Goal: Task Accomplishment & Management: Use online tool/utility

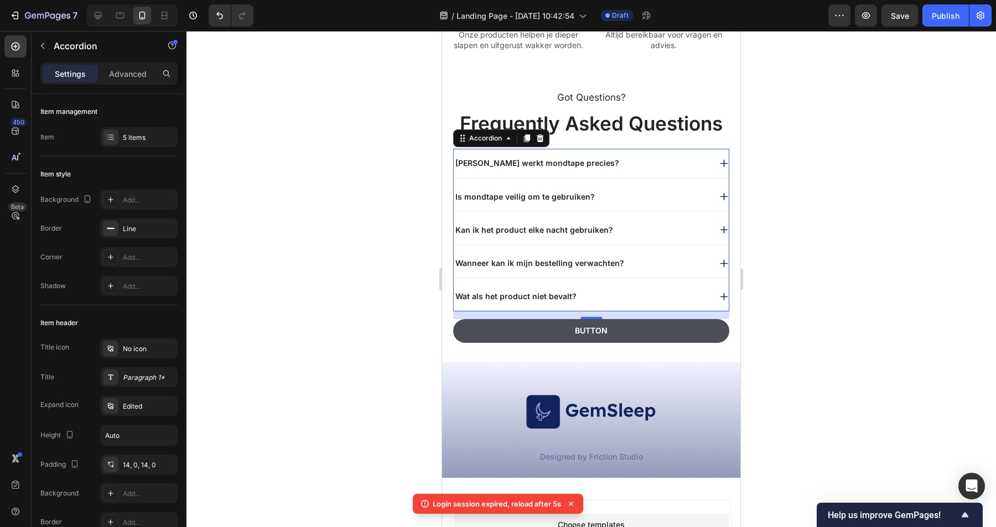
scroll to position [413, 0]
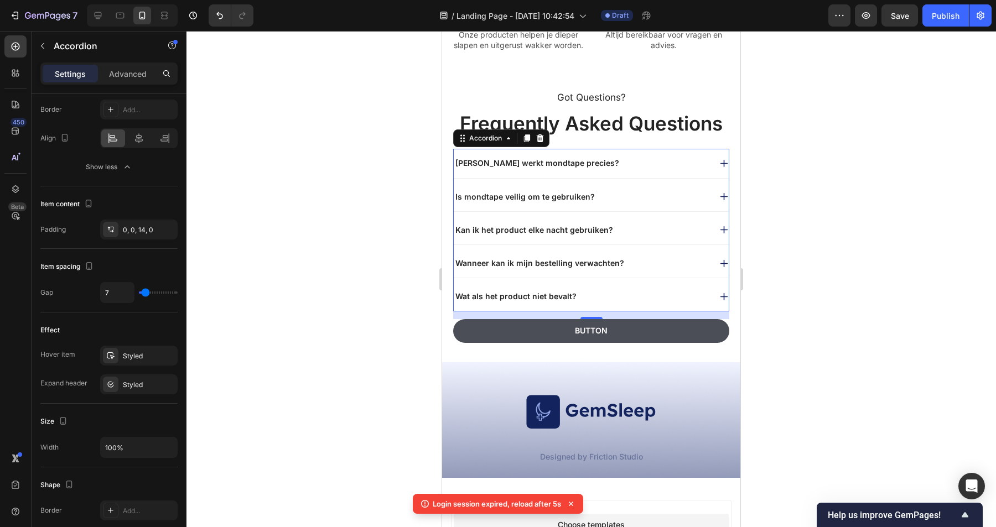
click at [640, 303] on div "Wat als het product niet bevalt?" at bounding box center [582, 296] width 257 height 13
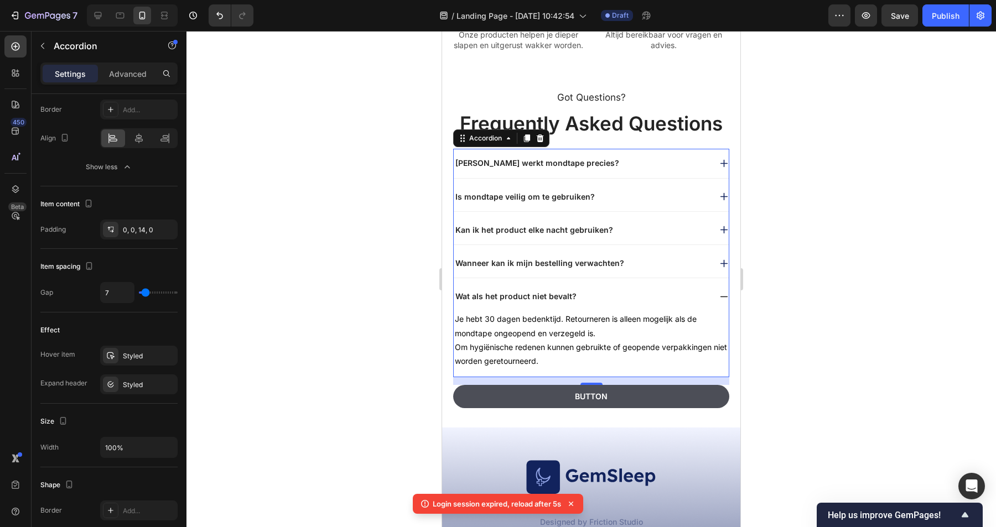
click at [633, 303] on div "Wat als het product niet bevalt?" at bounding box center [582, 296] width 257 height 13
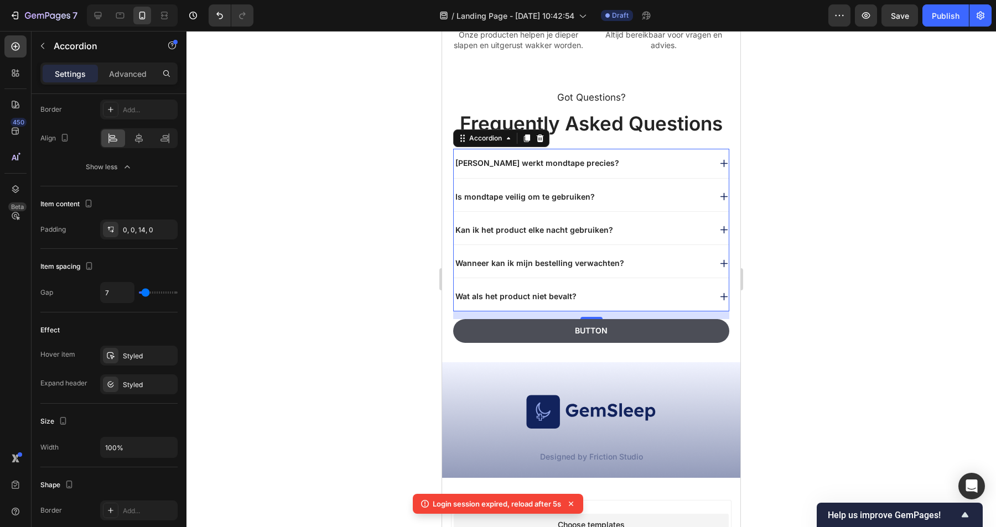
click at [636, 270] on div "Wanneer kan ik mijn bestelling verwachten?" at bounding box center [582, 263] width 257 height 13
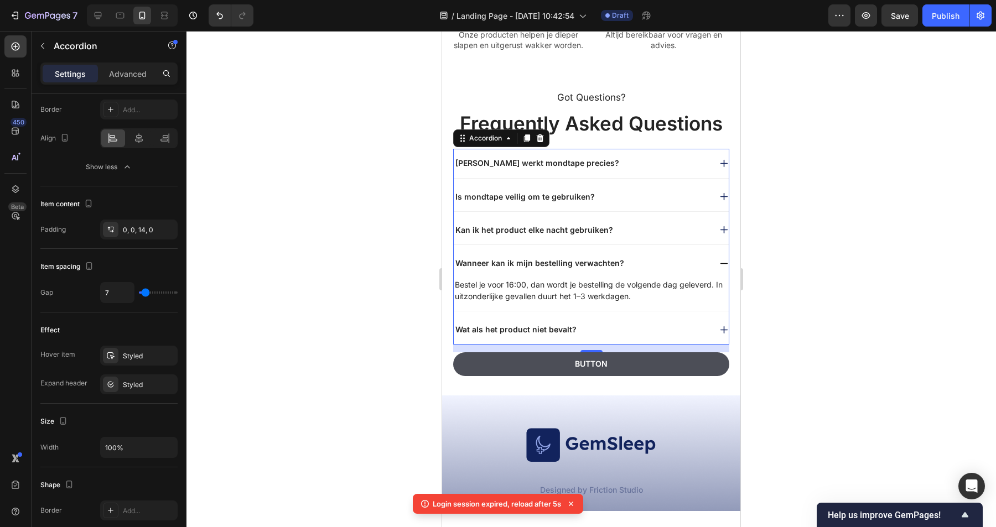
click at [630, 270] on div "Wanneer kan ik mijn bestelling verwachten?" at bounding box center [582, 263] width 257 height 13
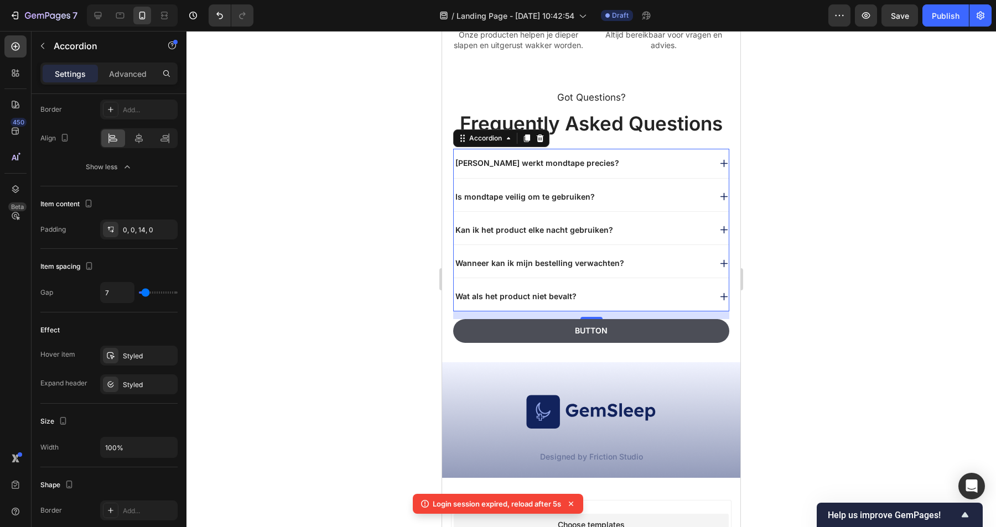
click at [617, 303] on div "Wat als het product niet bevalt?" at bounding box center [582, 296] width 257 height 13
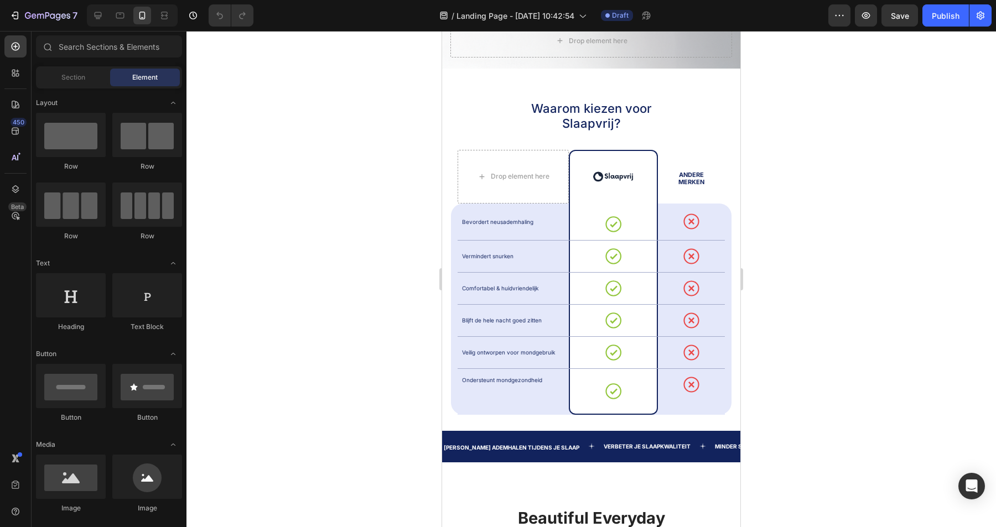
scroll to position [507, 0]
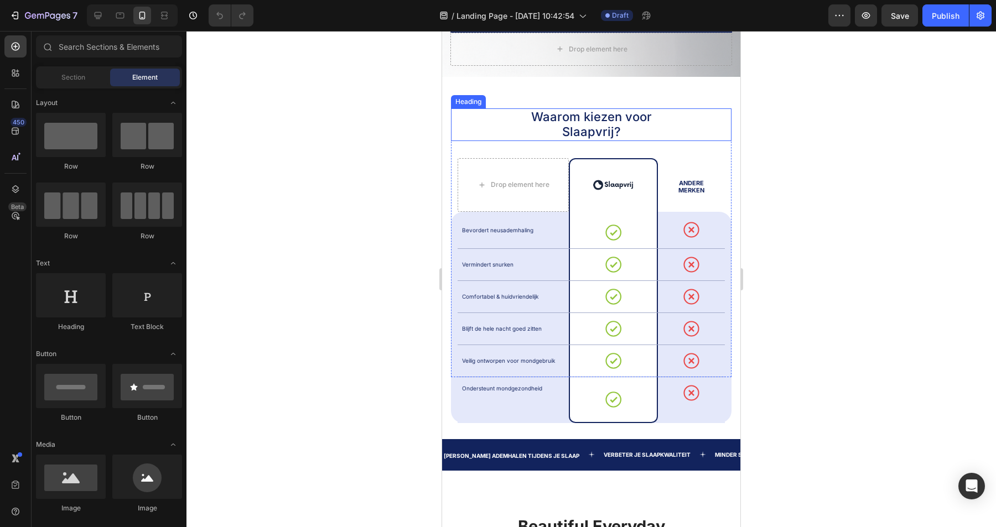
click at [671, 119] on h2 "Waarom kiezen voor Slaapvrij?" at bounding box center [591, 124] width 182 height 33
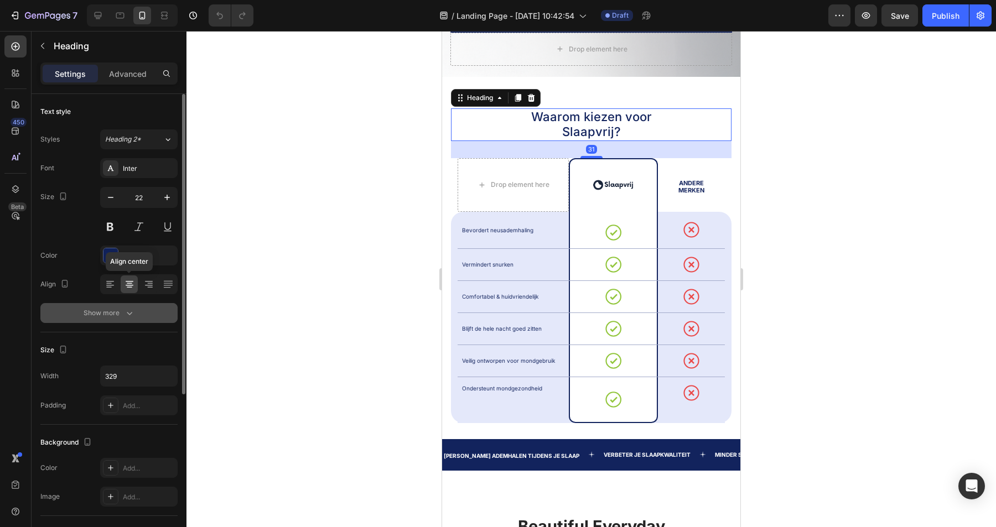
click at [122, 309] on div "Show more" at bounding box center [109, 313] width 51 height 11
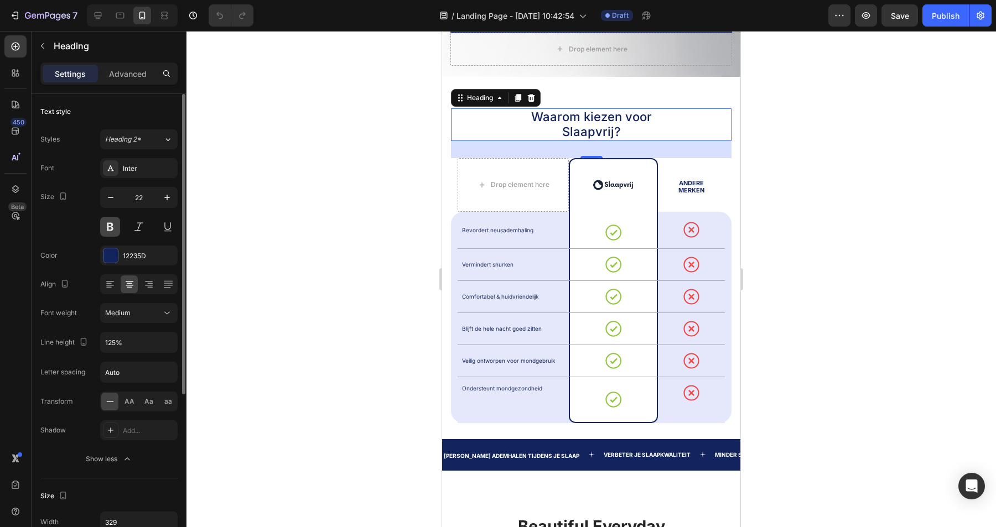
click at [112, 224] on button at bounding box center [110, 227] width 20 height 20
click at [112, 200] on icon "button" at bounding box center [110, 197] width 11 height 11
type input "21"
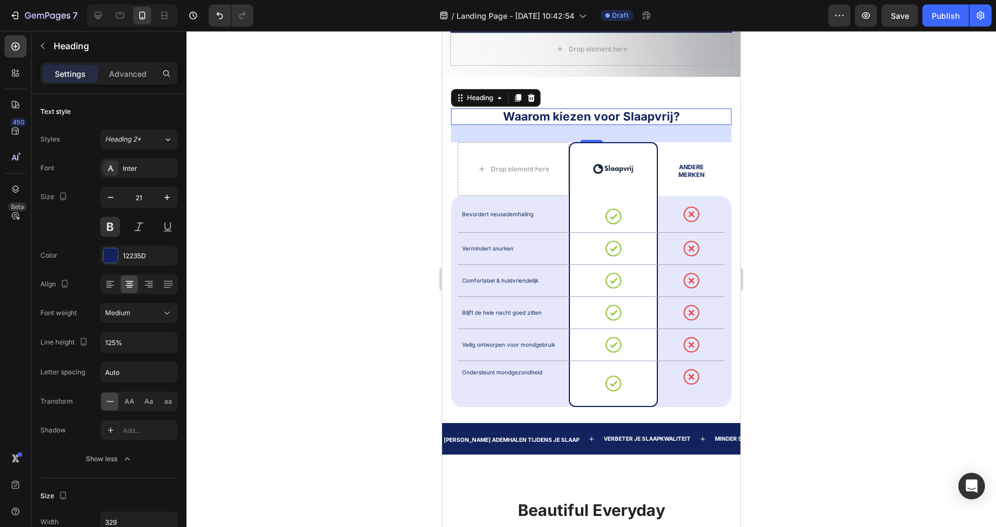
click at [296, 174] on div at bounding box center [591, 279] width 810 height 496
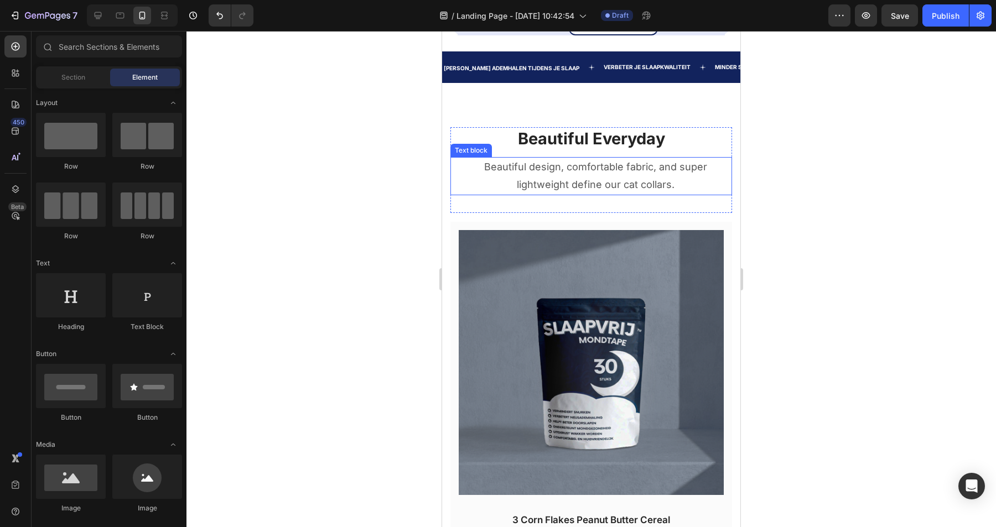
scroll to position [877, 0]
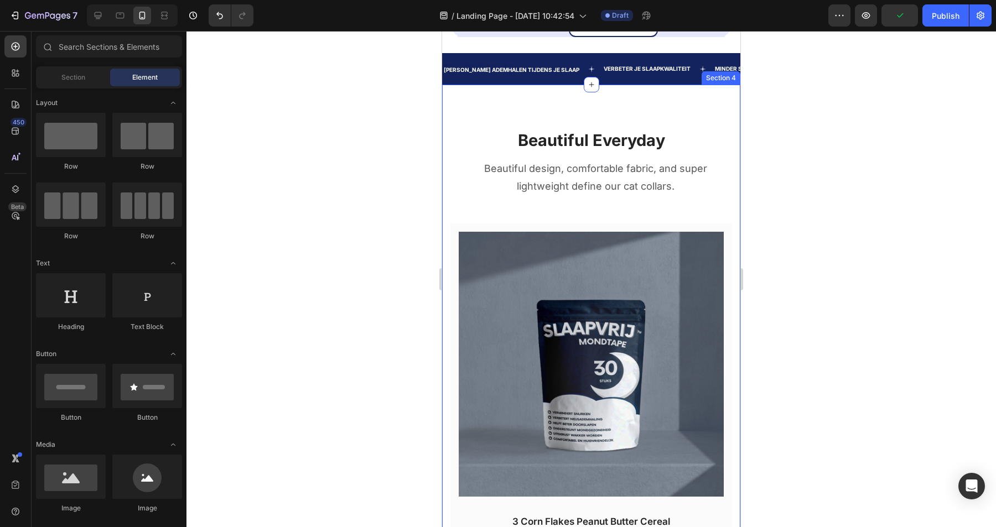
click at [610, 102] on div "Beautiful Everyday Heading Beautiful design, comfortable fabric, and super ligh…" at bounding box center [591, 453] width 298 height 737
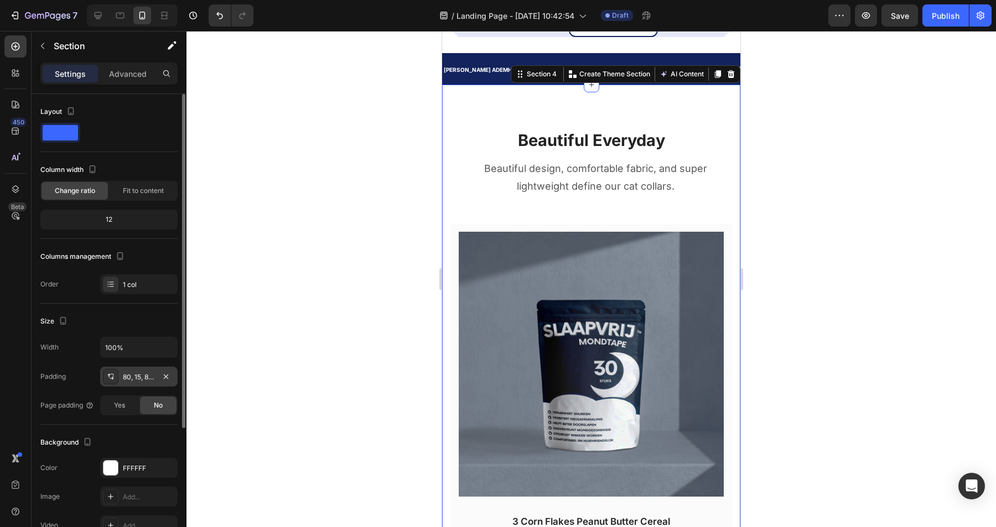
click at [137, 380] on div "80, 15, 80, 15" at bounding box center [139, 377] width 32 height 10
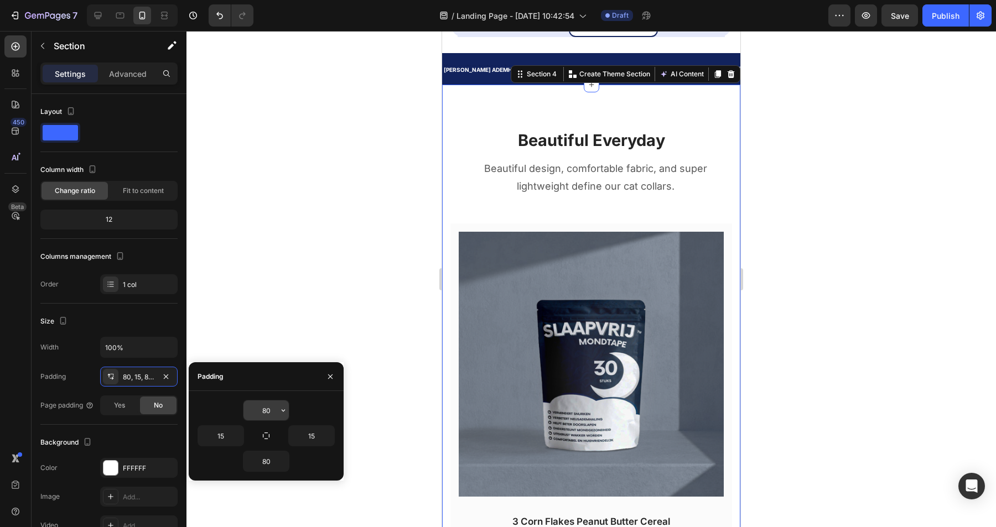
click at [274, 408] on input "80" at bounding box center [265, 411] width 45 height 20
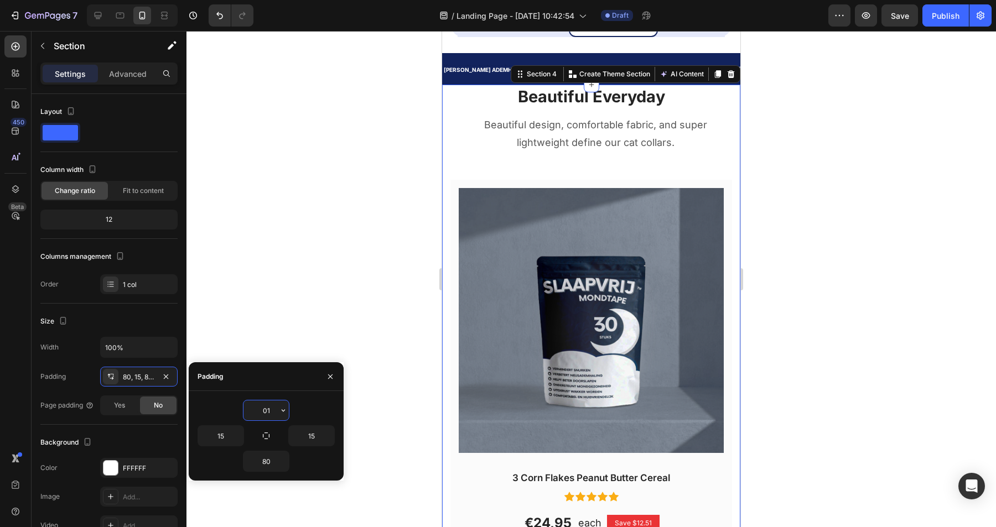
type input "0"
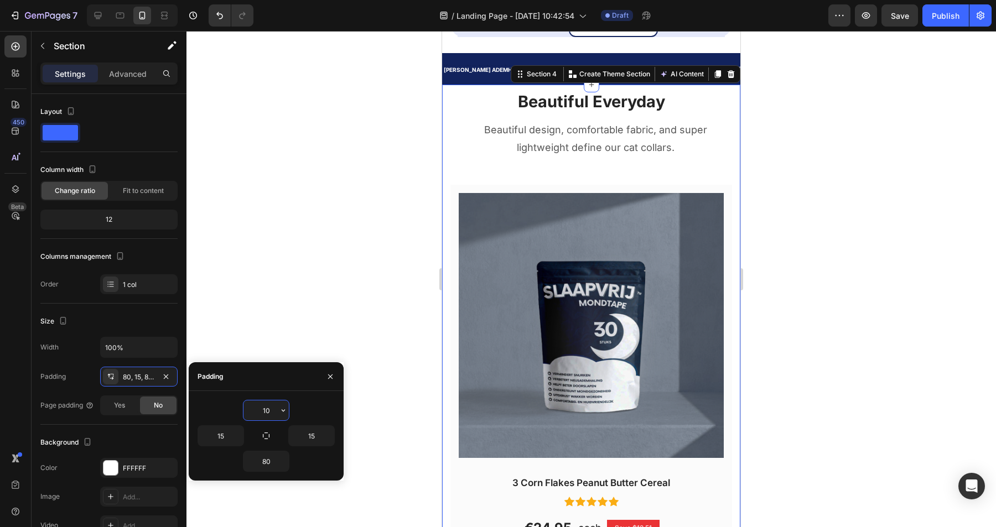
type input "1"
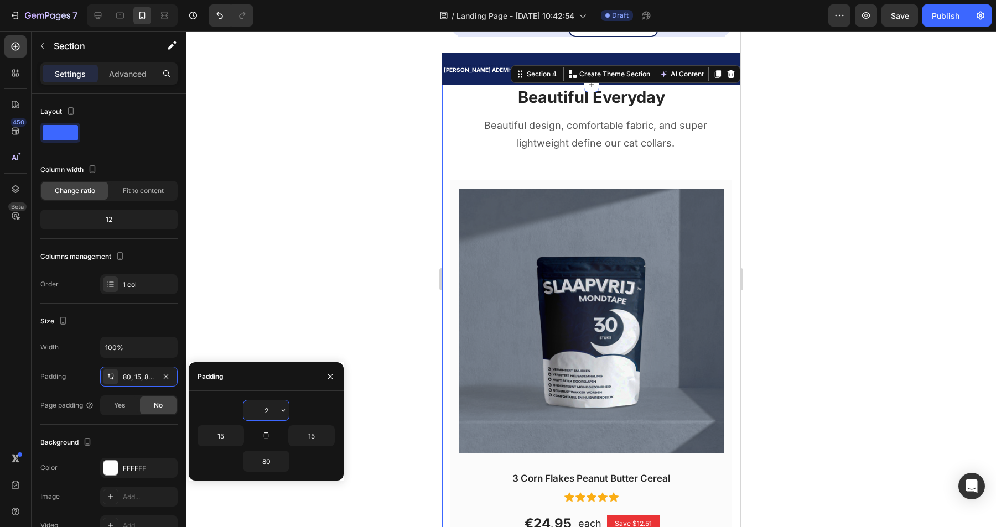
type input "20"
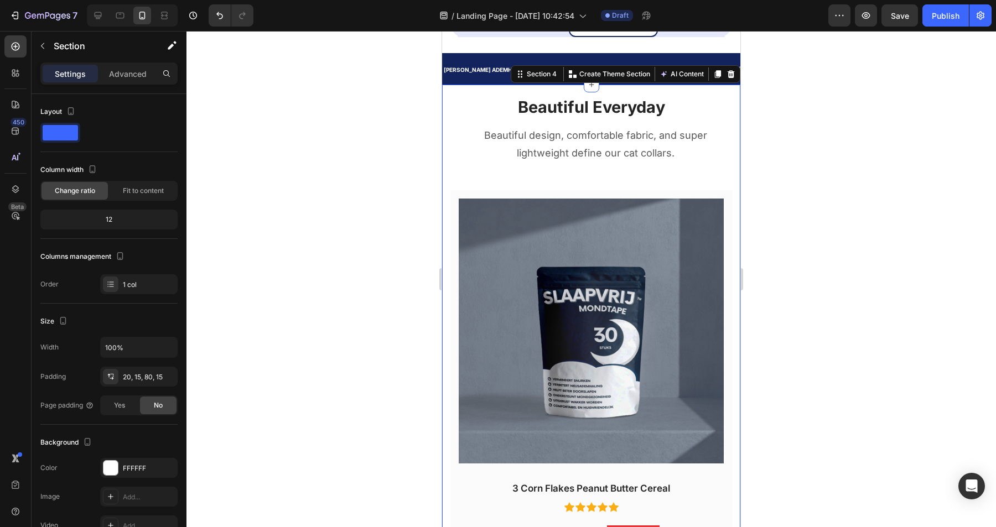
click at [363, 280] on div at bounding box center [591, 279] width 810 height 496
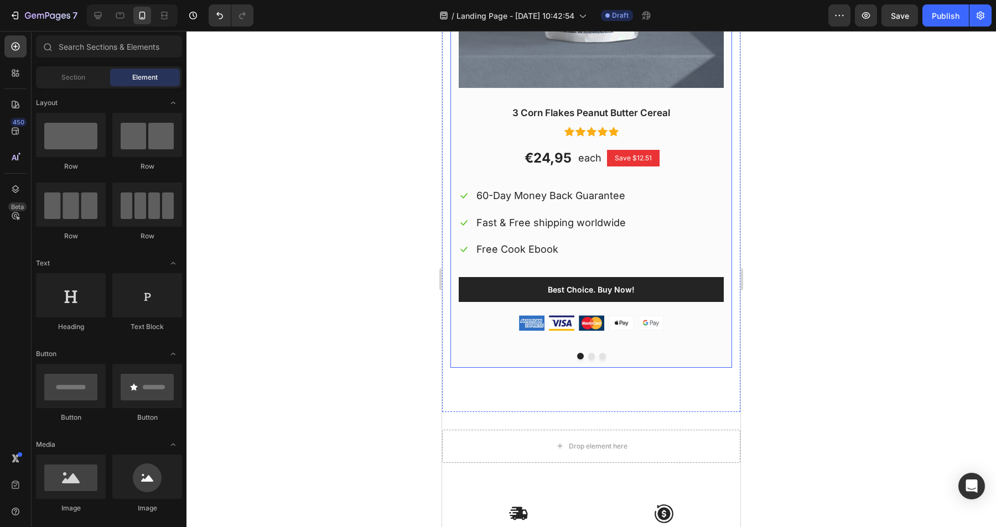
scroll to position [1325, 0]
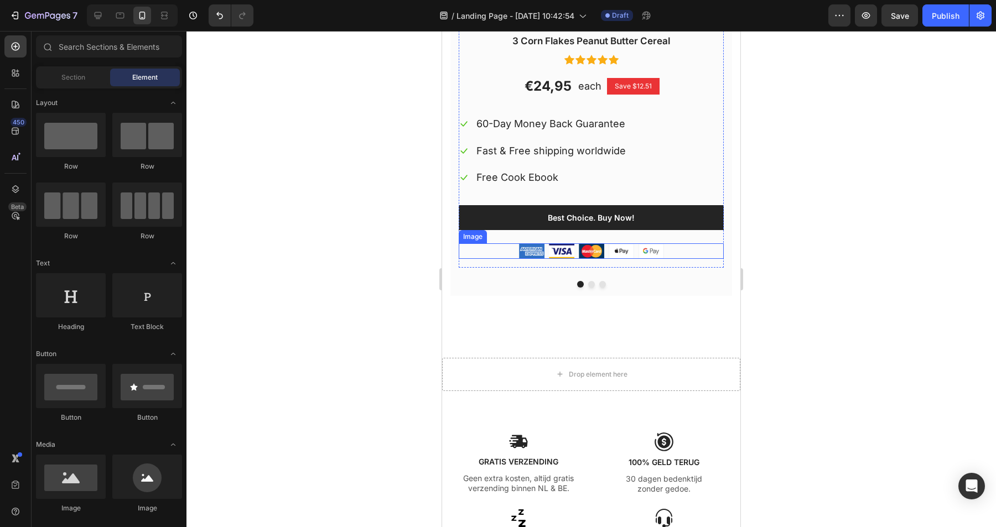
click at [646, 254] on img at bounding box center [591, 250] width 145 height 15
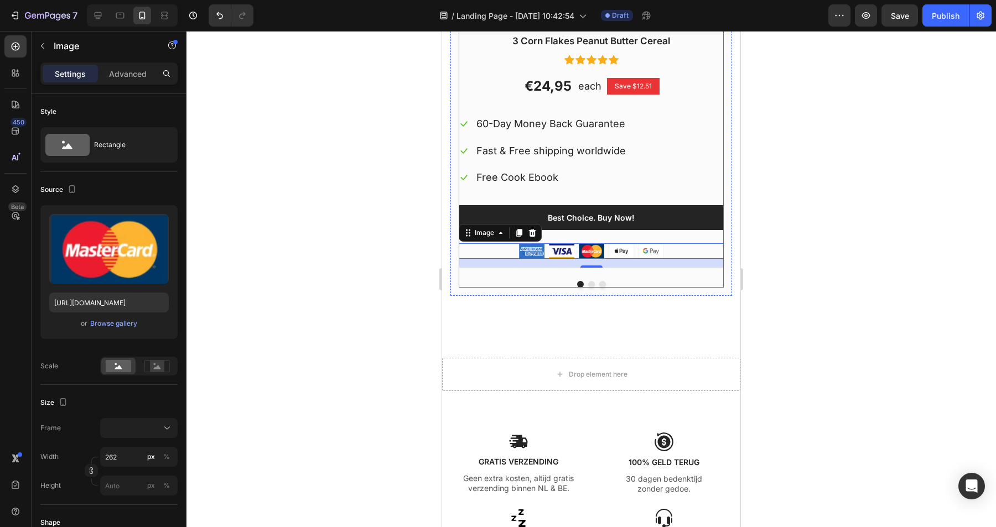
click at [590, 281] on button "Dot" at bounding box center [591, 284] width 7 height 7
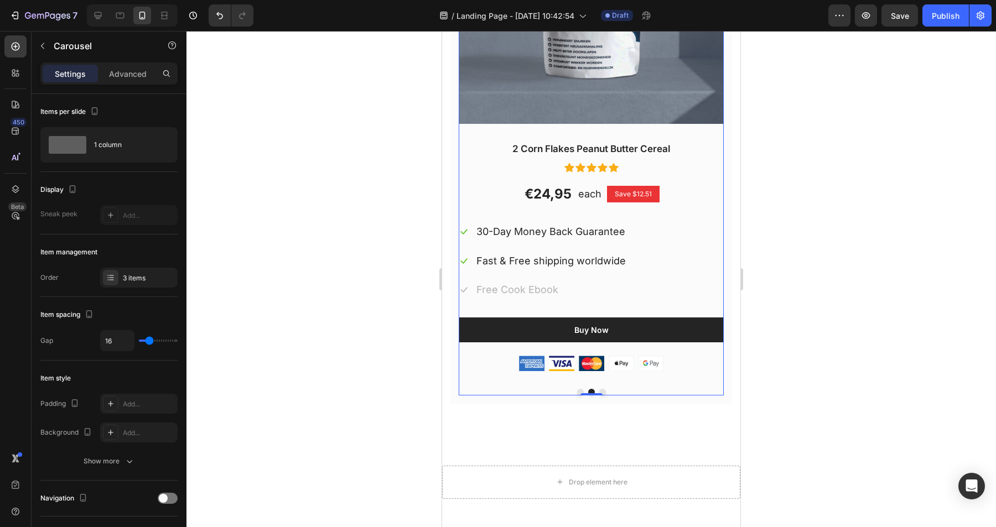
scroll to position [1238, 0]
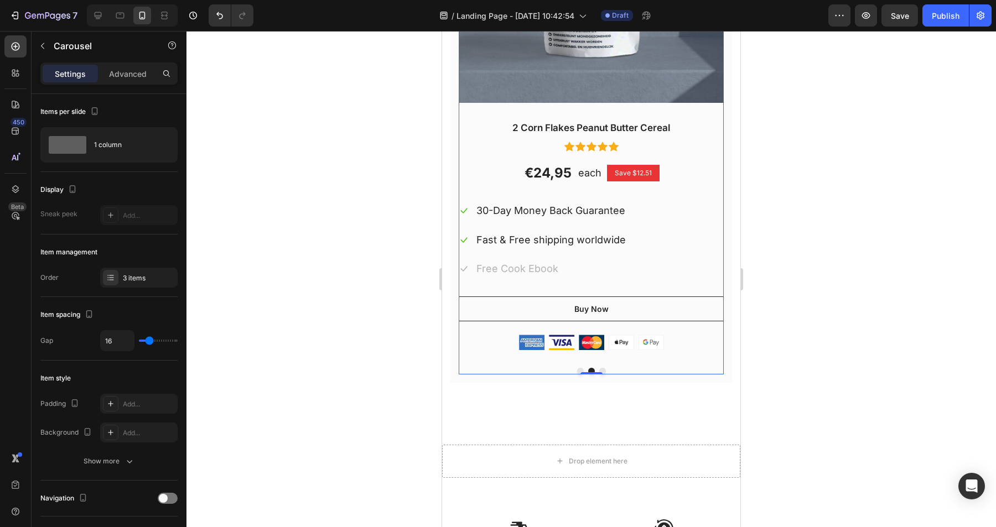
click at [579, 370] on button "Dot" at bounding box center [580, 371] width 7 height 7
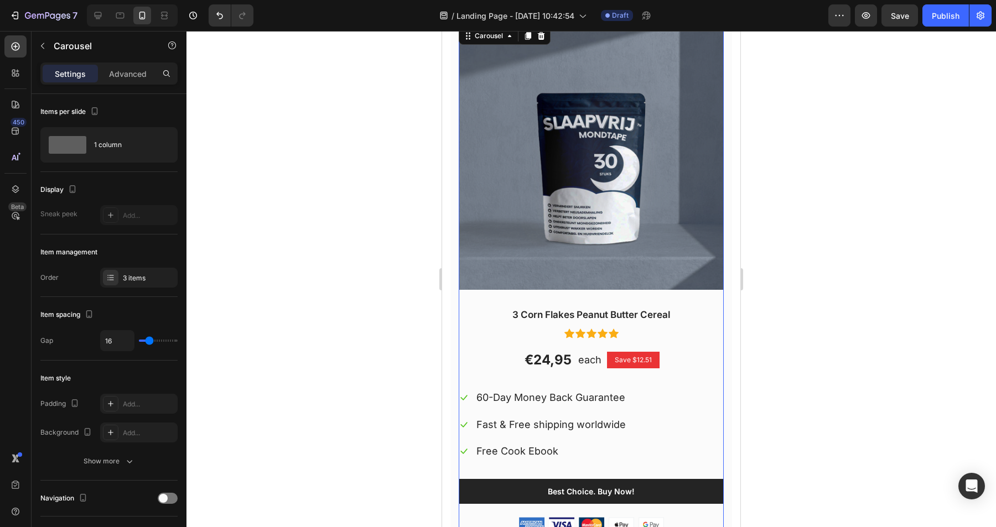
scroll to position [796, 0]
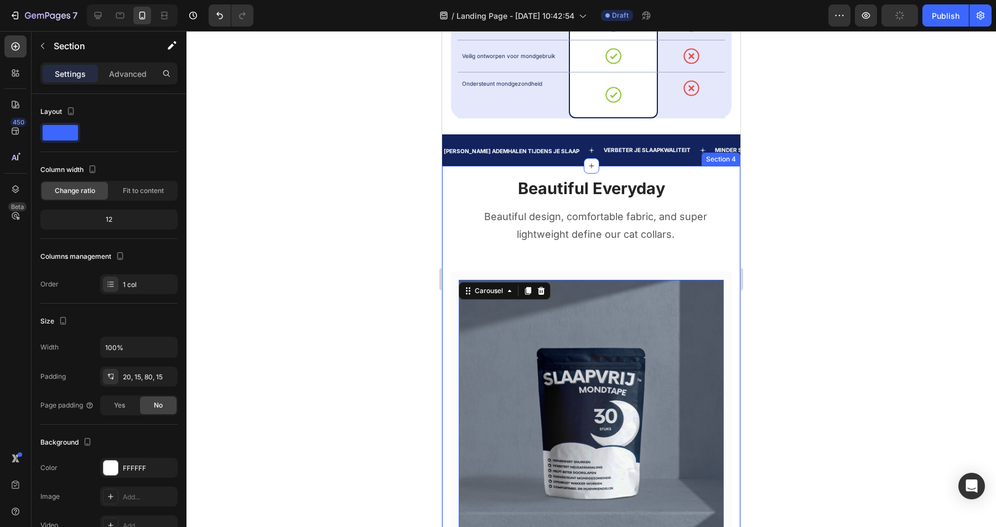
click at [727, 173] on div "Beautiful Everyday Heading Beautiful design, comfortable fabric, and super ligh…" at bounding box center [591, 517] width 298 height 703
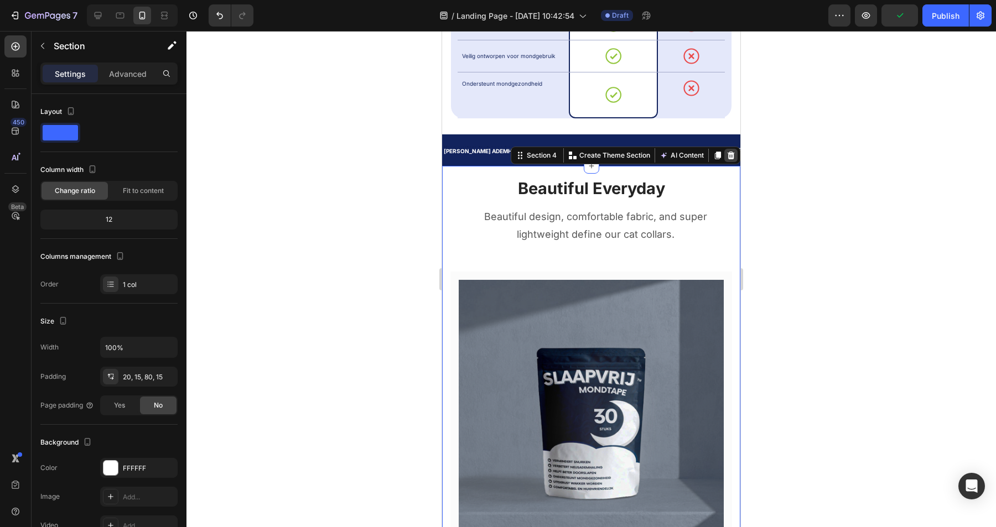
click at [732, 158] on icon at bounding box center [731, 156] width 7 height 8
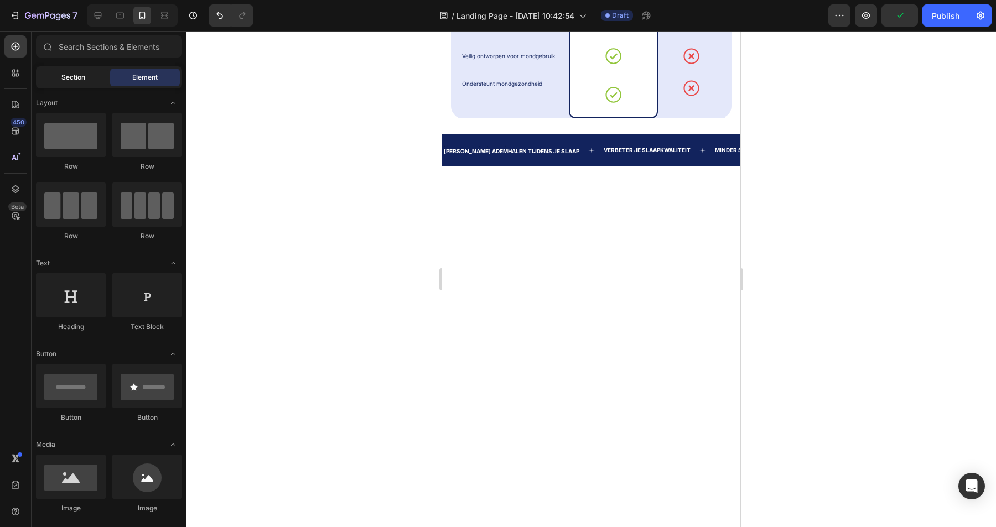
click at [70, 78] on span "Section" at bounding box center [73, 77] width 24 height 10
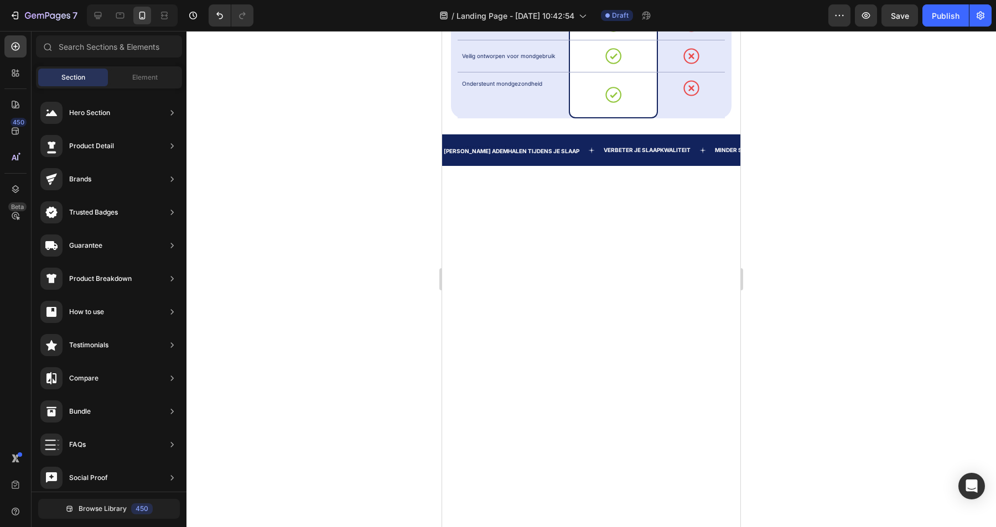
scroll to position [418, 0]
click at [107, 49] on input "text" at bounding box center [109, 46] width 146 height 22
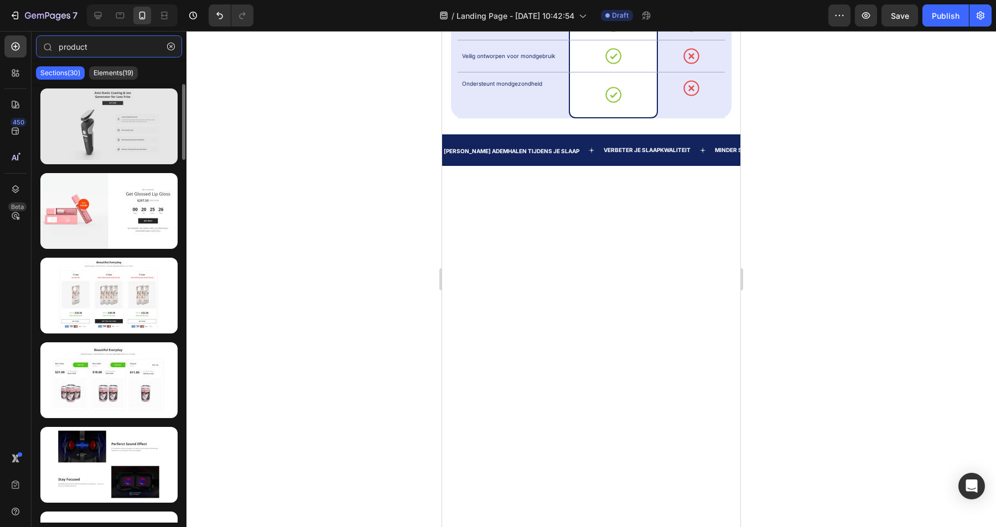
type input "product"
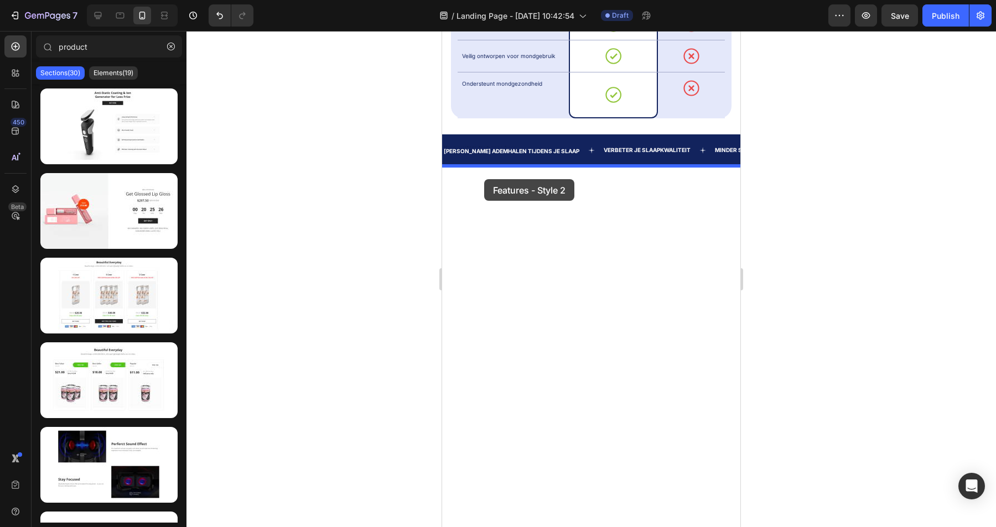
drag, startPoint x: 561, startPoint y: 154, endPoint x: 484, endPoint y: 179, distance: 81.0
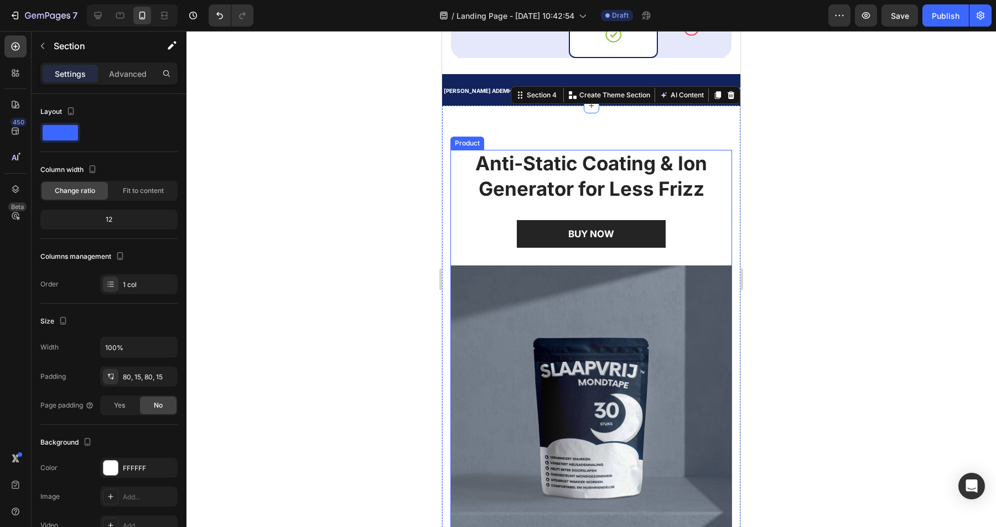
scroll to position [839, 0]
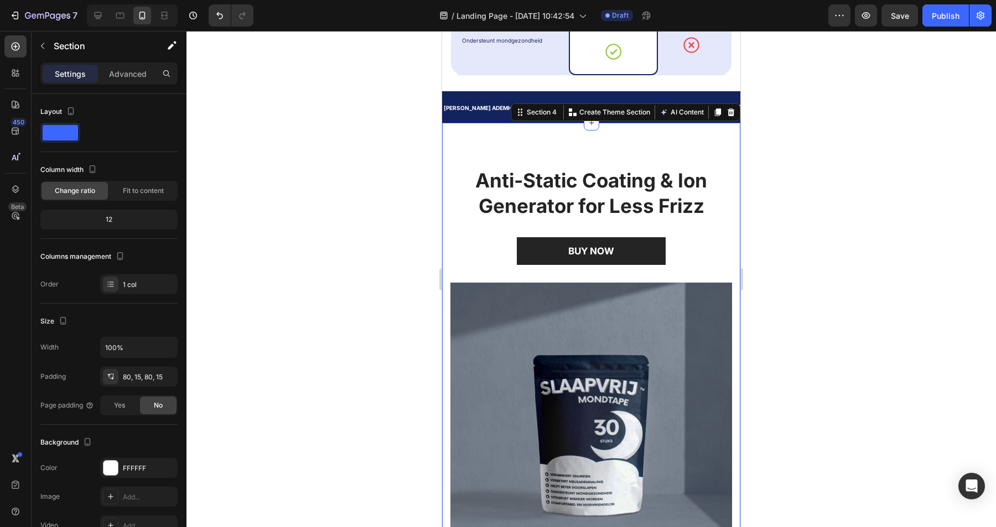
click at [488, 141] on div "Anti-Static Coating & Ion Generator for Less Frizz Heading BUY NOW (P) Cart But…" at bounding box center [591, 489] width 298 height 732
click at [133, 375] on div "80, 15, 80, 15" at bounding box center [139, 377] width 32 height 10
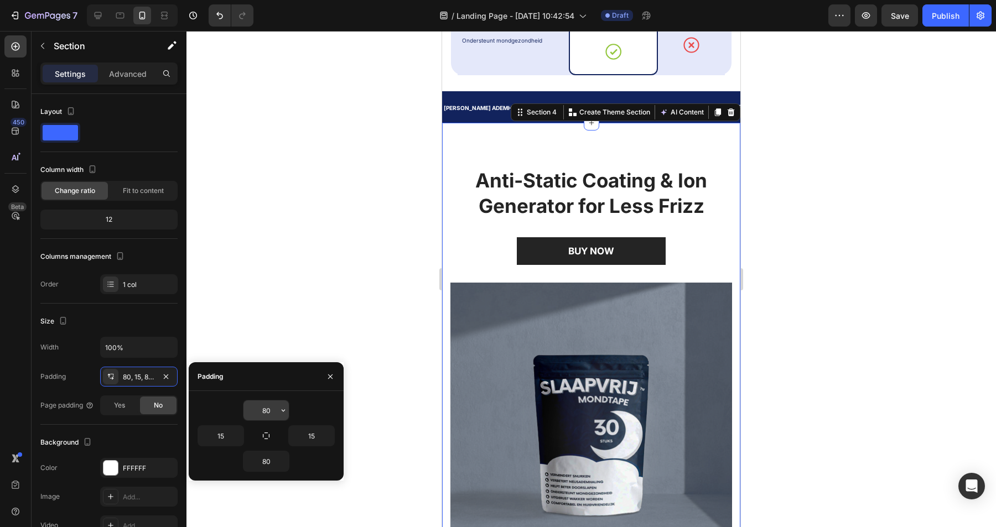
click at [270, 407] on input "80" at bounding box center [265, 411] width 45 height 20
type input "20"
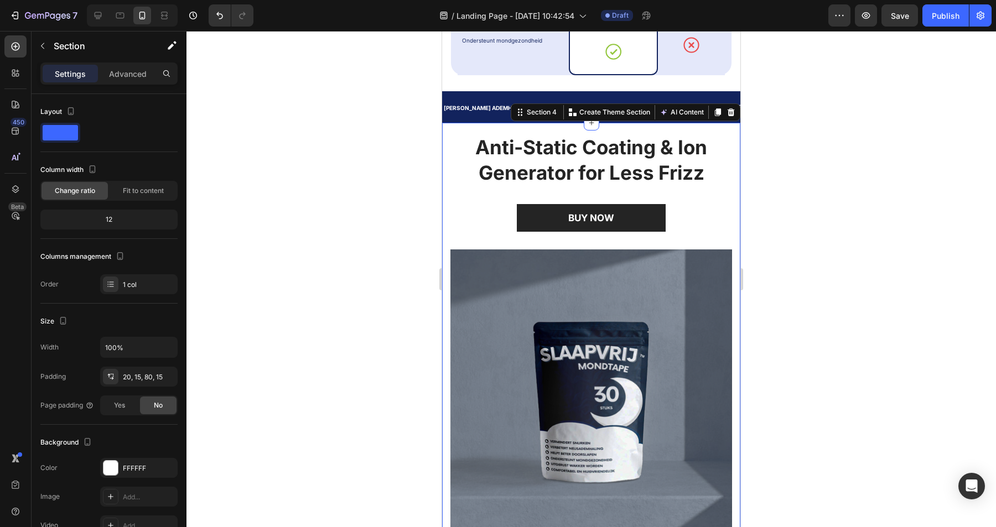
click at [372, 237] on div at bounding box center [591, 279] width 810 height 496
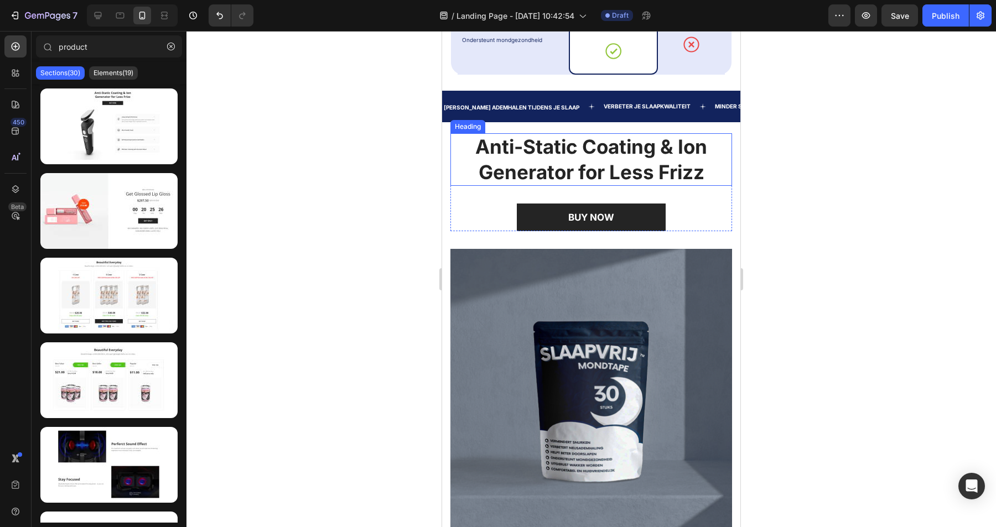
scroll to position [829, 0]
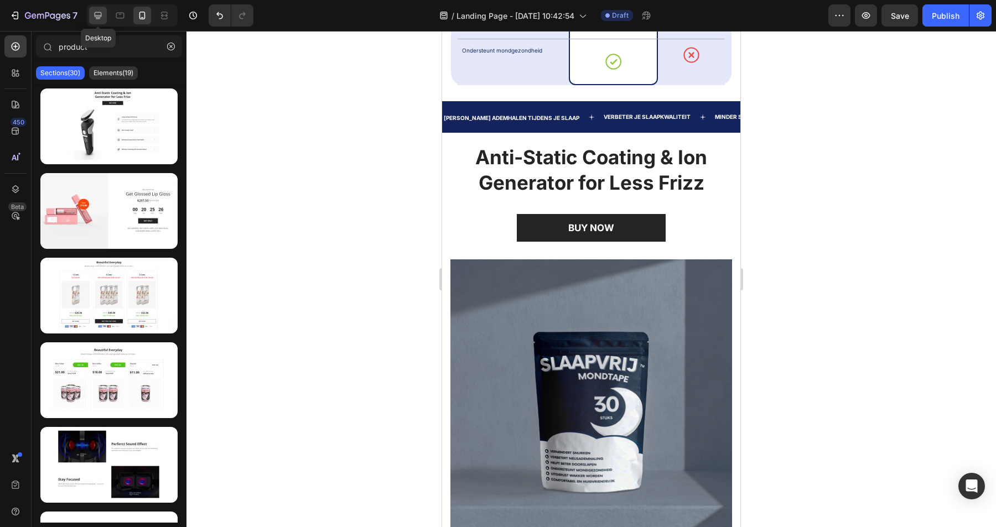
click at [97, 13] on icon at bounding box center [97, 15] width 11 height 11
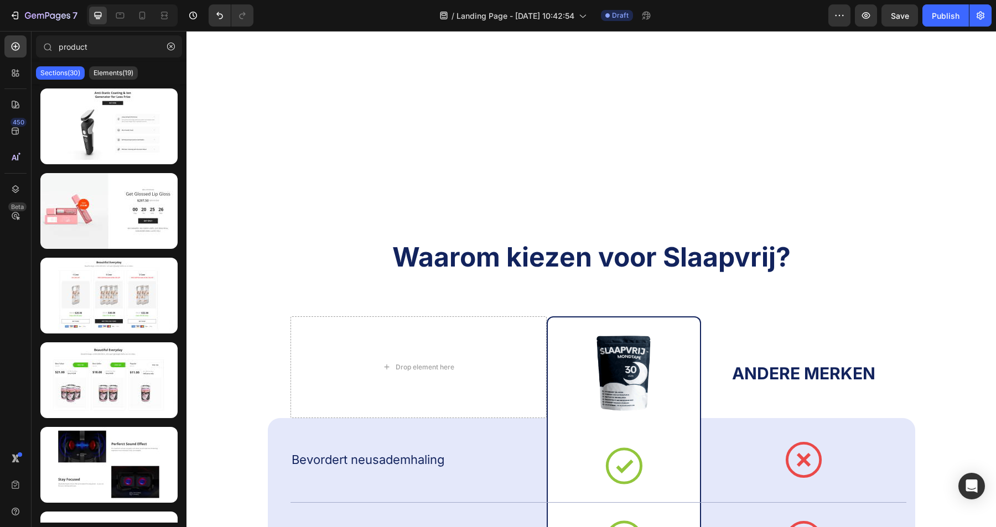
scroll to position [401, 0]
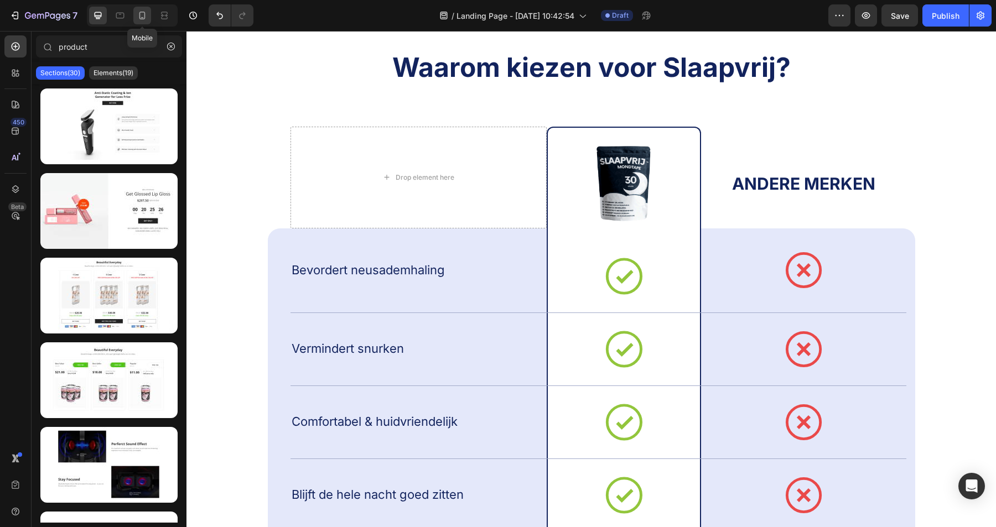
click at [141, 20] on icon at bounding box center [142, 15] width 11 height 11
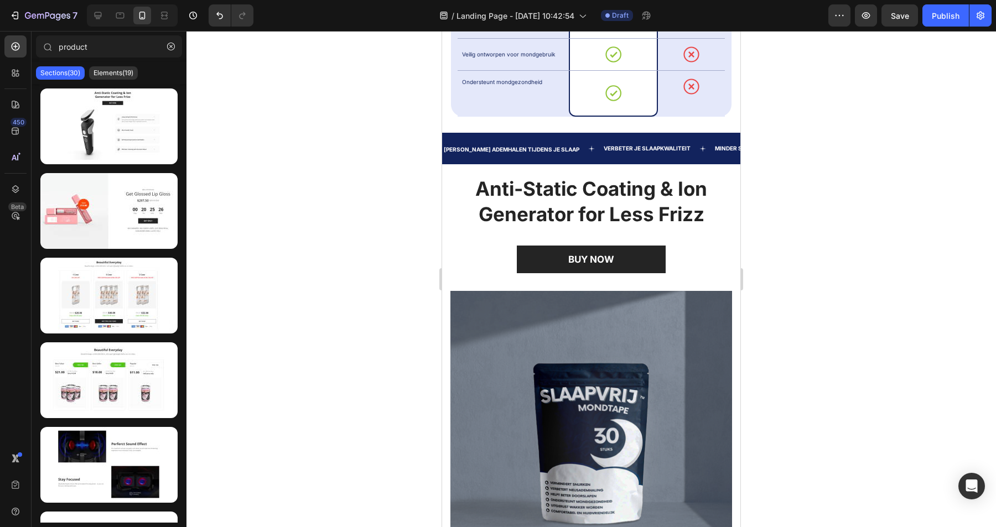
scroll to position [797, 0]
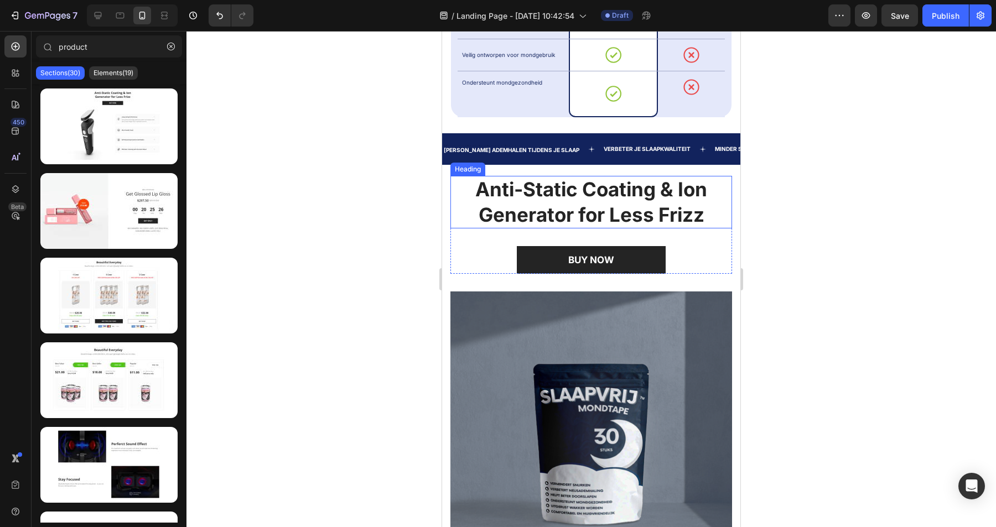
click at [640, 203] on p "Anti-Static Coating & Ion Generator for Less Frizz" at bounding box center [591, 202] width 279 height 50
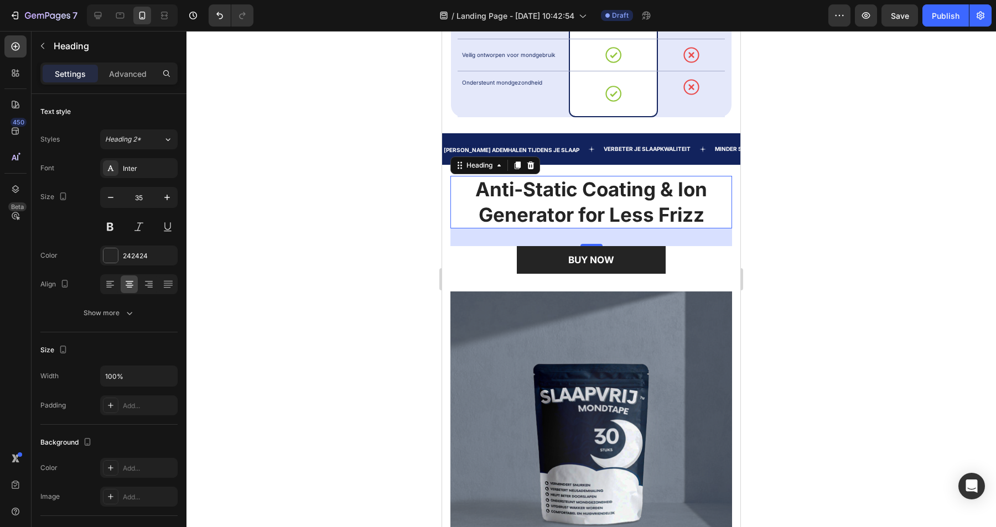
click at [558, 210] on p "Anti-Static Coating & Ion Generator for Less Frizz" at bounding box center [591, 202] width 279 height 50
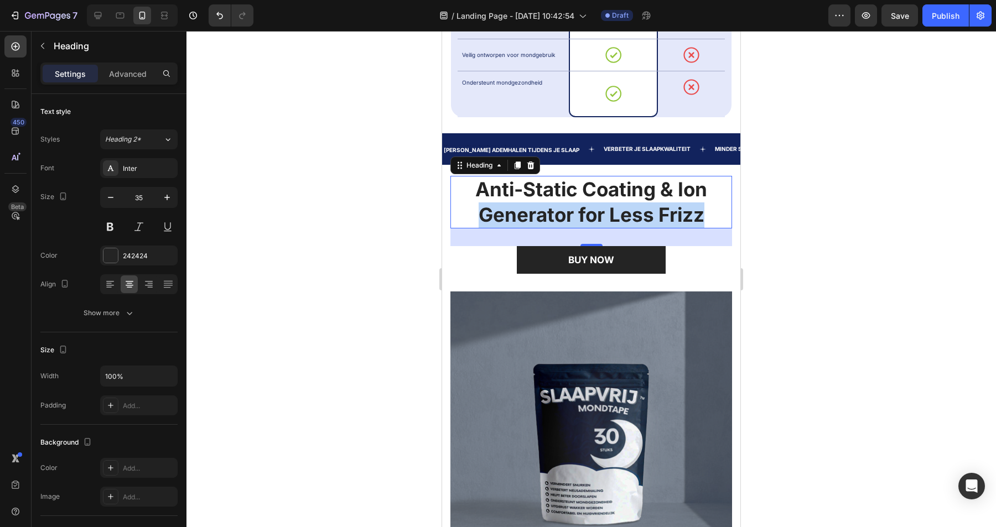
click at [558, 210] on p "Anti-Static Coating & Ion Generator for Less Frizz" at bounding box center [591, 202] width 279 height 50
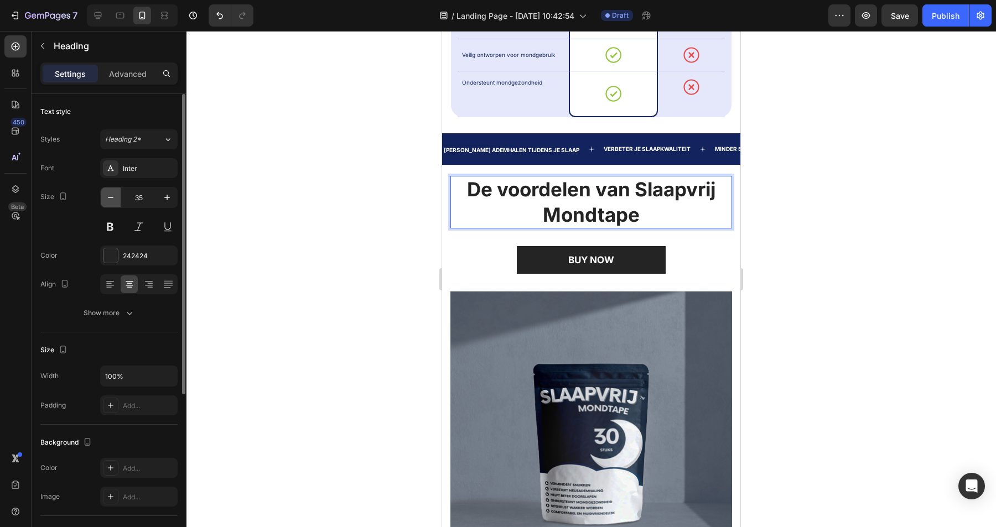
click at [108, 200] on icon "button" at bounding box center [110, 197] width 11 height 11
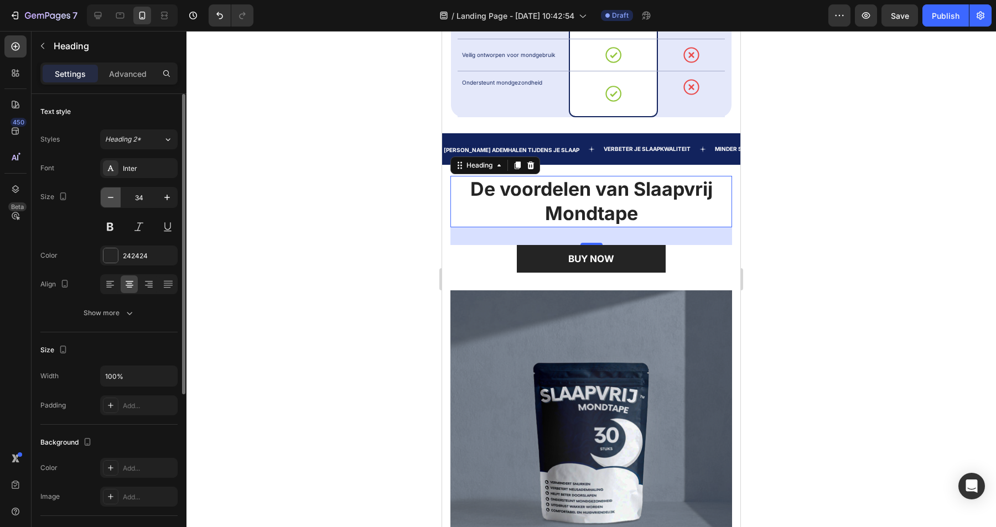
click at [108, 200] on icon "button" at bounding box center [110, 197] width 11 height 11
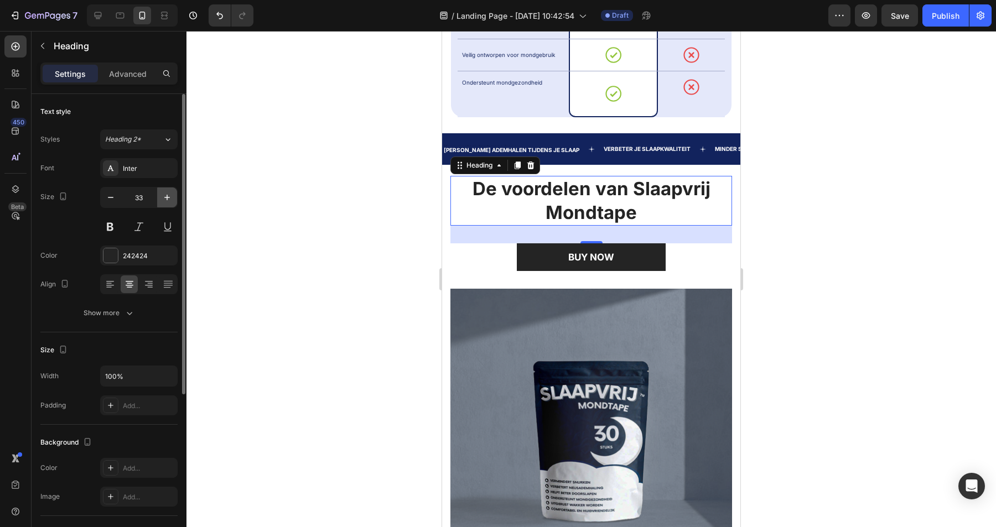
click at [164, 194] on icon "button" at bounding box center [167, 197] width 11 height 11
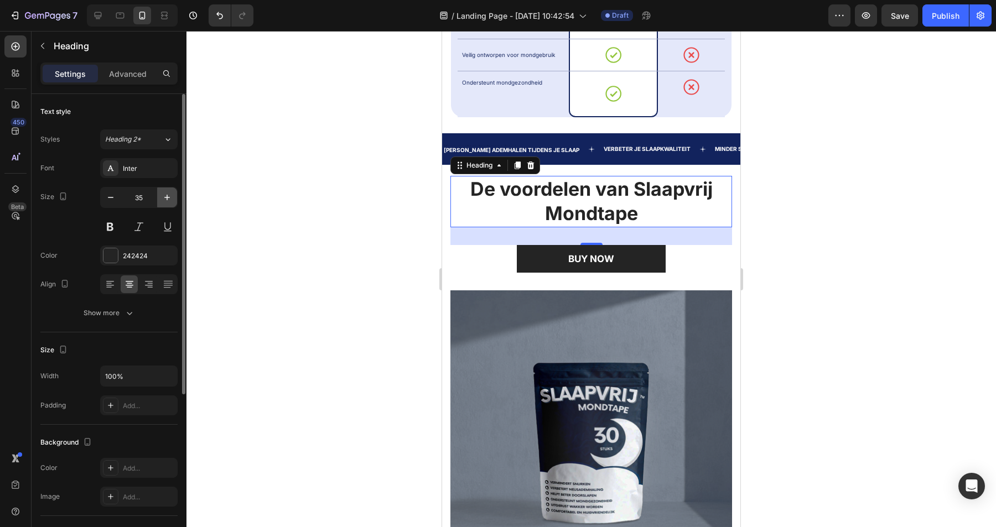
click at [164, 194] on icon "button" at bounding box center [167, 197] width 11 height 11
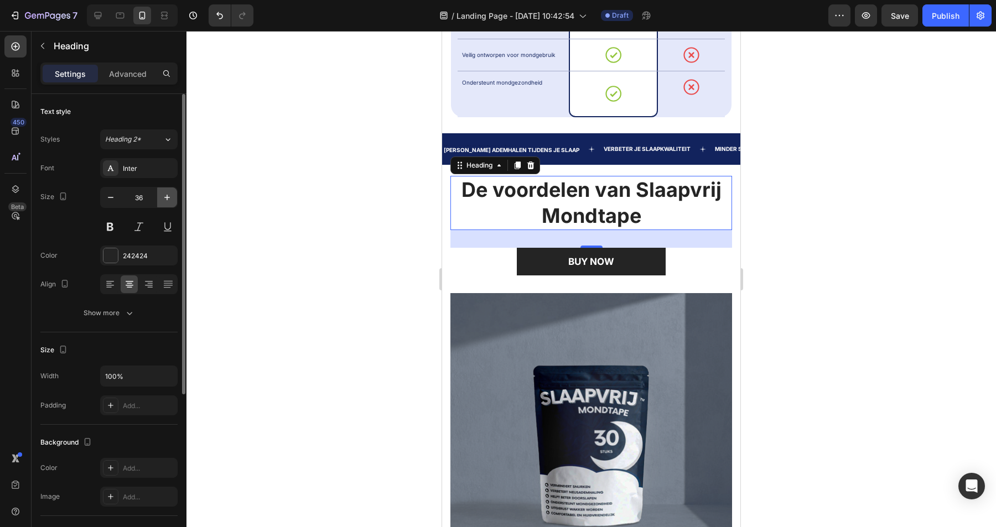
click at [164, 194] on icon "button" at bounding box center [167, 197] width 11 height 11
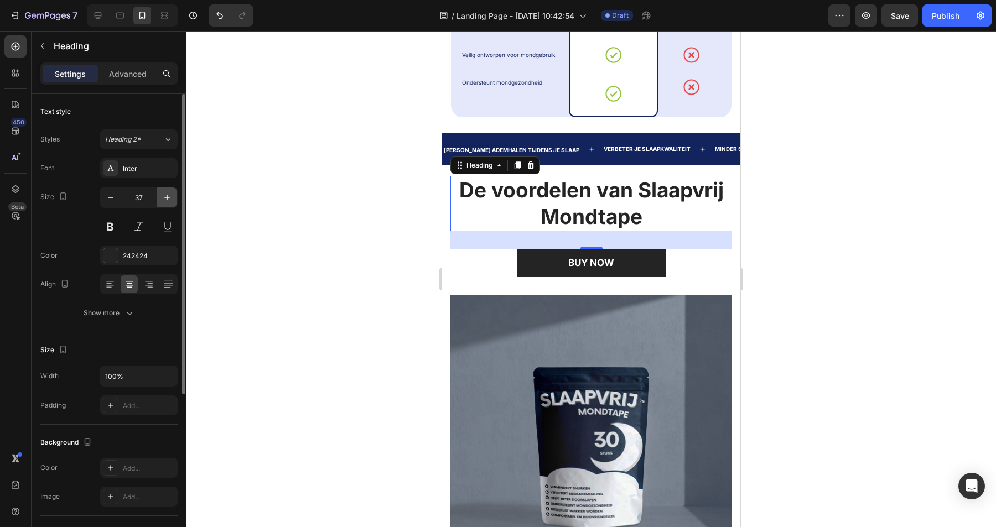
click at [164, 194] on icon "button" at bounding box center [167, 197] width 11 height 11
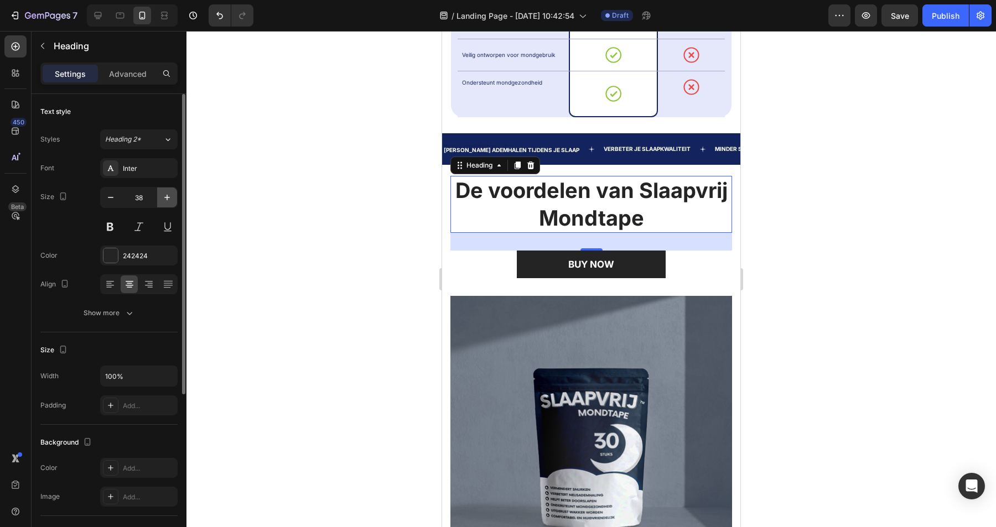
click at [164, 194] on icon "button" at bounding box center [167, 197] width 11 height 11
type input "39"
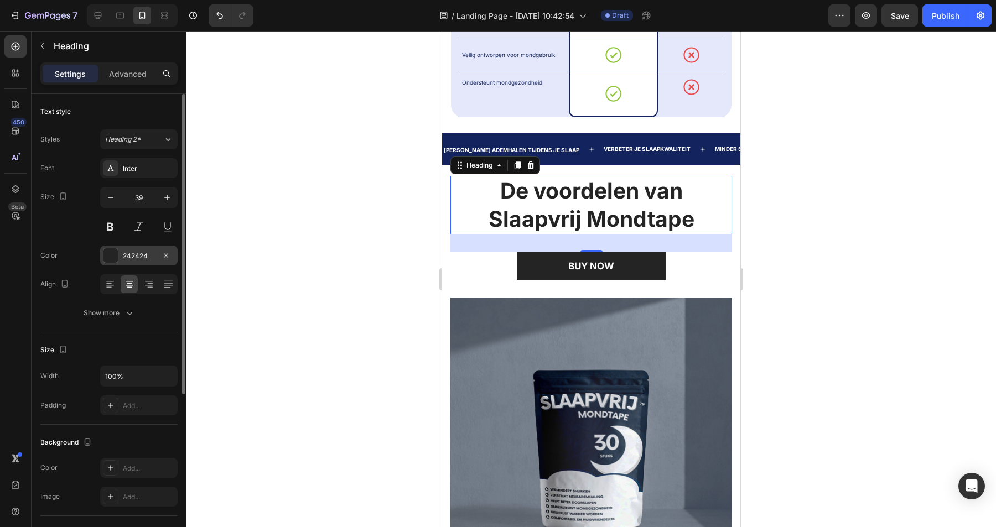
click at [141, 259] on div "242424" at bounding box center [139, 256] width 32 height 10
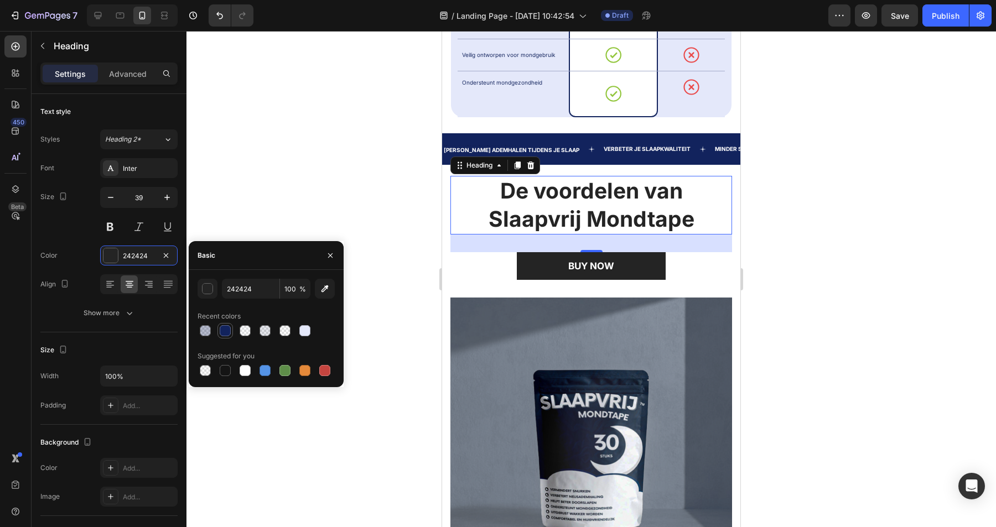
click at [224, 334] on div at bounding box center [225, 330] width 11 height 11
type input "12235D"
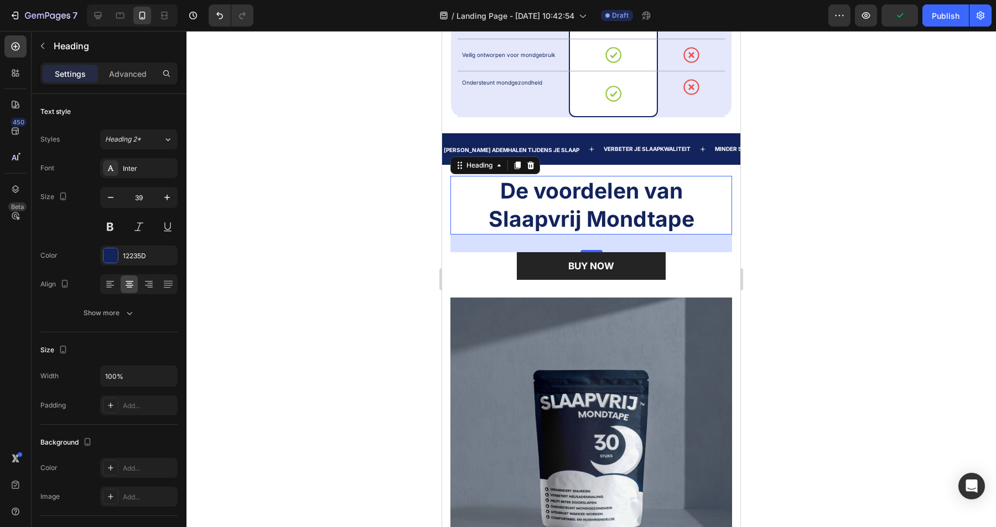
click at [385, 162] on div at bounding box center [591, 279] width 810 height 496
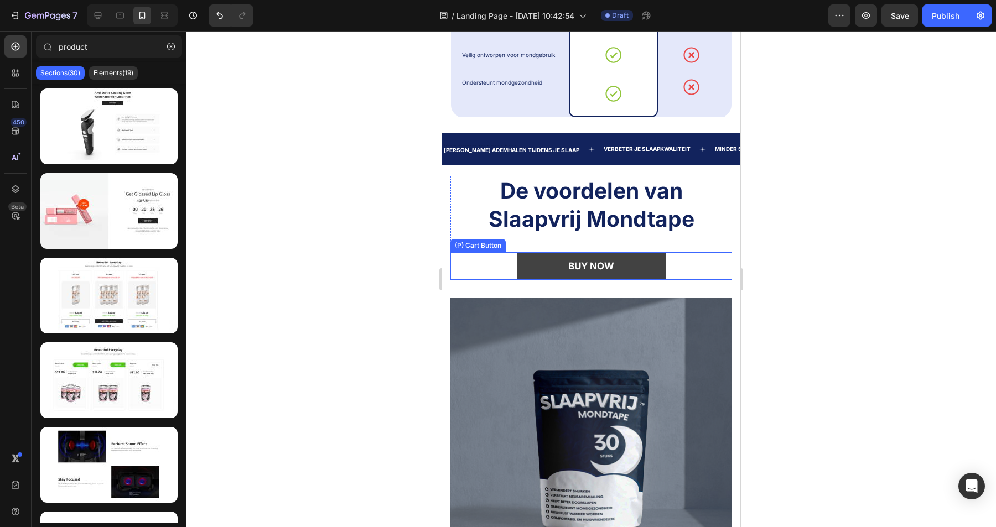
click at [651, 269] on button "BUY NOW" at bounding box center [591, 266] width 149 height 28
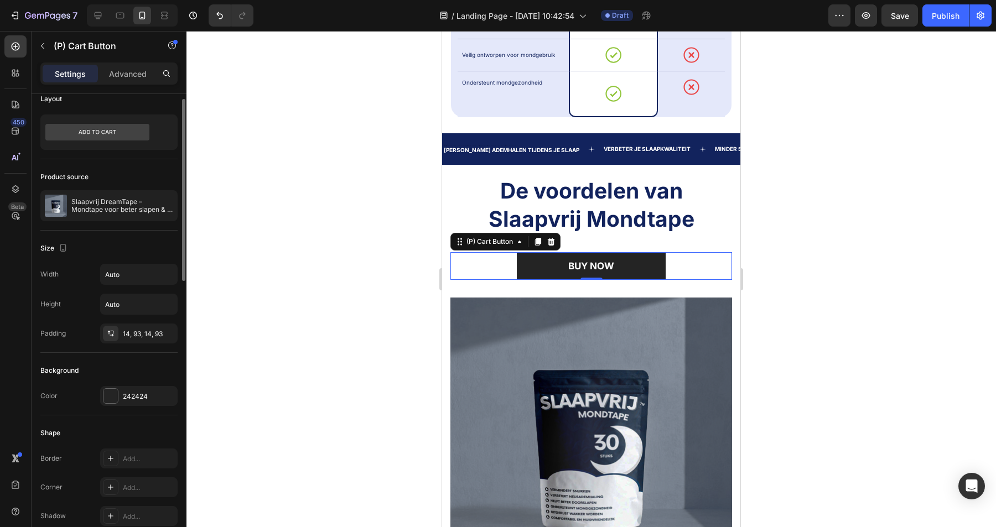
scroll to position [55, 0]
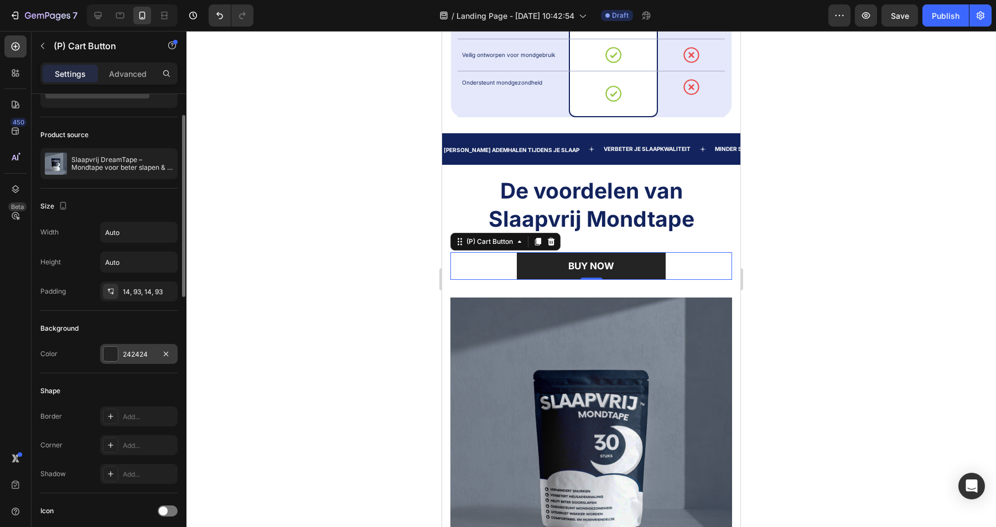
click at [137, 357] on div "242424" at bounding box center [139, 355] width 32 height 10
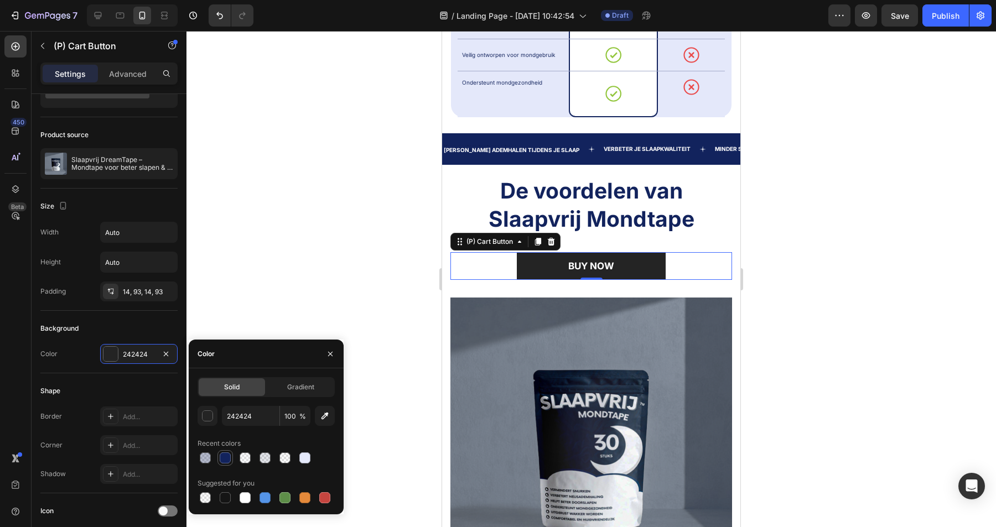
click at [226, 462] on div at bounding box center [225, 458] width 11 height 11
type input "12235D"
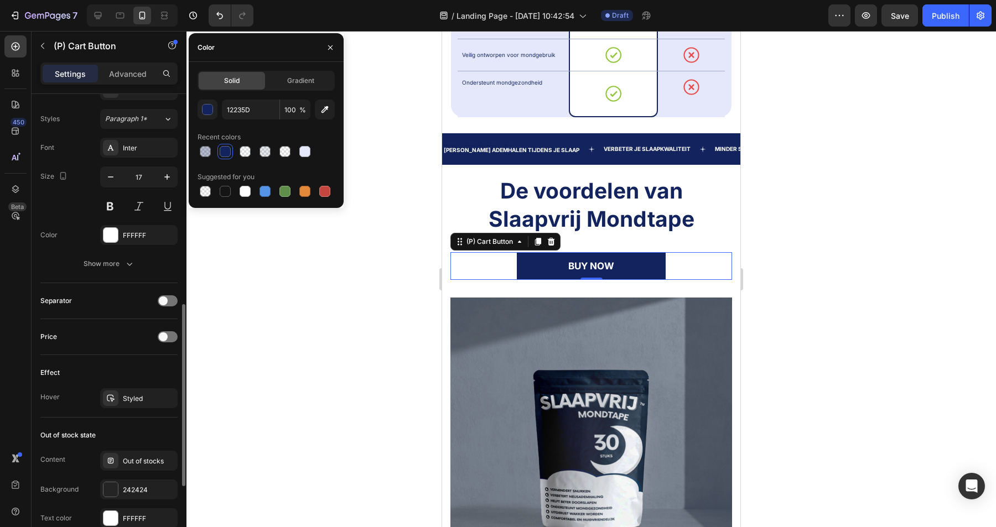
scroll to position [542, 0]
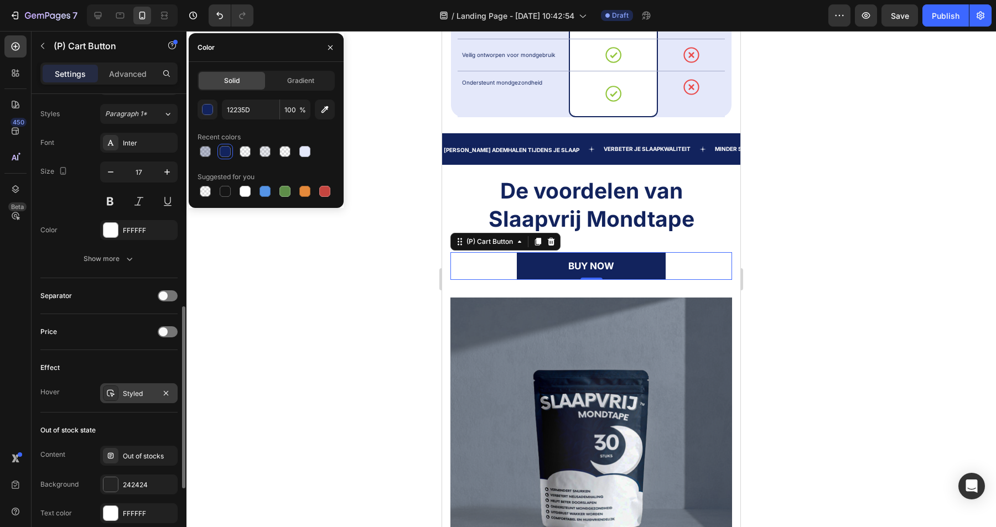
click at [133, 395] on div "Styled" at bounding box center [139, 394] width 32 height 10
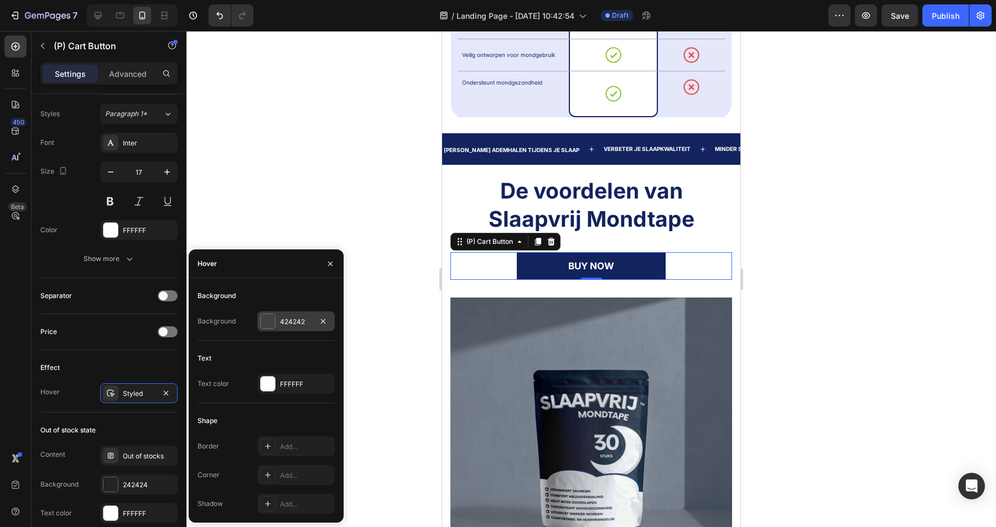
click at [294, 322] on div "424242" at bounding box center [296, 322] width 32 height 10
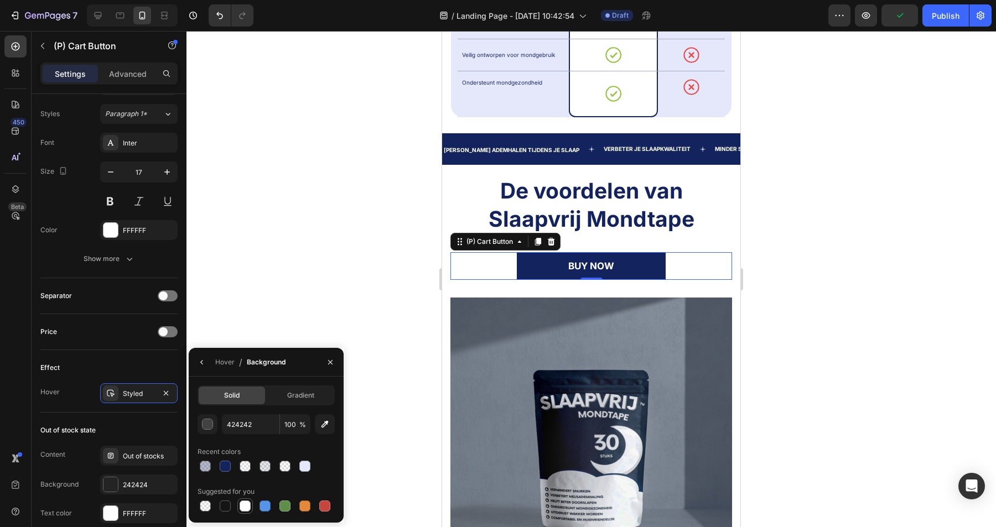
click at [244, 509] on div at bounding box center [245, 506] width 11 height 11
type input "FFFFFF"
click at [201, 364] on icon "button" at bounding box center [202, 362] width 9 height 9
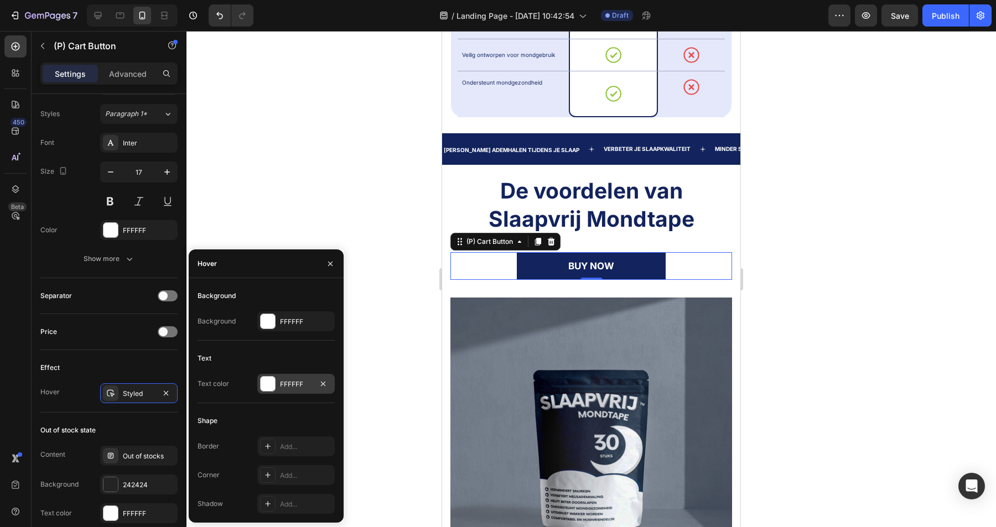
click at [305, 393] on div "FFFFFF" at bounding box center [295, 384] width 77 height 20
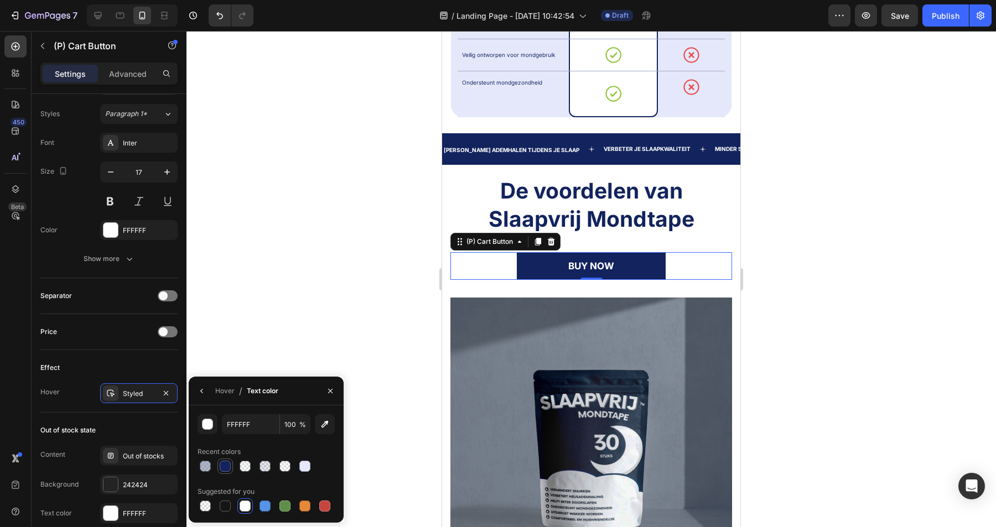
click at [226, 468] on div at bounding box center [225, 466] width 11 height 11
type input "12235D"
click at [137, 392] on div "Styled" at bounding box center [139, 394] width 32 height 10
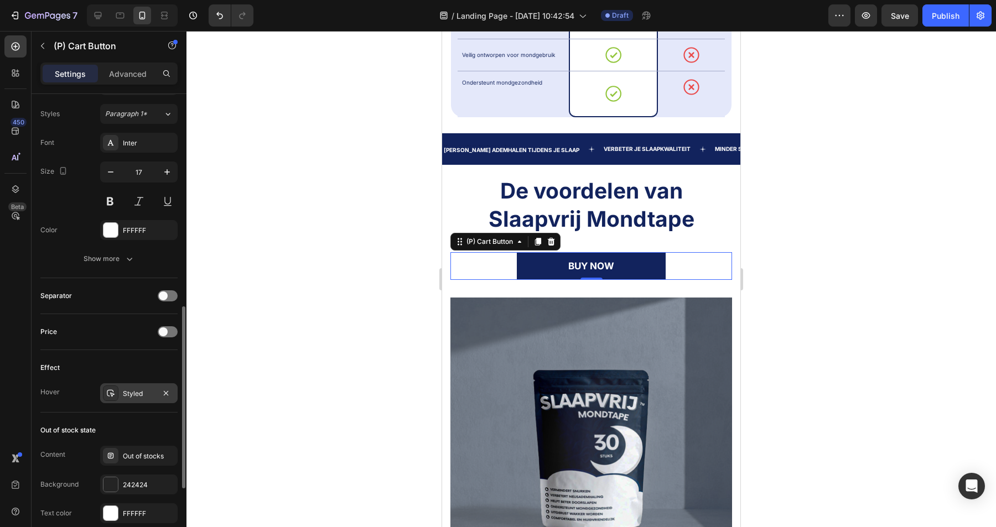
click at [137, 392] on div "Styled" at bounding box center [139, 394] width 32 height 10
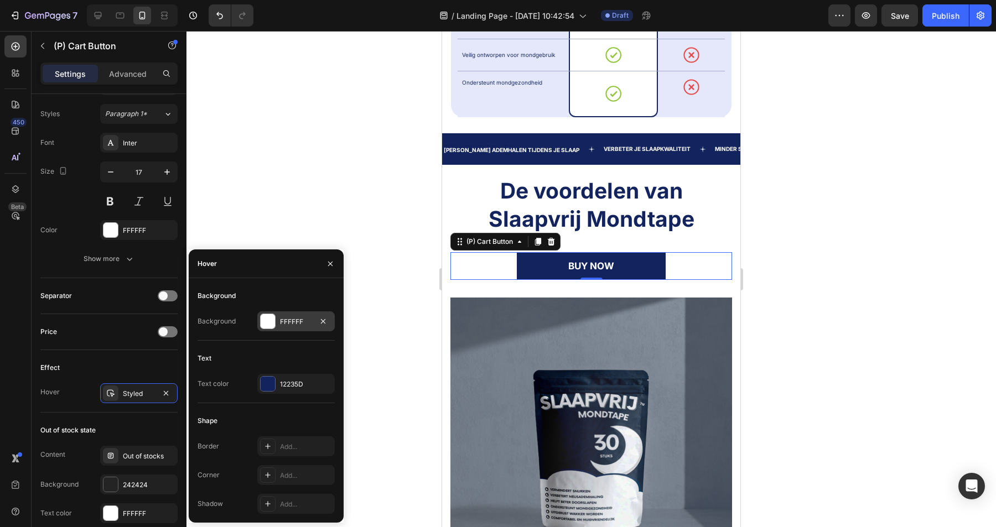
click at [292, 330] on div "FFFFFF" at bounding box center [295, 322] width 77 height 20
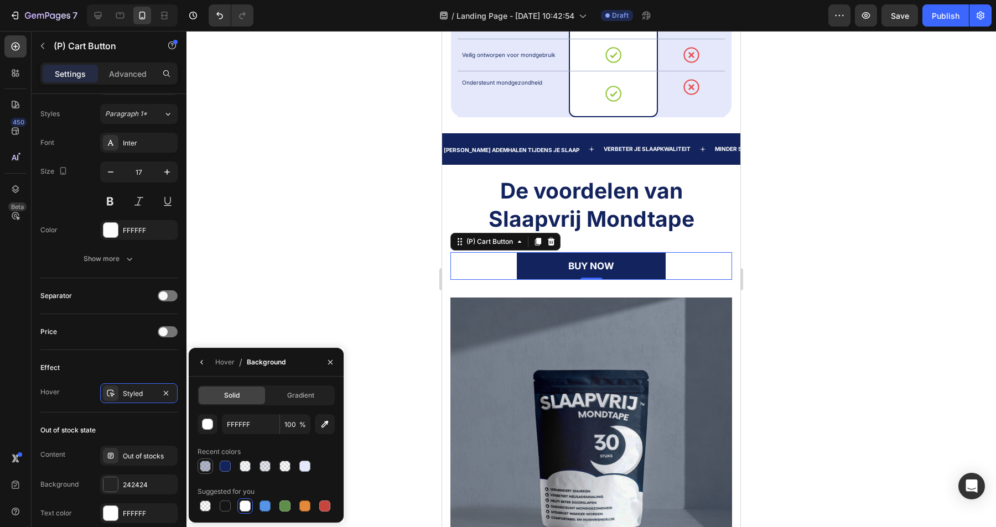
click at [205, 470] on div at bounding box center [205, 466] width 11 height 11
type input "12235D"
click at [266, 468] on div at bounding box center [265, 466] width 11 height 11
click at [227, 473] on div at bounding box center [225, 466] width 13 height 13
click at [296, 425] on input "100" at bounding box center [295, 424] width 30 height 20
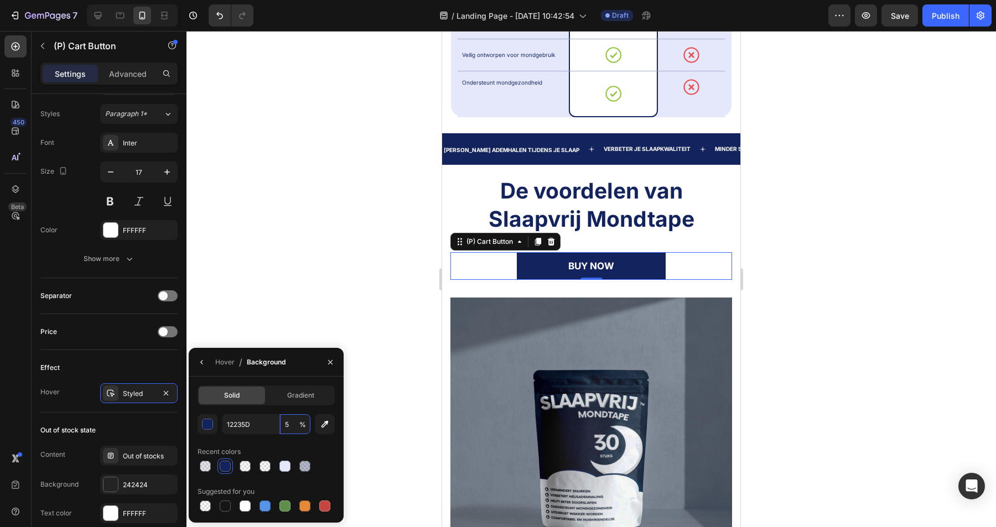
type input "50"
click at [204, 362] on icon "button" at bounding box center [202, 362] width 9 height 9
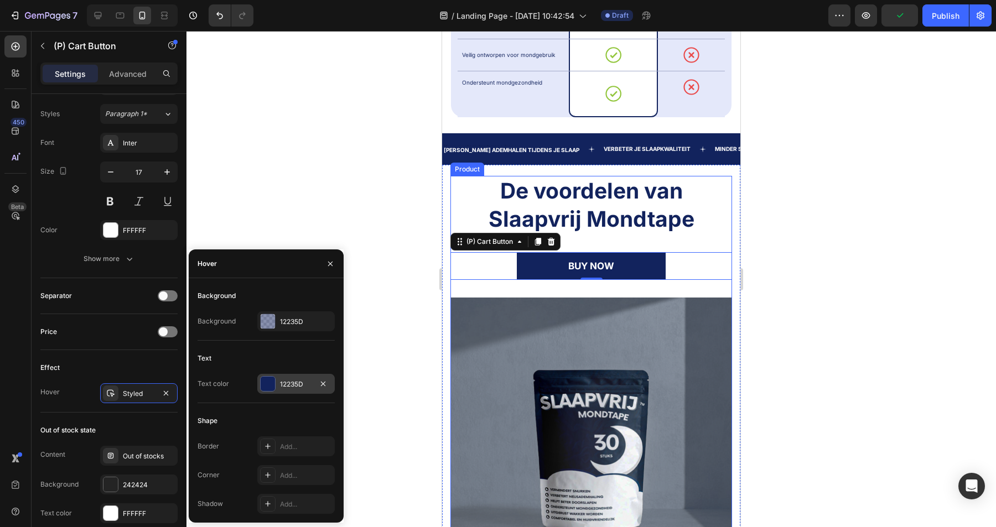
click at [288, 382] on div "12235D" at bounding box center [296, 385] width 32 height 10
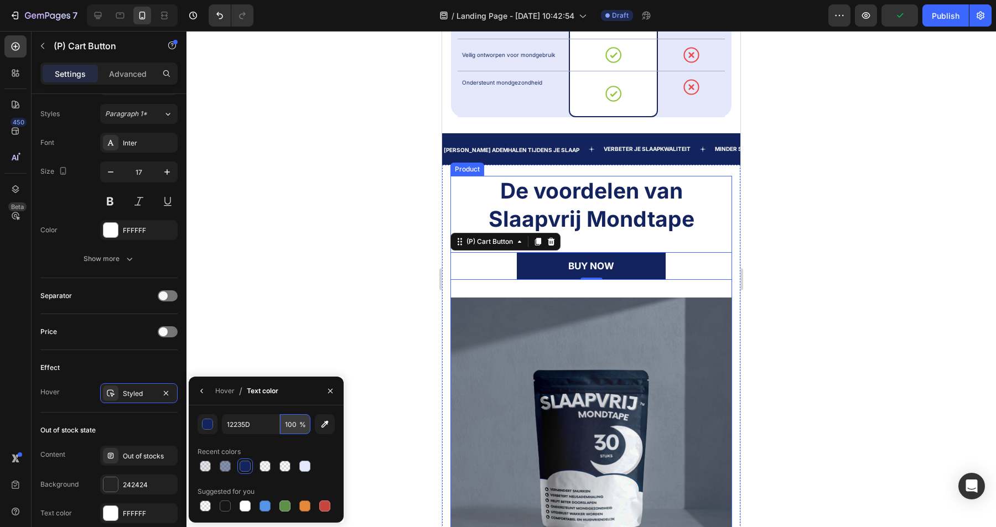
click at [293, 426] on input "100" at bounding box center [295, 424] width 30 height 20
click at [246, 508] on div at bounding box center [245, 506] width 11 height 11
type input "FFFFFF"
click at [374, 257] on div at bounding box center [591, 279] width 810 height 496
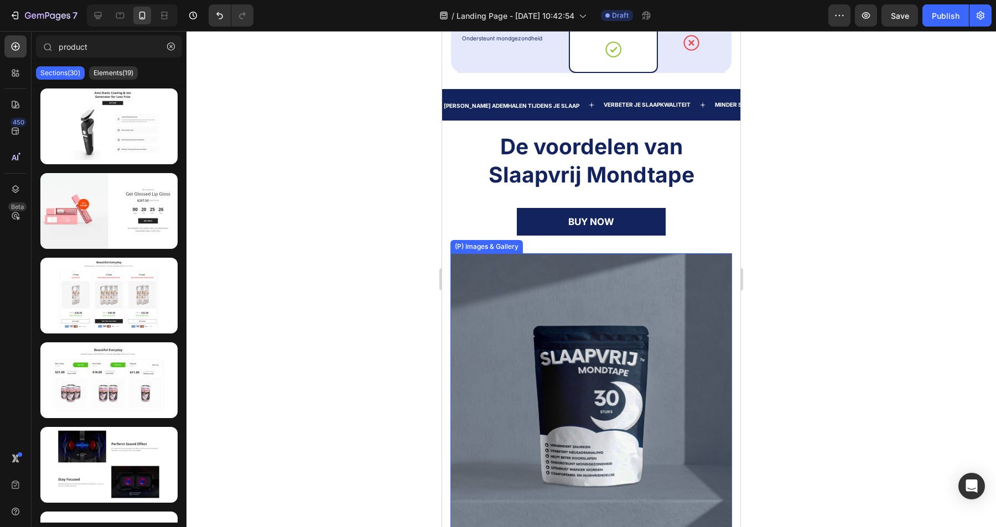
scroll to position [811, 0]
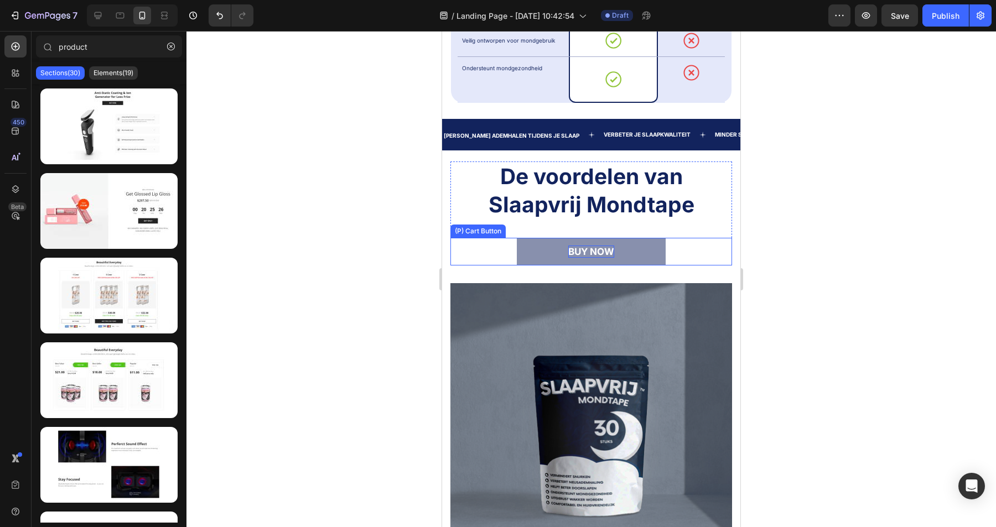
click at [590, 249] on div "BUY NOW" at bounding box center [591, 252] width 46 height 12
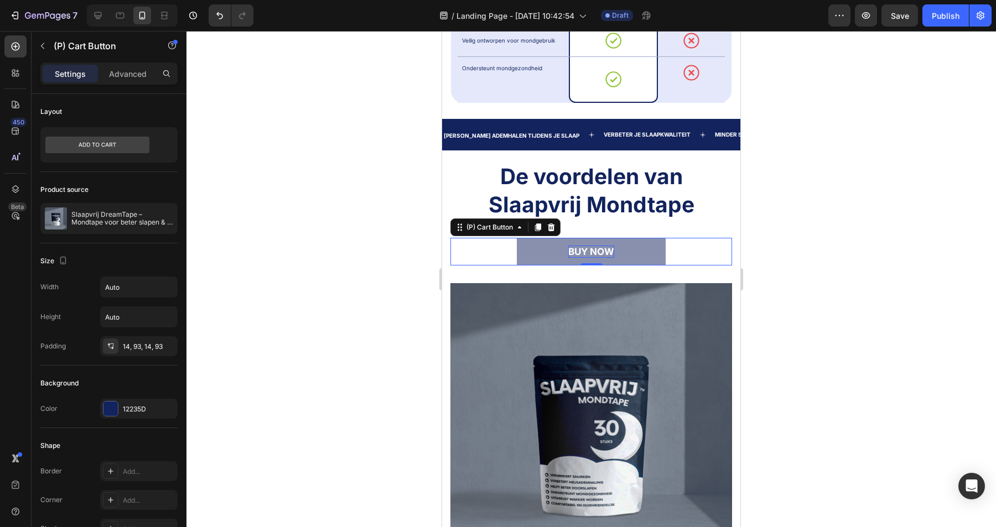
click at [590, 249] on div "BUY NOW" at bounding box center [591, 252] width 46 height 12
click at [597, 251] on p "BUY NOW" at bounding box center [591, 252] width 46 height 12
click at [522, 238] on button "PROBEE" at bounding box center [591, 252] width 139 height 28
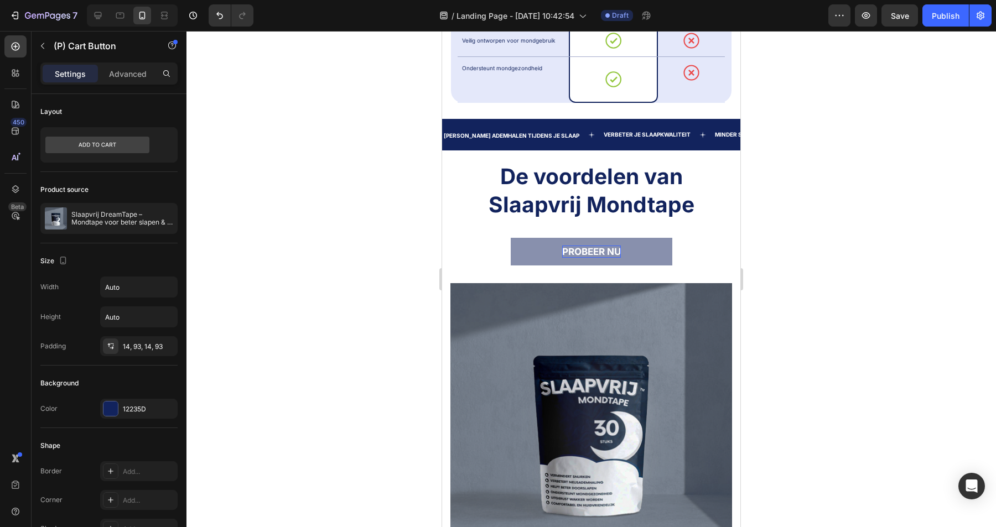
click at [863, 237] on div at bounding box center [591, 279] width 810 height 496
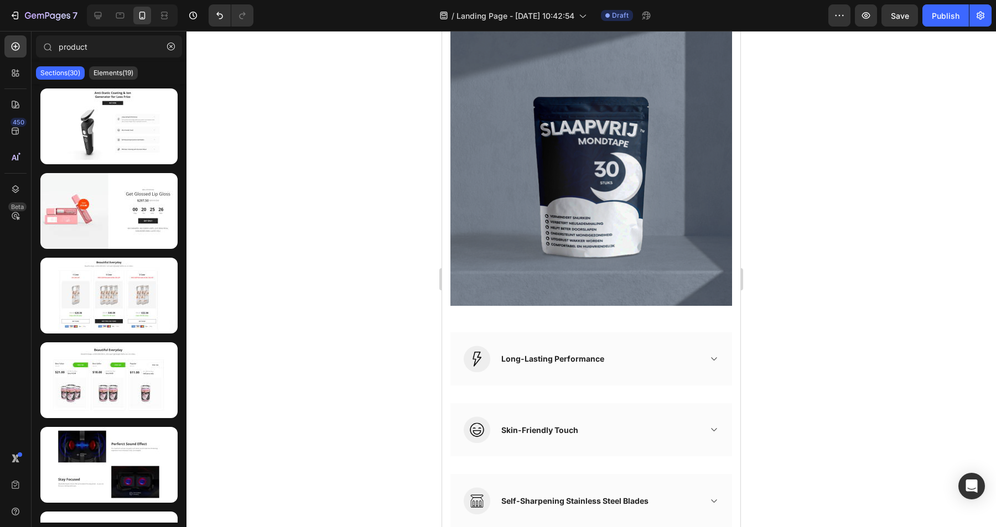
scroll to position [1062, 0]
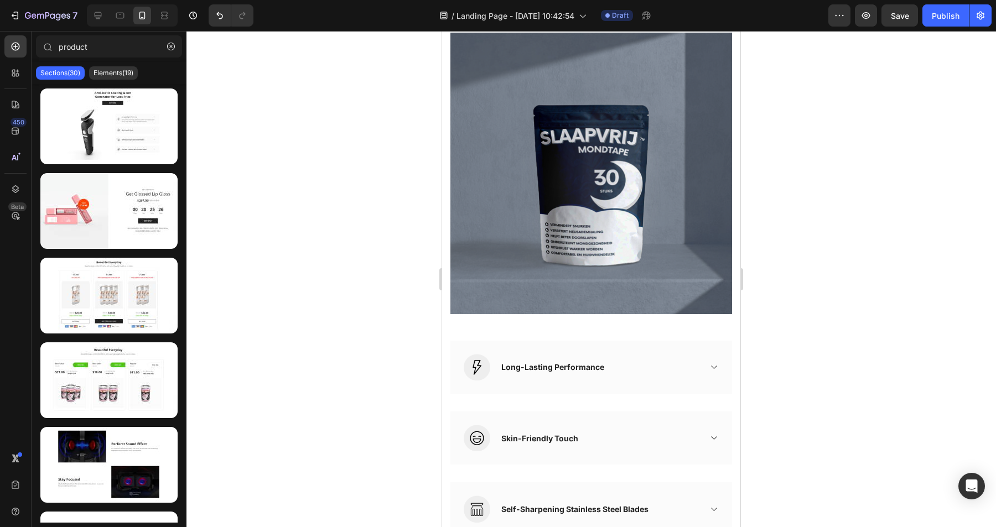
click at [561, 362] on div "Long-Lasting Performance" at bounding box center [553, 367] width 106 height 15
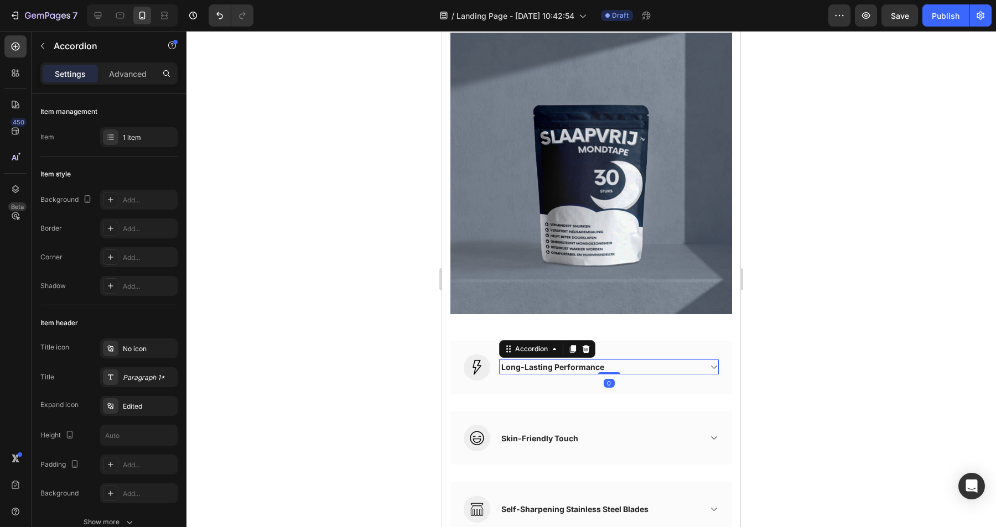
click at [572, 365] on div "Long-Lasting Performance" at bounding box center [553, 367] width 106 height 15
click at [572, 365] on p "Long-Lasting Performance" at bounding box center [552, 367] width 103 height 12
click at [768, 364] on div at bounding box center [591, 279] width 810 height 496
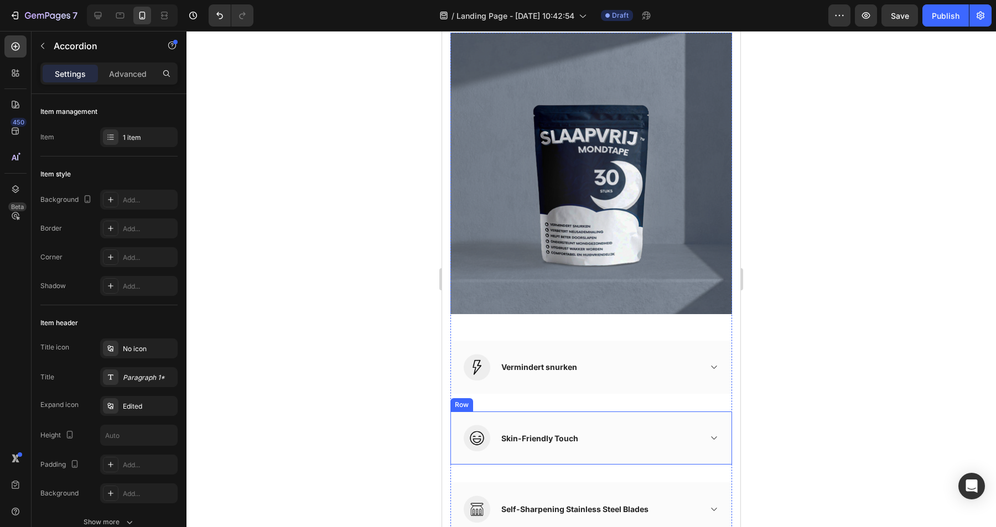
click at [538, 439] on div "Skin-Friendly Touch" at bounding box center [540, 438] width 80 height 15
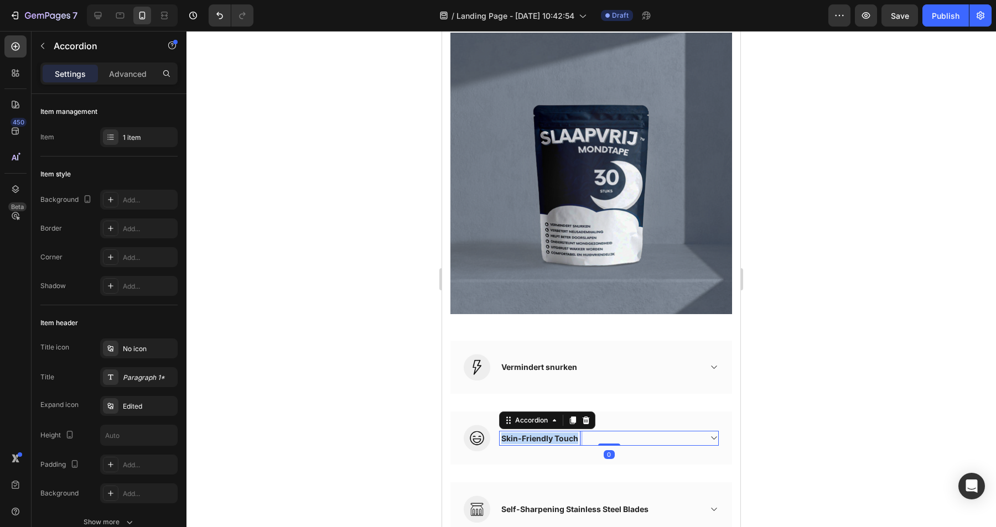
click at [538, 439] on p "Skin-Friendly Touch" at bounding box center [539, 439] width 77 height 12
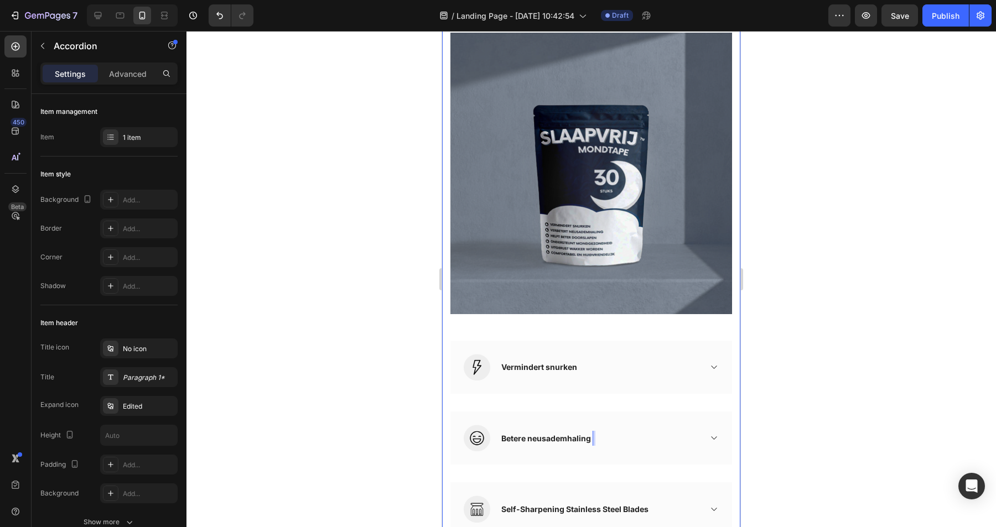
click at [839, 400] on div at bounding box center [591, 279] width 810 height 496
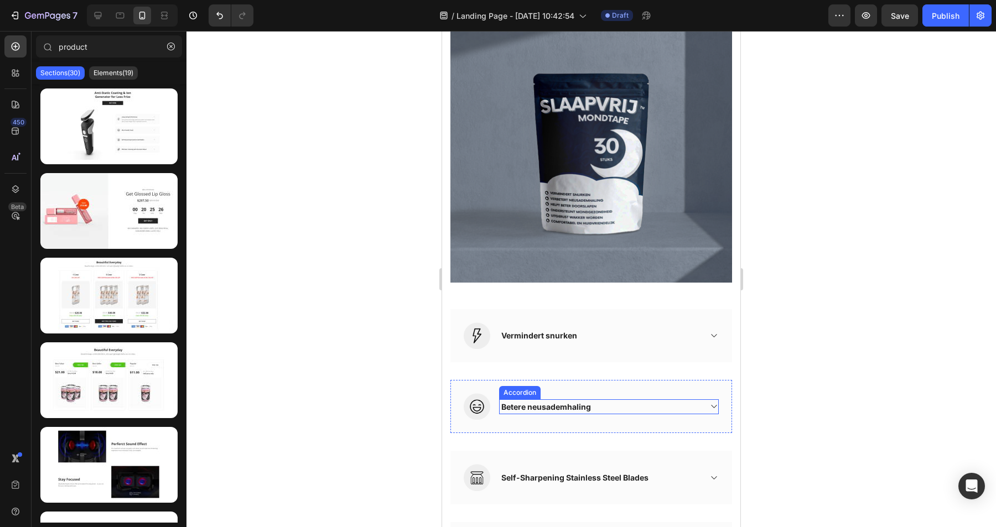
scroll to position [1129, 0]
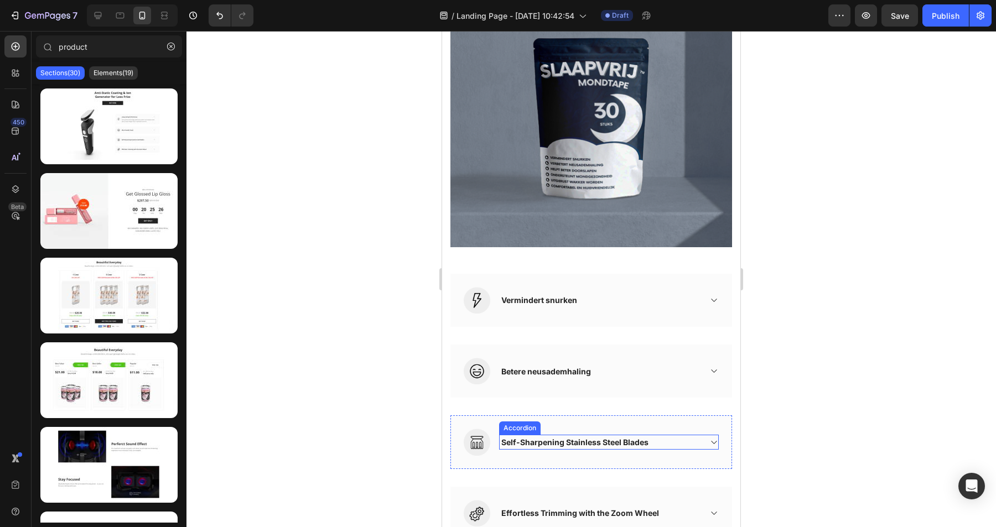
click at [573, 443] on div "Self-Sharpening Stainless Steel Blades" at bounding box center [575, 442] width 151 height 15
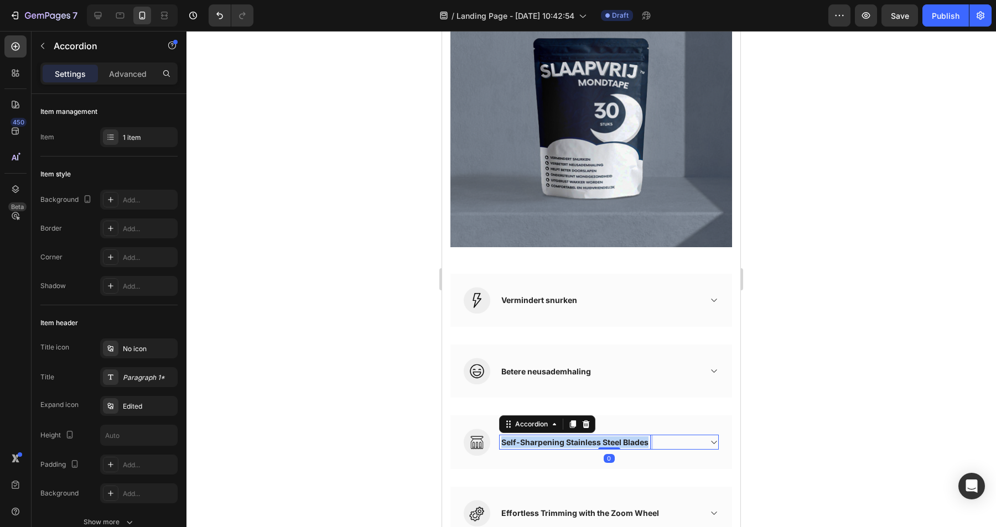
click at [573, 443] on p "Self-Sharpening Stainless Steel Blades" at bounding box center [574, 443] width 147 height 12
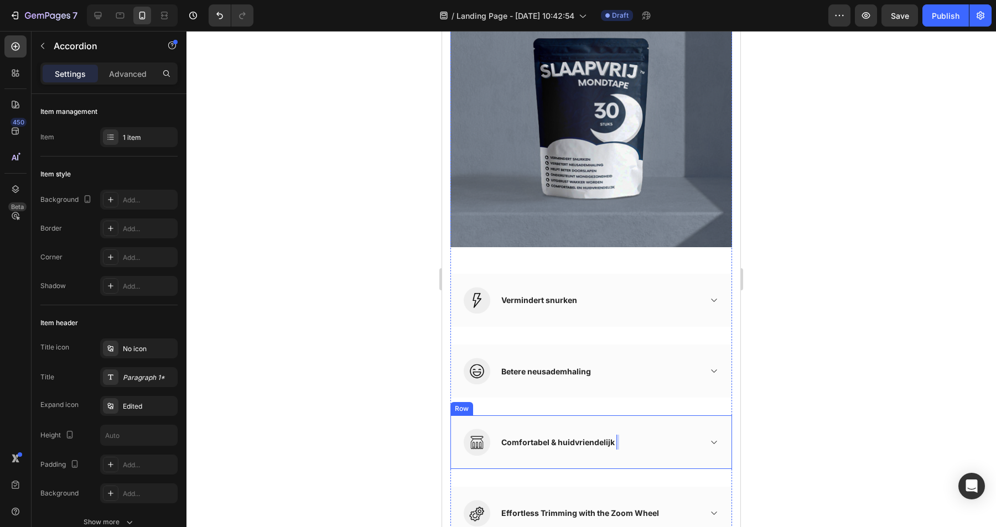
click at [786, 429] on div at bounding box center [591, 279] width 810 height 496
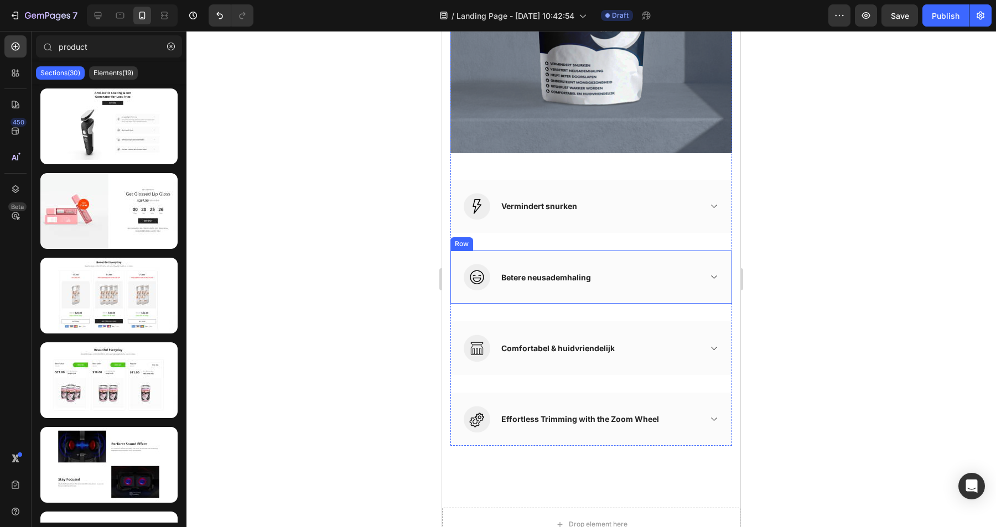
scroll to position [1251, 0]
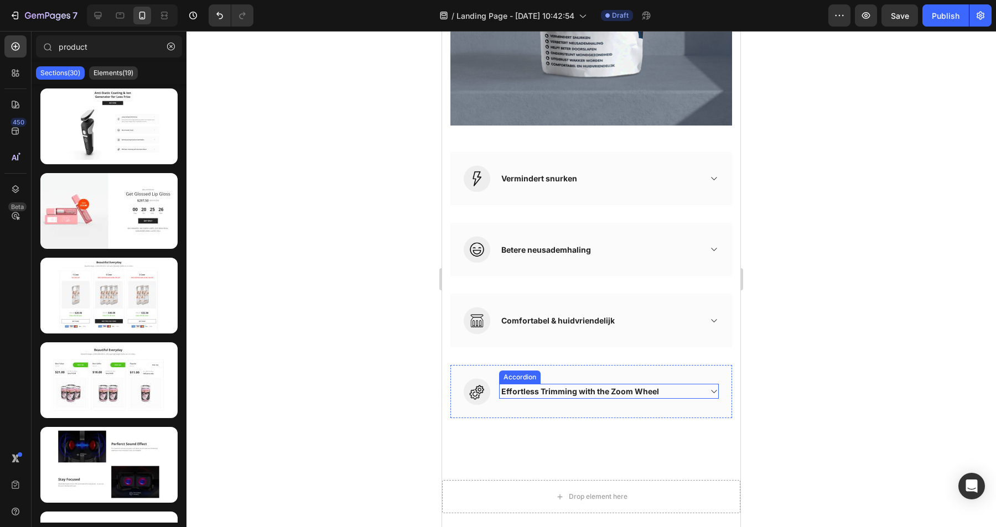
click at [569, 393] on div "Effortless Trimming with the Zoom Wheel" at bounding box center [580, 391] width 161 height 15
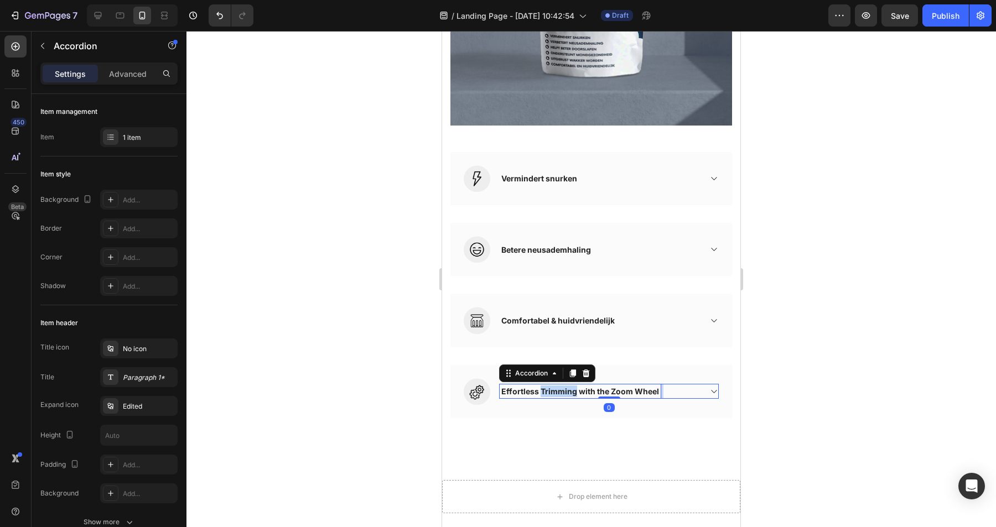
click at [569, 393] on div "Effortless Trimming with the Zoom Wheel" at bounding box center [580, 391] width 161 height 15
click at [569, 393] on p "Effortless Trimming with the Zoom Wheel" at bounding box center [580, 392] width 158 height 12
click at [806, 358] on div at bounding box center [591, 279] width 810 height 496
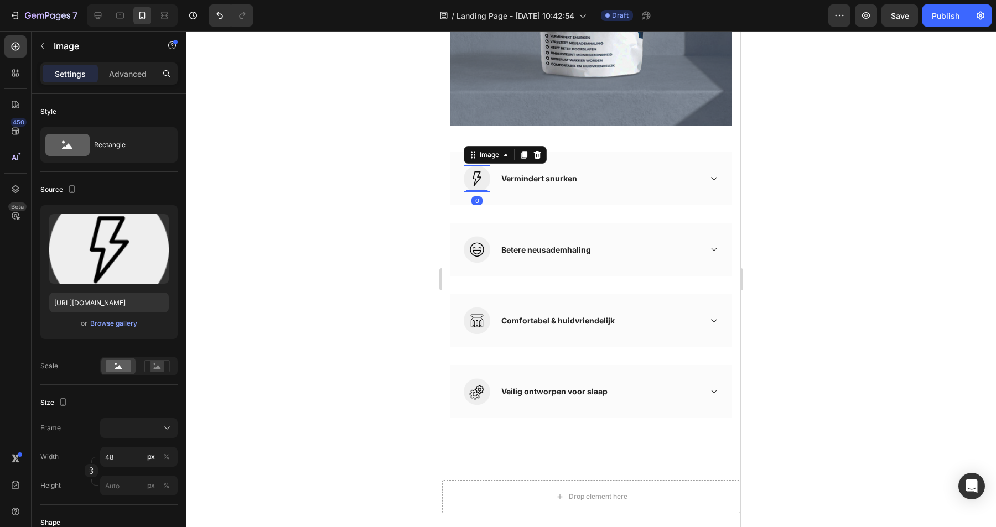
click at [479, 179] on img at bounding box center [477, 178] width 27 height 27
click at [539, 156] on icon at bounding box center [537, 155] width 7 height 8
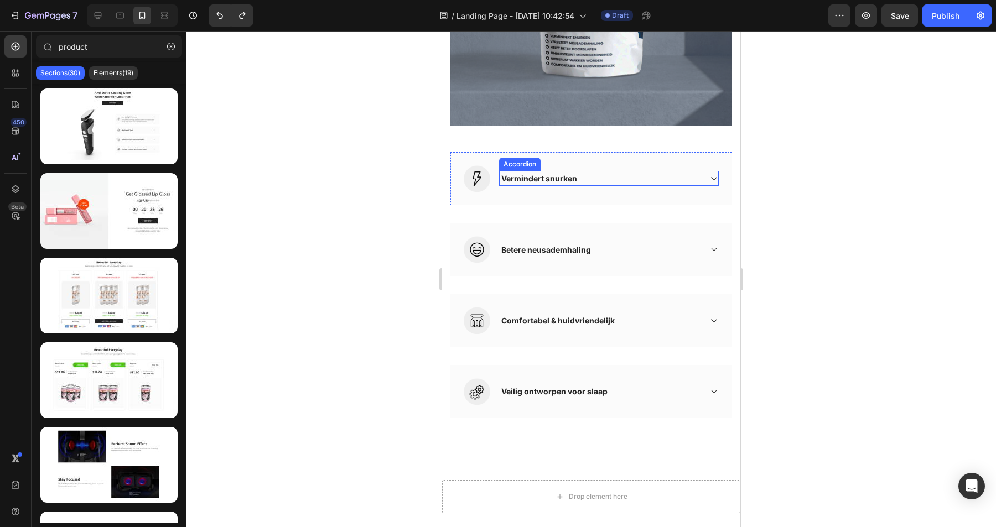
click at [592, 180] on div "Vermindert snurken" at bounding box center [600, 178] width 201 height 15
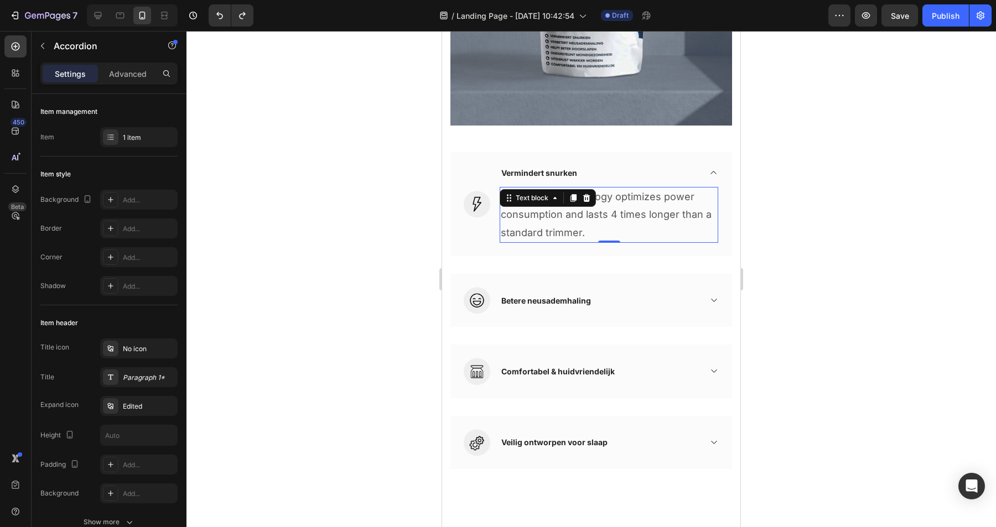
click at [561, 214] on p "Dura power technology optimizes power consumption and lasts 4 times longer than…" at bounding box center [609, 215] width 216 height 54
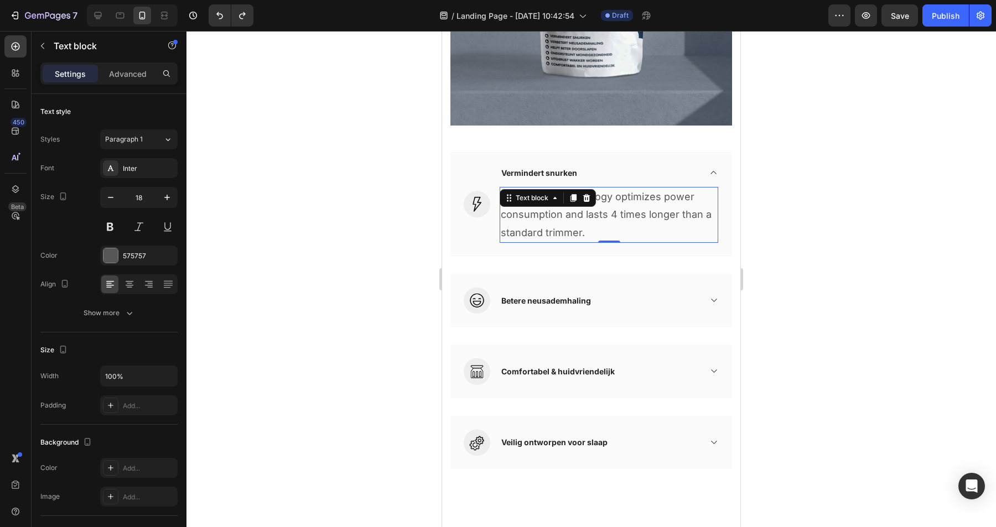
click at [561, 214] on p "Dura power technology optimizes power consumption and lasts 4 times longer than…" at bounding box center [609, 215] width 216 height 54
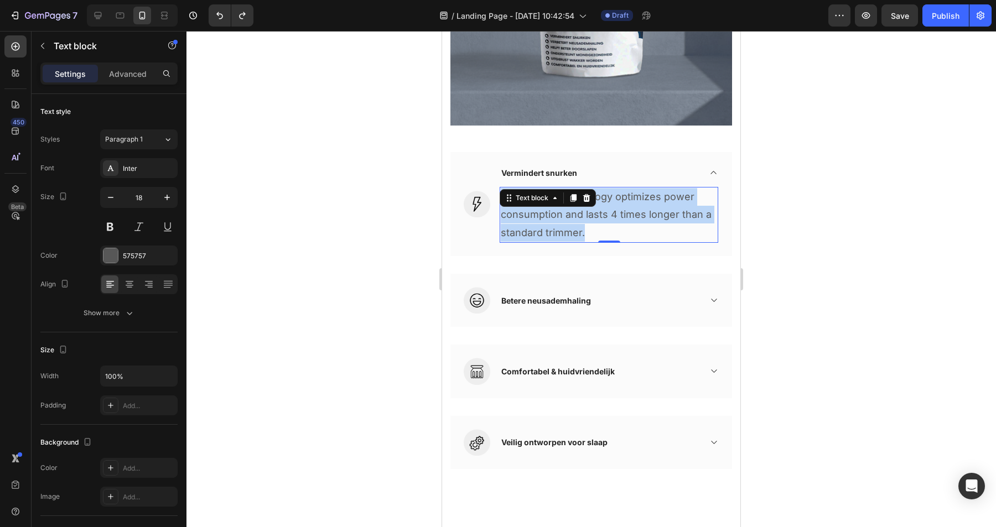
click at [561, 214] on p "Dura power technology optimizes power consumption and lasts 4 times longer than…" at bounding box center [609, 215] width 216 height 54
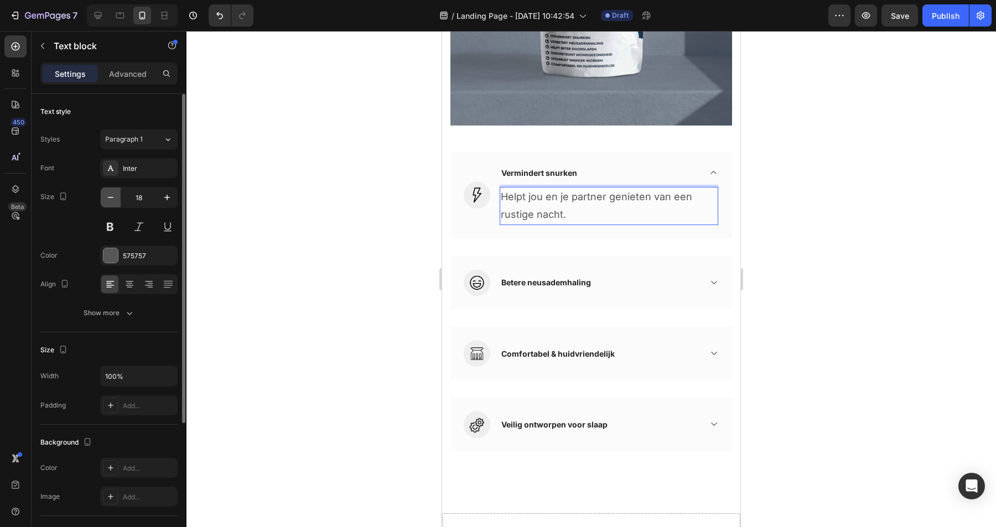
click at [112, 199] on icon "button" at bounding box center [110, 197] width 11 height 11
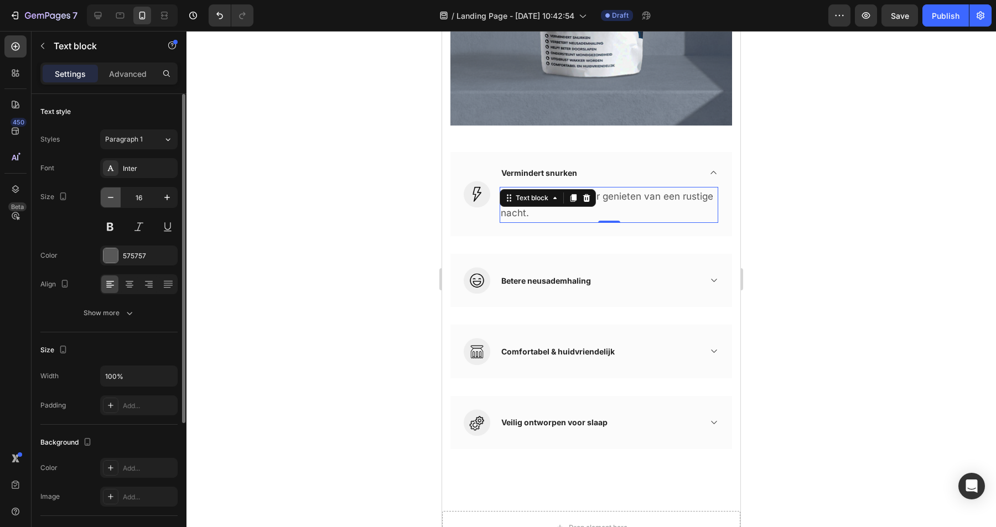
click at [112, 199] on icon "button" at bounding box center [110, 197] width 11 height 11
type input "15"
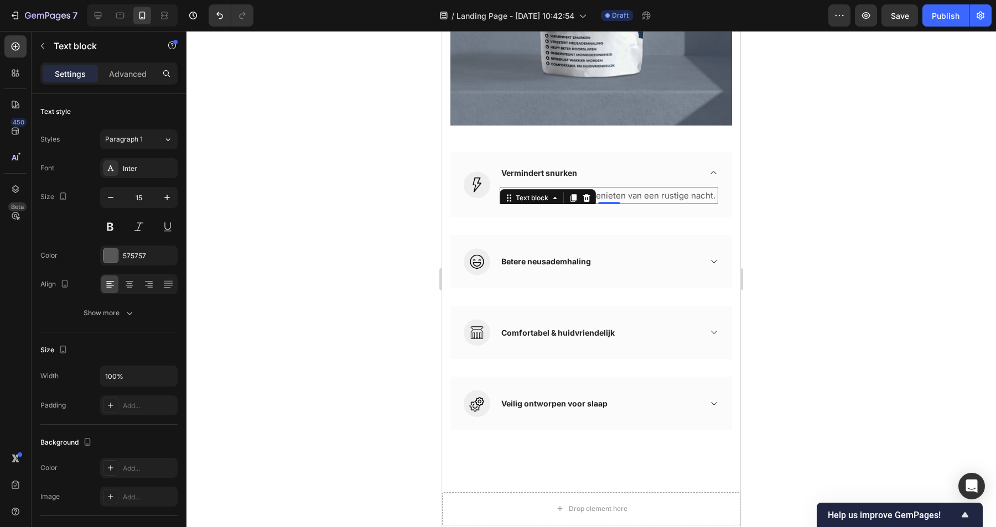
click at [831, 179] on div at bounding box center [591, 279] width 810 height 496
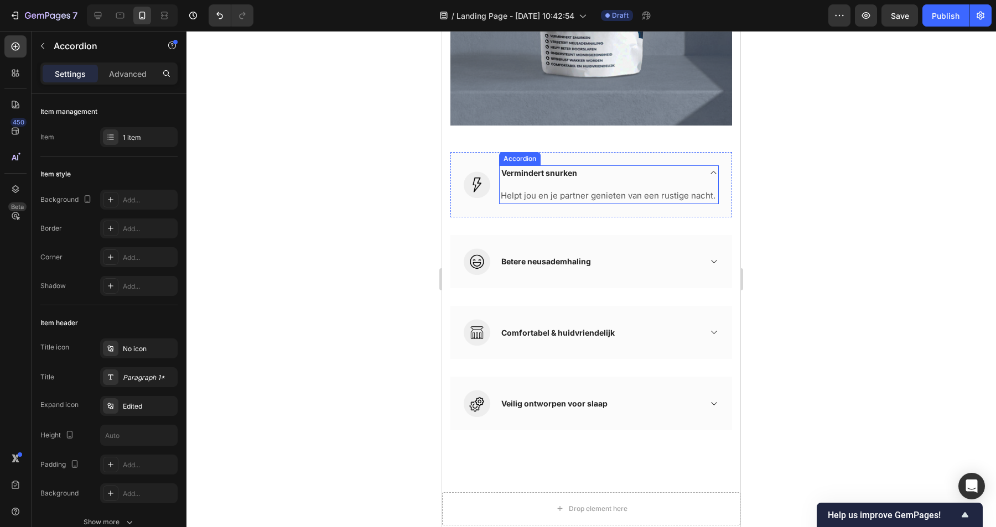
click at [636, 169] on div "Vermindert snurken" at bounding box center [600, 172] width 201 height 15
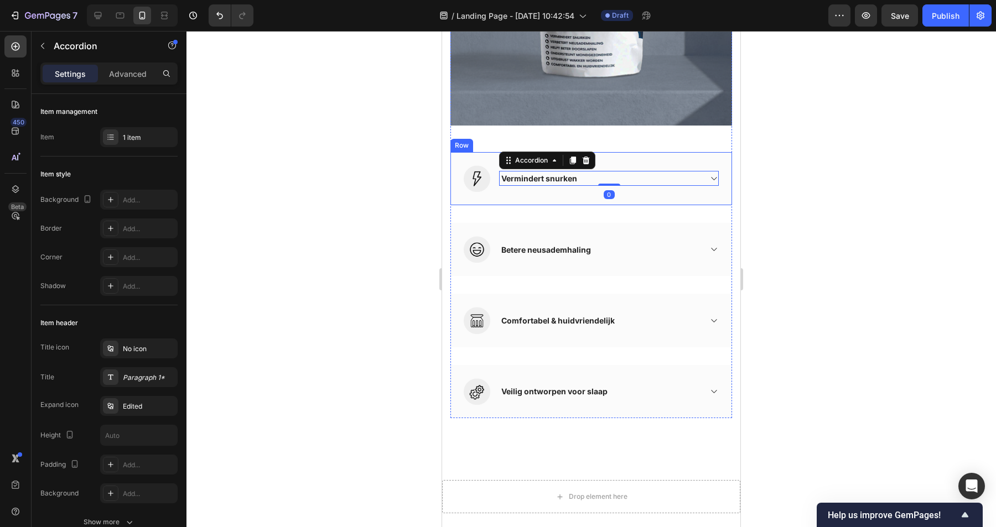
click at [650, 160] on div "Image Vermindert snurken Accordion 0 Row" at bounding box center [591, 178] width 282 height 53
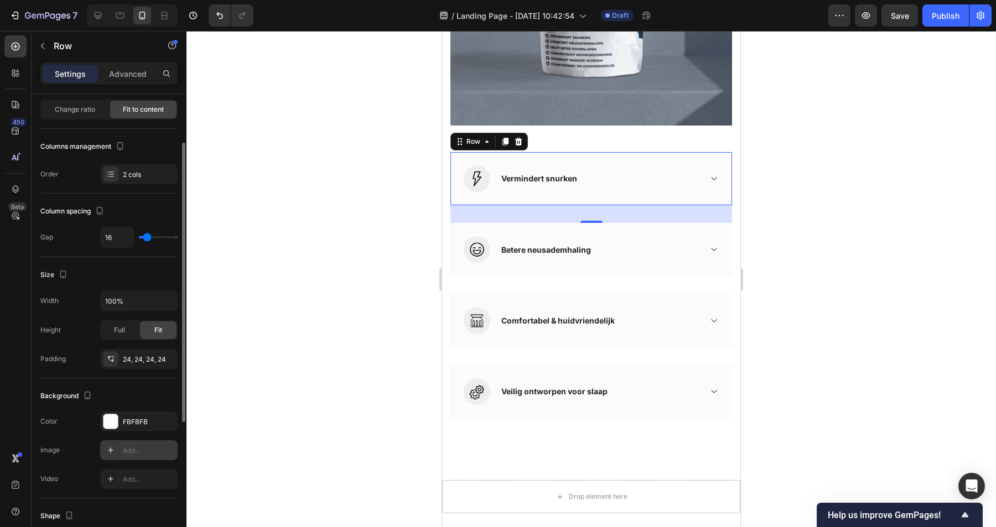
scroll to position [123, 0]
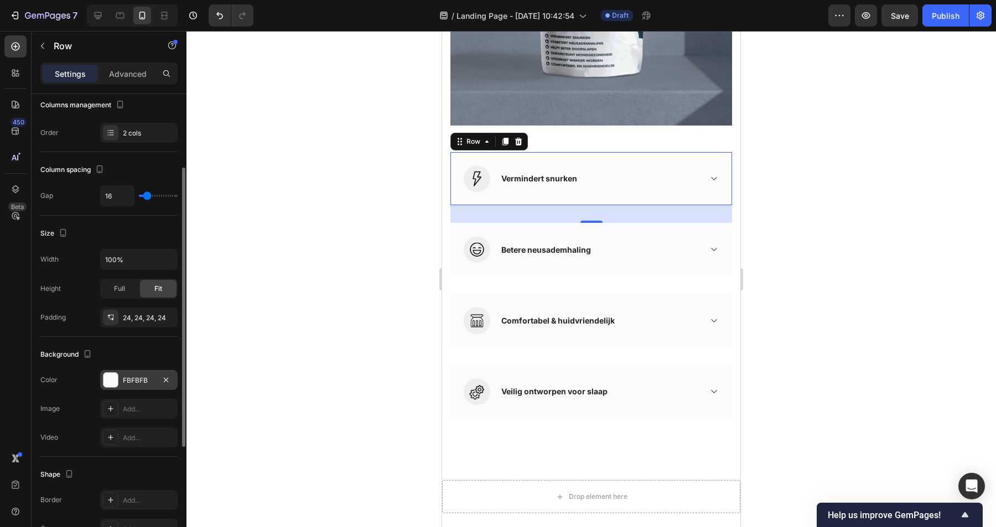
click at [139, 383] on div "FBFBFB" at bounding box center [139, 381] width 32 height 10
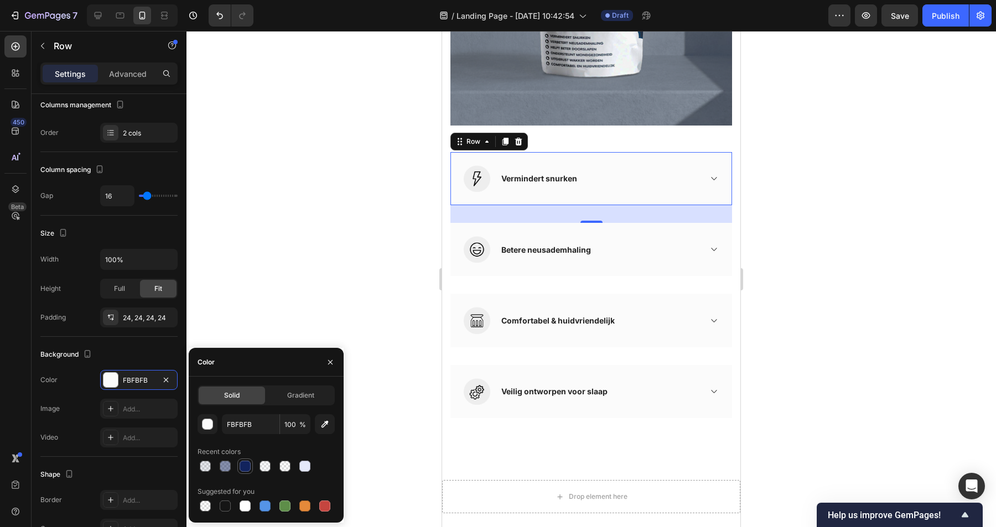
click at [243, 467] on div at bounding box center [245, 466] width 11 height 11
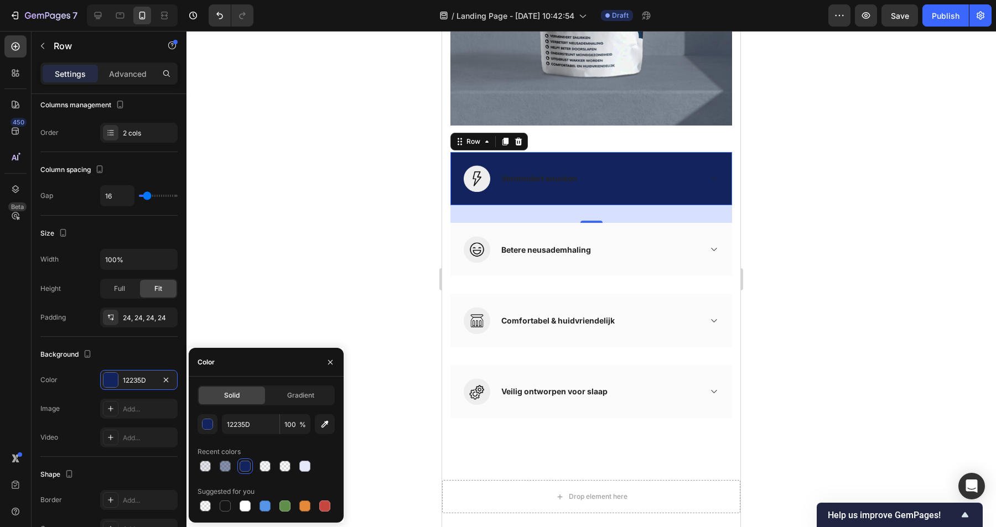
type input "FBFBFB"
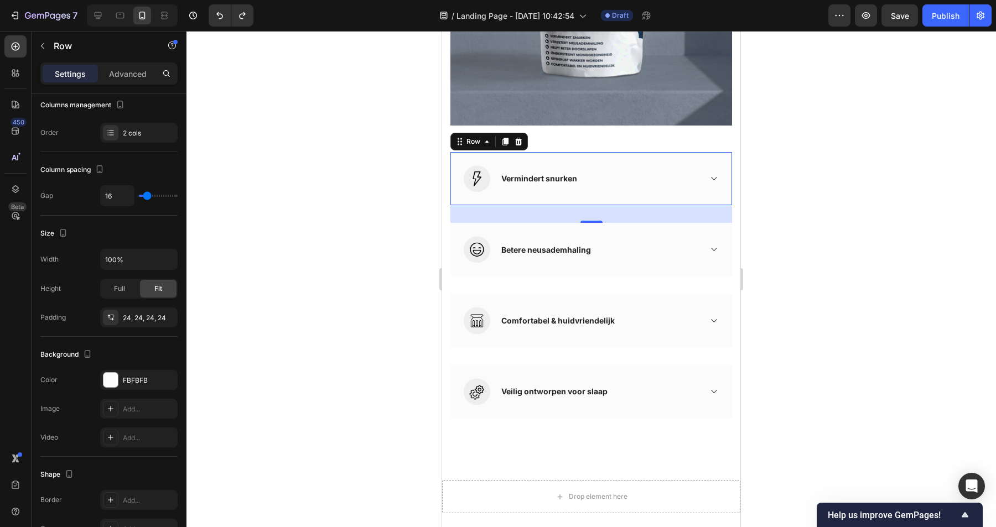
click at [324, 198] on div at bounding box center [591, 279] width 810 height 496
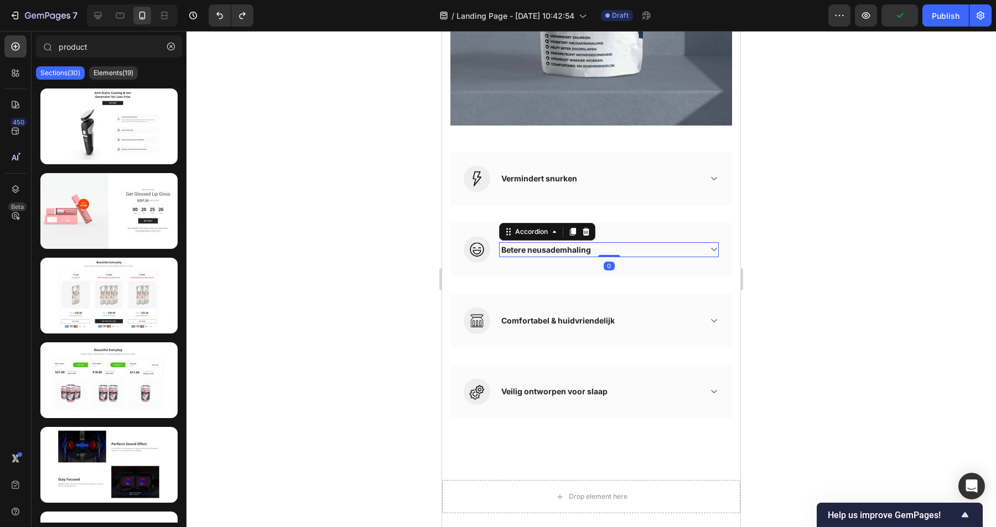
click at [641, 252] on div "Betere neusademhaling" at bounding box center [600, 249] width 201 height 15
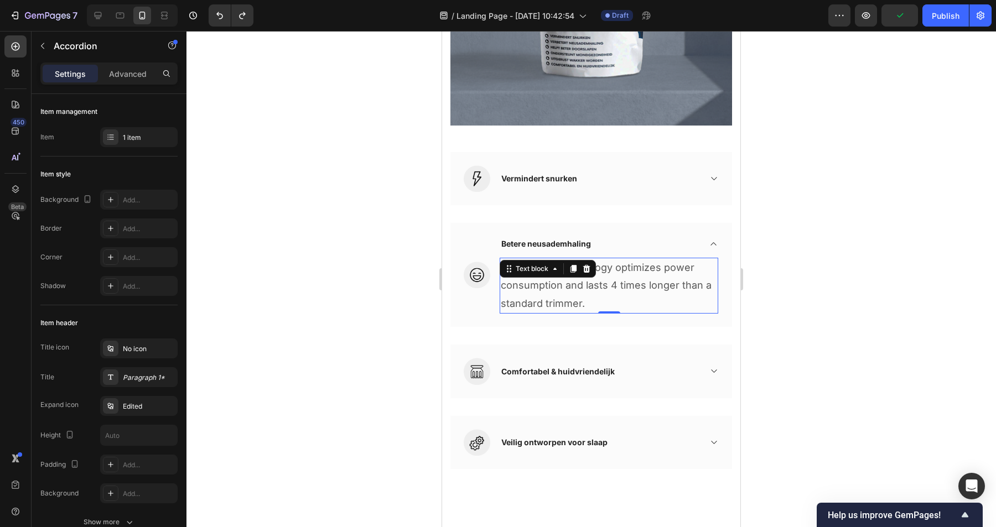
click at [587, 284] on p "Dura power technology optimizes power consumption and lasts 4 times longer than…" at bounding box center [609, 286] width 216 height 54
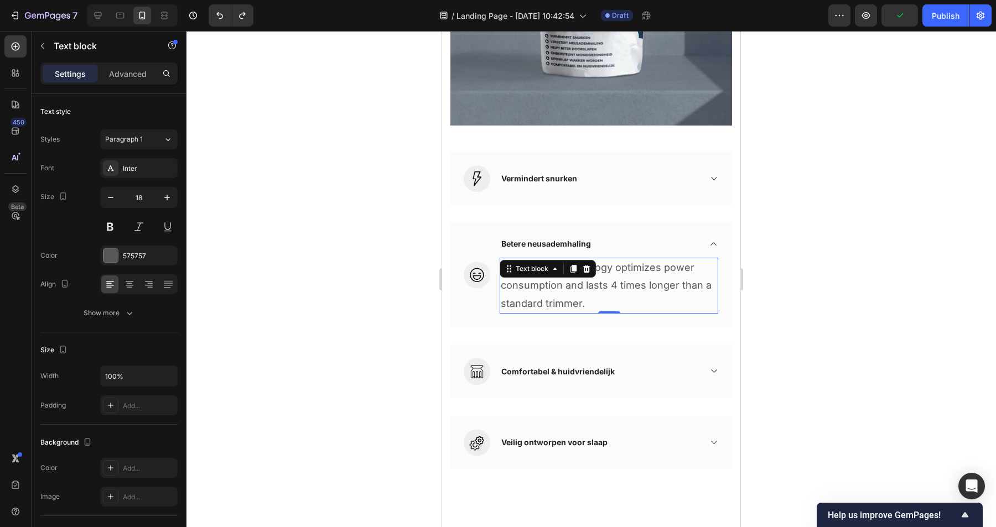
click at [587, 284] on p "Dura power technology optimizes power consumption and lasts 4 times longer than…" at bounding box center [609, 286] width 216 height 54
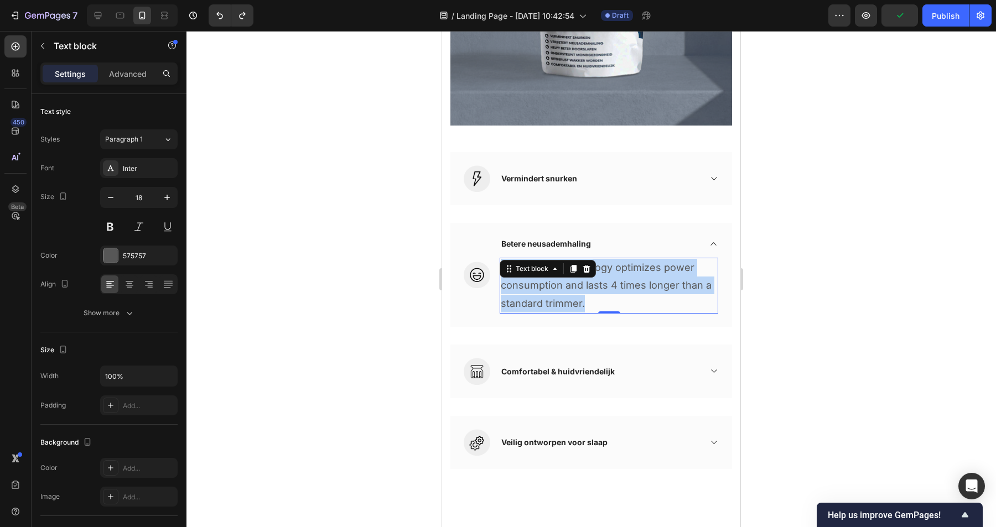
click at [587, 284] on p "Dura power technology optimizes power consumption and lasts 4 times longer than…" at bounding box center [609, 286] width 216 height 54
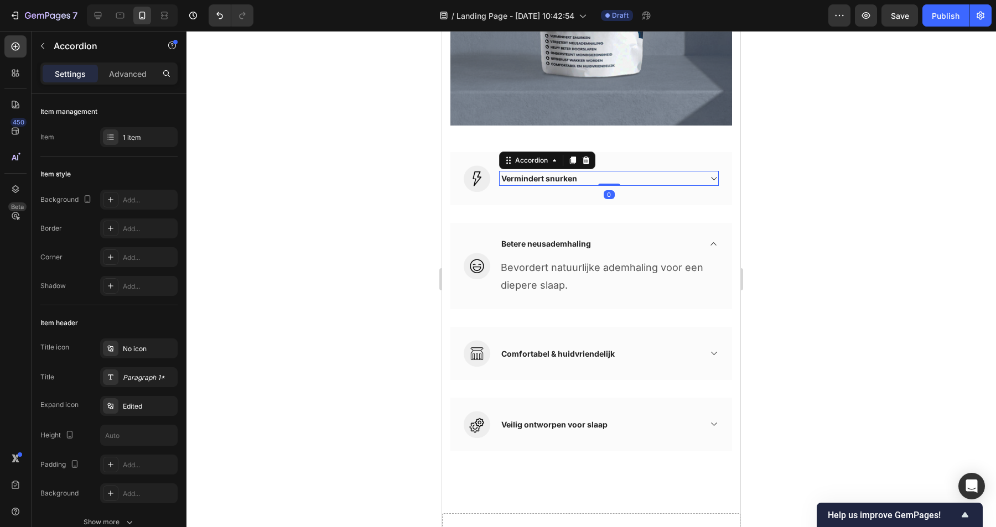
click at [596, 182] on div "Vermindert snurken" at bounding box center [600, 178] width 201 height 15
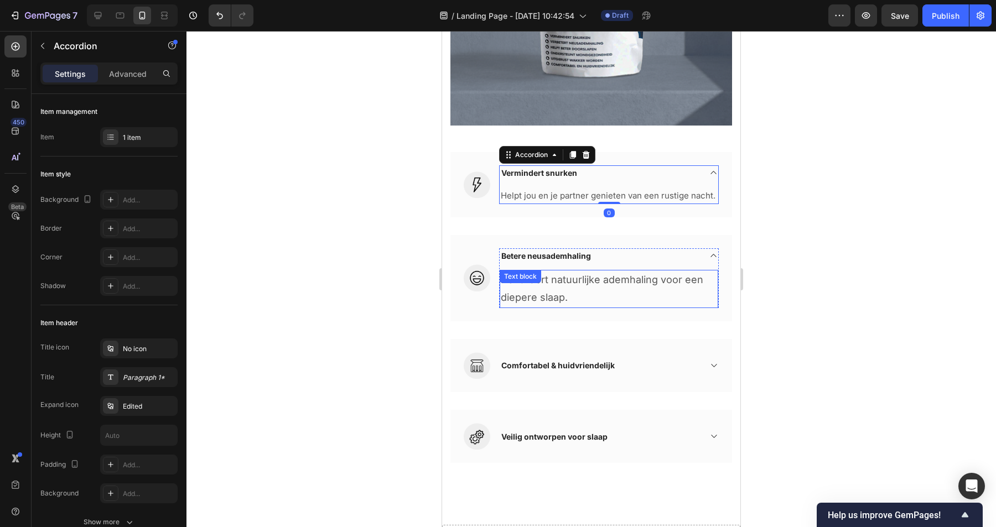
click at [583, 299] on p "Bevordert natuurlijke ademhaling voor een diepere slaap." at bounding box center [609, 289] width 216 height 36
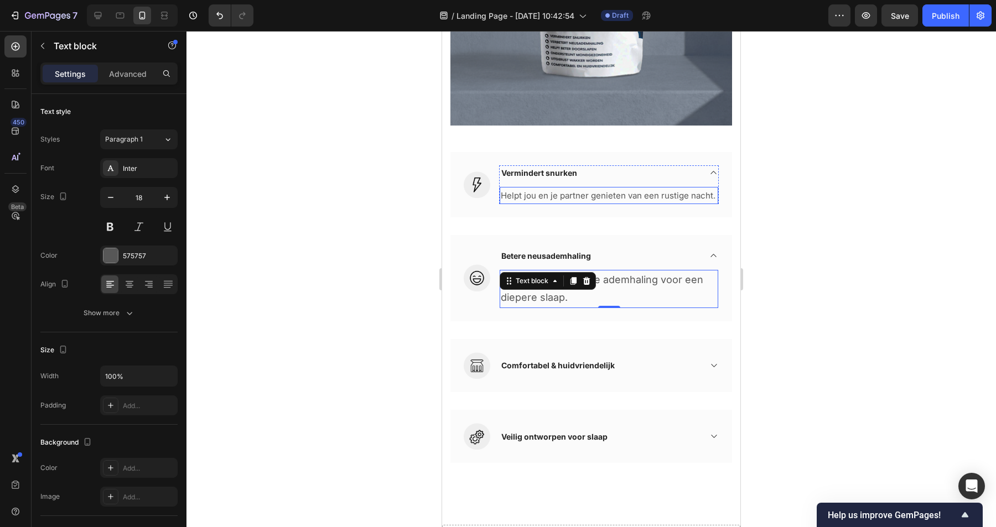
click at [599, 197] on p "Helpt jou en je partner genieten van een rustige nacht." at bounding box center [609, 195] width 216 height 15
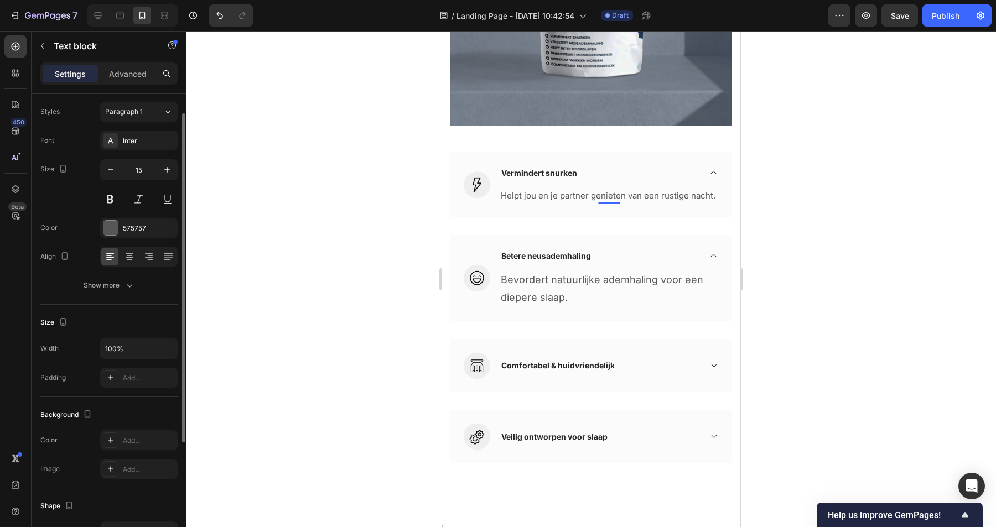
scroll to position [0, 0]
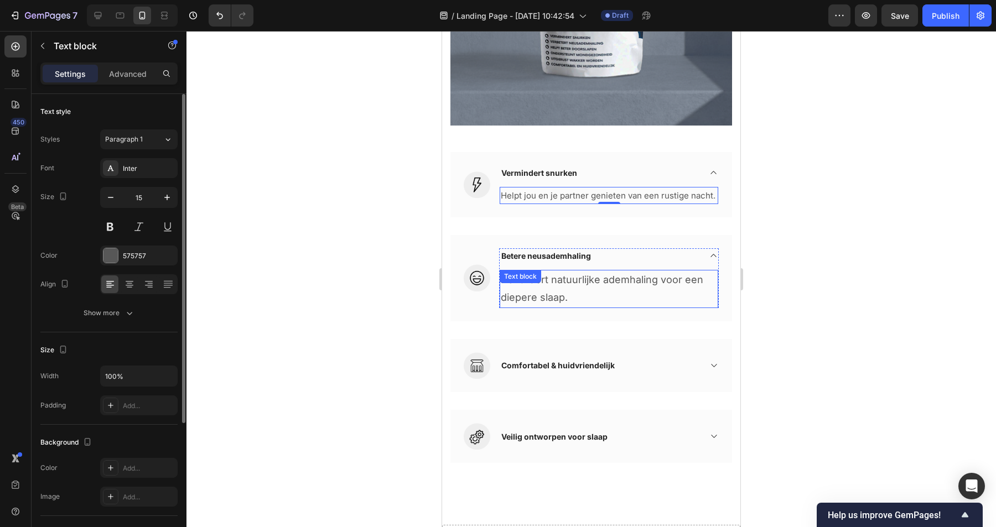
click at [552, 285] on div "Bevordert natuurlijke ademhaling voor een diepere slaap. Text block" at bounding box center [609, 289] width 219 height 38
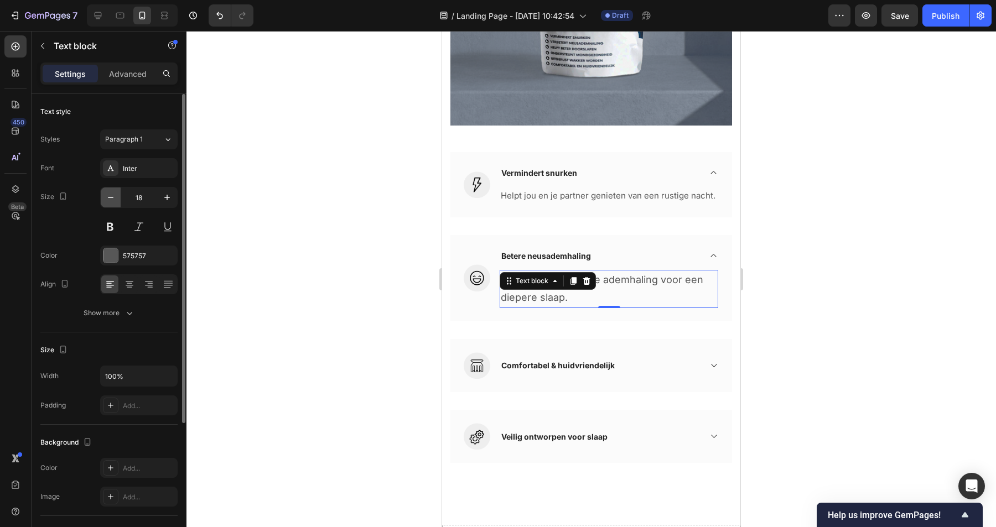
click at [118, 195] on button "button" at bounding box center [111, 198] width 20 height 20
type input "15"
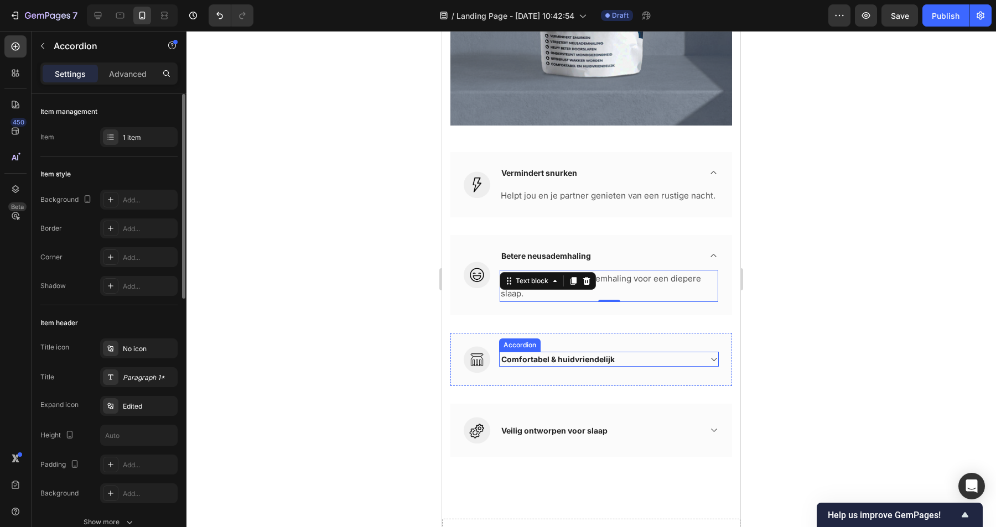
click at [581, 356] on p "Comfortabel & huidvriendelijk" at bounding box center [557, 360] width 113 height 12
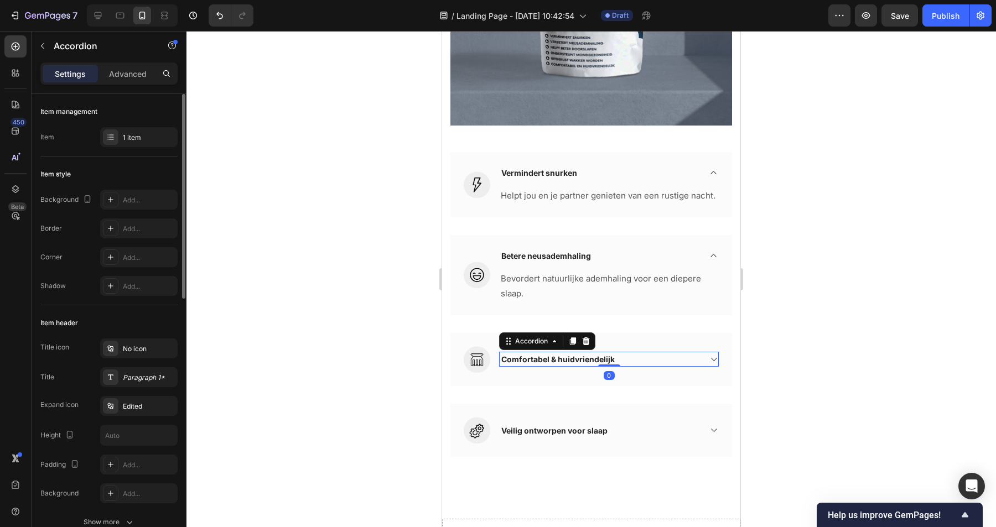
click at [669, 360] on div "Comfortabel & huidvriendelijk" at bounding box center [600, 359] width 201 height 15
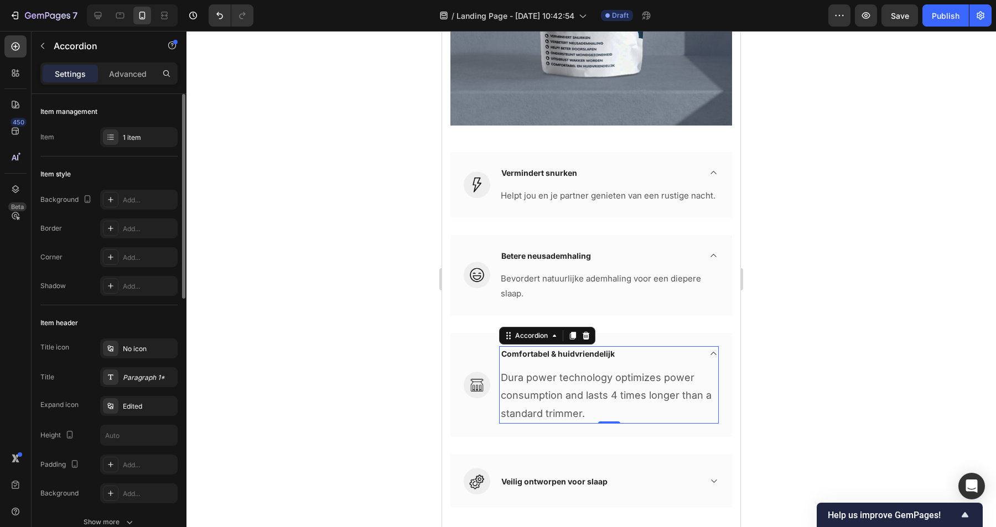
click at [553, 402] on p "Dura power technology optimizes power consumption and lasts 4 times longer than…" at bounding box center [609, 396] width 216 height 54
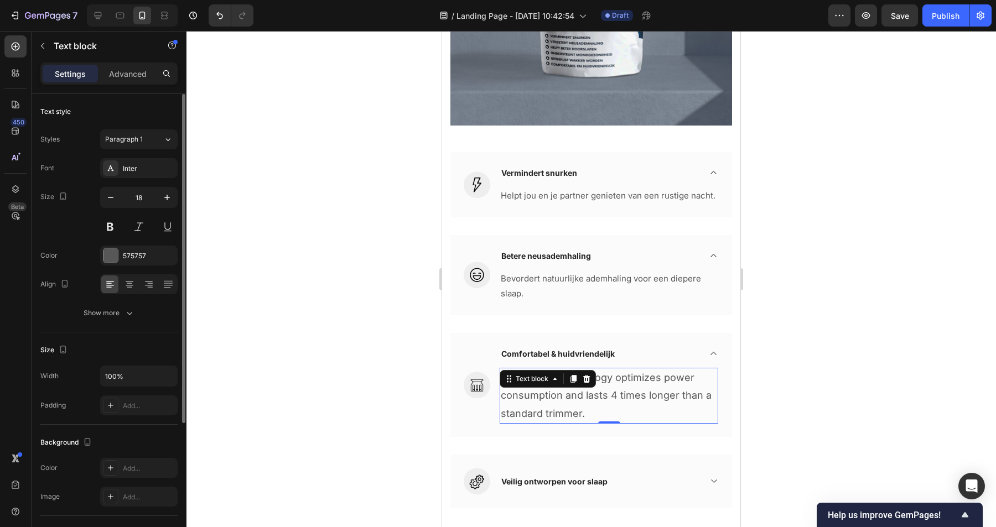
click at [553, 402] on p "Dura power technology optimizes power consumption and lasts 4 times longer than…" at bounding box center [609, 396] width 216 height 54
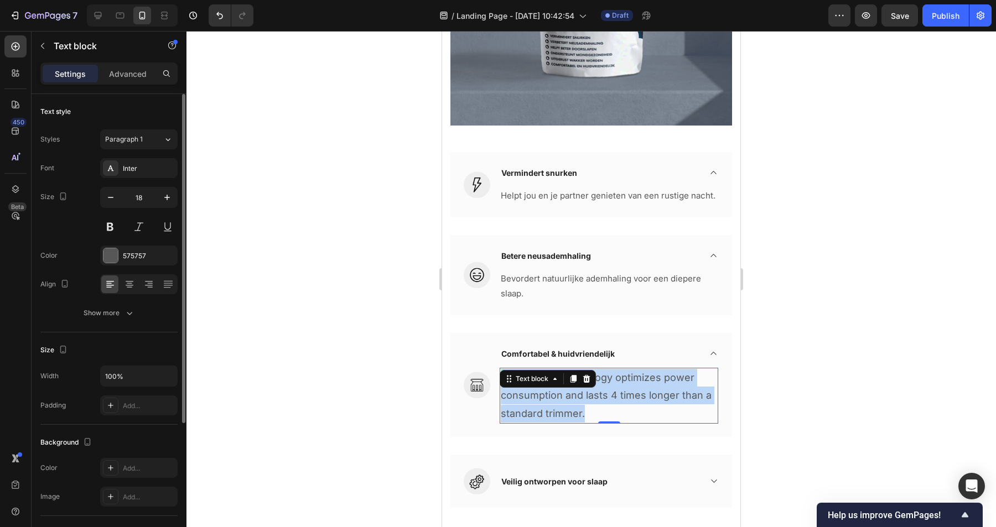
click at [553, 402] on p "Dura power technology optimizes power consumption and lasts 4 times longer than…" at bounding box center [609, 396] width 216 height 54
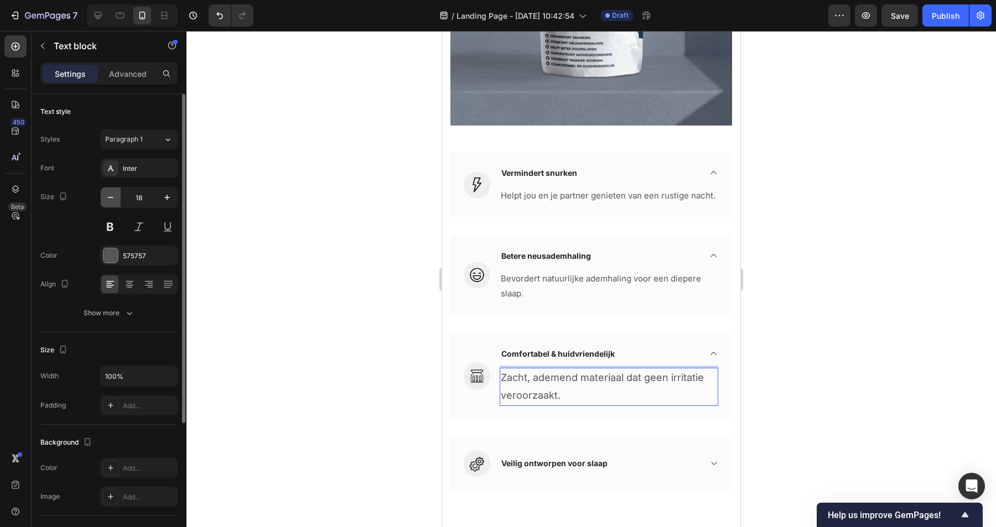
click at [113, 199] on icon "button" at bounding box center [110, 197] width 11 height 11
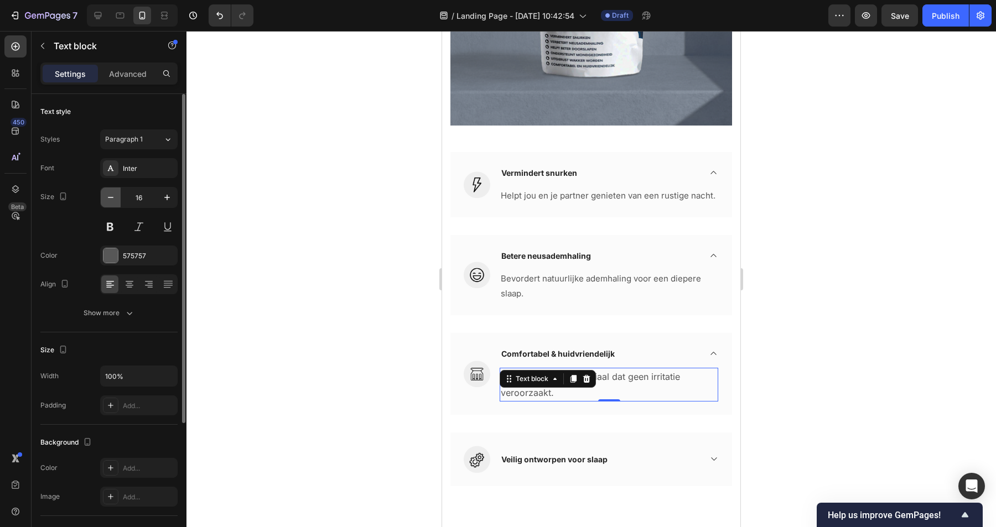
click at [113, 199] on icon "button" at bounding box center [110, 197] width 11 height 11
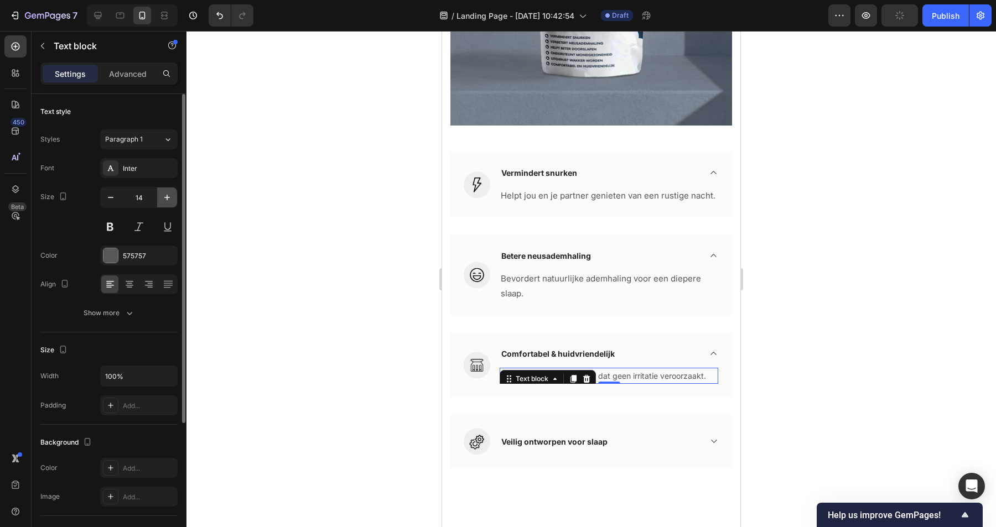
click at [174, 201] on button "button" at bounding box center [167, 198] width 20 height 20
type input "15"
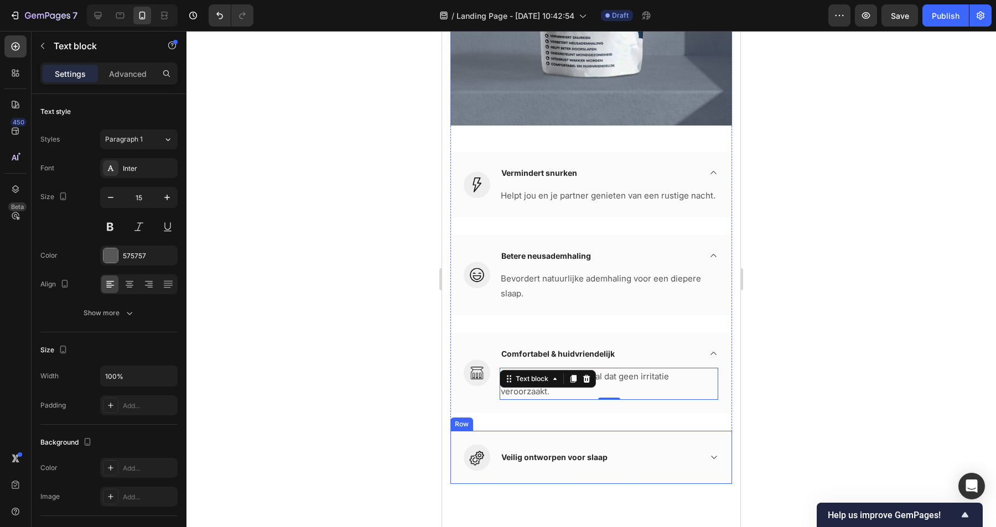
click at [623, 445] on div "Veilig ontworpen voor slaap Accordion" at bounding box center [609, 457] width 220 height 27
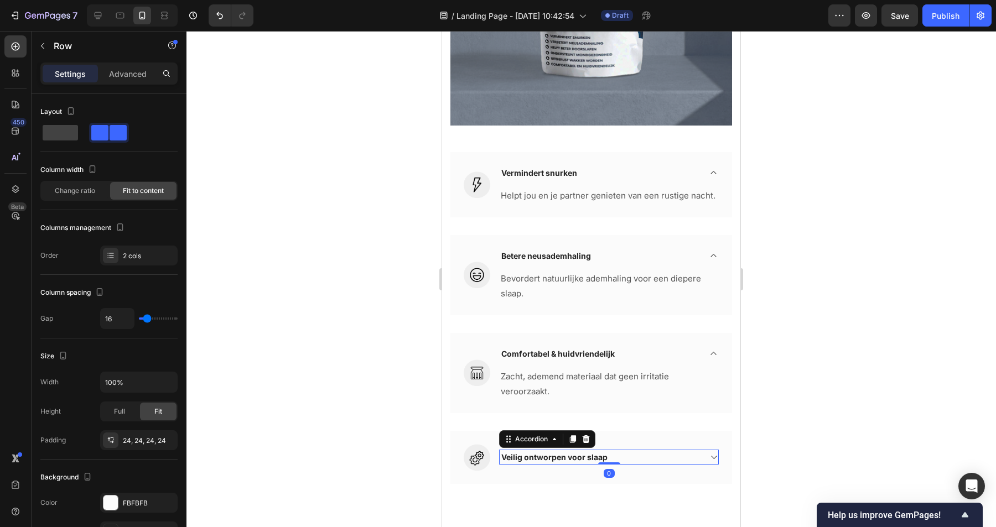
click at [650, 459] on div "Veilig ontworpen voor slaap" at bounding box center [600, 457] width 201 height 15
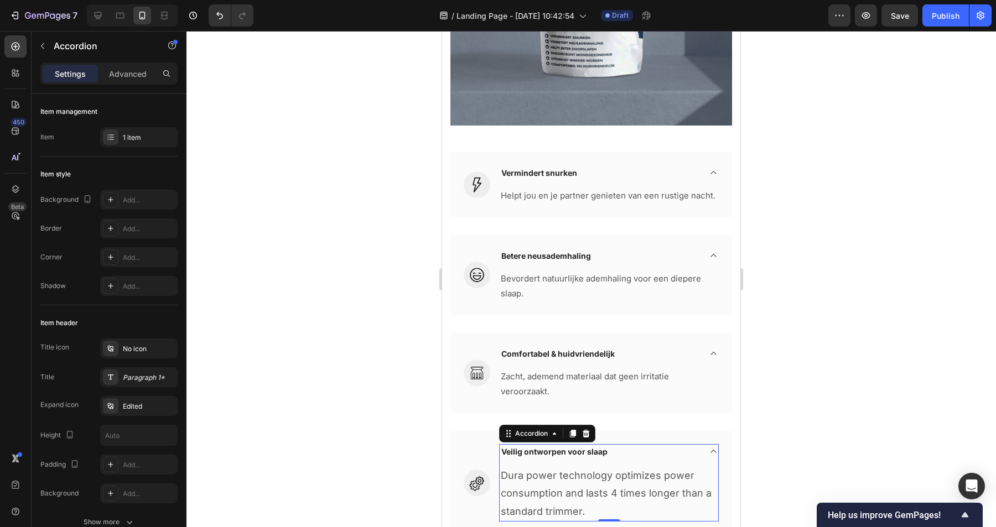
click at [602, 501] on p "Dura power technology optimizes power consumption and lasts 4 times longer than…" at bounding box center [609, 494] width 216 height 54
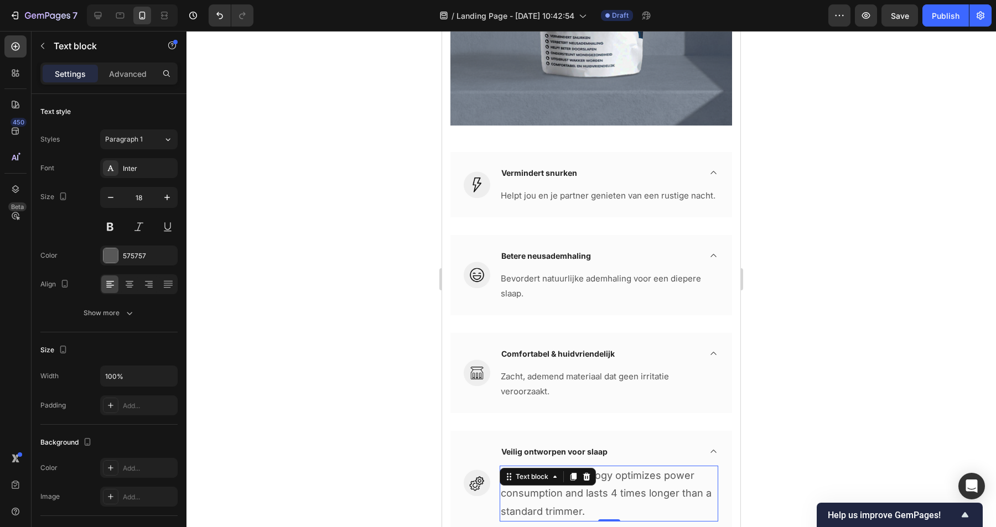
click at [602, 501] on p "Dura power technology optimizes power consumption and lasts 4 times longer than…" at bounding box center [609, 494] width 216 height 54
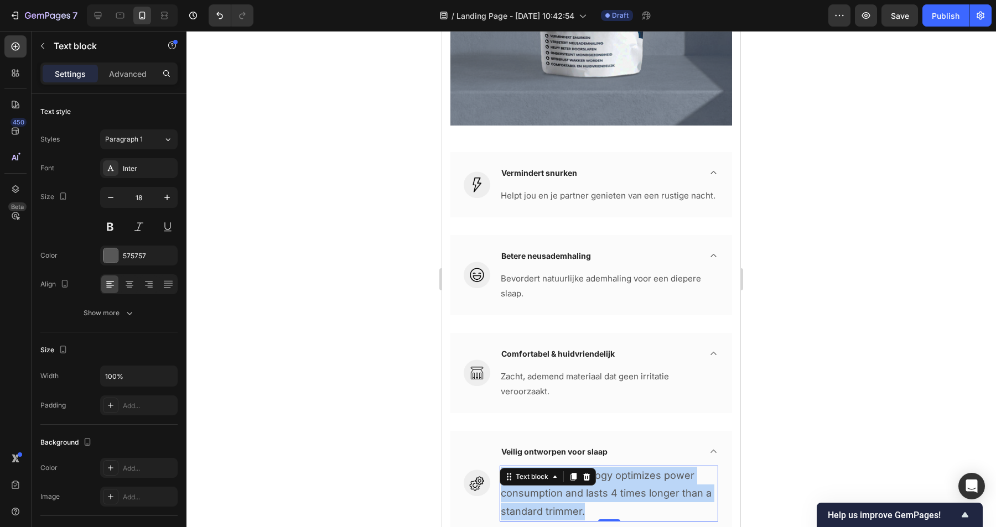
click at [602, 501] on p "Dura power technology optimizes power consumption and lasts 4 times longer than…" at bounding box center [609, 494] width 216 height 54
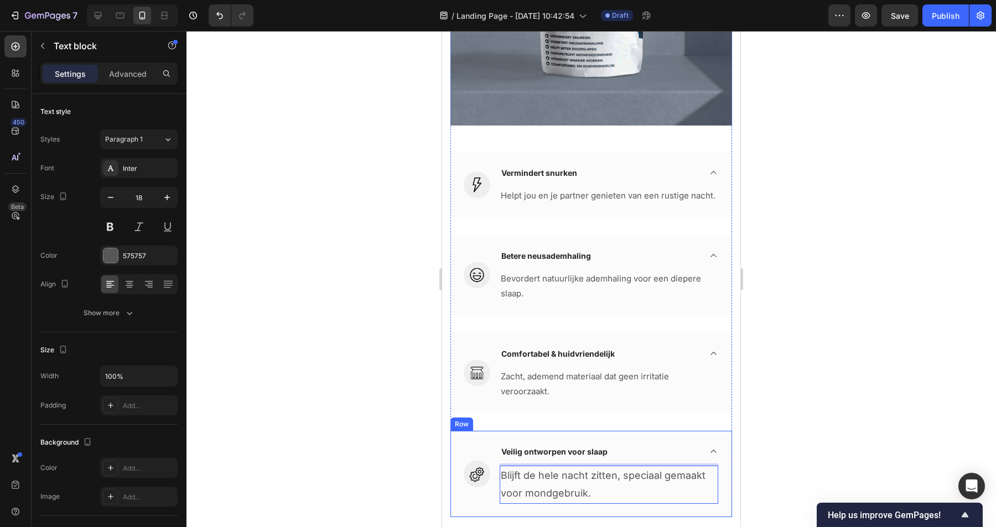
click at [815, 450] on div at bounding box center [591, 279] width 810 height 496
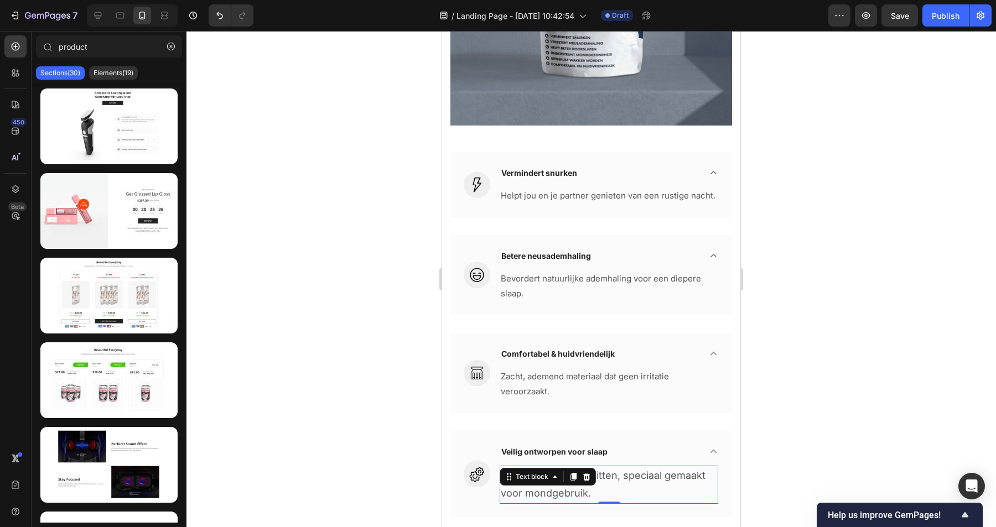
click at [531, 489] on p "Blijft de hele nacht zitten, speciaal gemaakt voor mondgebruik." at bounding box center [609, 485] width 216 height 36
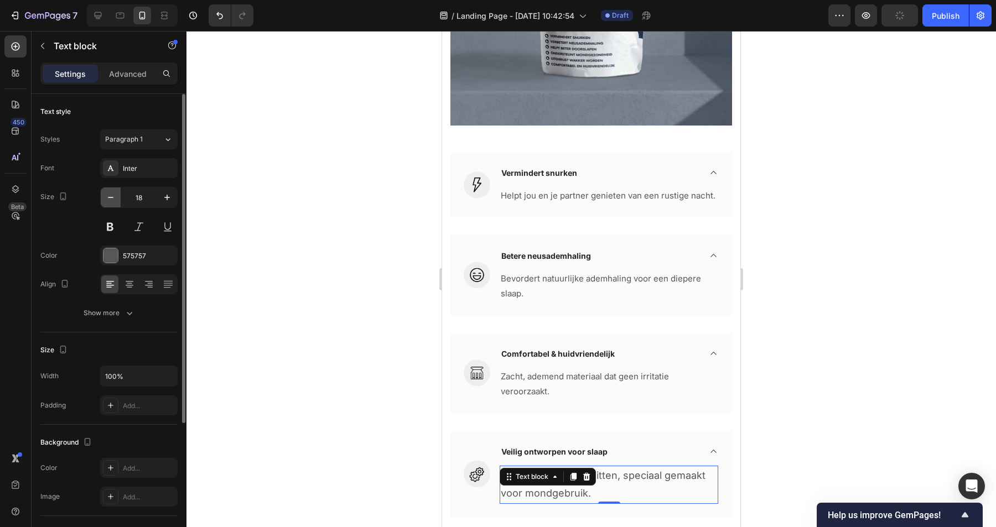
click at [108, 195] on icon "button" at bounding box center [110, 197] width 11 height 11
click at [164, 196] on icon "button" at bounding box center [167, 197] width 11 height 11
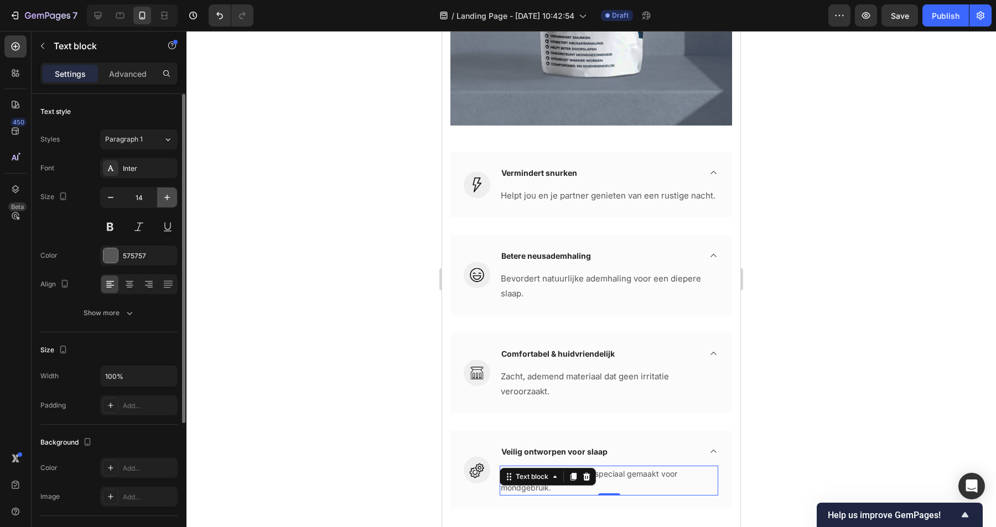
type input "15"
click at [357, 221] on div at bounding box center [591, 279] width 810 height 496
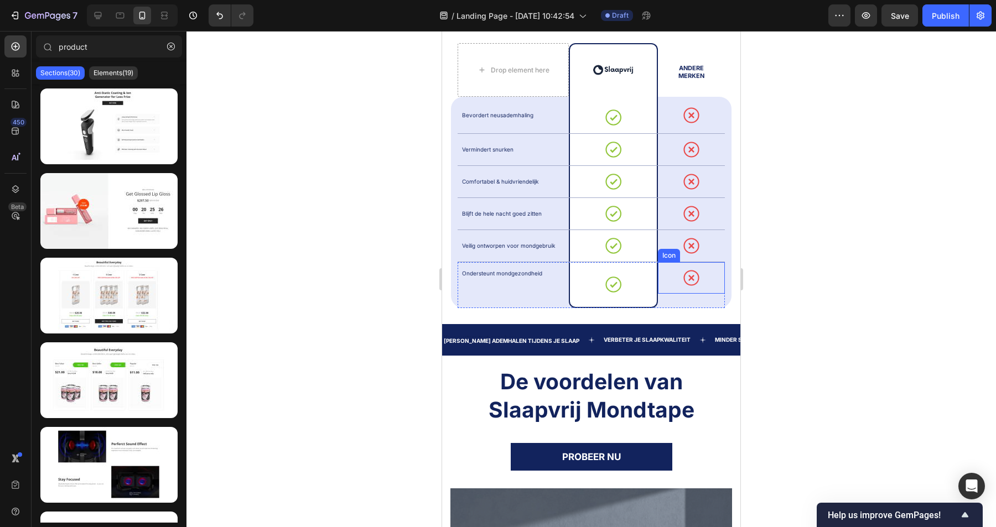
scroll to position [636, 0]
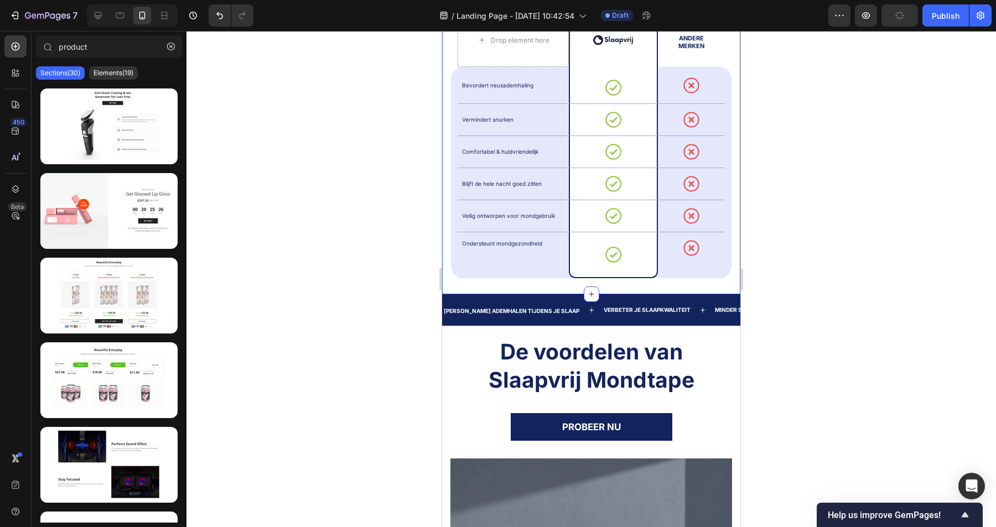
click at [715, 284] on div "Waarom kiezen voor Slaapvrij? Heading Drop element here Image Row ANDERE MERKEN…" at bounding box center [591, 121] width 298 height 346
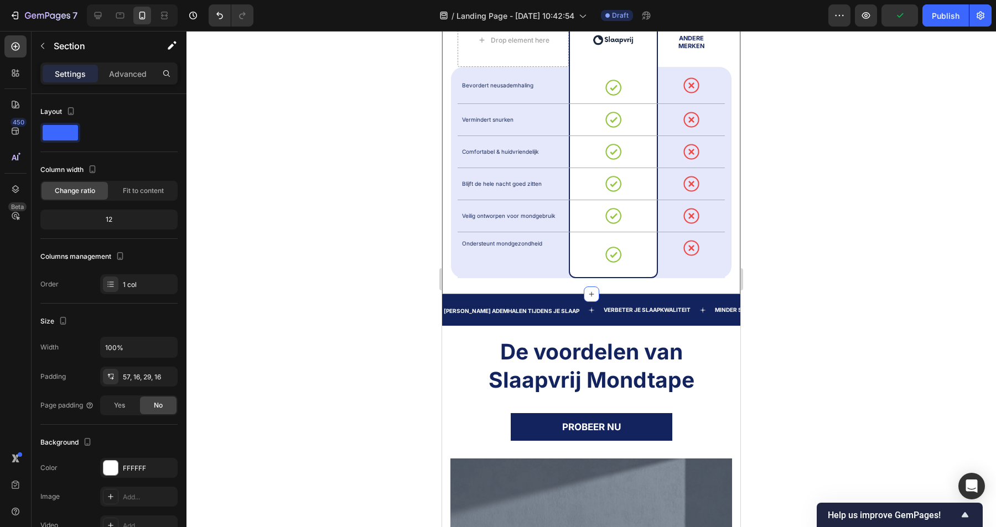
click at [445, 267] on div "Waarom kiezen voor Slaapvrij? Heading Drop element here Image Row ANDERE MERKEN…" at bounding box center [591, 121] width 298 height 346
click at [495, 272] on div "Ondersteunt mondgezondheid Text Block" at bounding box center [513, 255] width 111 height 46
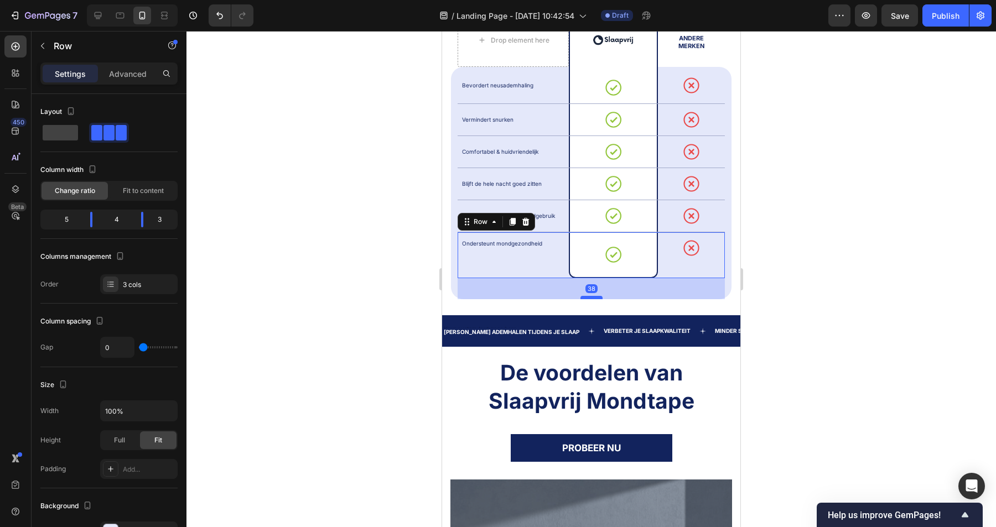
drag, startPoint x: 594, startPoint y: 277, endPoint x: 594, endPoint y: 298, distance: 21.0
click at [594, 298] on div at bounding box center [592, 297] width 22 height 3
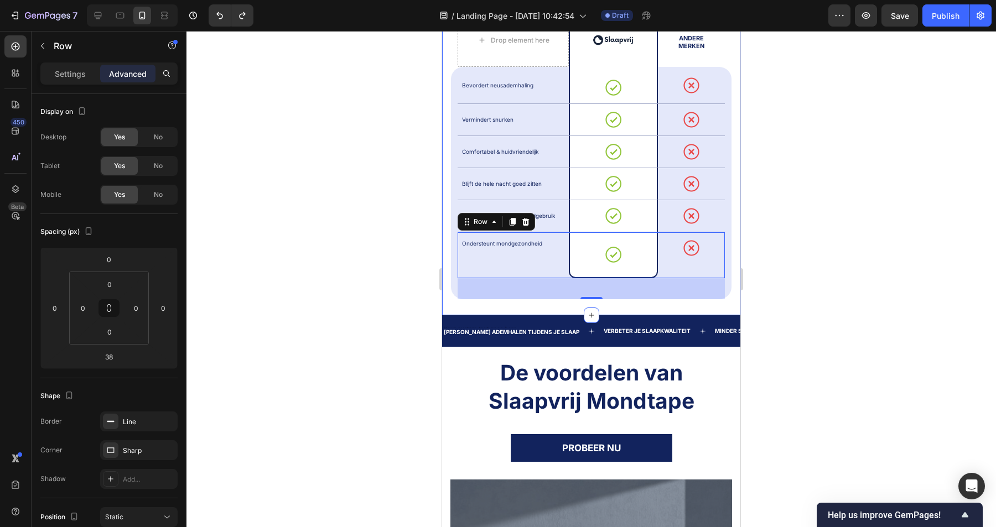
click at [486, 298] on div "38" at bounding box center [591, 288] width 267 height 21
click at [476, 307] on div "Waarom kiezen voor Slaapvrij? Heading Drop element here Image Row ANDERE MERKEN…" at bounding box center [591, 131] width 298 height 367
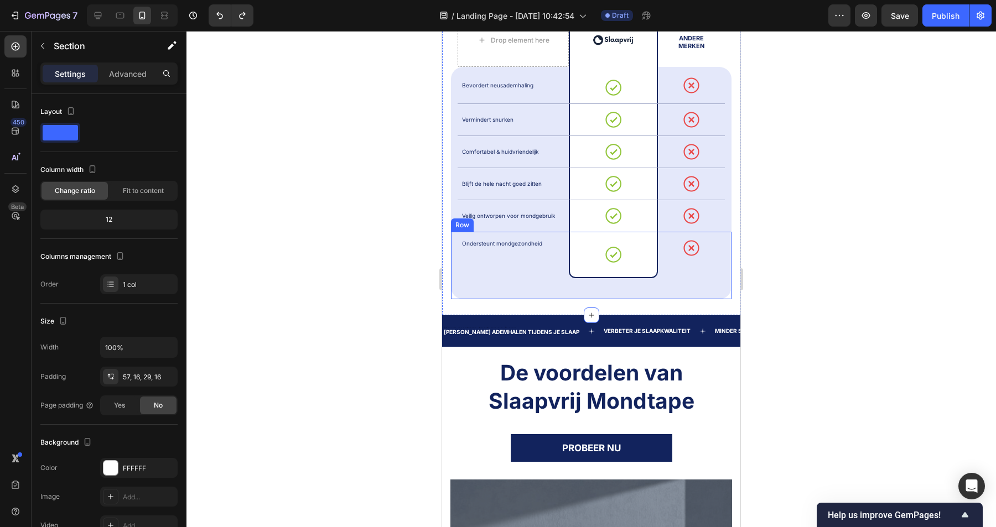
click at [543, 293] on div "Ondersteunt mondgezondheid Text Block Icon Row Icon Row" at bounding box center [591, 266] width 267 height 68
drag, startPoint x: 594, startPoint y: 298, endPoint x: 597, endPoint y: 274, distance: 23.9
click at [597, 274] on div "Ondersteunt mondgezondheid Text Block Icon Row Icon Row Row 0" at bounding box center [591, 266] width 281 height 68
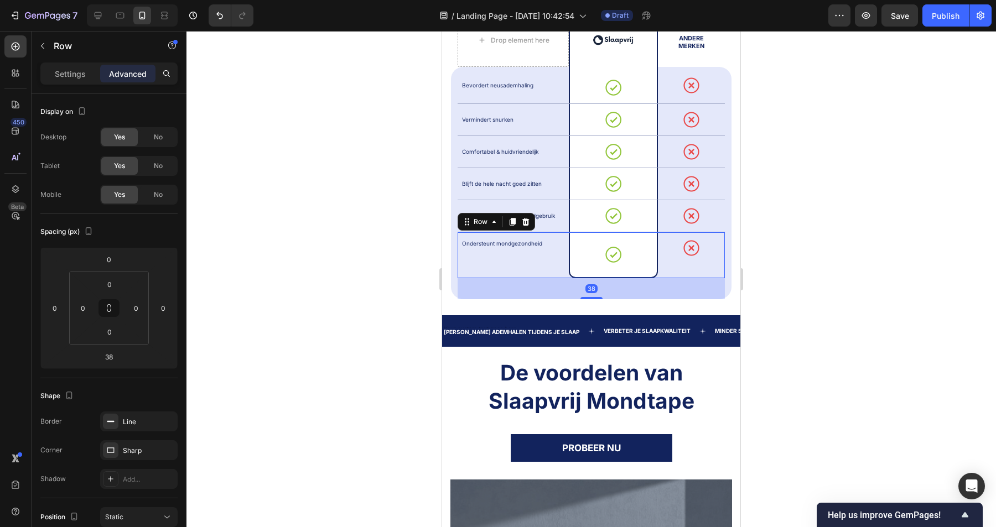
click at [506, 262] on div "Ondersteunt mondgezondheid Text Block" at bounding box center [513, 255] width 111 height 46
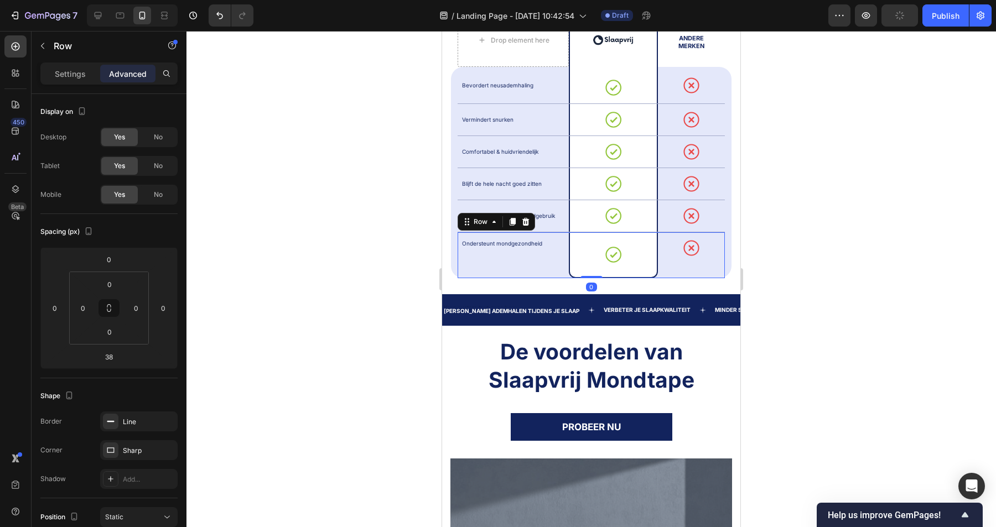
drag, startPoint x: 591, startPoint y: 298, endPoint x: 600, endPoint y: 270, distance: 29.1
click at [600, 270] on div "Ondersteunt mondgezondheid Text Block Icon Row Icon Row 0" at bounding box center [591, 255] width 267 height 46
type input "0"
click at [509, 337] on h2 "De voordelen van Slaapvrij Mondtape" at bounding box center [591, 366] width 282 height 58
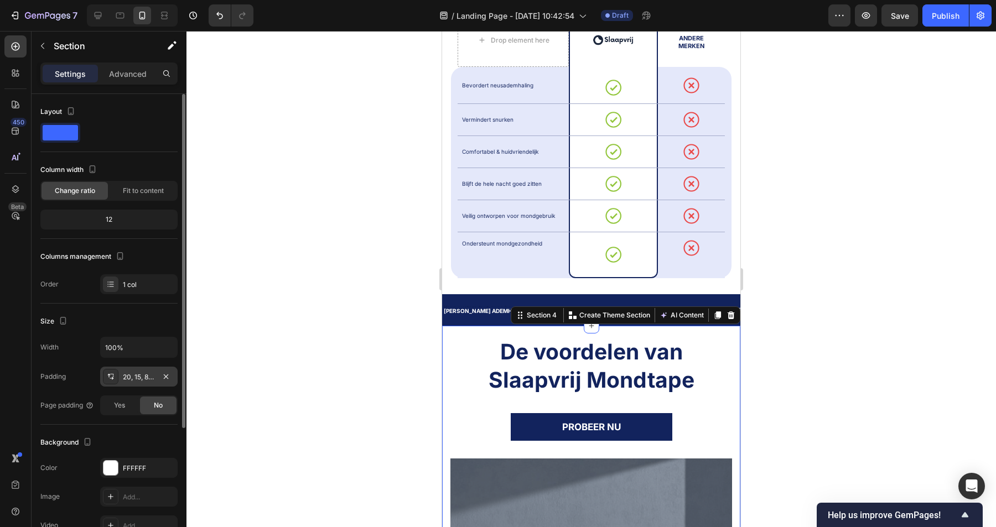
click at [137, 375] on div "20, 15, 80, 15" at bounding box center [139, 377] width 32 height 10
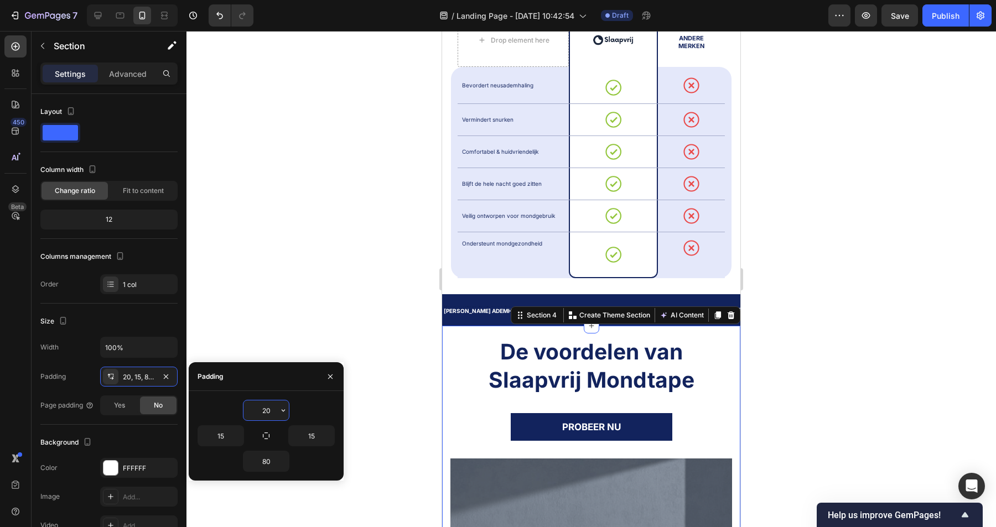
click at [273, 407] on input "20" at bounding box center [265, 411] width 45 height 20
type input "30"
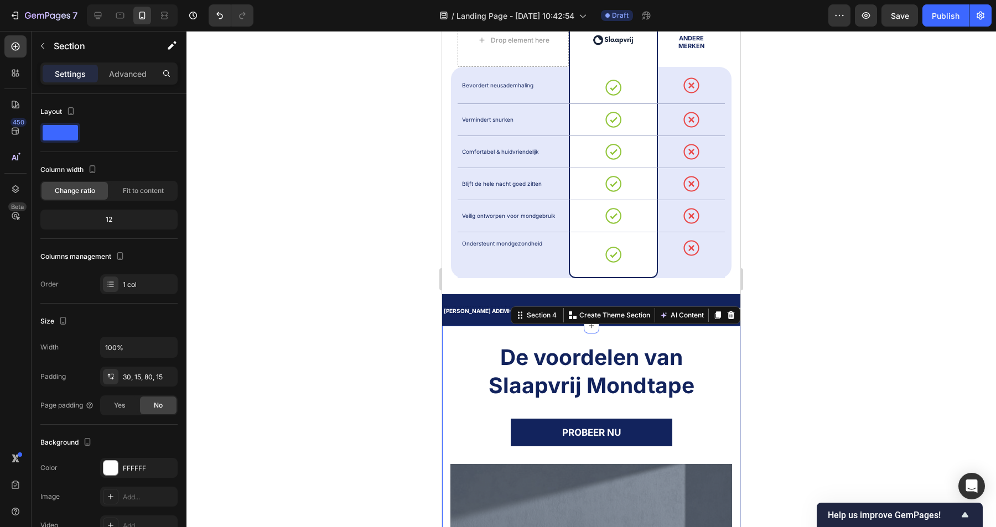
click at [815, 349] on div at bounding box center [591, 279] width 810 height 496
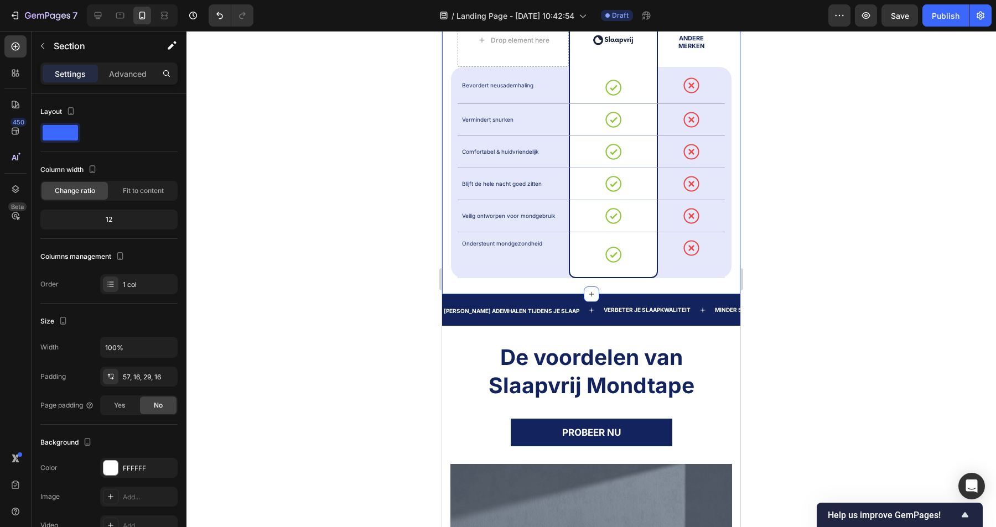
click at [688, 289] on div "Waarom kiezen voor Slaapvrij? Heading Drop element here Image Row ANDERE MERKEN…" at bounding box center [591, 121] width 298 height 346
click at [139, 376] on div "57, 16, 29, 16" at bounding box center [139, 377] width 32 height 10
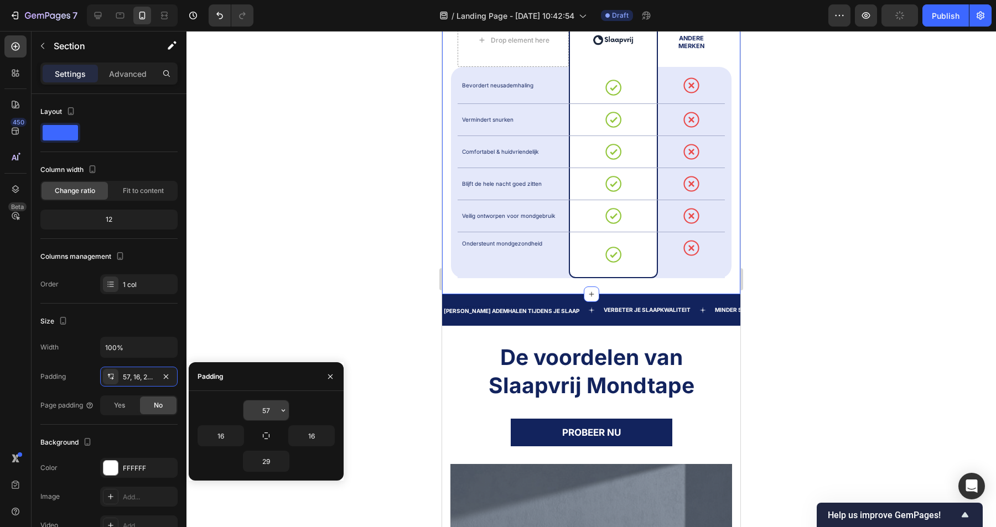
click at [276, 406] on input "57" at bounding box center [265, 411] width 45 height 20
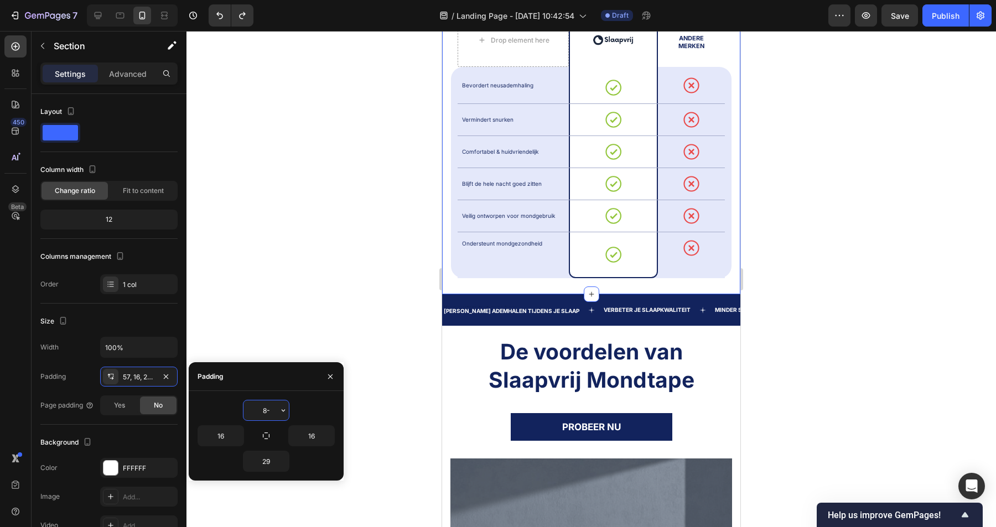
type input "57"
click at [276, 461] on input "29" at bounding box center [265, 462] width 45 height 20
type input "40"
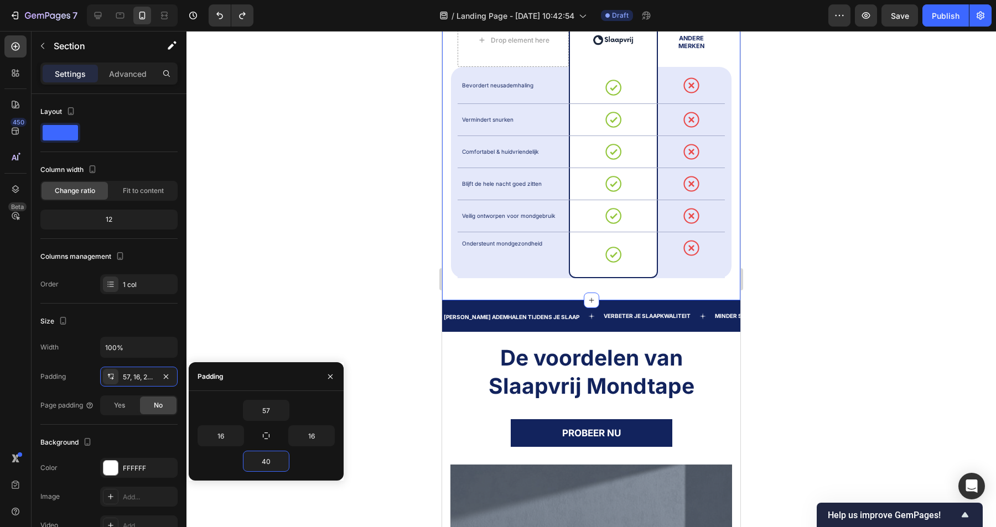
click at [341, 304] on div at bounding box center [591, 279] width 810 height 496
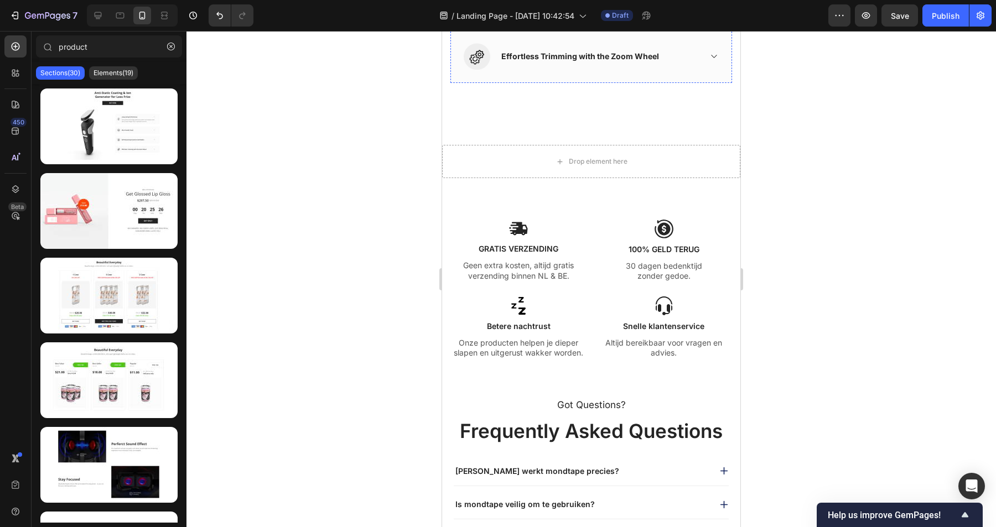
scroll to position [1492, 0]
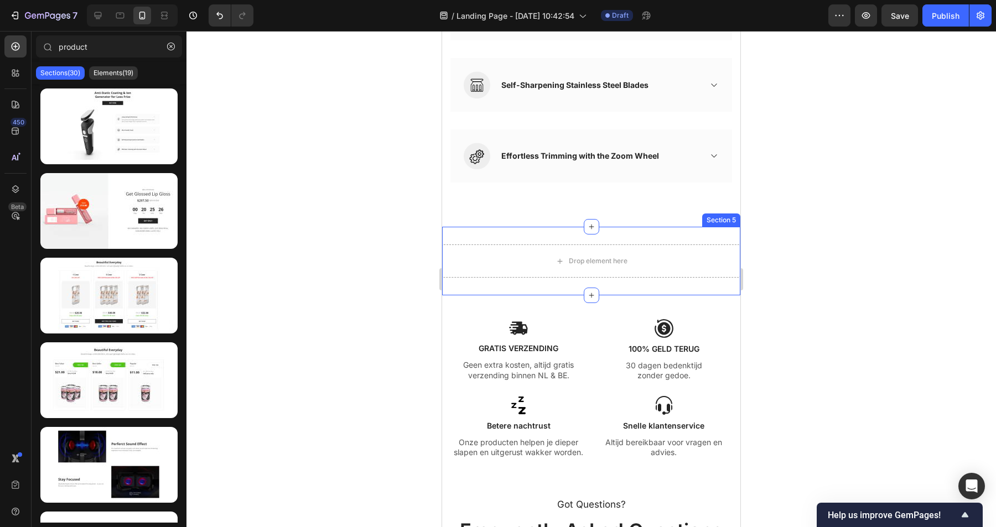
click at [551, 238] on div "Drop element here Section 5" at bounding box center [591, 261] width 298 height 69
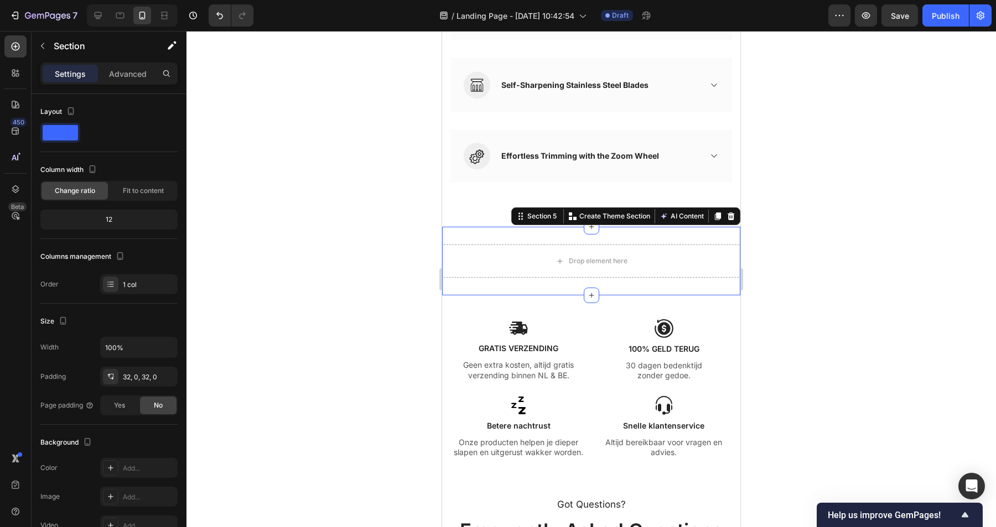
click at [729, 224] on div "Section 5 You can create reusable sections Create Theme Section AI Content Writ…" at bounding box center [625, 217] width 229 height 18
click at [733, 219] on icon at bounding box center [731, 217] width 7 height 8
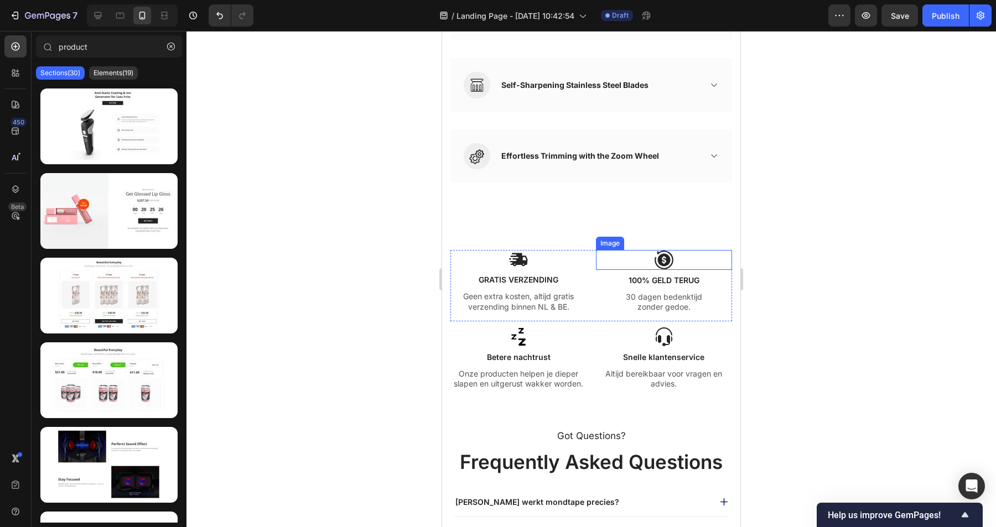
scroll to position [1511, 0]
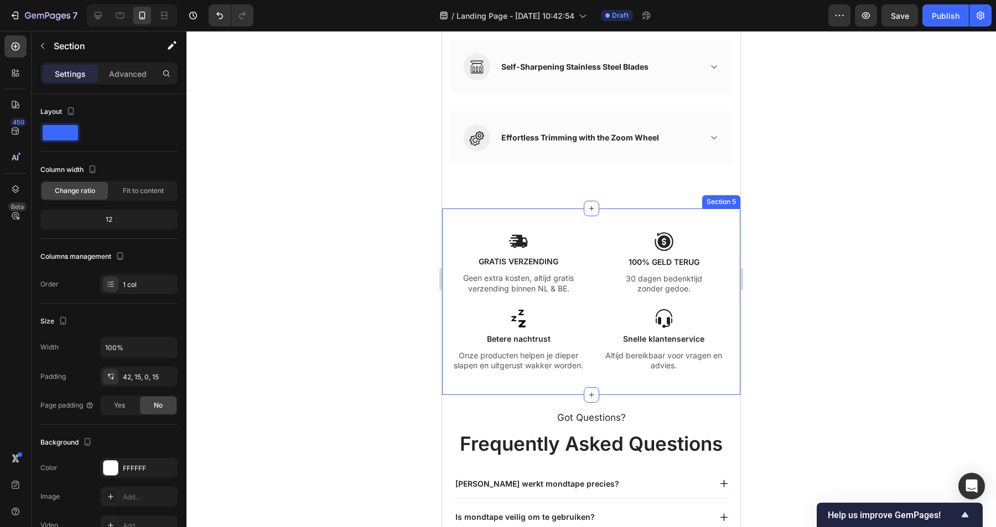
click at [548, 217] on div "Image GRATIS VERZENDING Text Block Geen extra kosten, altijd gratis verzending …" at bounding box center [591, 302] width 298 height 186
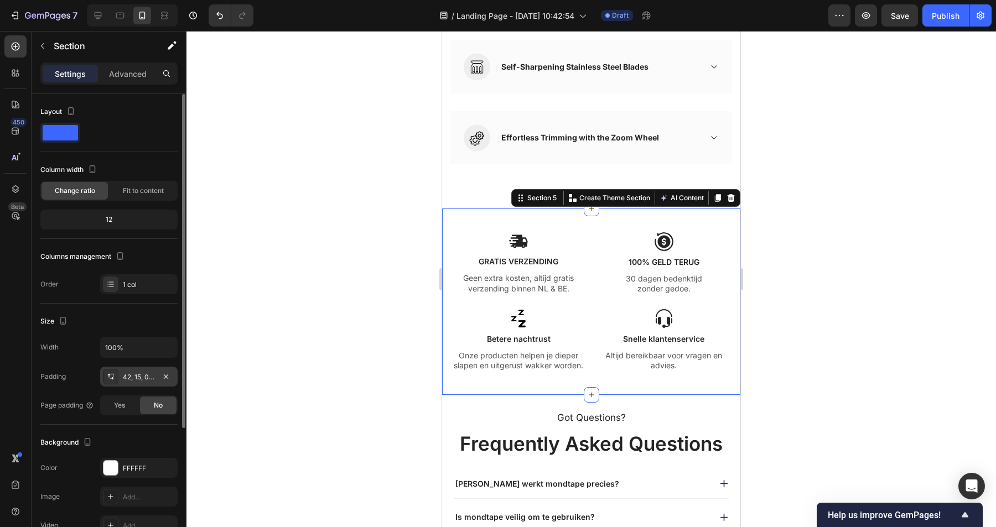
click at [149, 373] on div "42, 15, 0, 15" at bounding box center [139, 377] width 32 height 10
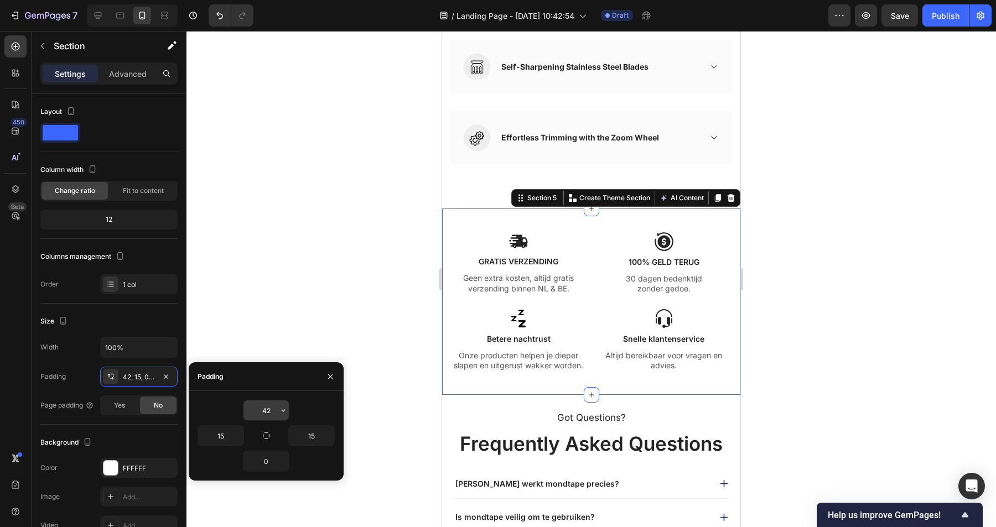
click at [272, 409] on input "42" at bounding box center [265, 411] width 45 height 20
type input "30"
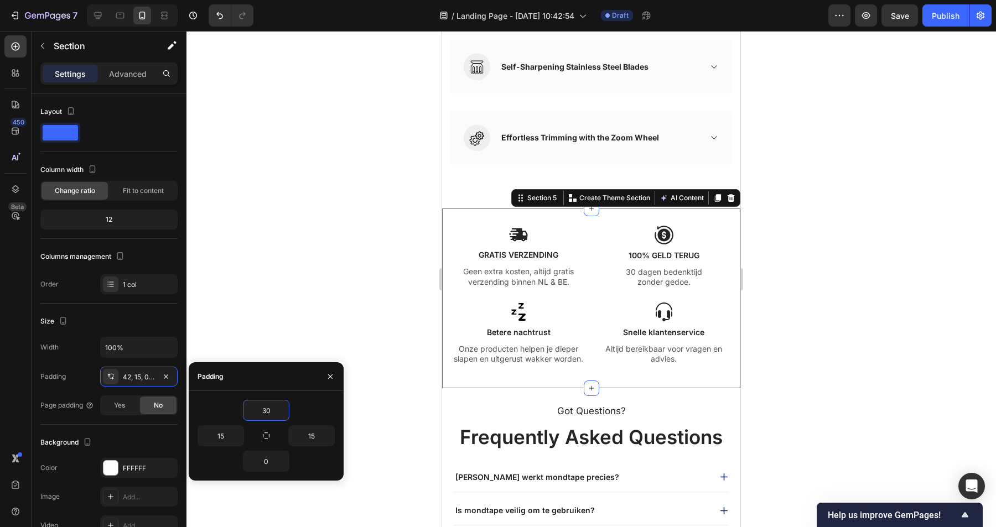
click at [367, 322] on div at bounding box center [591, 279] width 810 height 496
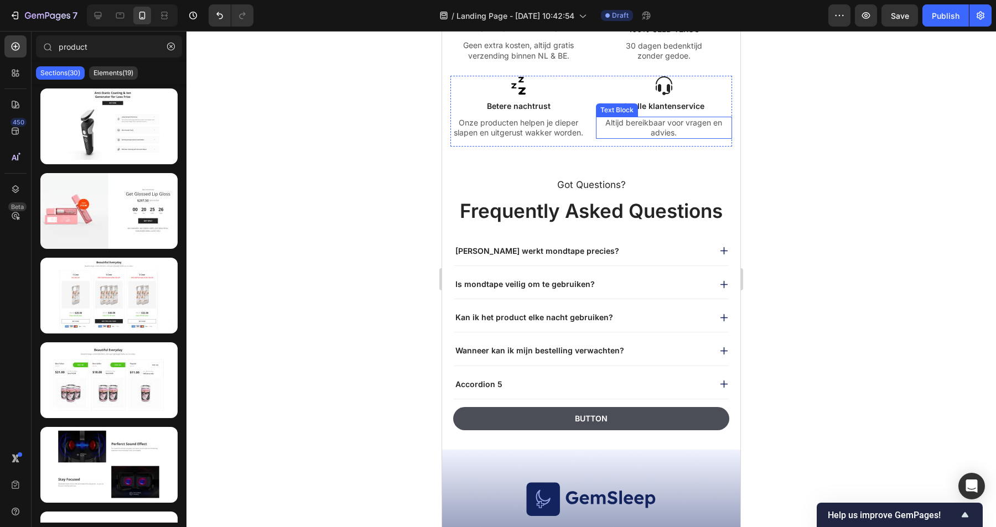
scroll to position [1738, 0]
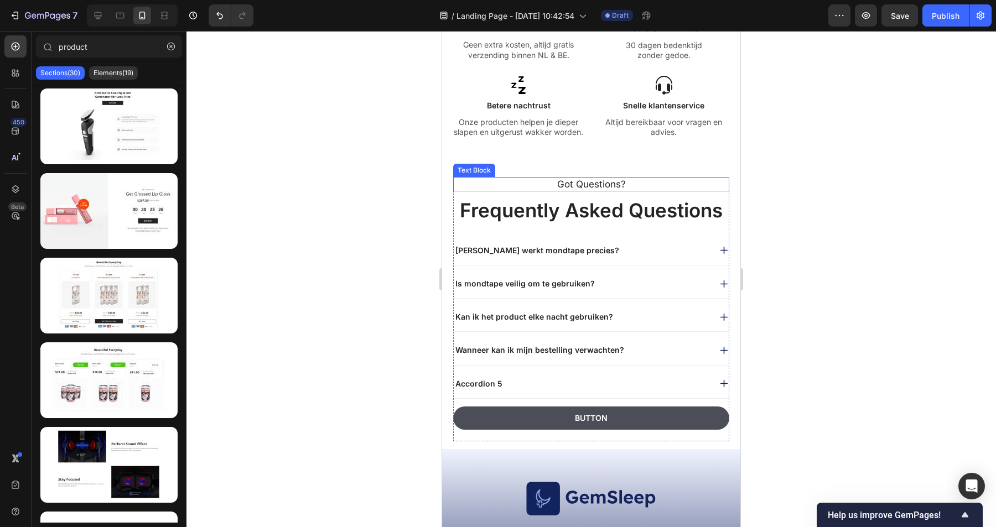
click at [602, 183] on p "Got Questions?" at bounding box center [591, 184] width 274 height 12
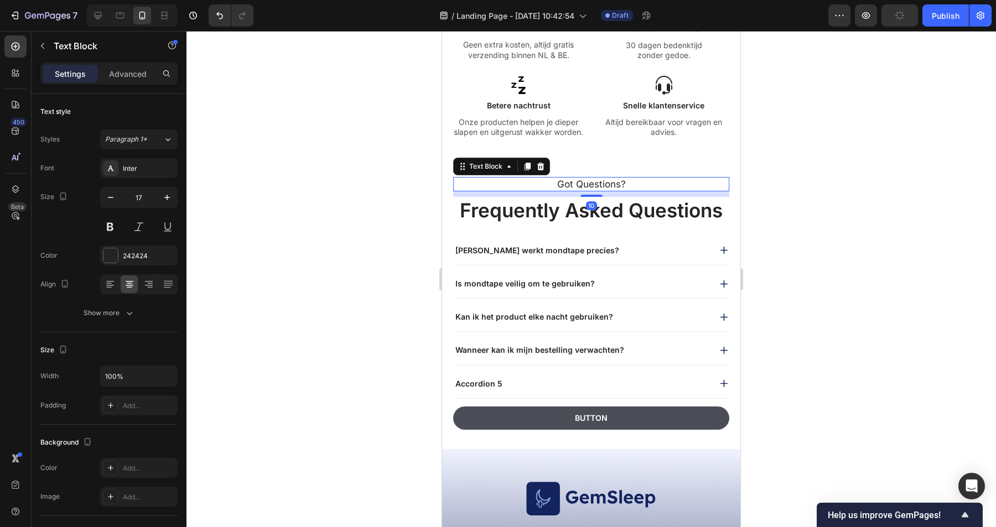
click at [623, 184] on p "Got Questions?" at bounding box center [591, 184] width 274 height 12
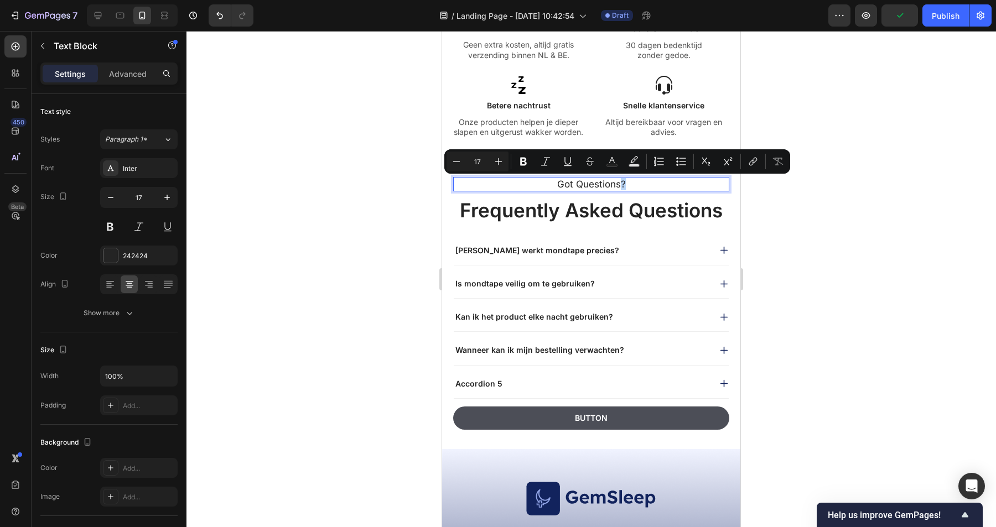
click at [631, 184] on p "Got Questions?" at bounding box center [591, 184] width 274 height 12
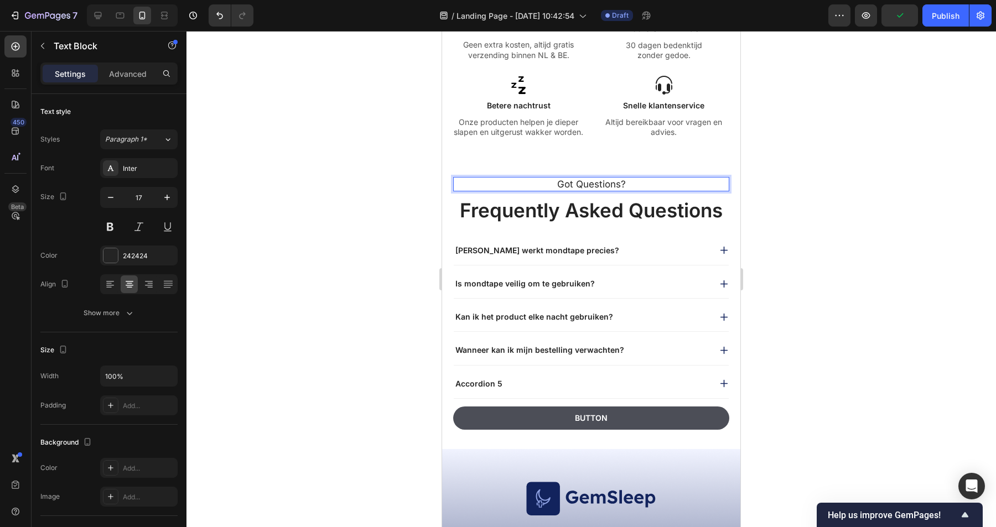
click at [889, 215] on div at bounding box center [591, 279] width 810 height 496
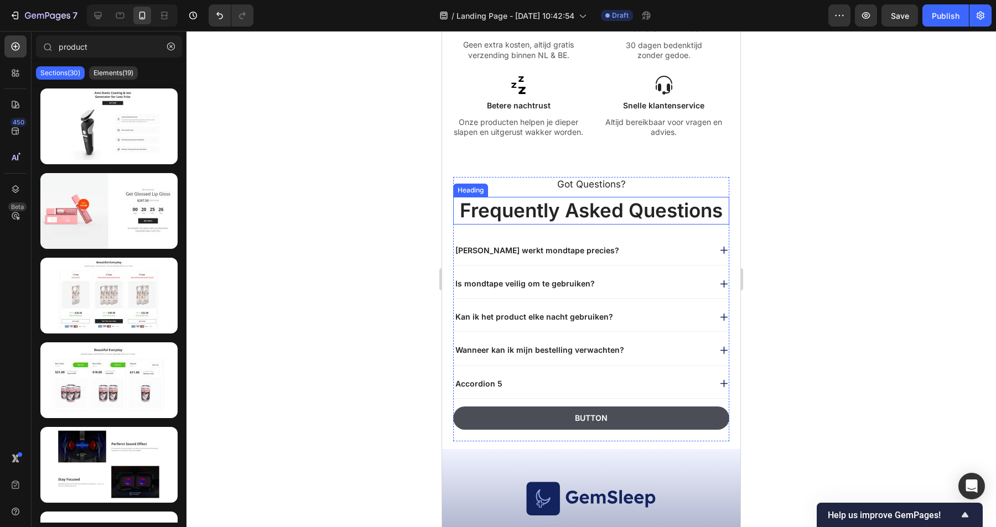
click at [590, 210] on h2 "Frequently Asked Questions" at bounding box center [591, 211] width 276 height 28
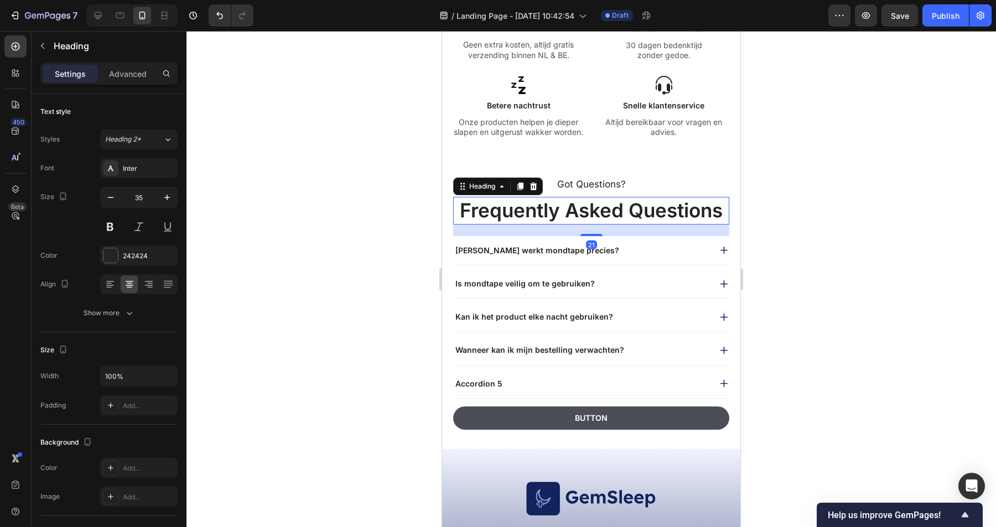
click at [590, 210] on h2 "Frequently Asked Questions" at bounding box center [591, 211] width 276 height 28
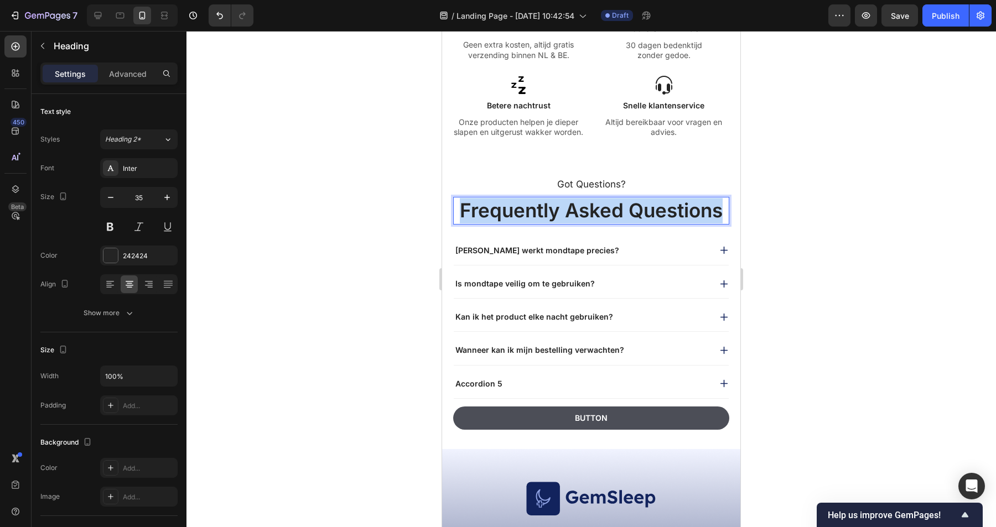
click at [590, 210] on p "Frequently Asked Questions" at bounding box center [591, 210] width 274 height 25
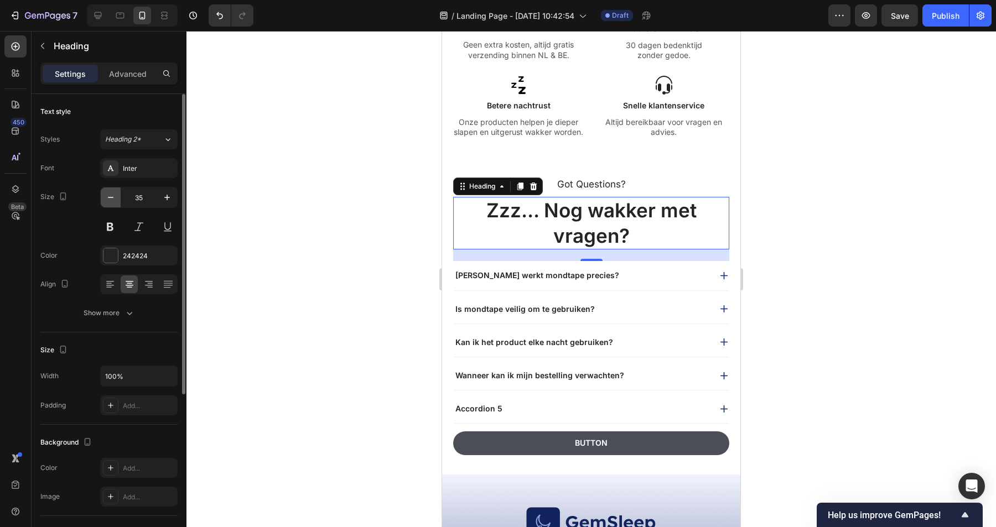
click at [116, 199] on button "button" at bounding box center [111, 198] width 20 height 20
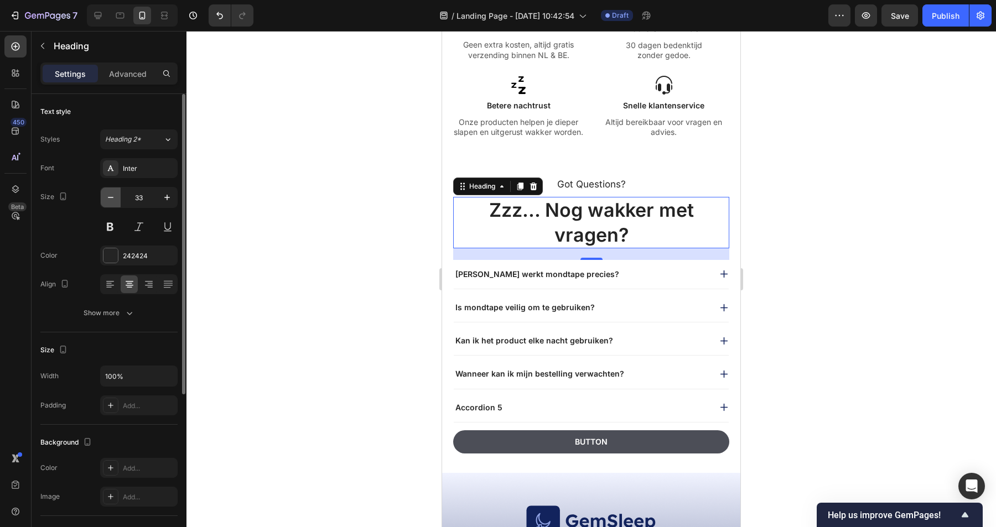
click at [116, 199] on button "button" at bounding box center [111, 198] width 20 height 20
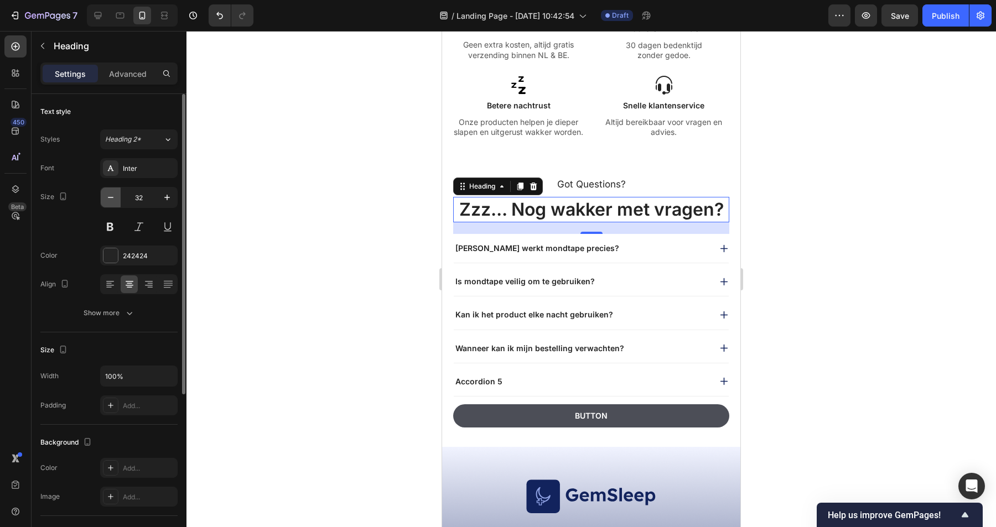
click at [116, 199] on button "button" at bounding box center [111, 198] width 20 height 20
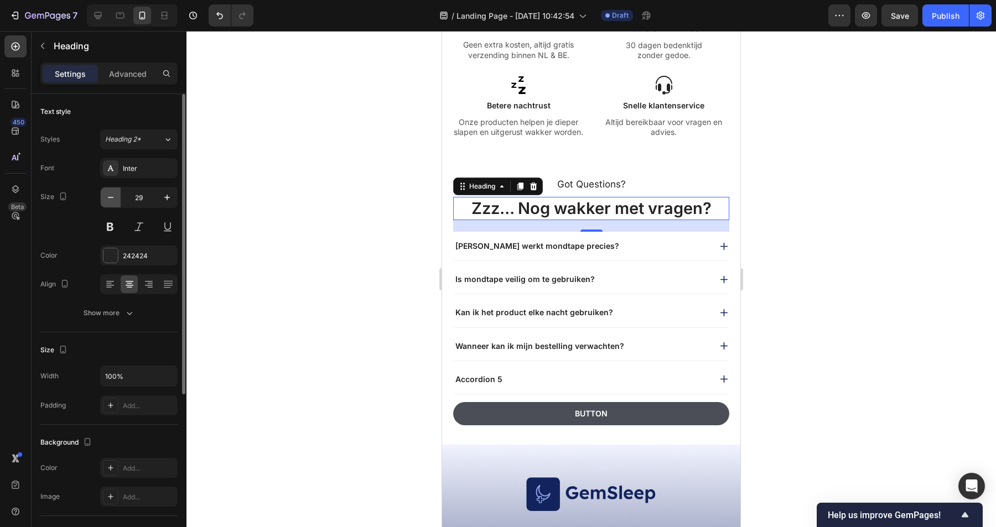
click at [116, 199] on button "button" at bounding box center [111, 198] width 20 height 20
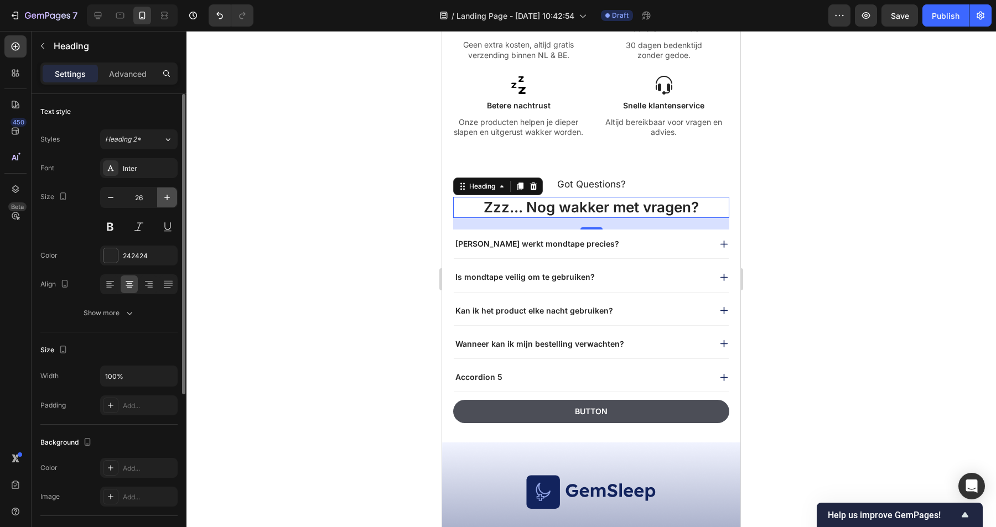
click at [167, 200] on icon "button" at bounding box center [167, 197] width 11 height 11
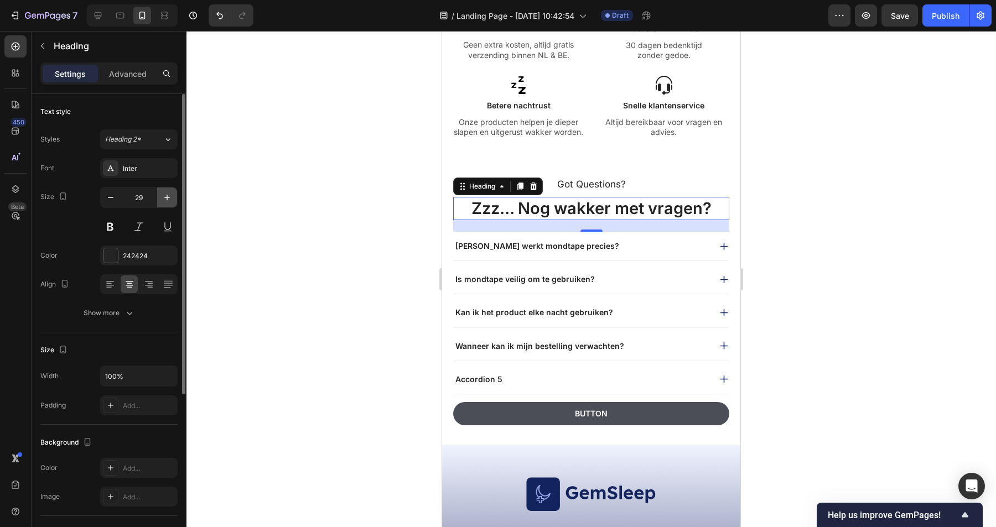
click at [167, 200] on icon "button" at bounding box center [167, 197] width 11 height 11
type input "30"
click at [112, 227] on button at bounding box center [110, 227] width 20 height 20
click at [138, 227] on button at bounding box center [139, 227] width 20 height 20
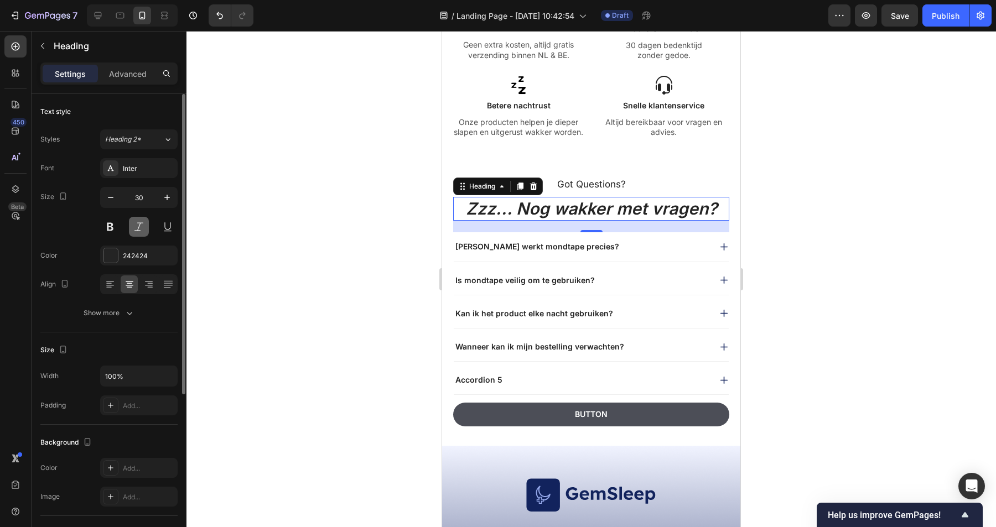
click at [139, 227] on button at bounding box center [139, 227] width 20 height 20
click at [511, 210] on p "Zzz... Nog wakker met vragen?" at bounding box center [591, 209] width 274 height 22
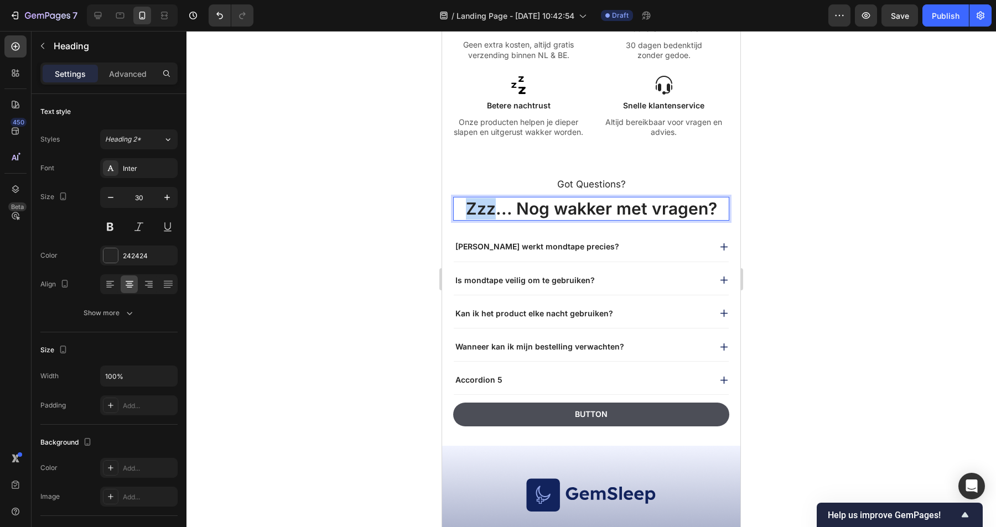
drag, startPoint x: 495, startPoint y: 208, endPoint x: 471, endPoint y: 206, distance: 23.9
click at [471, 206] on p "Zzz... Nog wakker met vragen?" at bounding box center [591, 209] width 274 height 22
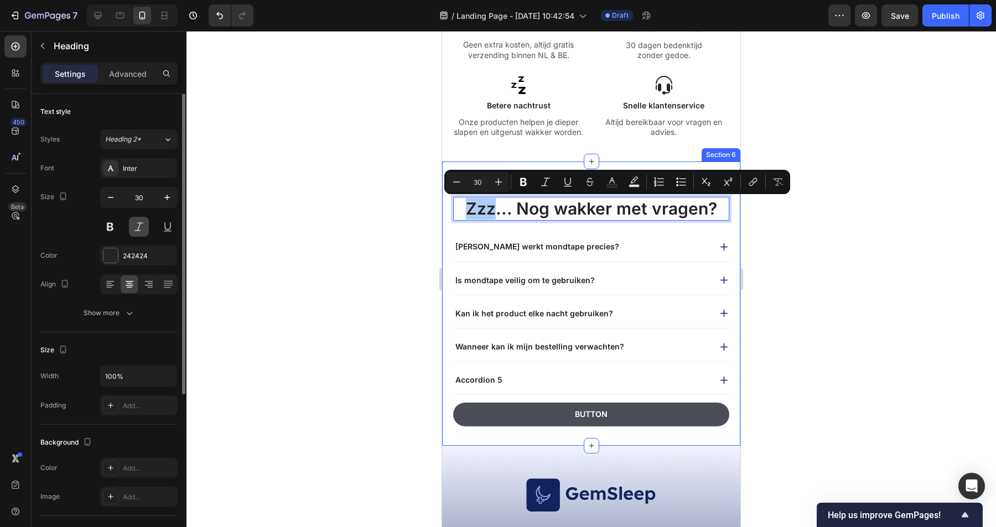
click at [138, 226] on button at bounding box center [139, 227] width 20 height 20
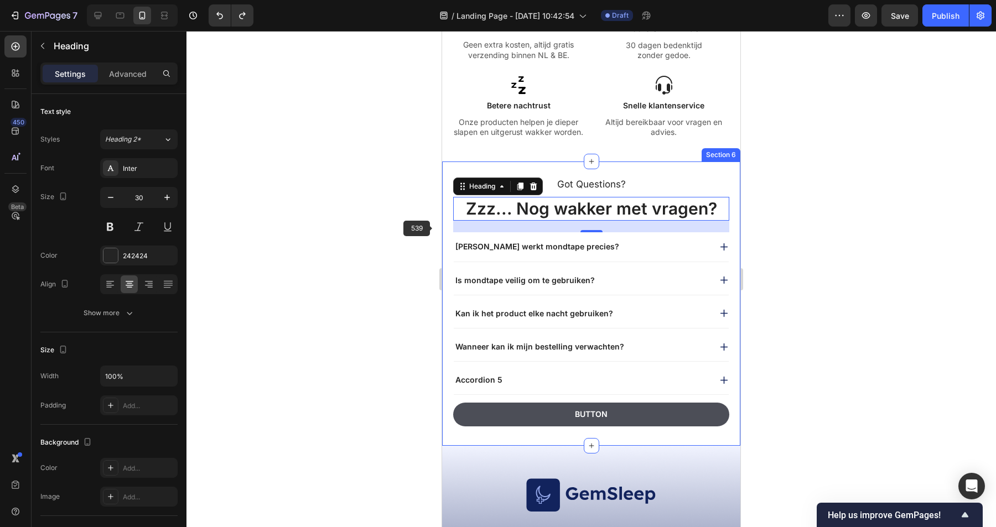
click at [387, 248] on div at bounding box center [591, 279] width 810 height 496
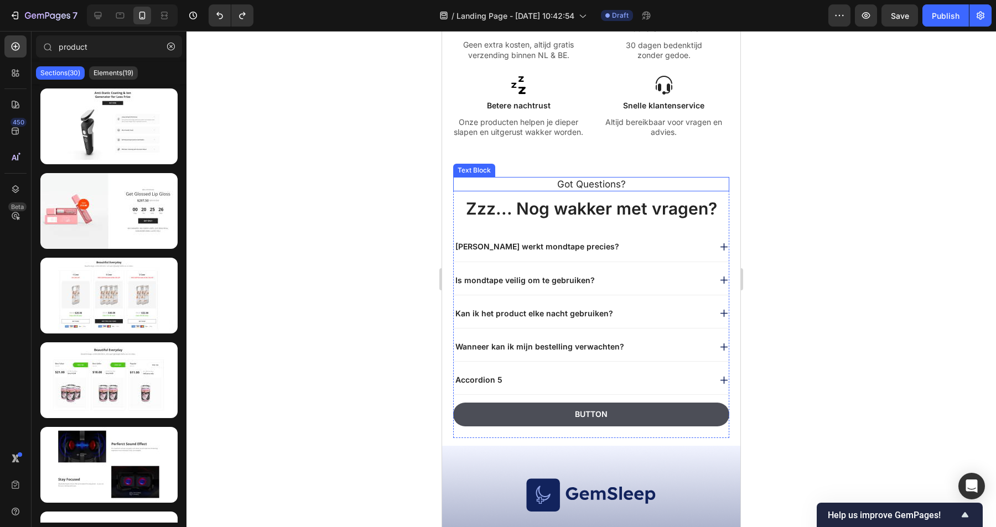
click at [609, 185] on p "Got Questions?" at bounding box center [591, 184] width 274 height 12
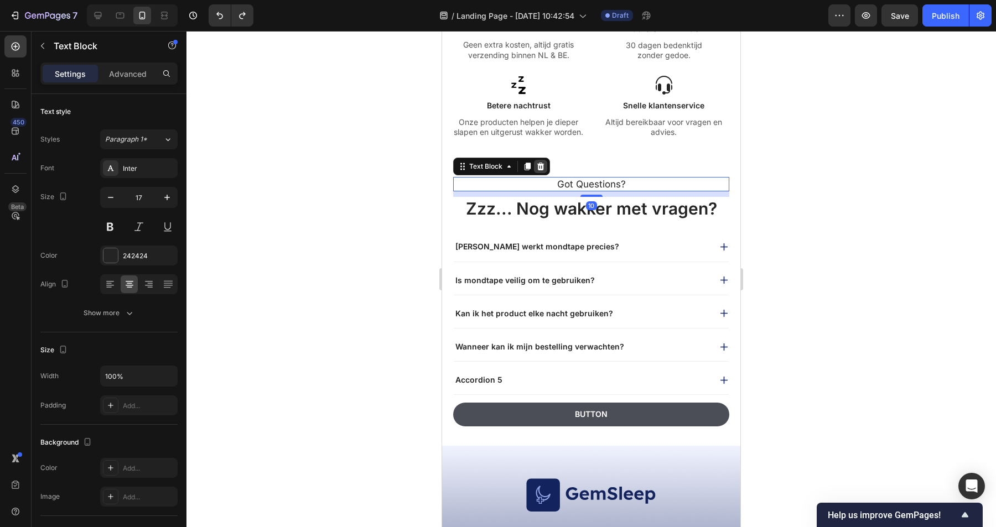
click at [544, 168] on icon at bounding box center [540, 166] width 9 height 9
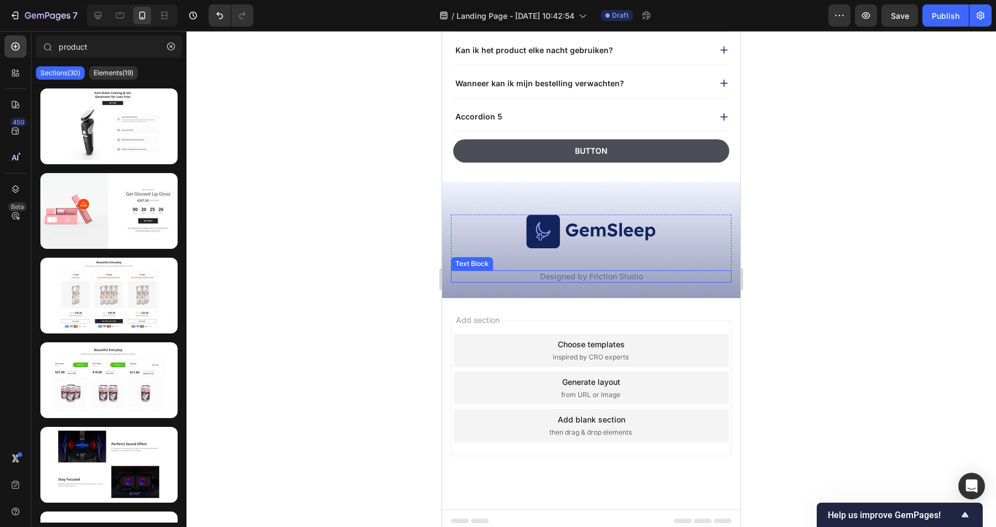
scroll to position [1987, 0]
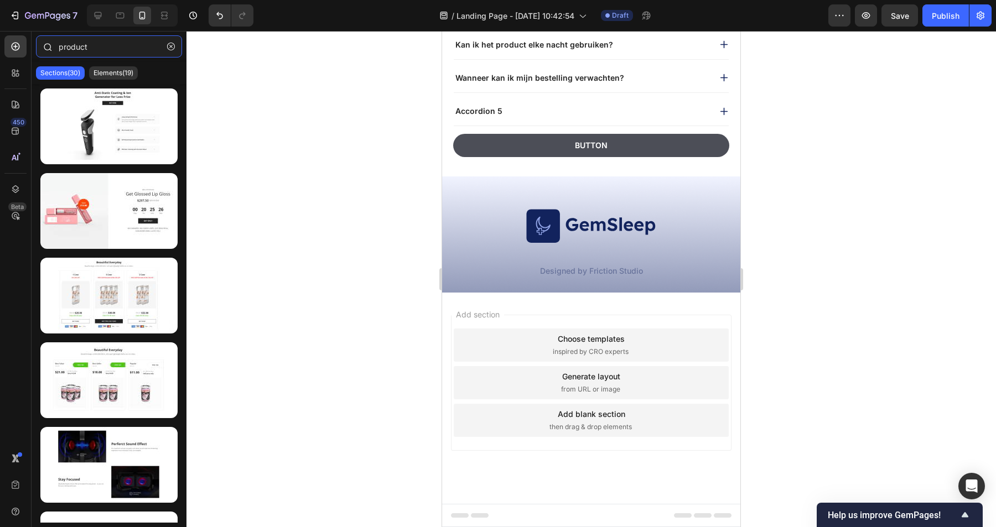
click at [100, 46] on input "product" at bounding box center [109, 46] width 146 height 22
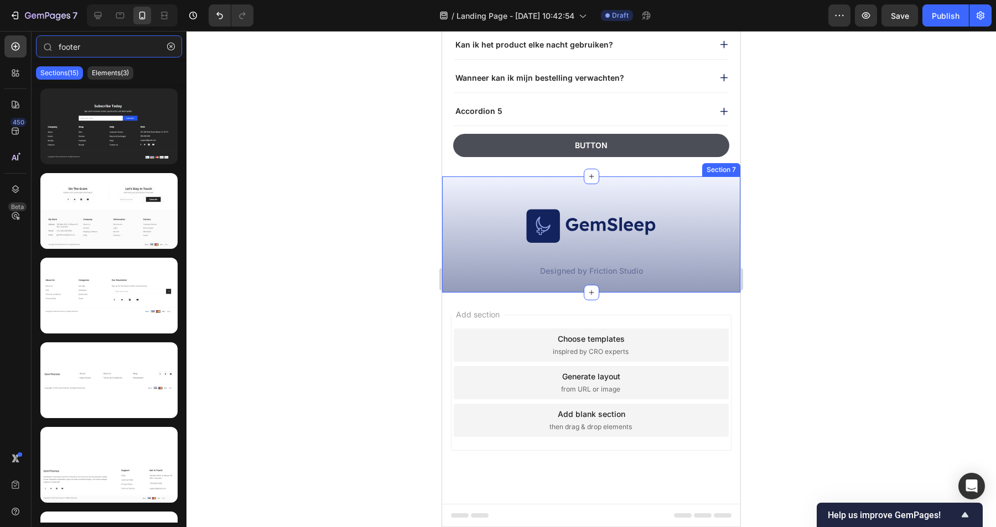
type input "footer"
click at [690, 183] on div "Image Designed by Friction Studio Text Block Row Section 7" at bounding box center [591, 235] width 298 height 116
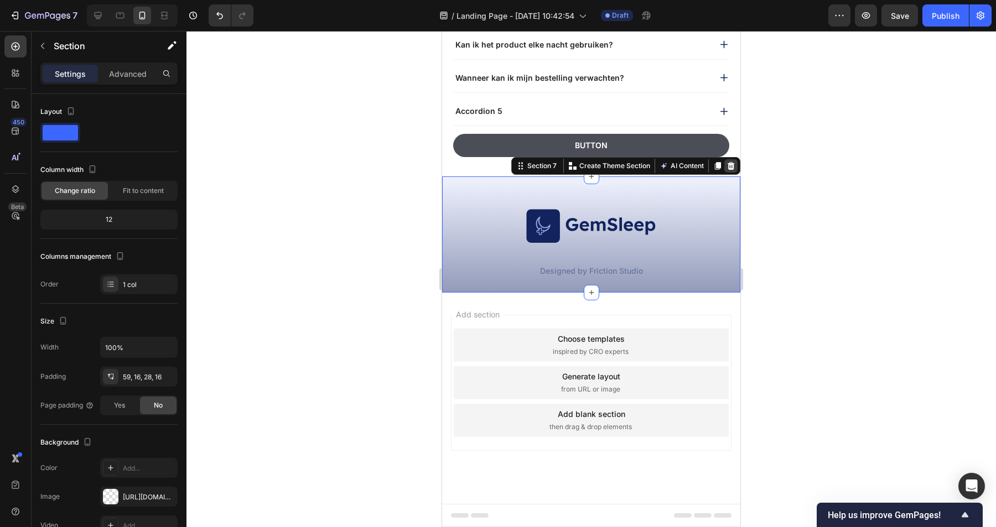
click at [730, 165] on icon at bounding box center [731, 166] width 7 height 8
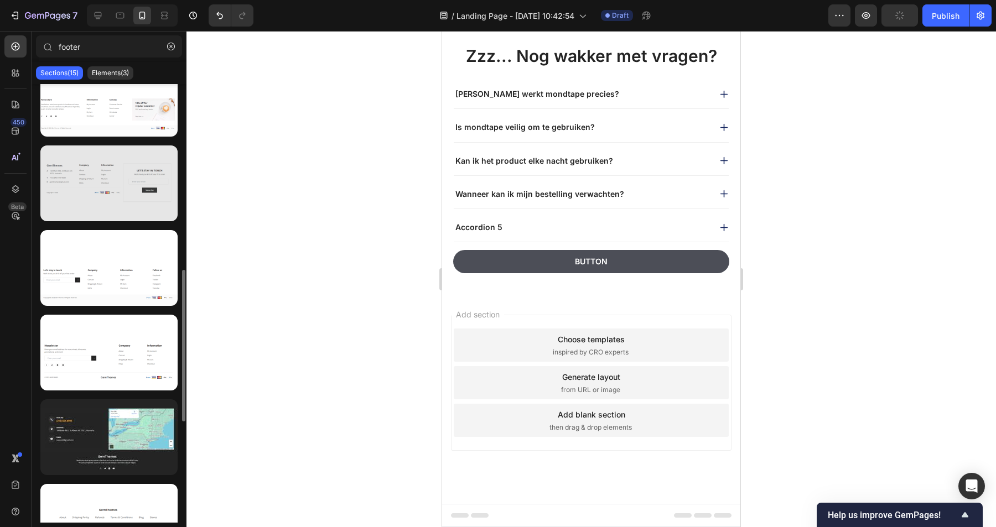
scroll to position [0, 0]
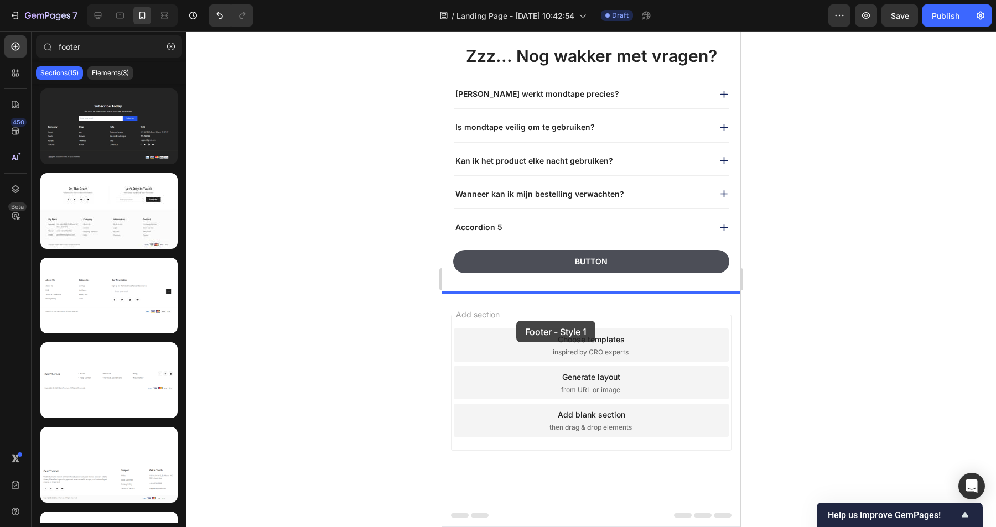
drag, startPoint x: 546, startPoint y: 156, endPoint x: 516, endPoint y: 320, distance: 167.0
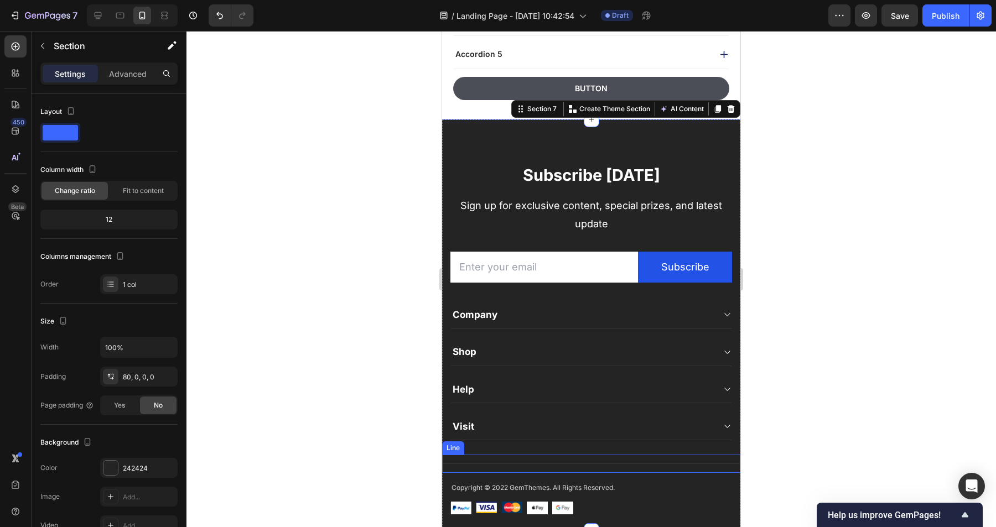
scroll to position [2085, 0]
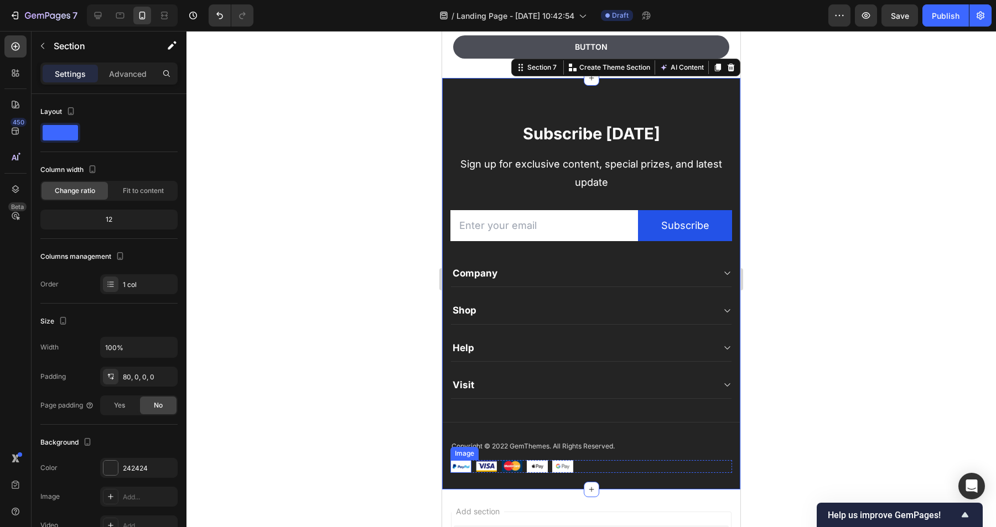
click at [462, 468] on img at bounding box center [460, 466] width 21 height 13
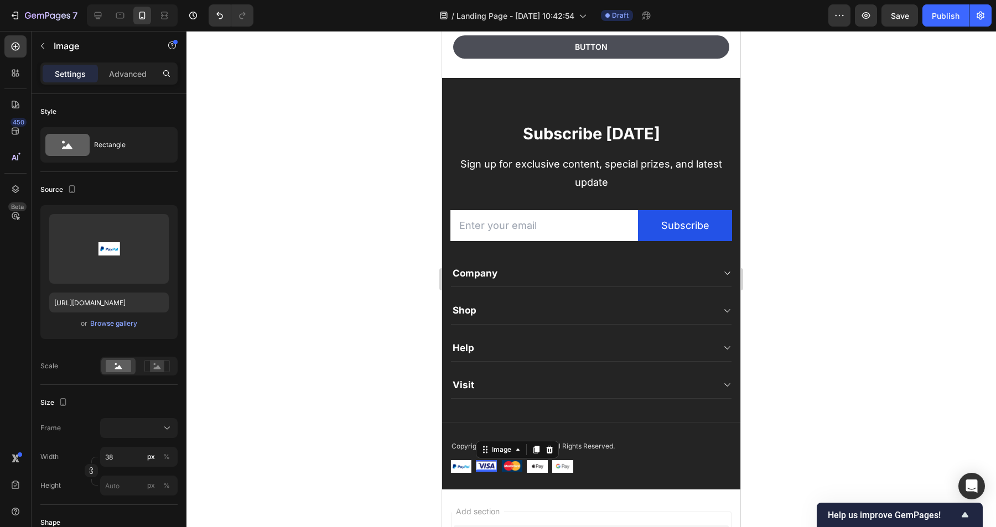
click at [486, 467] on img at bounding box center [486, 466] width 21 height 12
click at [607, 448] on p "Copyright © 2022 GemThemes. All Rights Reserved." at bounding box center [591, 447] width 279 height 10
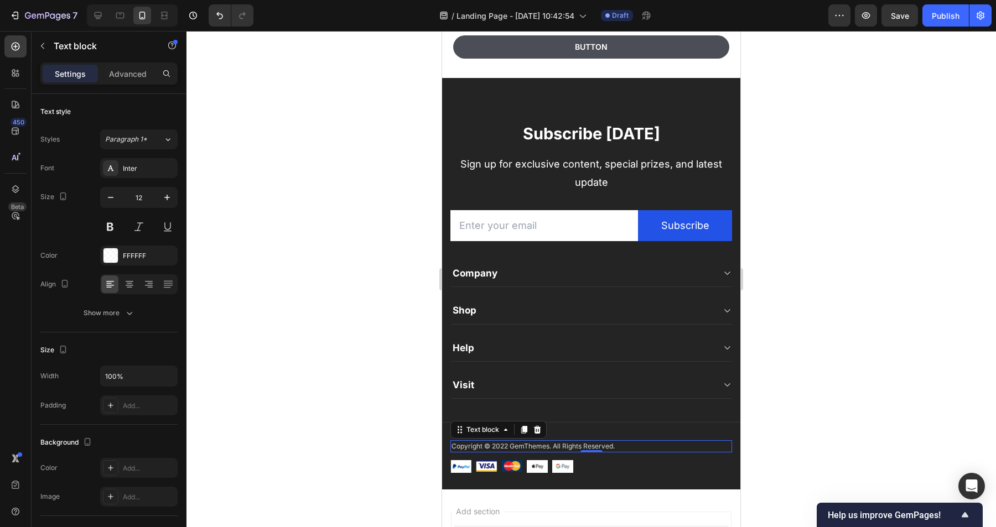
click at [561, 447] on p "Copyright © 2022 GemThemes. All Rights Reserved." at bounding box center [591, 447] width 279 height 10
click at [550, 445] on p "Copyright © 2022 GemThemes. All Rights Reserved." at bounding box center [591, 447] width 279 height 10
click at [509, 448] on p "Copyright © 2022 GemThemes. All Rights Reserved." at bounding box center [591, 447] width 279 height 10
click at [523, 445] on p "Copyright © 2025 GemThemes. All Rights Reserved." at bounding box center [591, 447] width 279 height 10
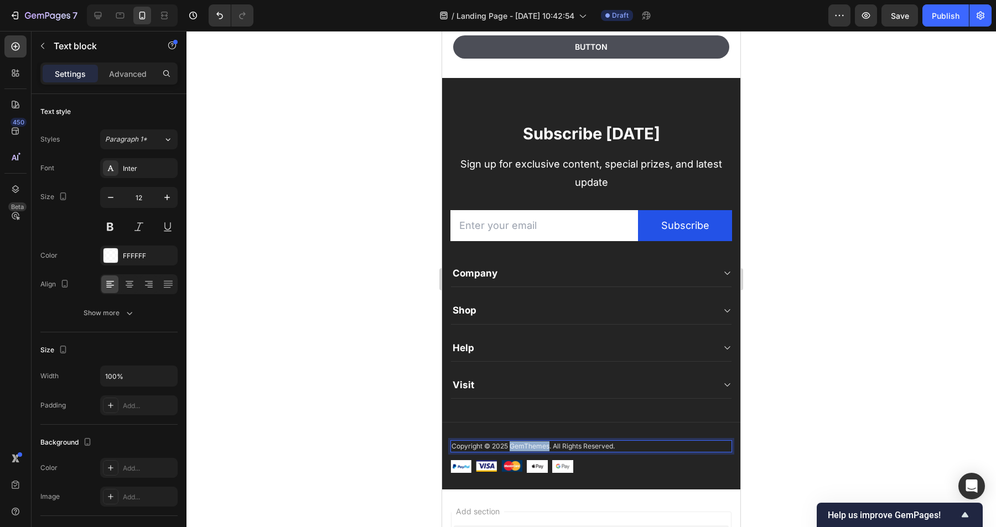
click at [523, 445] on p "Copyright © 2025 GemThemes. All Rights Reserved." at bounding box center [591, 447] width 279 height 10
click at [842, 411] on div at bounding box center [591, 279] width 810 height 496
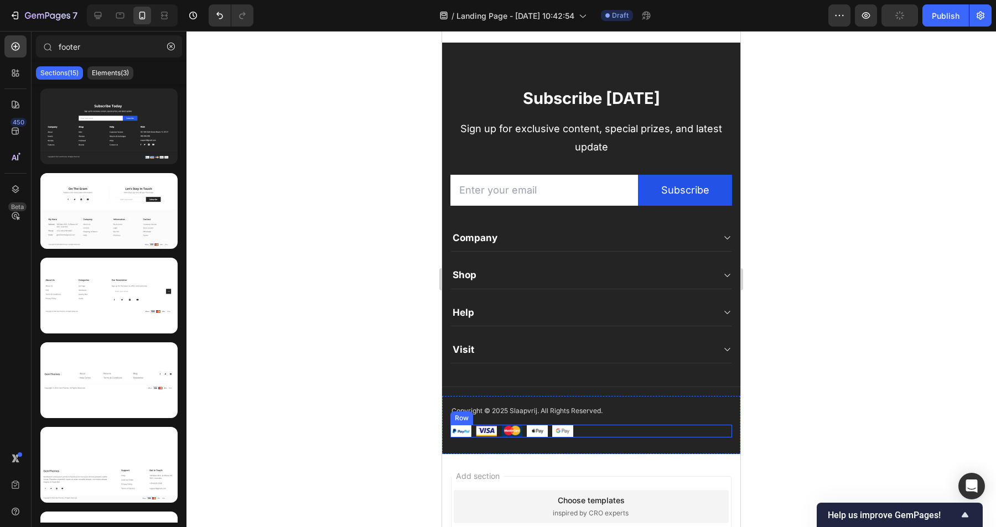
scroll to position [2206, 0]
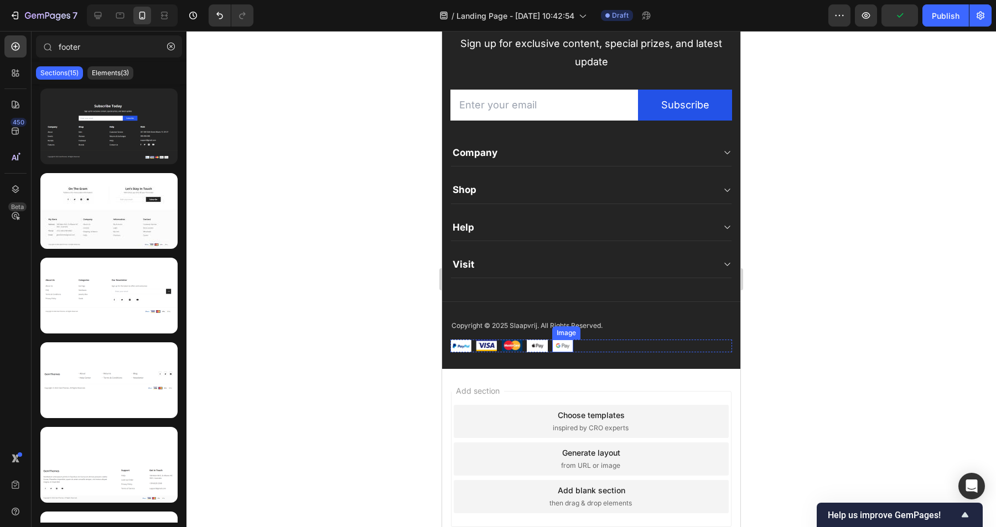
click at [564, 347] on img at bounding box center [562, 346] width 21 height 13
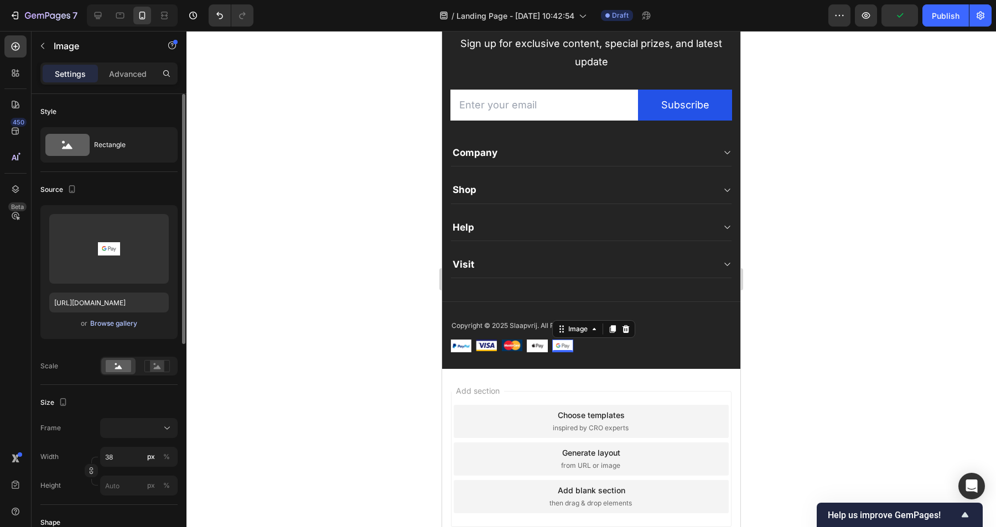
click at [110, 325] on div "Browse gallery" at bounding box center [113, 324] width 47 height 10
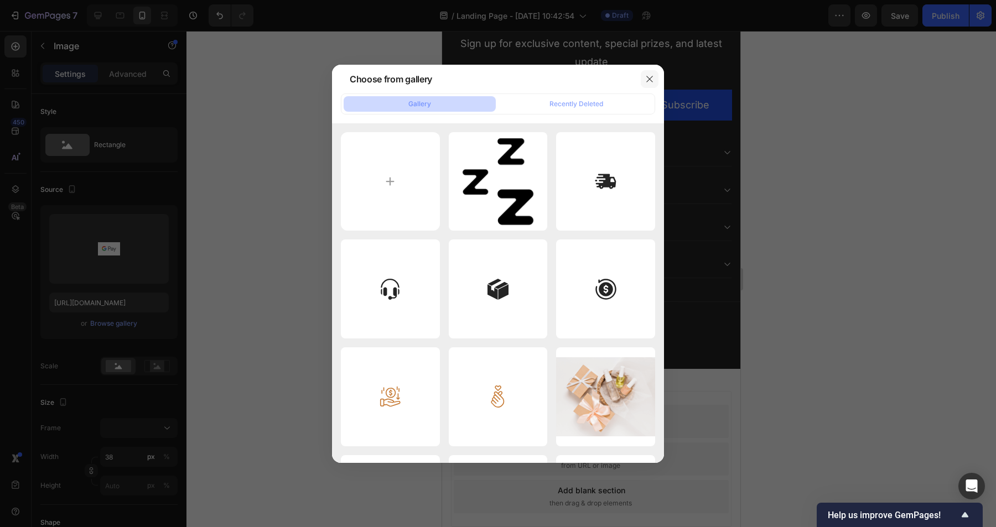
click at [652, 80] on icon "button" at bounding box center [649, 79] width 9 height 9
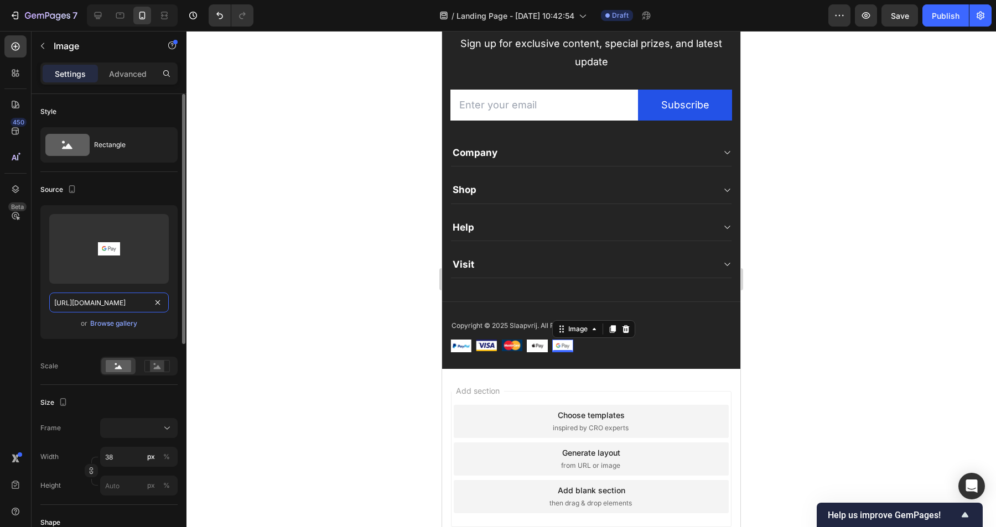
click at [117, 303] on input "[URL][DOMAIN_NAME]" at bounding box center [109, 303] width 120 height 20
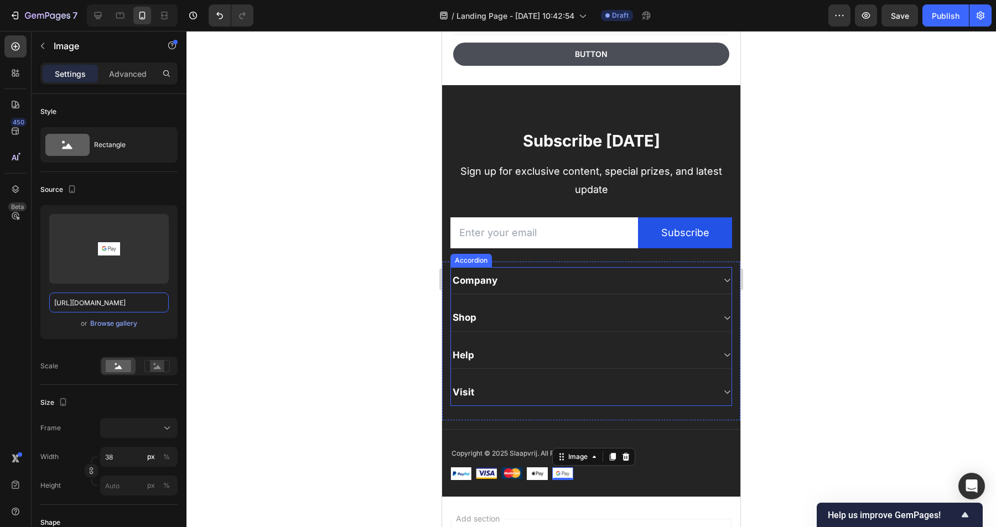
scroll to position [2030, 0]
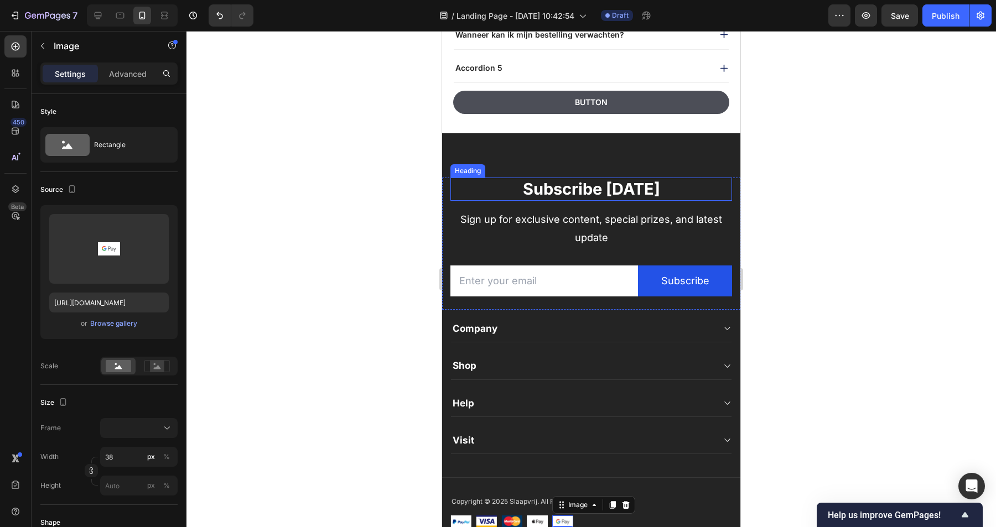
click at [478, 158] on div "Subscribe [DATE] Heading Sign up for exclusive content, special prizes, and lat…" at bounding box center [591, 338] width 298 height 411
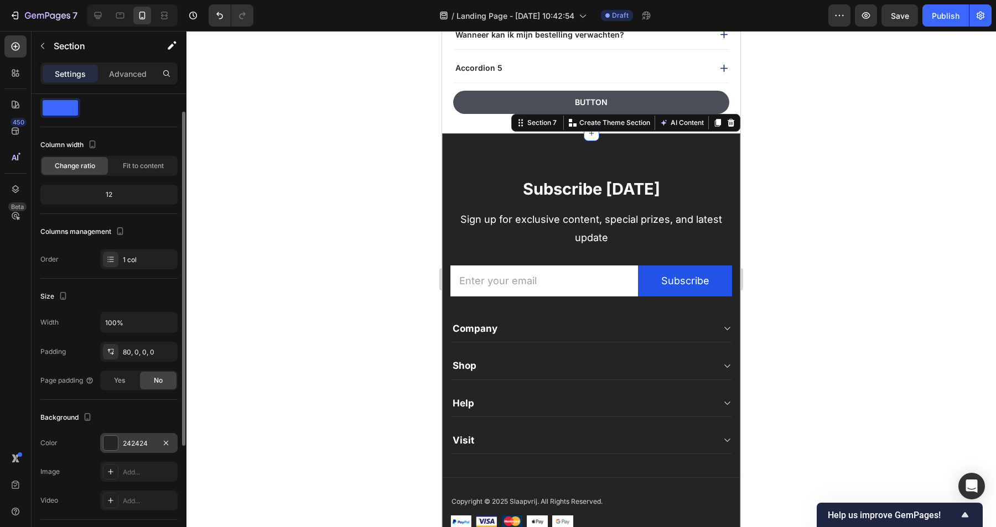
scroll to position [63, 0]
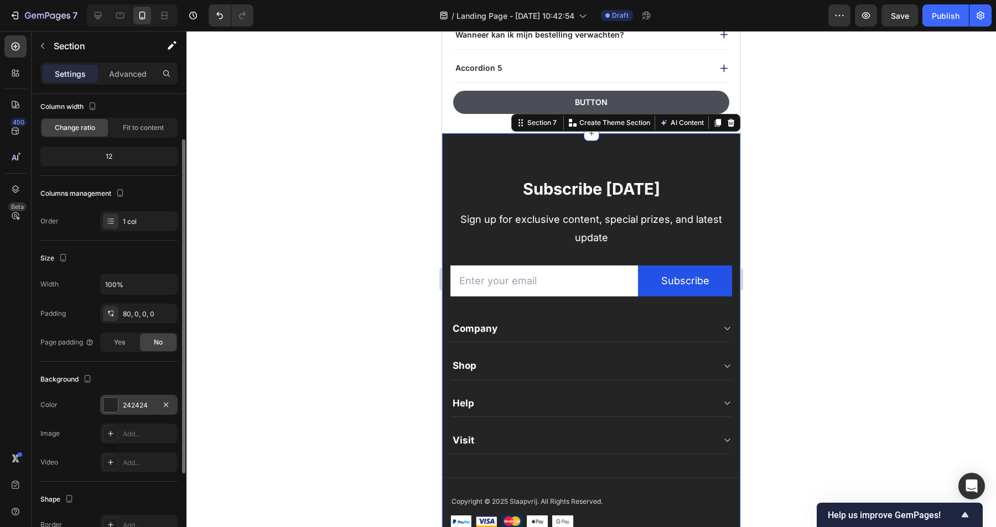
click at [130, 405] on div "242424" at bounding box center [139, 406] width 32 height 10
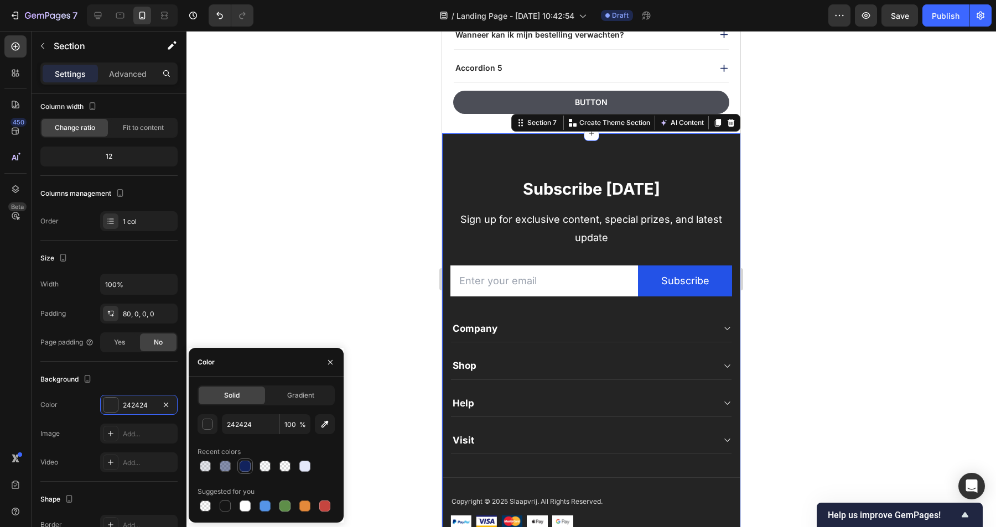
click at [245, 469] on div at bounding box center [245, 466] width 11 height 11
type input "12235D"
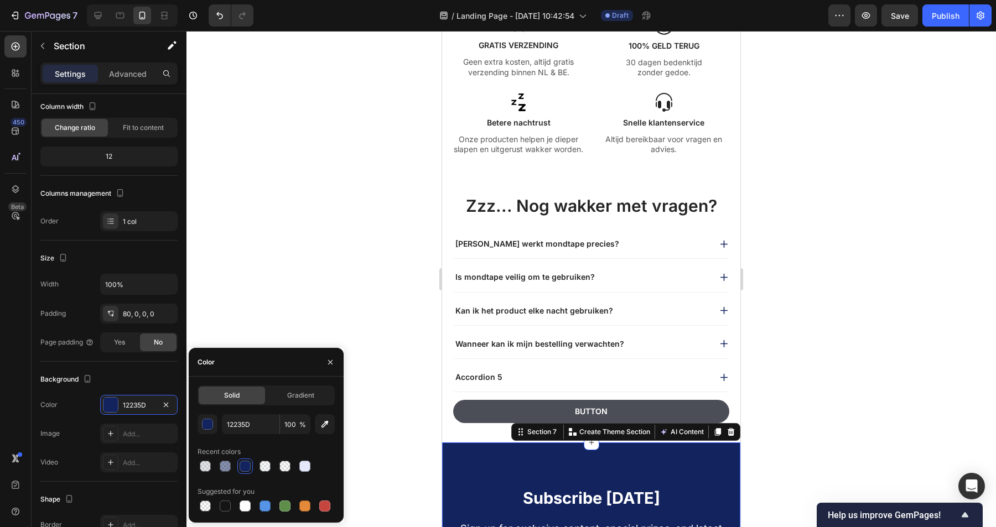
scroll to position [1702, 0]
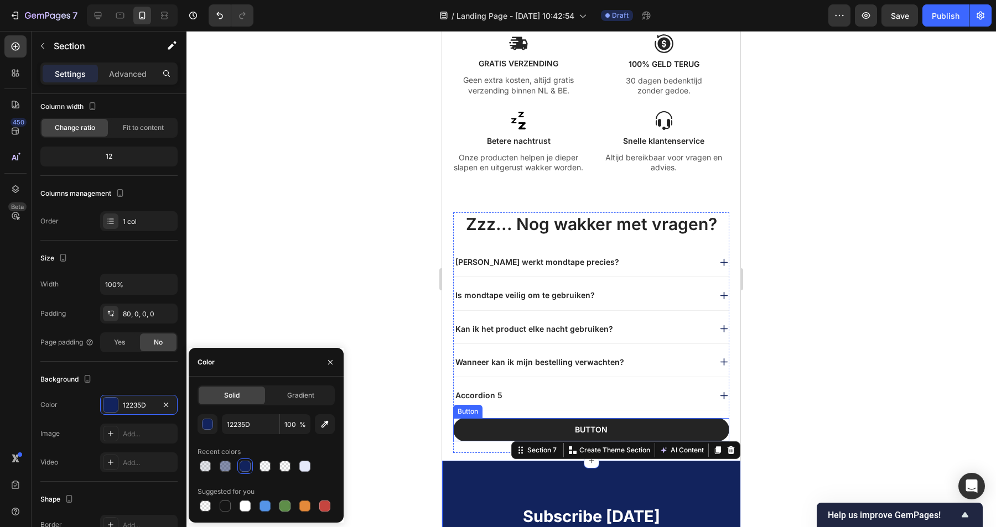
click at [650, 424] on button "Button" at bounding box center [591, 429] width 276 height 23
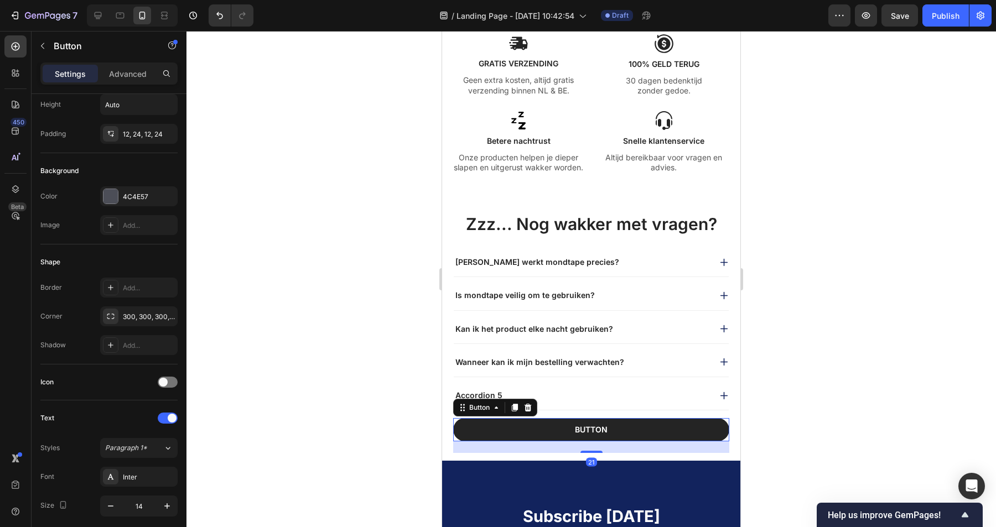
scroll to position [0, 0]
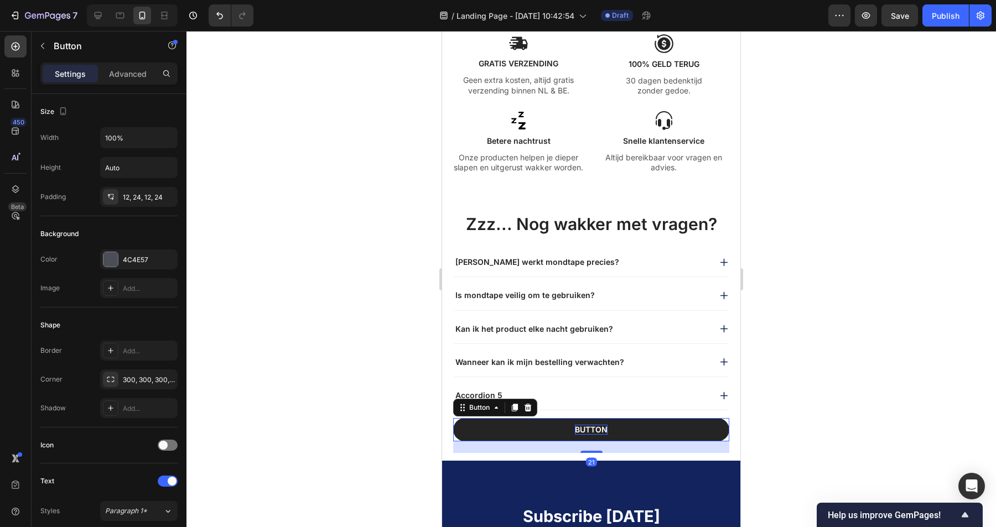
click at [597, 431] on div "Button" at bounding box center [591, 430] width 33 height 10
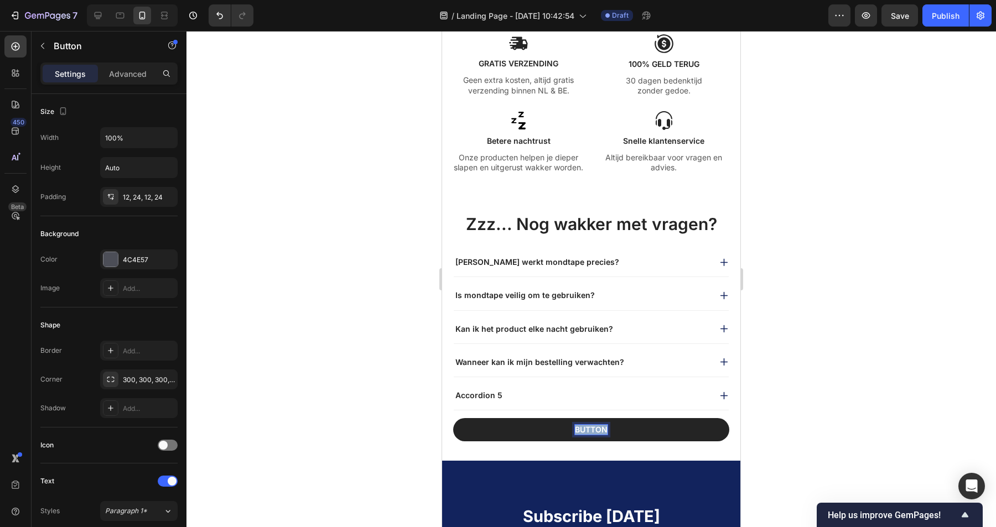
click at [597, 431] on p "Button" at bounding box center [591, 430] width 33 height 10
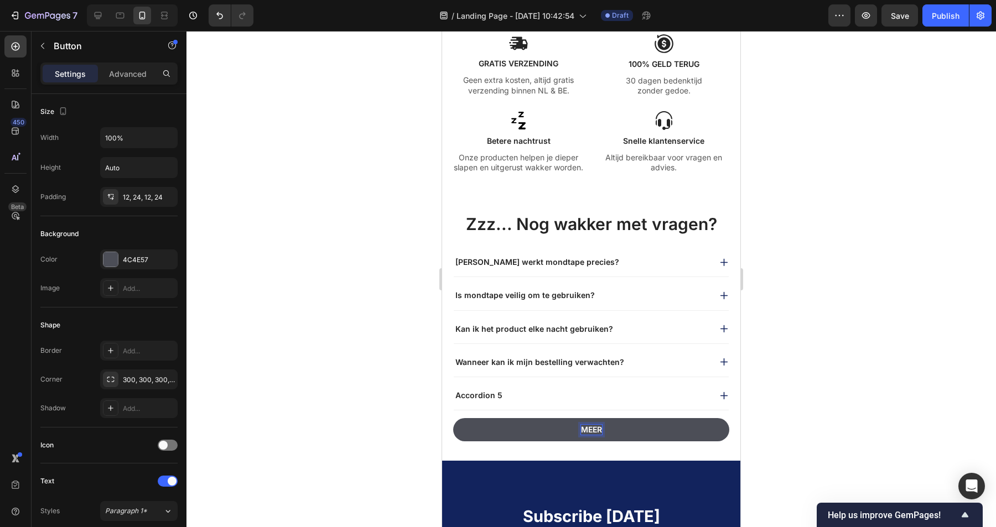
click at [453, 418] on button "Meer" at bounding box center [591, 429] width 276 height 23
click at [887, 357] on div at bounding box center [591, 279] width 810 height 496
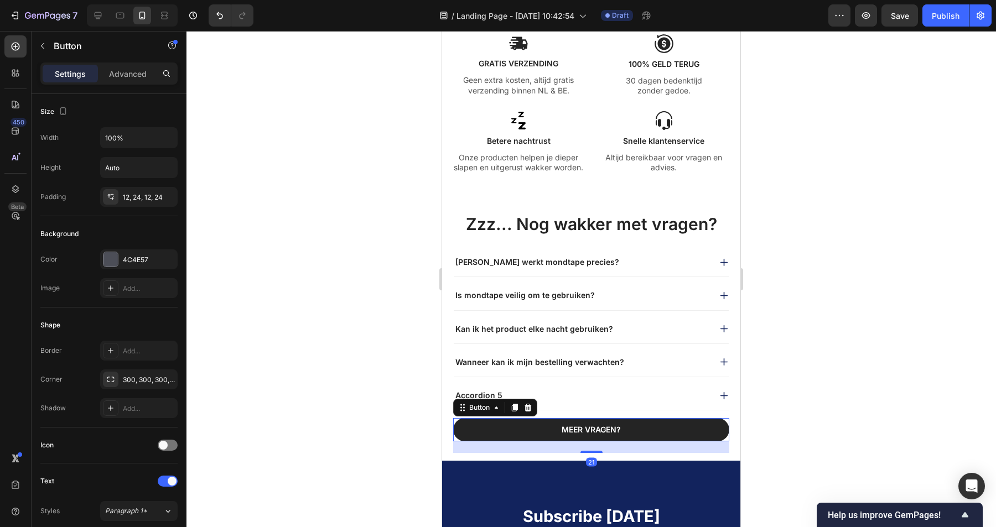
click at [686, 428] on button "Meer vragen?" at bounding box center [591, 429] width 276 height 23
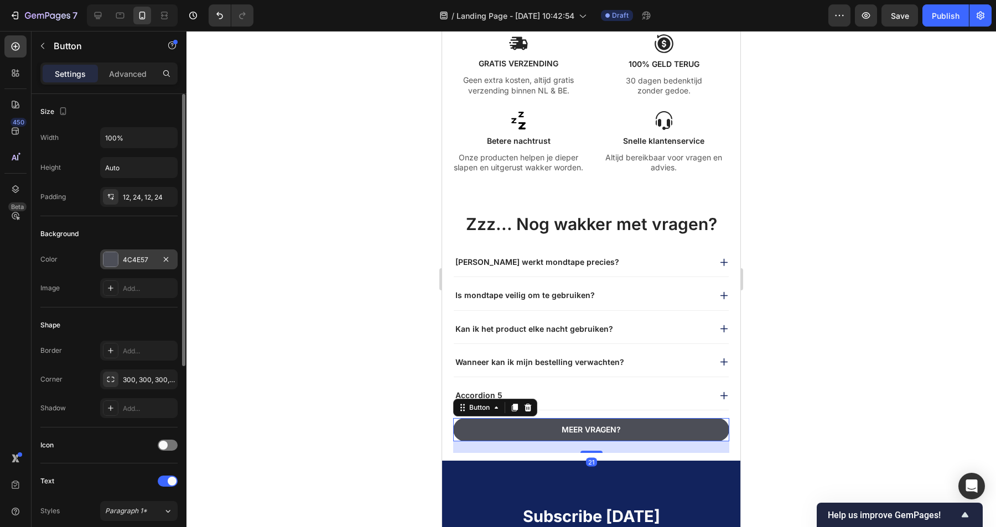
click at [129, 252] on div "4C4E57" at bounding box center [138, 260] width 77 height 20
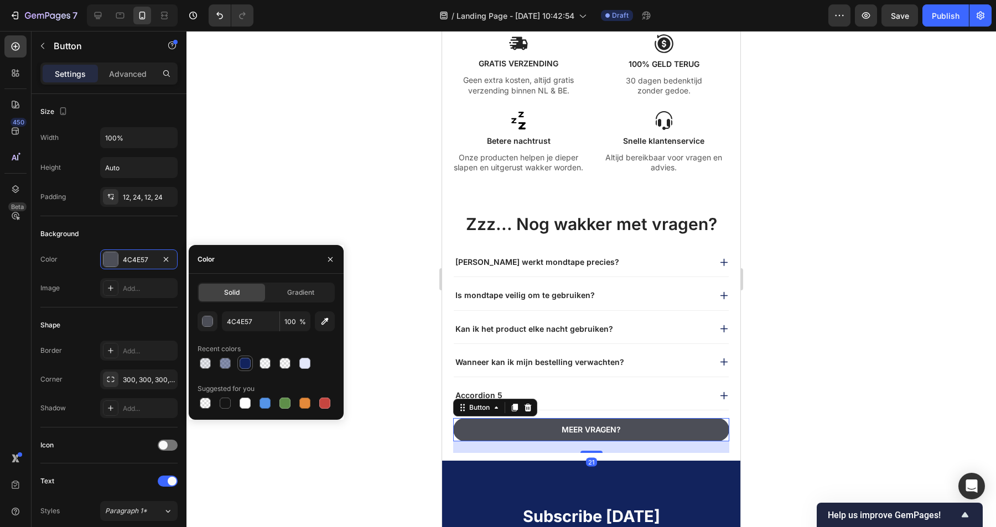
click at [242, 366] on div at bounding box center [245, 363] width 11 height 11
type input "12235D"
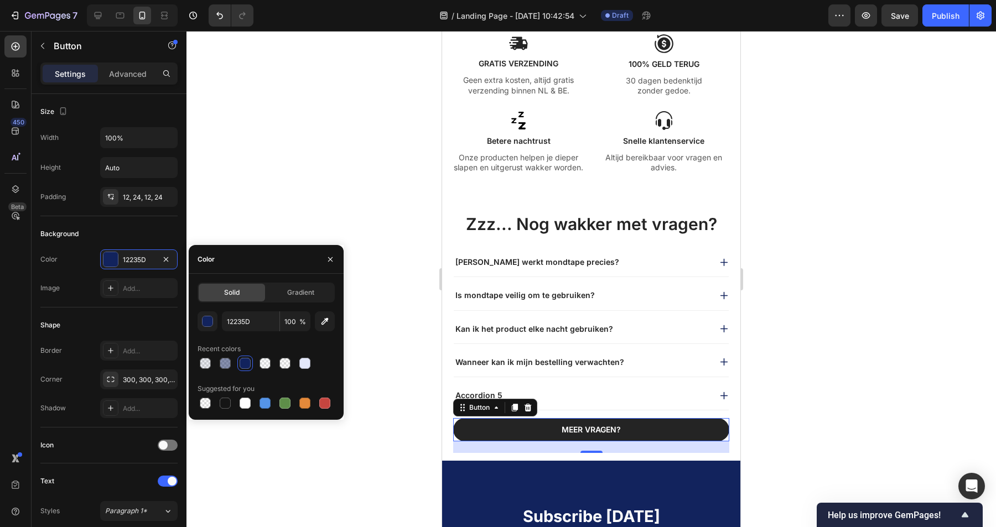
click at [493, 429] on button "Meer vragen?" at bounding box center [591, 429] width 276 height 23
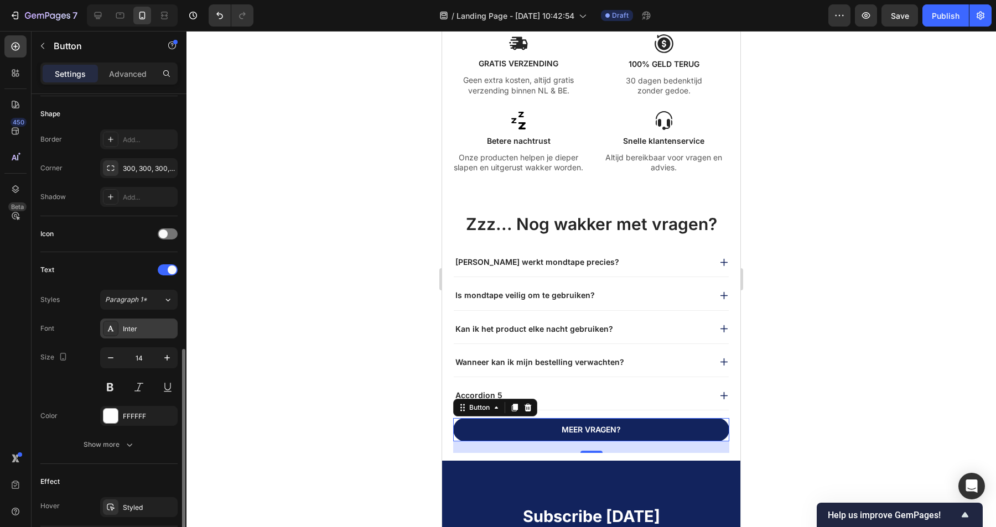
scroll to position [329, 0]
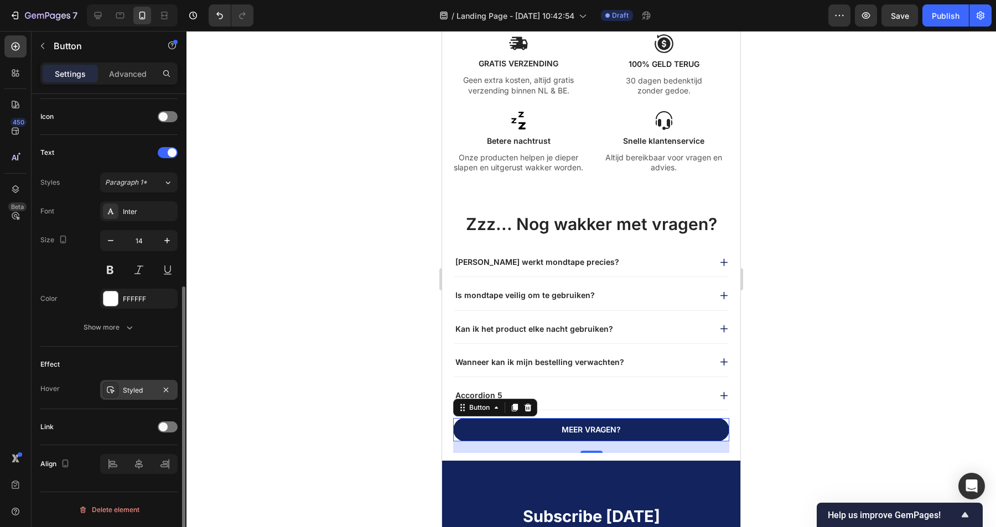
click at [131, 390] on div "Styled" at bounding box center [139, 391] width 32 height 10
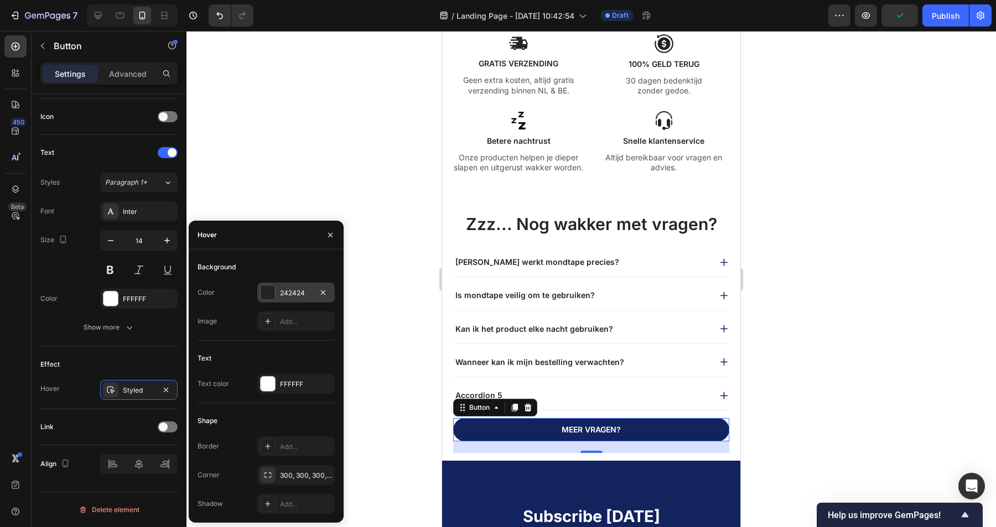
click at [287, 297] on div "242424" at bounding box center [296, 293] width 32 height 10
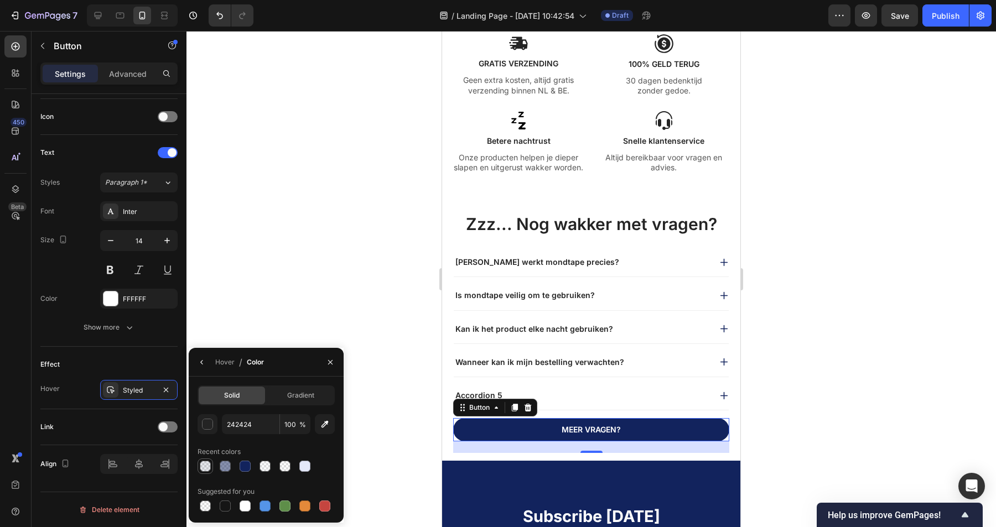
click at [204, 465] on div at bounding box center [205, 466] width 11 height 11
type input "12235D"
type input "10"
click at [206, 361] on icon "button" at bounding box center [202, 362] width 9 height 9
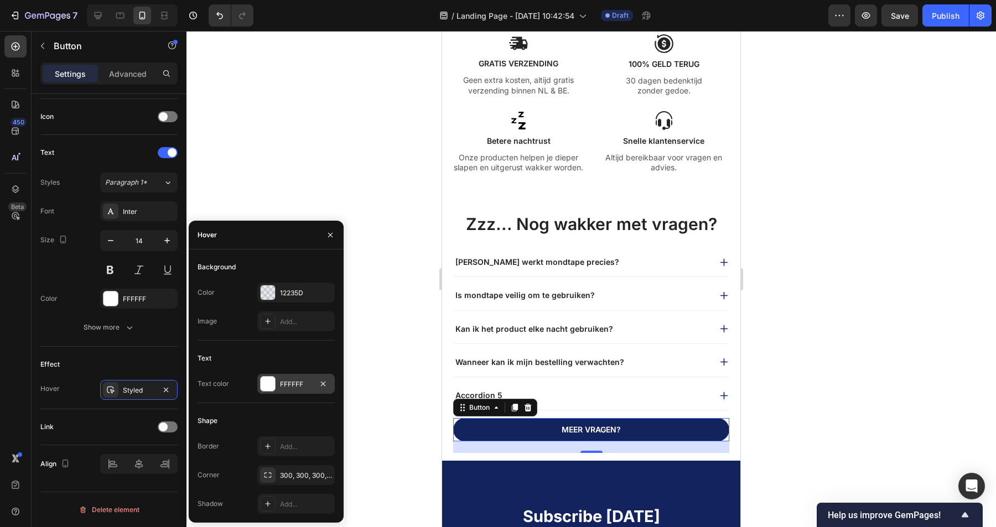
click at [293, 388] on div "FFFFFF" at bounding box center [296, 385] width 32 height 10
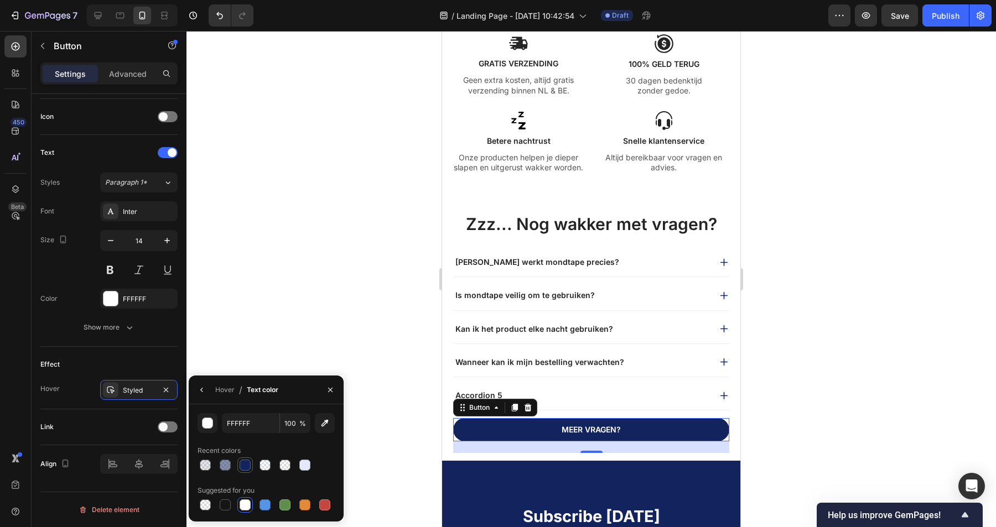
click at [244, 470] on div at bounding box center [245, 465] width 11 height 11
type input "12235D"
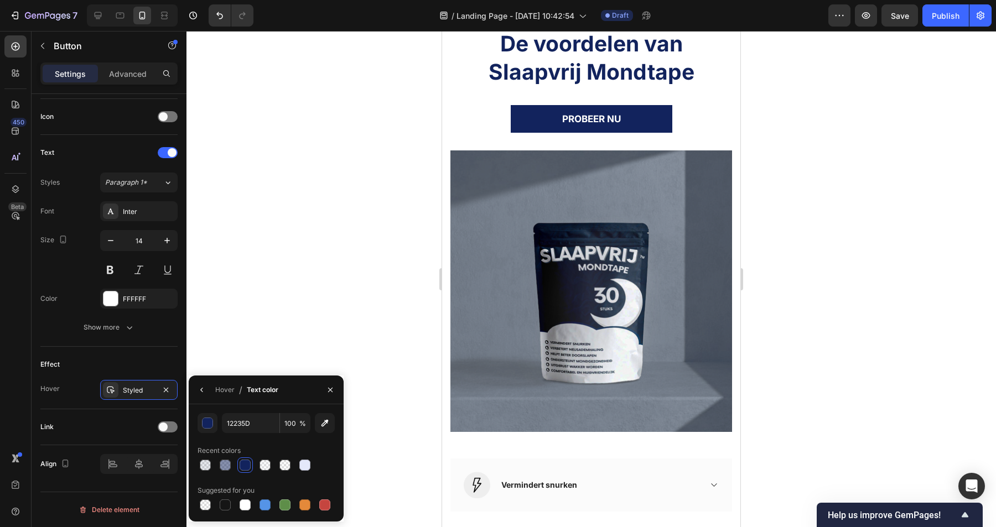
scroll to position [925, 0]
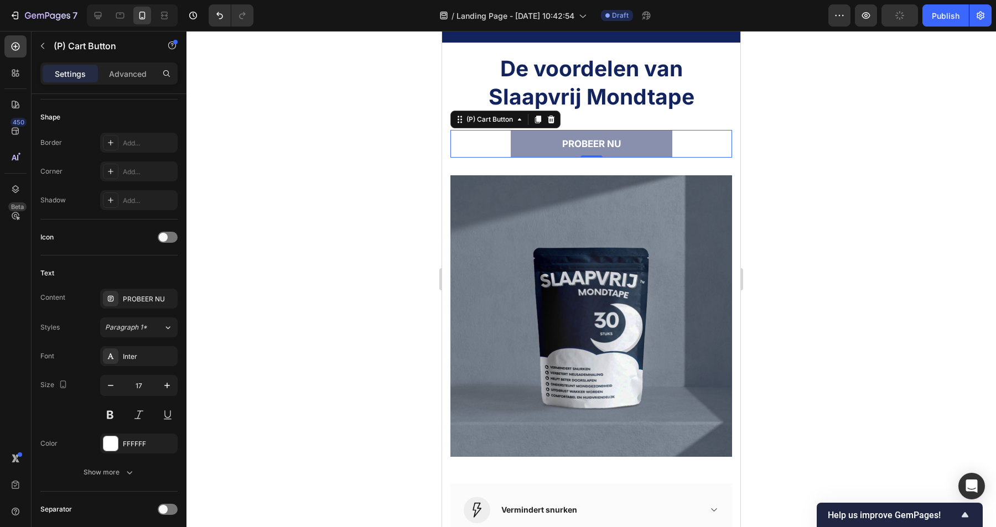
click at [642, 144] on button "PROBEER NU" at bounding box center [592, 144] width 162 height 28
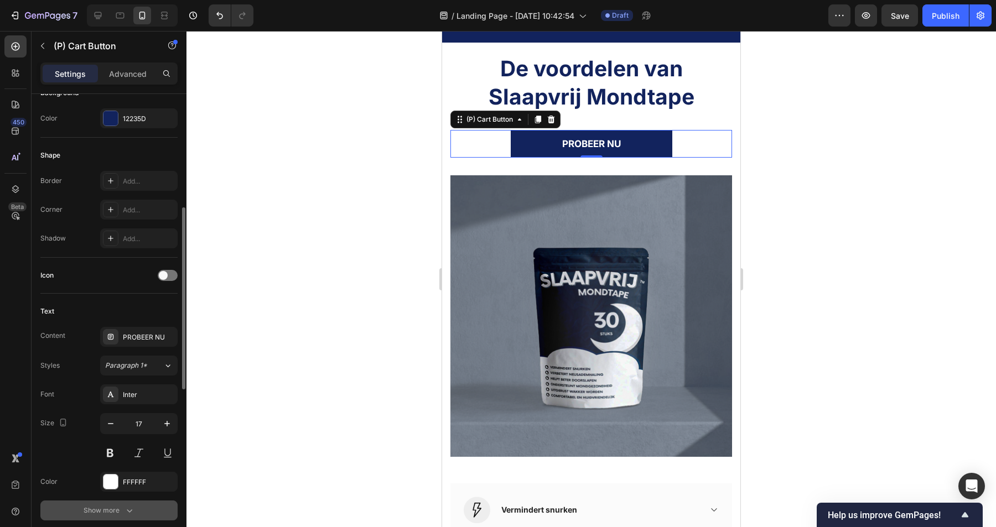
scroll to position [330, 0]
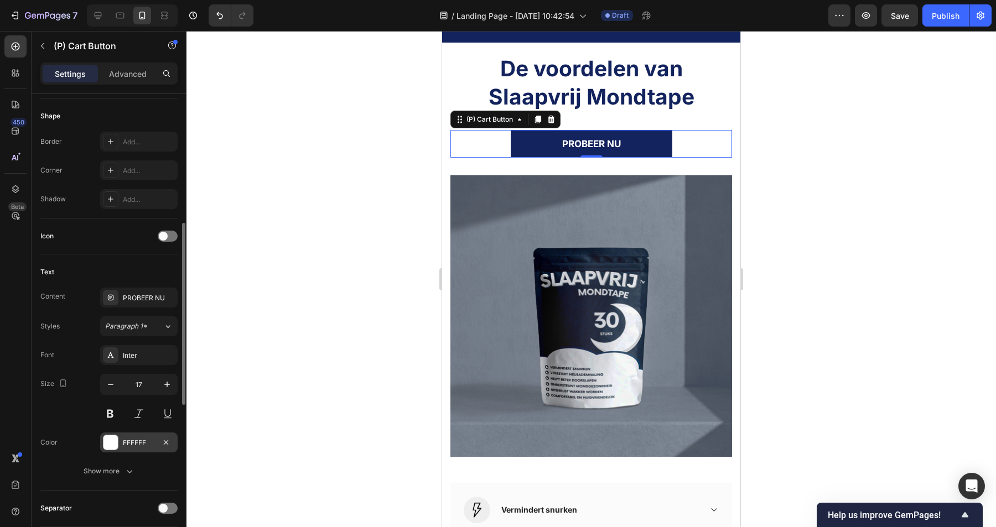
click at [134, 449] on div "FFFFFF" at bounding box center [138, 443] width 77 height 20
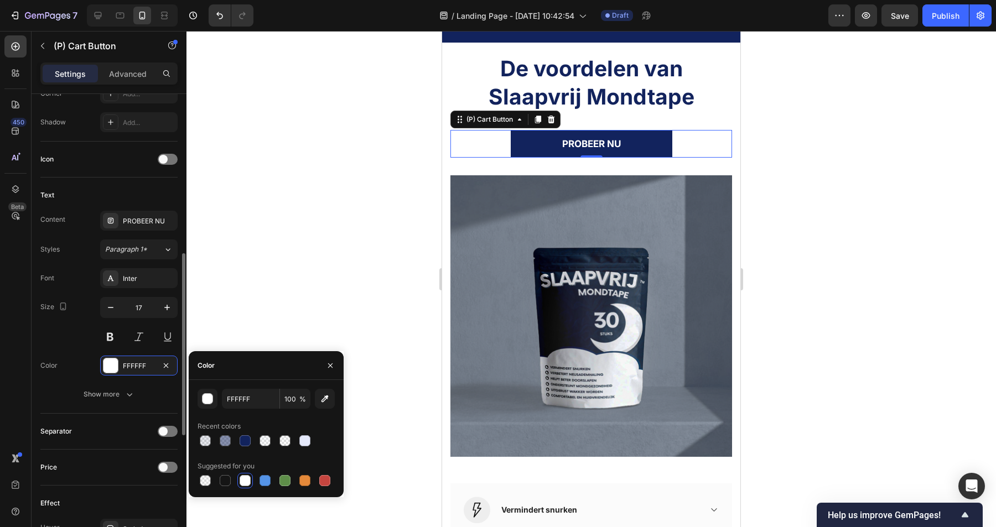
scroll to position [346, 0]
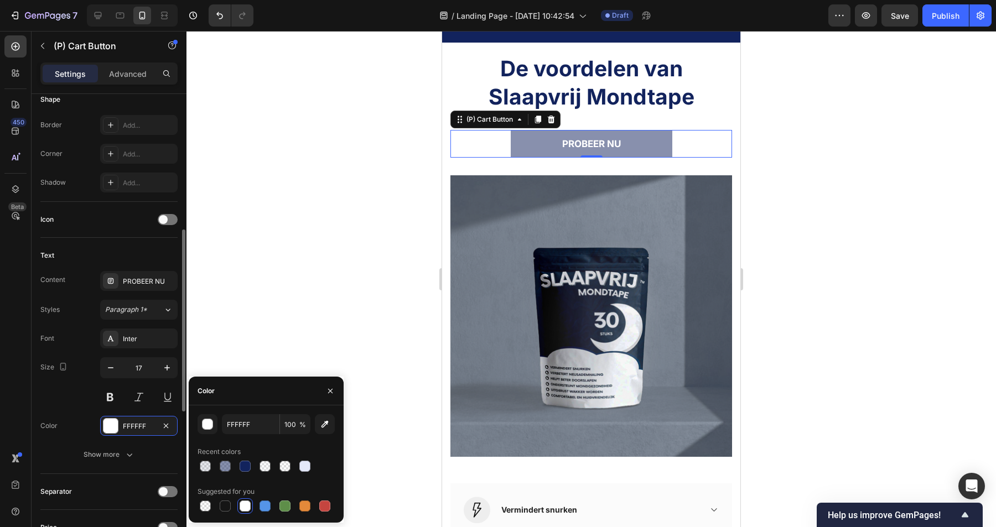
click at [515, 141] on button "PROBEER NU" at bounding box center [592, 144] width 162 height 28
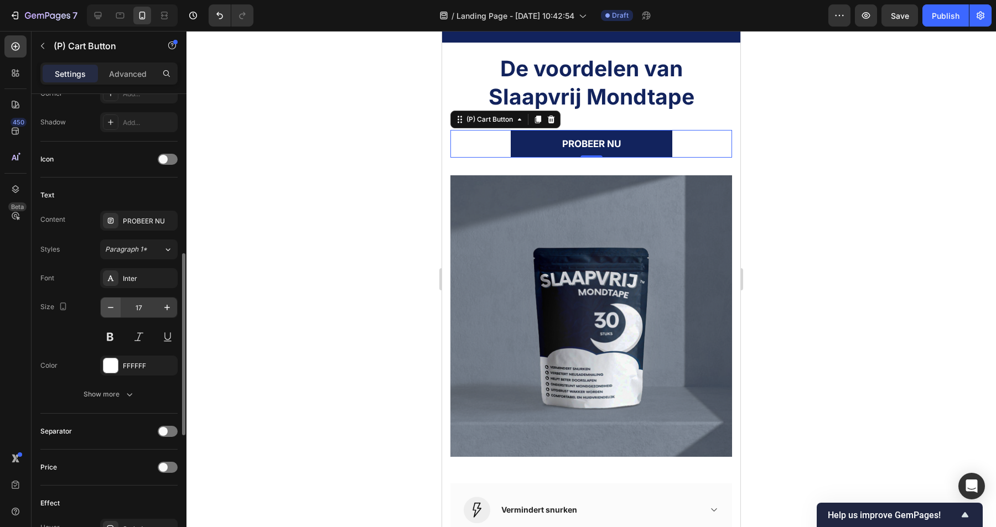
scroll to position [721, 0]
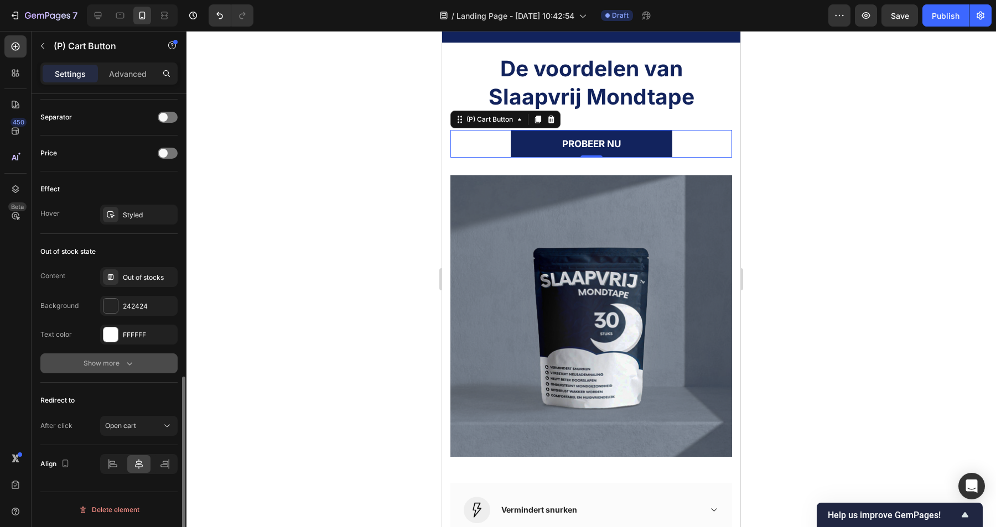
click at [107, 364] on div "Show more" at bounding box center [109, 363] width 51 height 11
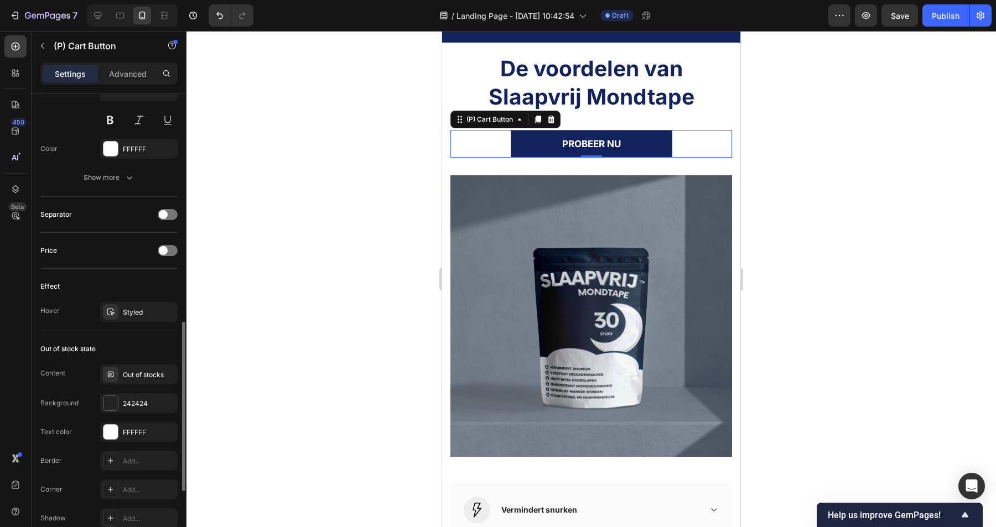
scroll to position [579, 0]
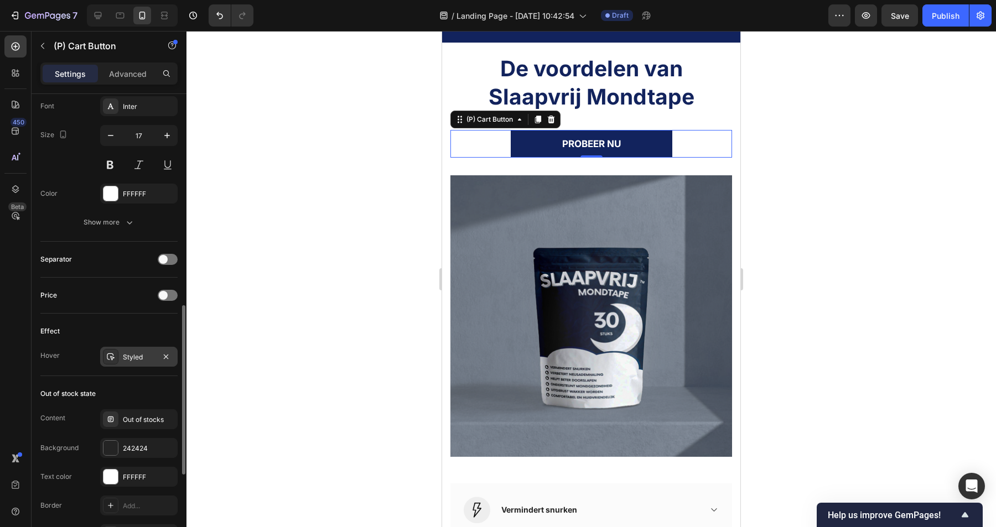
click at [138, 362] on div "Styled" at bounding box center [138, 357] width 77 height 20
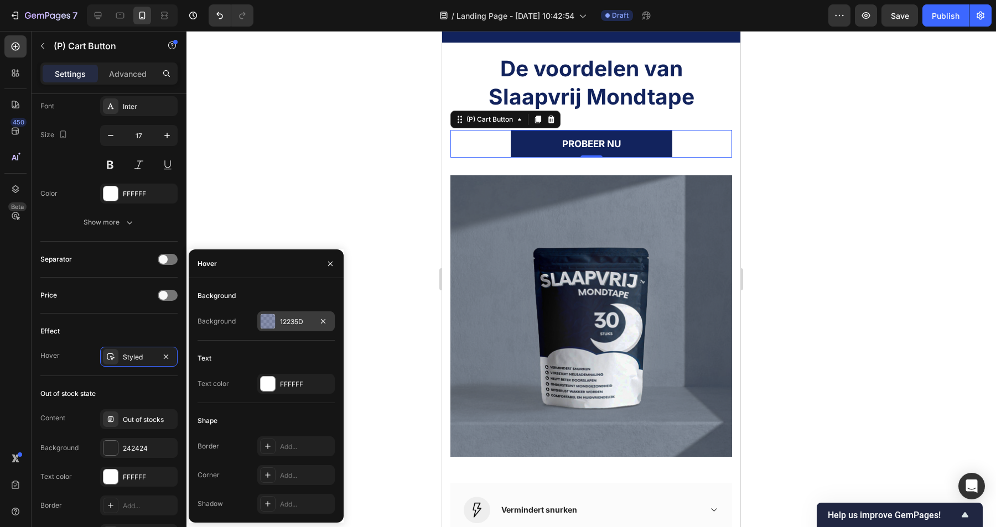
click at [289, 316] on div "12235D" at bounding box center [295, 322] width 77 height 20
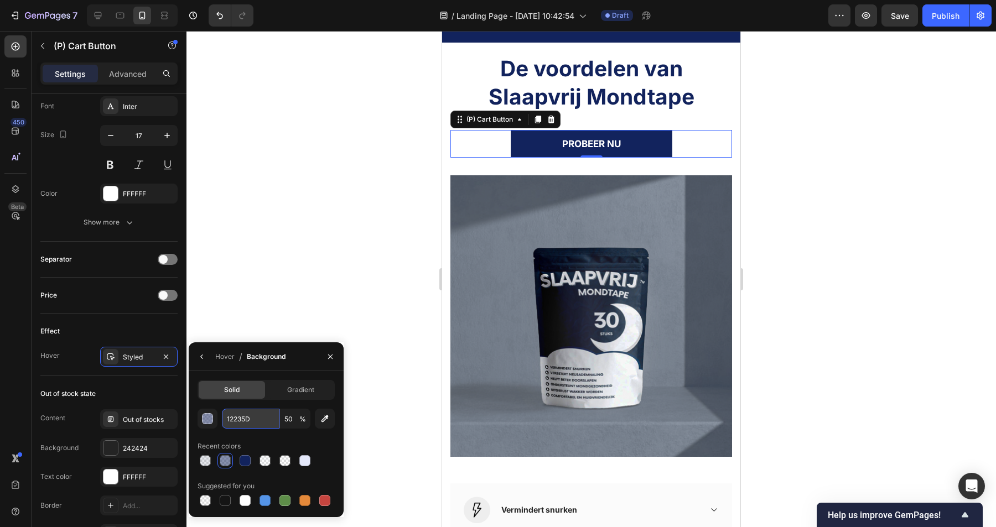
click at [252, 422] on input "12235D" at bounding box center [251, 419] width 58 height 20
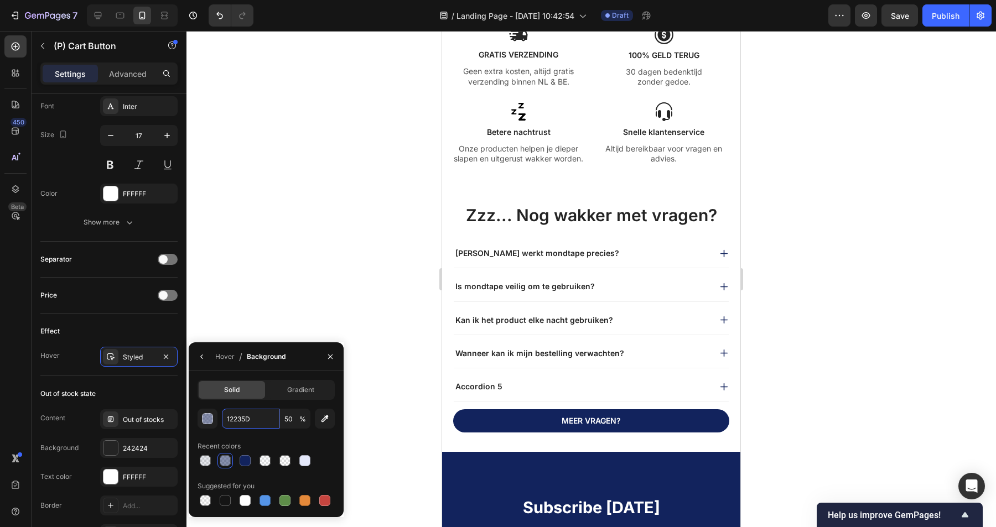
scroll to position [1762, 0]
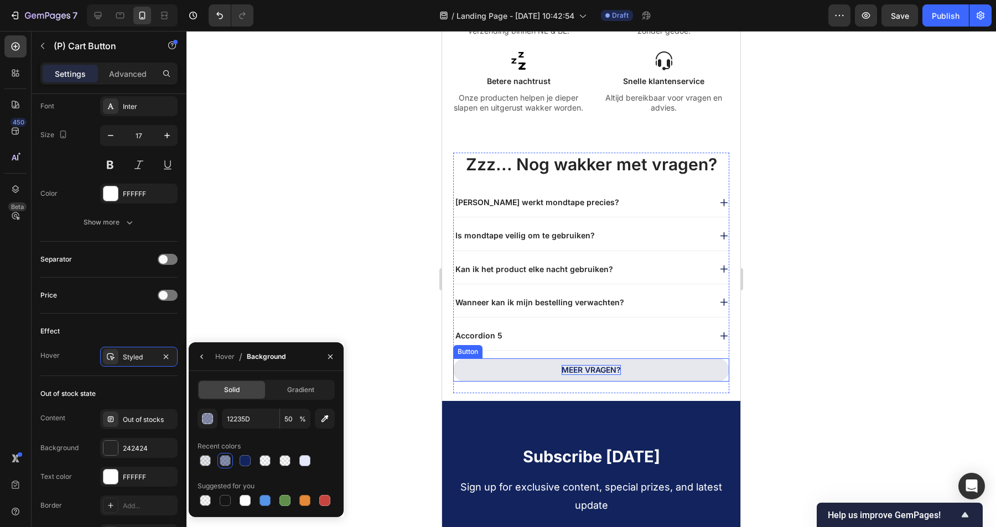
click at [572, 366] on p "Meer vragen?" at bounding box center [591, 370] width 59 height 10
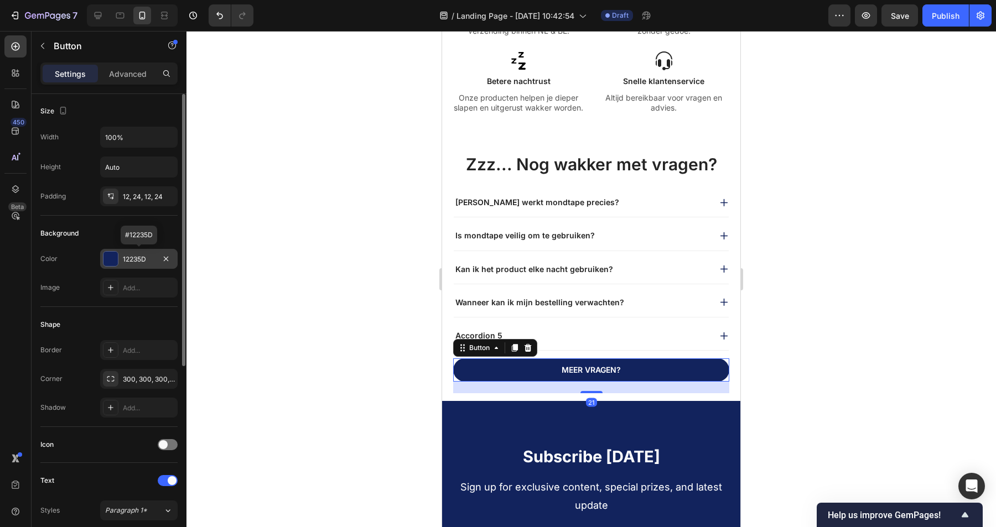
scroll to position [329, 0]
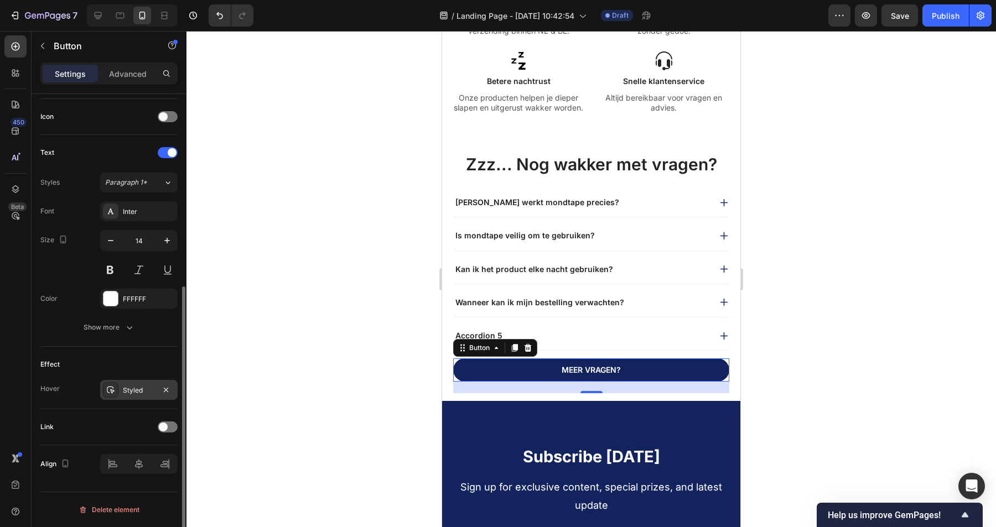
click at [128, 389] on div "Styled" at bounding box center [139, 391] width 32 height 10
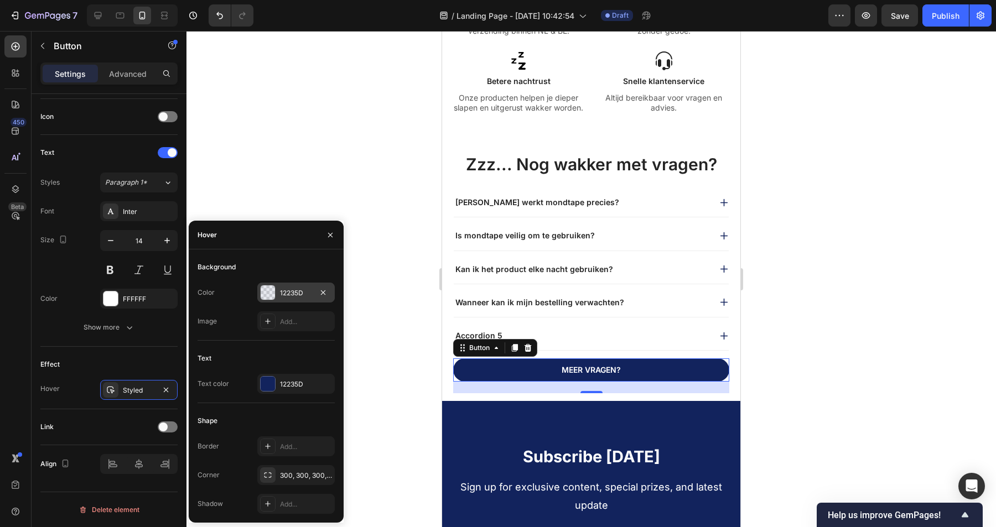
click at [295, 296] on div "12235D" at bounding box center [296, 293] width 32 height 10
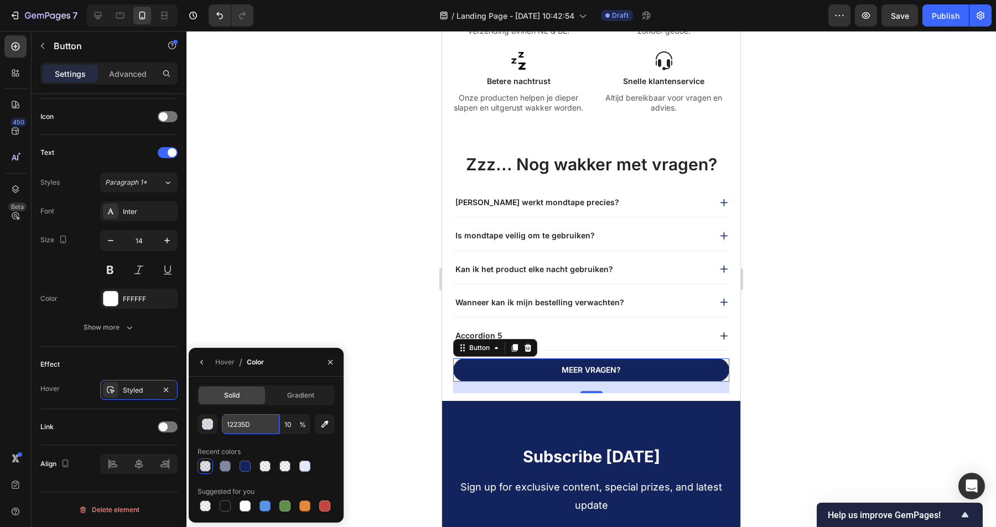
click at [243, 418] on input "12235D" at bounding box center [251, 424] width 58 height 20
click at [291, 424] on input "10" at bounding box center [295, 424] width 30 height 20
type input "50"
click at [203, 363] on icon "button" at bounding box center [202, 362] width 9 height 9
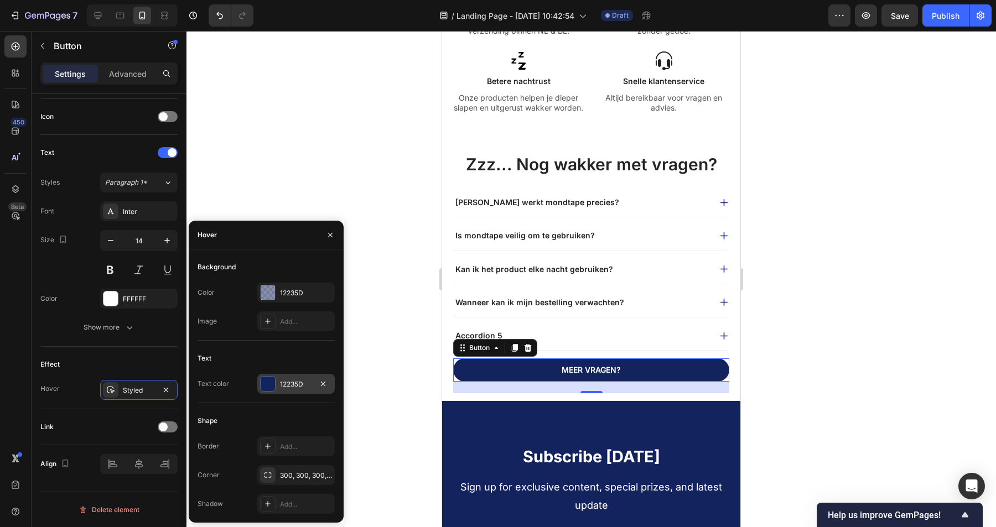
click at [296, 386] on div "12235D" at bounding box center [296, 385] width 32 height 10
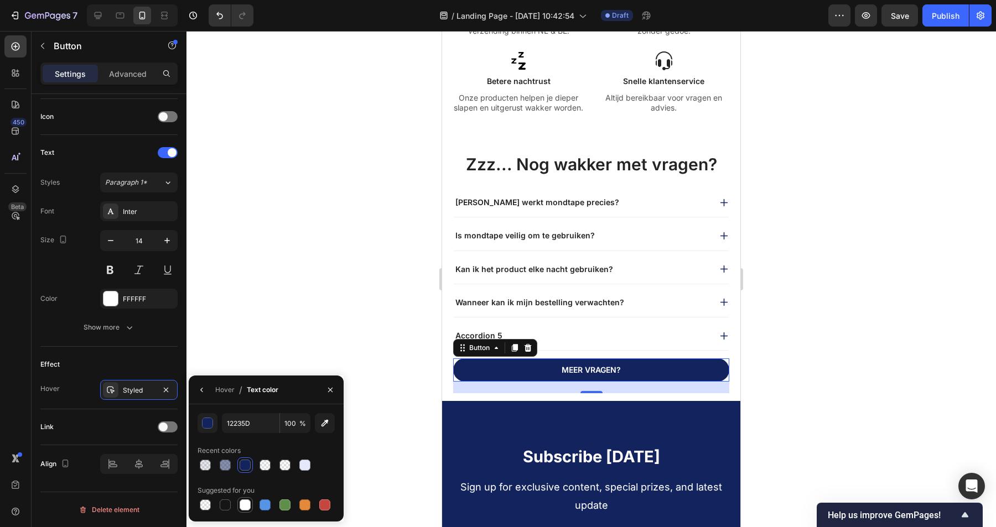
click at [246, 507] on div at bounding box center [245, 505] width 11 height 11
type input "FFFFFF"
click at [869, 313] on div at bounding box center [591, 279] width 810 height 496
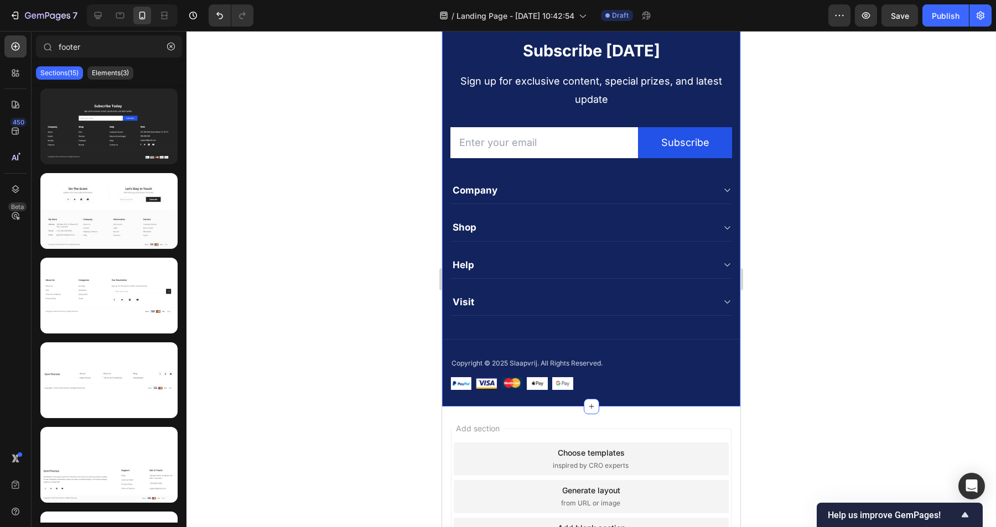
scroll to position [2186, 0]
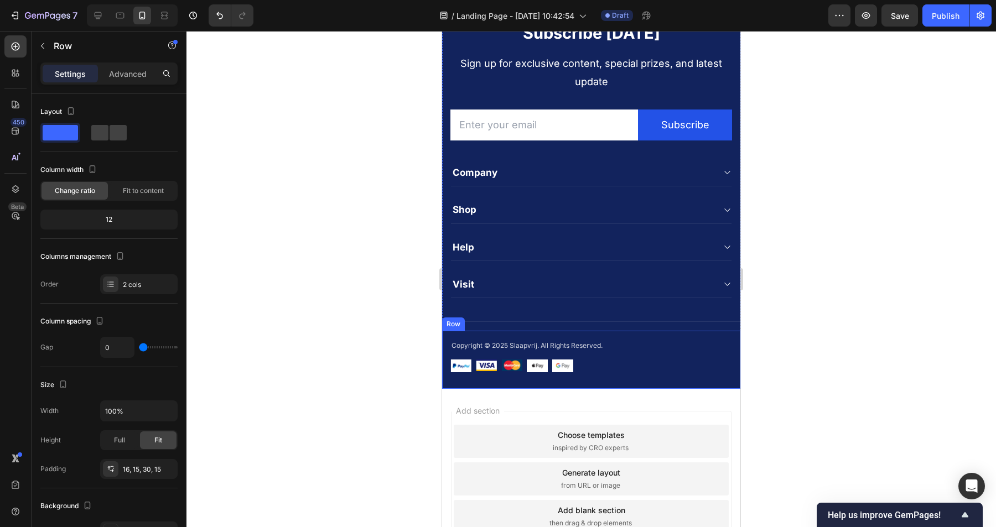
click at [605, 354] on div "Image Image Image Image Image Row" at bounding box center [591, 362] width 282 height 20
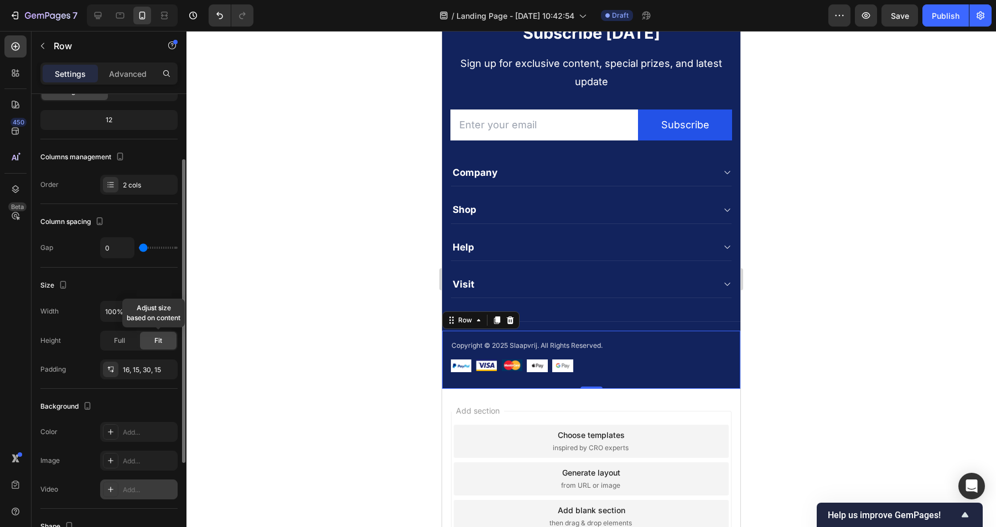
scroll to position [0, 0]
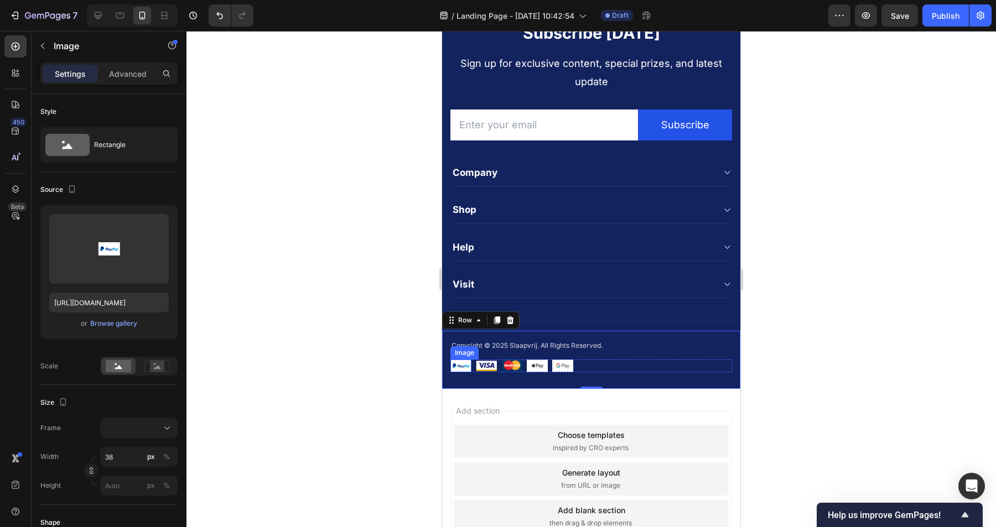
click at [459, 364] on img at bounding box center [460, 366] width 21 height 13
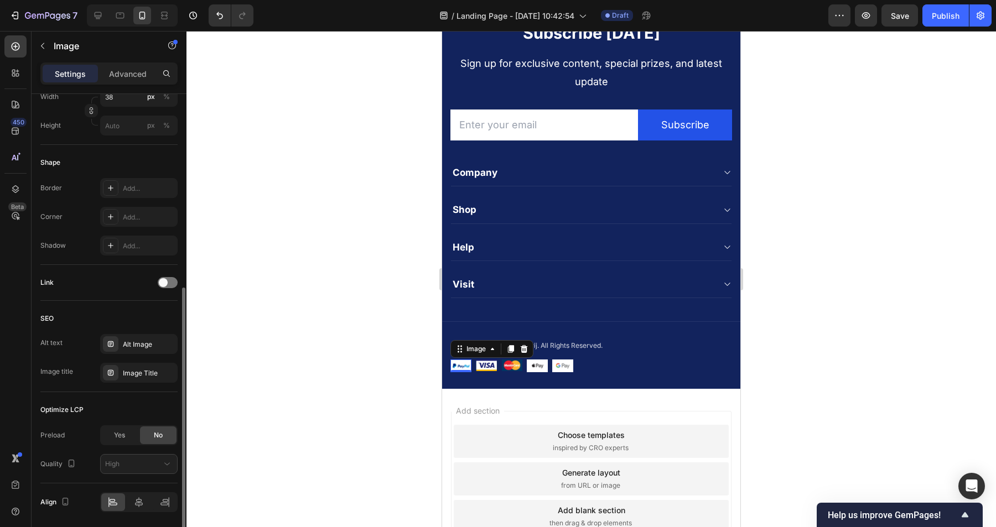
scroll to position [398, 0]
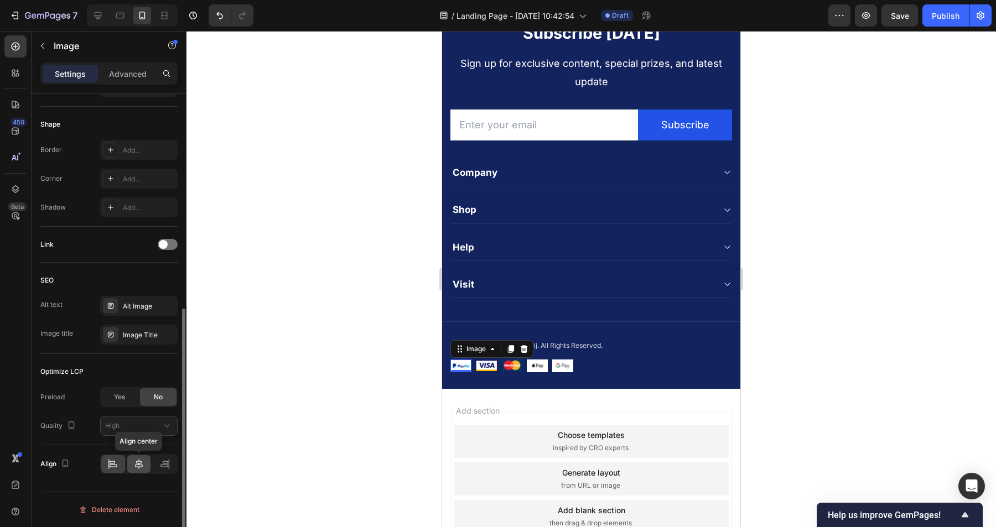
click at [139, 469] on icon at bounding box center [138, 464] width 11 height 11
click at [114, 465] on icon at bounding box center [114, 466] width 8 height 3
click at [602, 367] on div "Image 0 Image Image Image Image Row" at bounding box center [591, 366] width 282 height 13
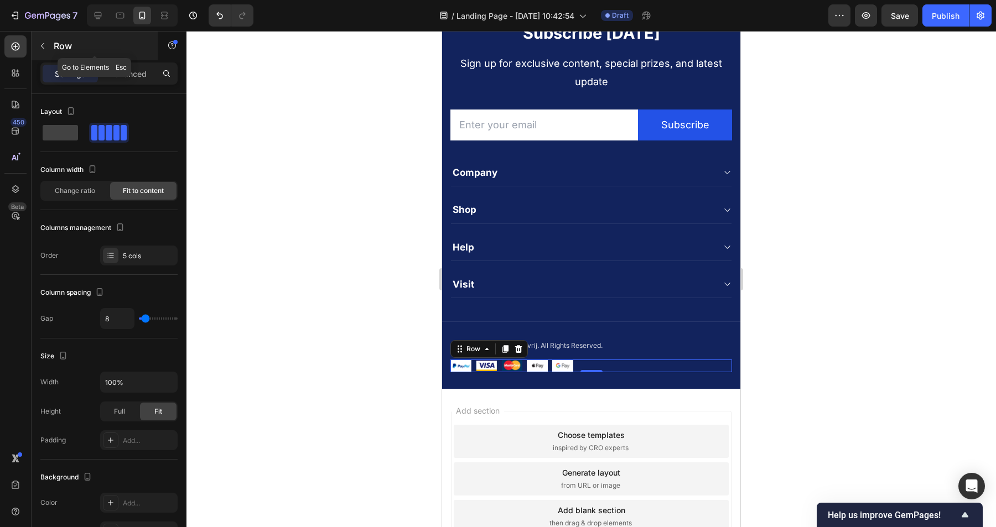
click at [45, 44] on icon "button" at bounding box center [42, 46] width 9 height 9
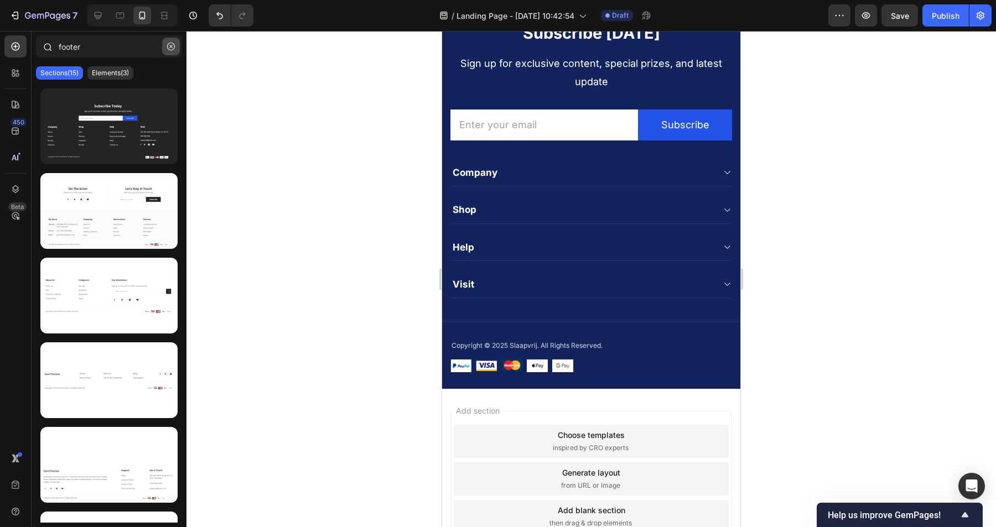
click at [170, 48] on icon "button" at bounding box center [171, 47] width 8 height 8
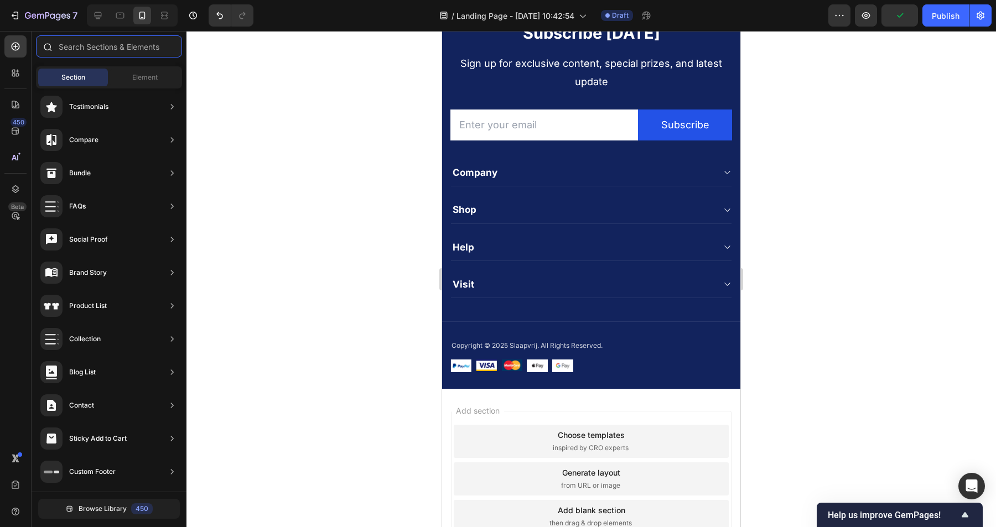
click at [113, 44] on input "text" at bounding box center [109, 46] width 146 height 22
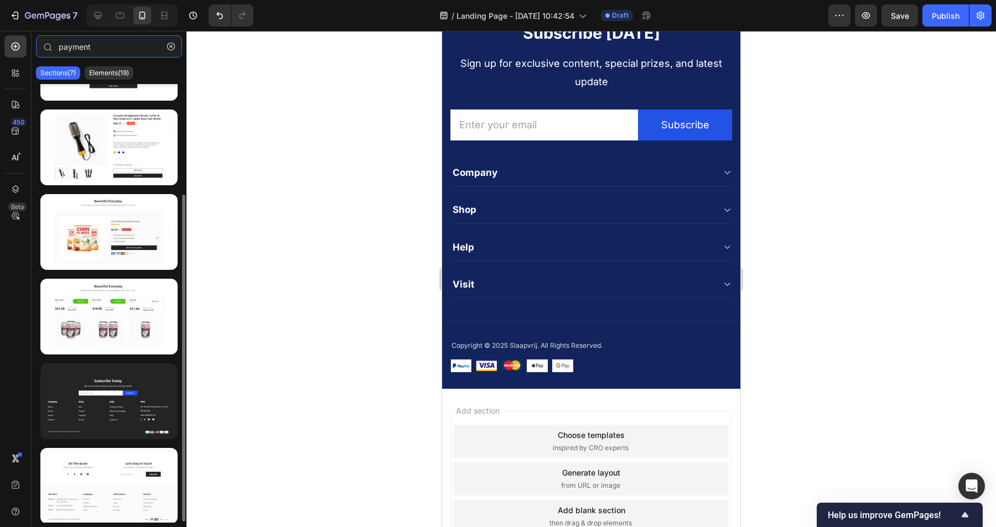
scroll to position [149, 0]
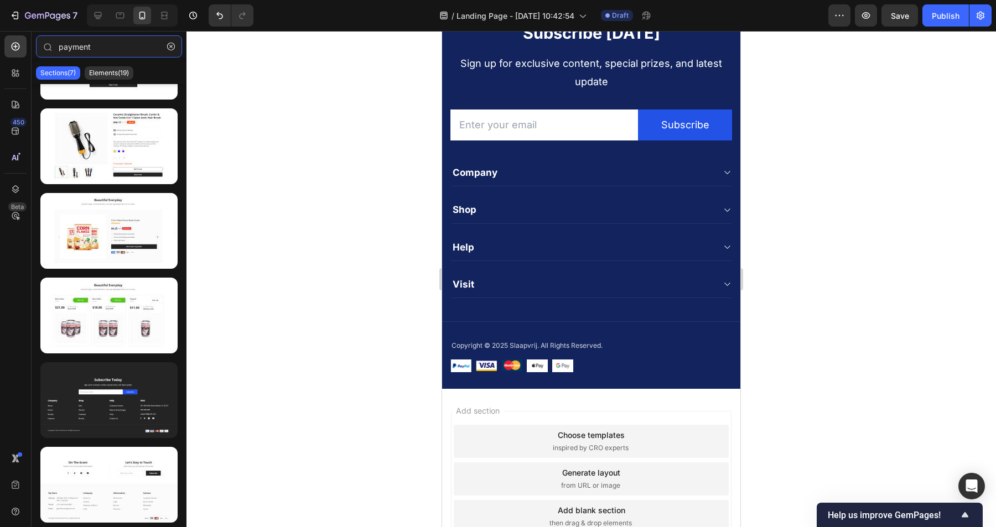
type input "payment"
click at [117, 80] on div "Sections(7) Elements(19)" at bounding box center [109, 73] width 155 height 22
click at [117, 77] on p "Elements(19)" at bounding box center [109, 73] width 40 height 9
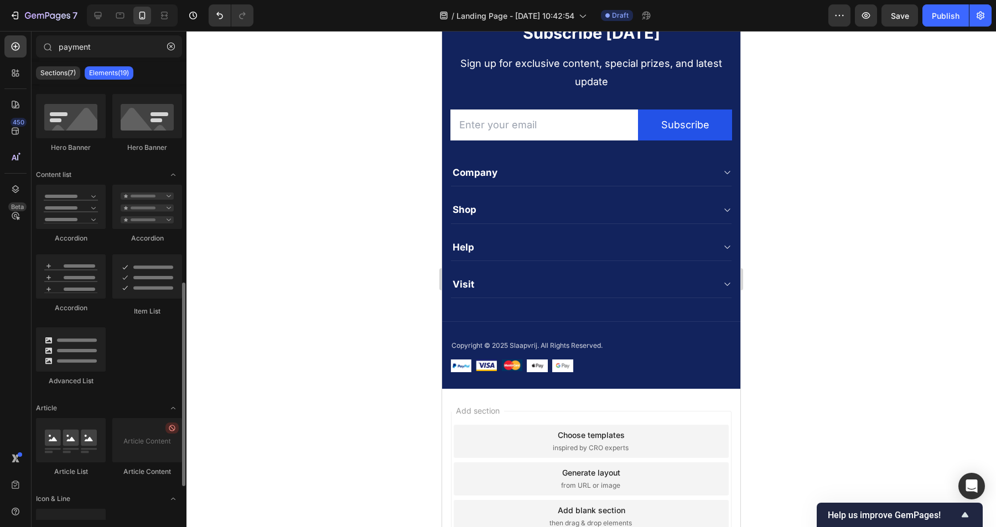
scroll to position [497, 0]
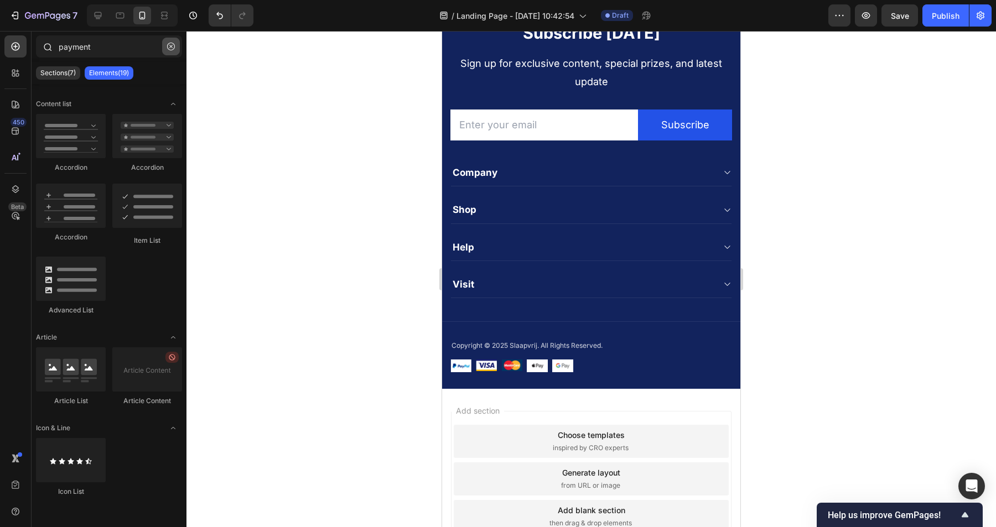
click at [168, 46] on icon "button" at bounding box center [171, 47] width 8 height 8
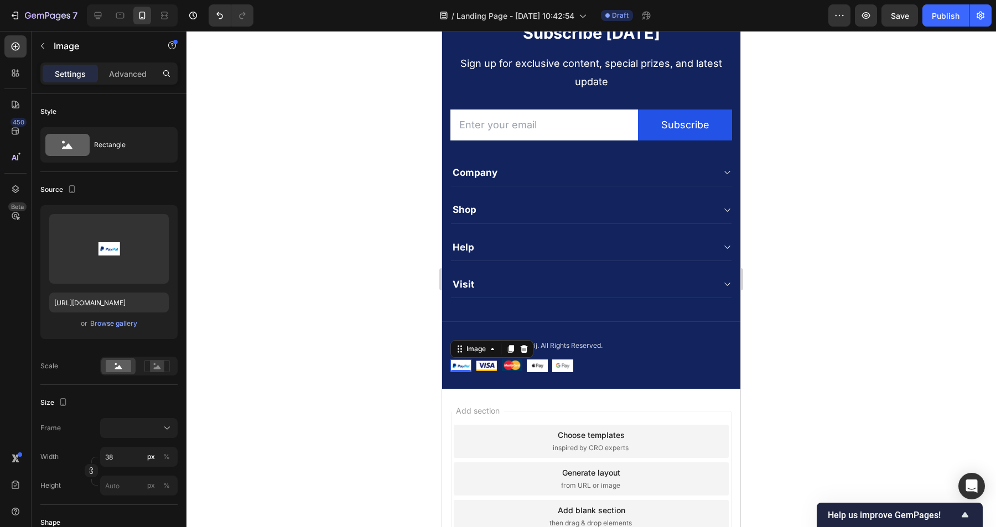
click at [460, 366] on img at bounding box center [460, 366] width 21 height 13
click at [113, 325] on div "Browse gallery" at bounding box center [113, 324] width 47 height 10
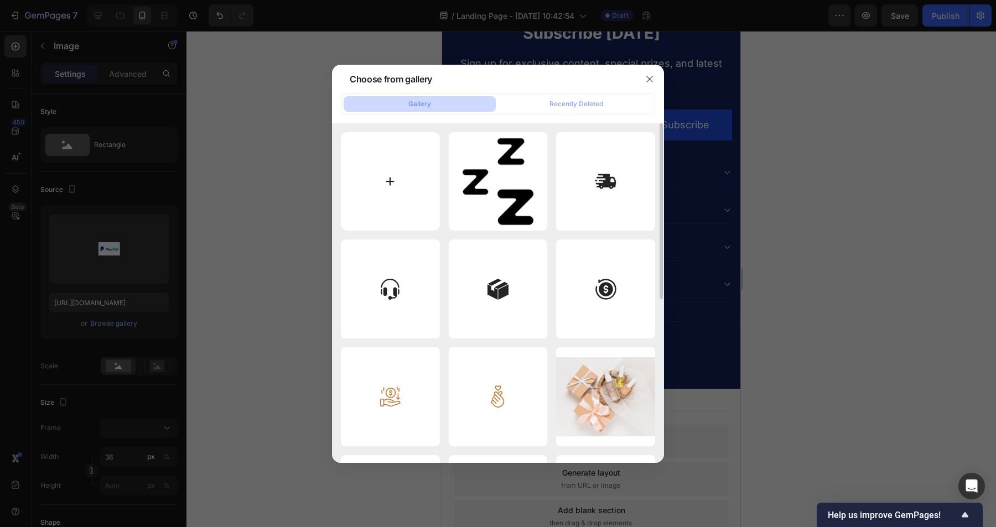
click at [404, 180] on input "file" at bounding box center [390, 181] width 99 height 99
type input "C:\fakepath\Klarna_Payment_Badge.svg"
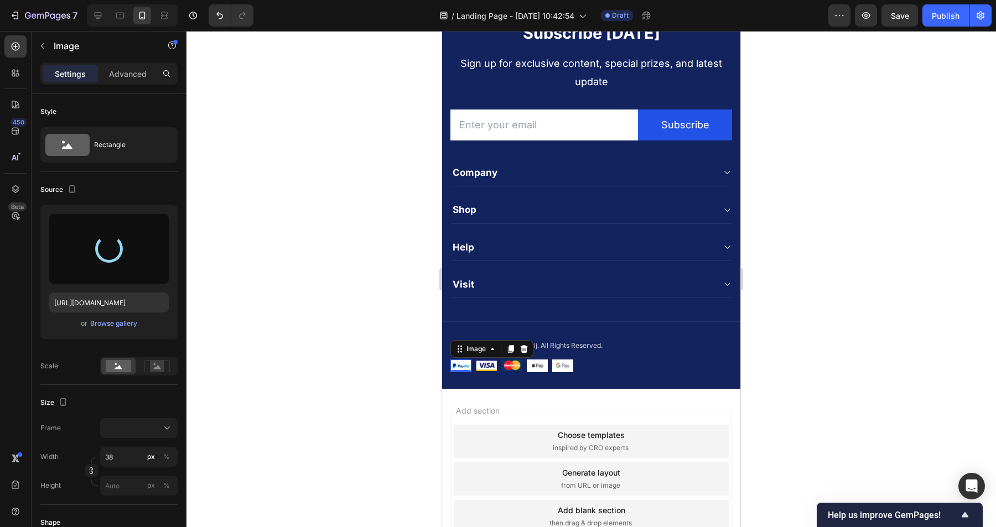
type input "[URL][DOMAIN_NAME]"
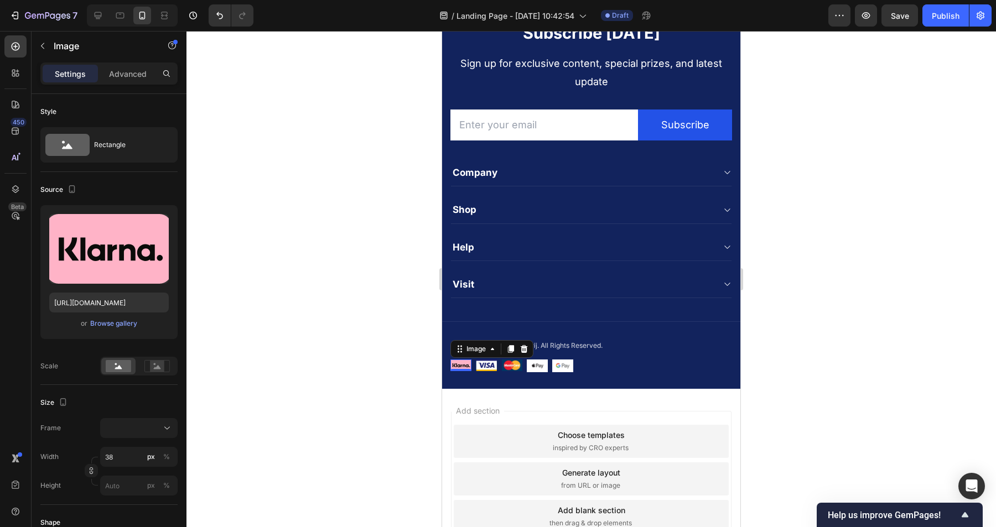
click at [847, 361] on div at bounding box center [591, 279] width 810 height 496
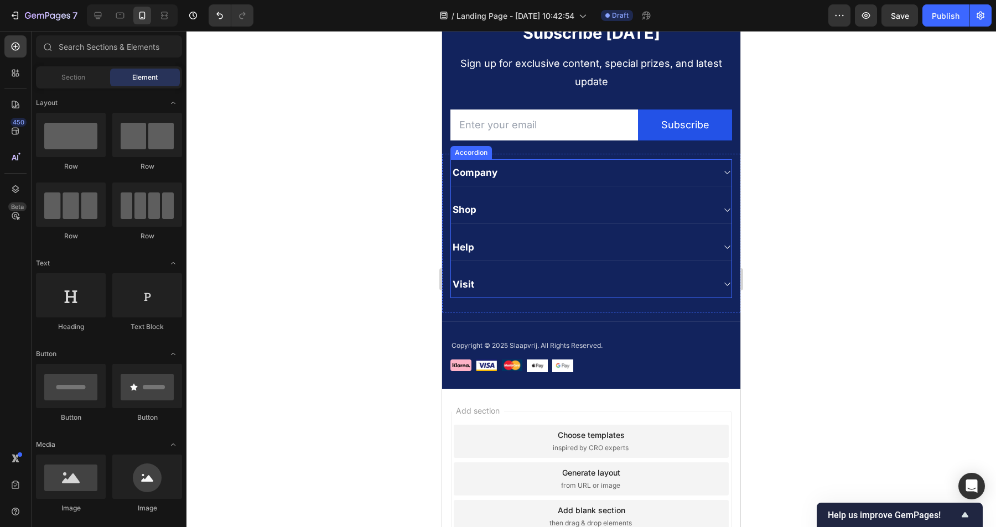
scroll to position [2282, 0]
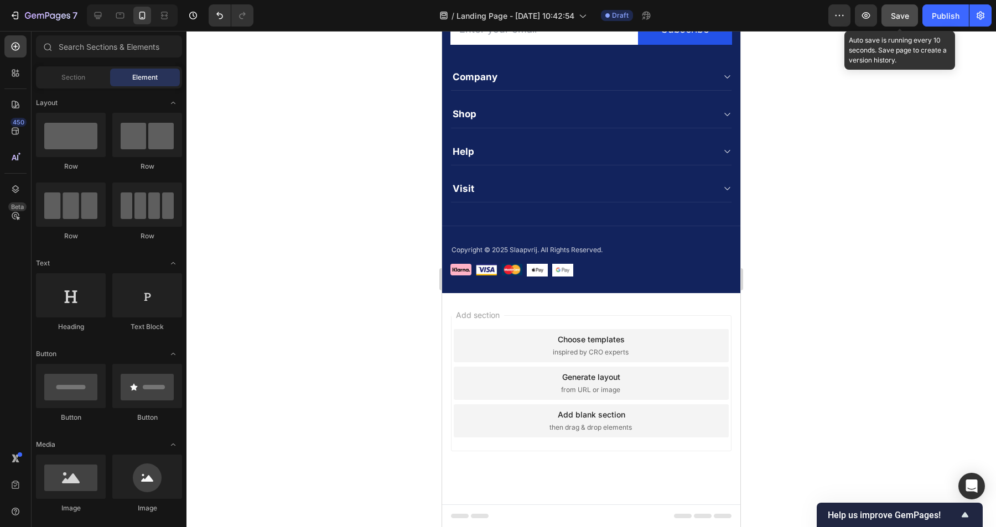
click at [901, 12] on span "Save" at bounding box center [900, 15] width 18 height 9
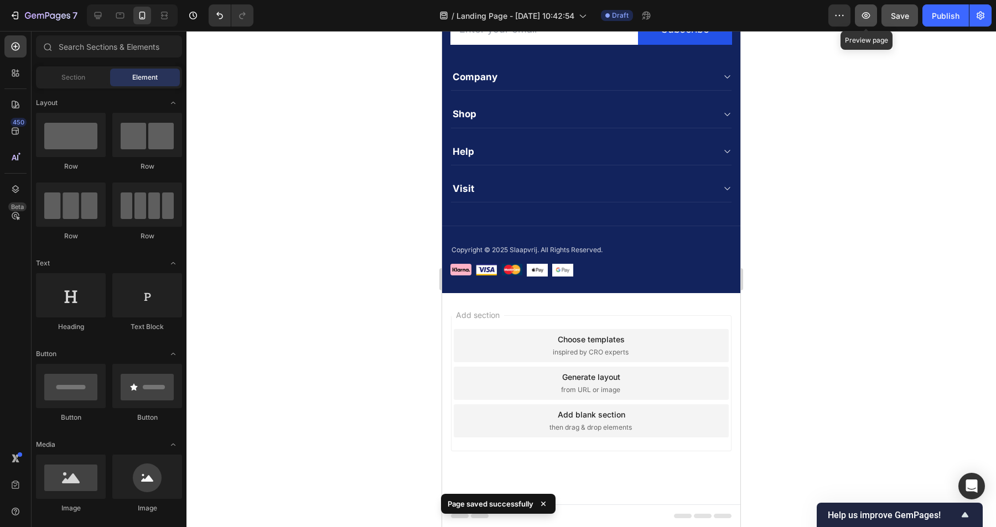
click at [867, 18] on icon "button" at bounding box center [866, 15] width 11 height 11
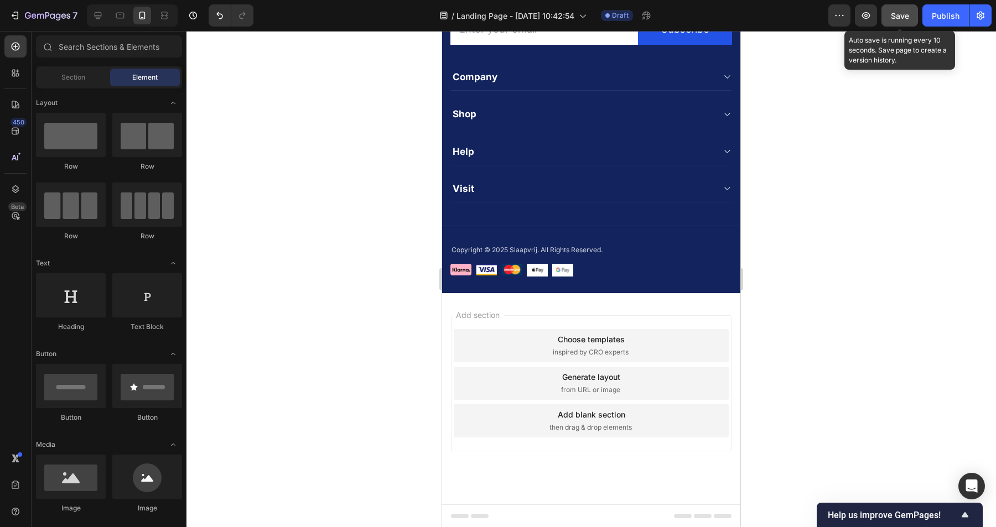
click at [909, 20] on div "Save" at bounding box center [900, 16] width 18 height 12
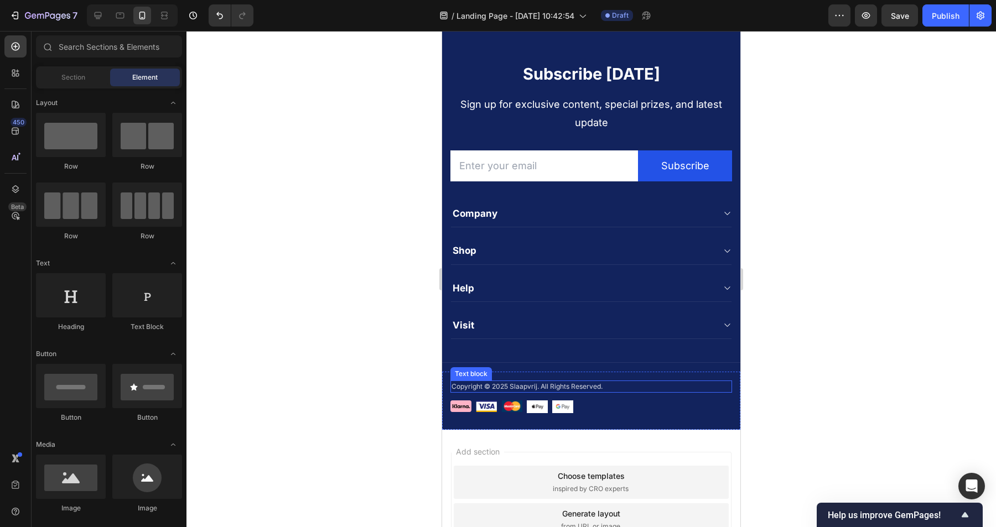
scroll to position [2168, 0]
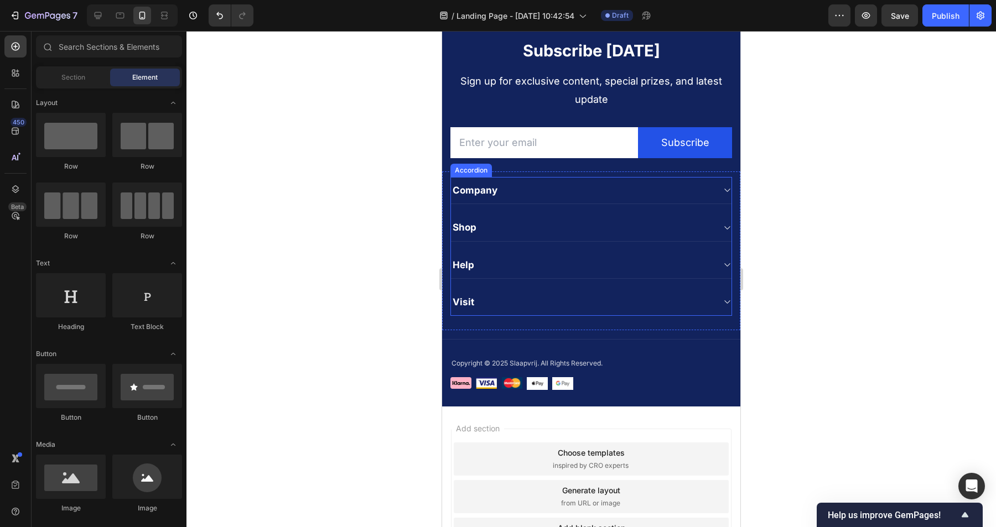
click at [728, 187] on icon at bounding box center [727, 190] width 8 height 9
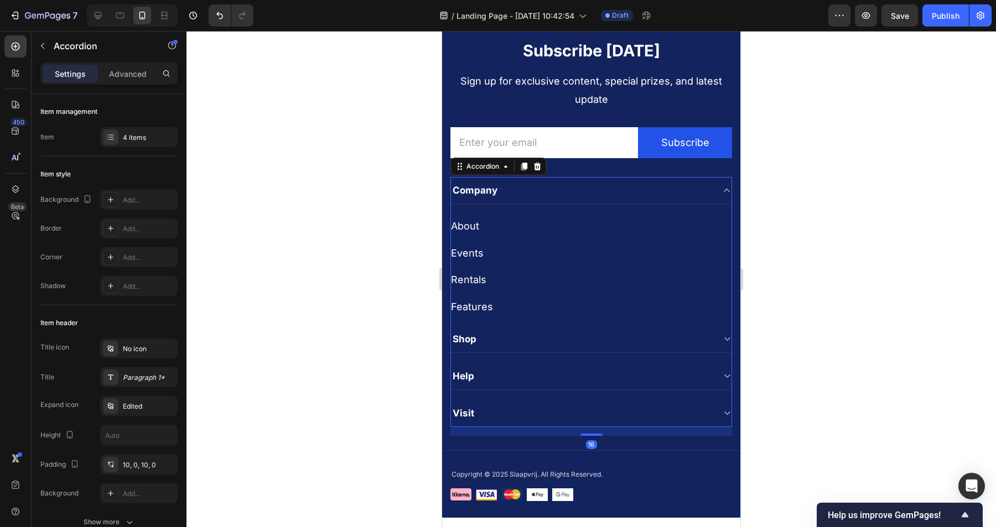
click at [728, 187] on icon at bounding box center [727, 190] width 8 height 9
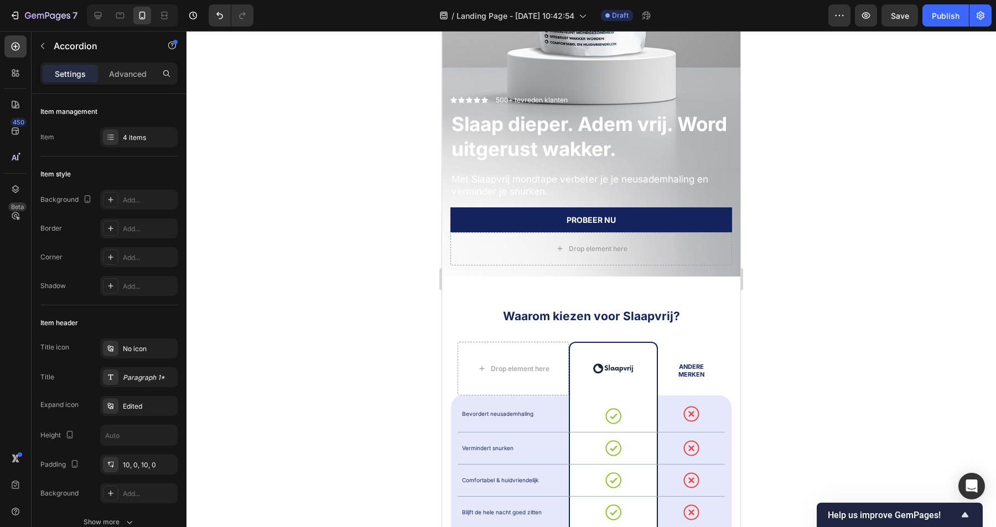
scroll to position [88, 0]
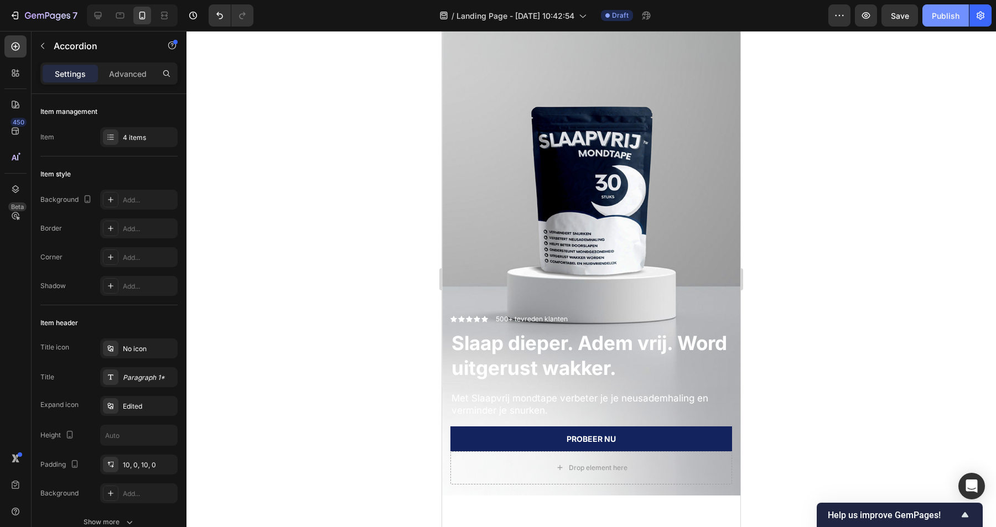
click at [956, 15] on div "Publish" at bounding box center [946, 16] width 28 height 12
click at [982, 14] on icon "button" at bounding box center [980, 15] width 11 height 11
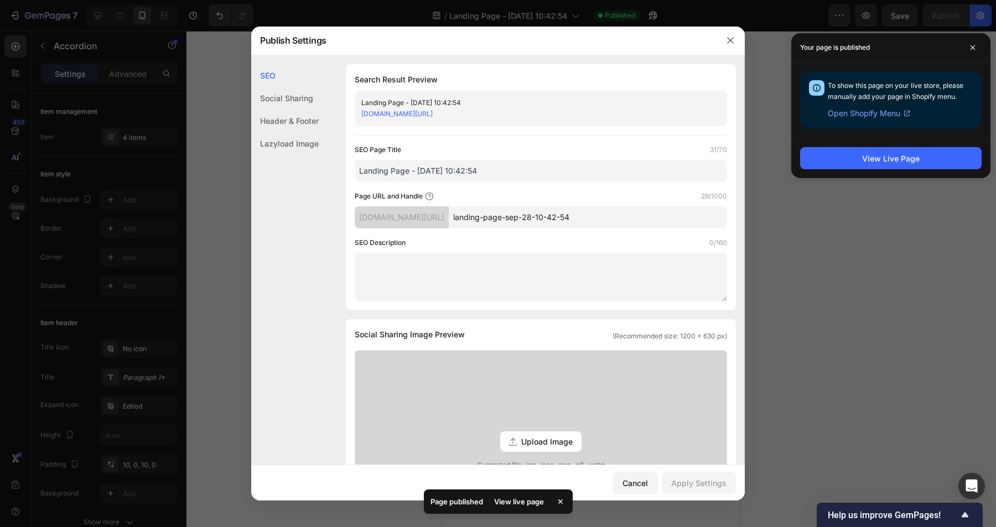
click at [511, 170] on input "Landing Page - [DATE] 10:42:54" at bounding box center [541, 171] width 372 height 22
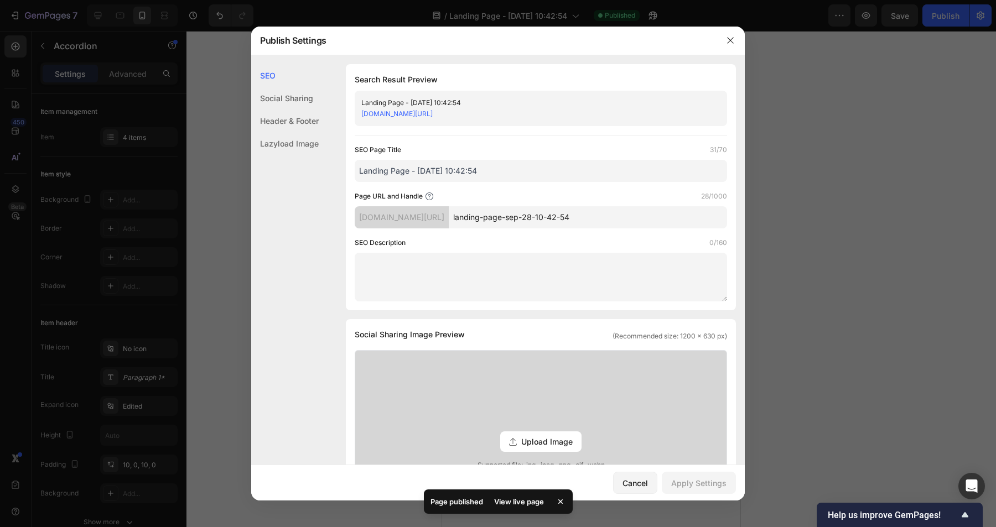
drag, startPoint x: 537, startPoint y: 170, endPoint x: 300, endPoint y: 169, distance: 237.4
click at [300, 169] on div "SEO Social Sharing Header & Footer Lazyload Image SEO Search Result Preview Lan…" at bounding box center [498, 494] width 494 height 861
click at [734, 38] on icon "button" at bounding box center [730, 40] width 9 height 9
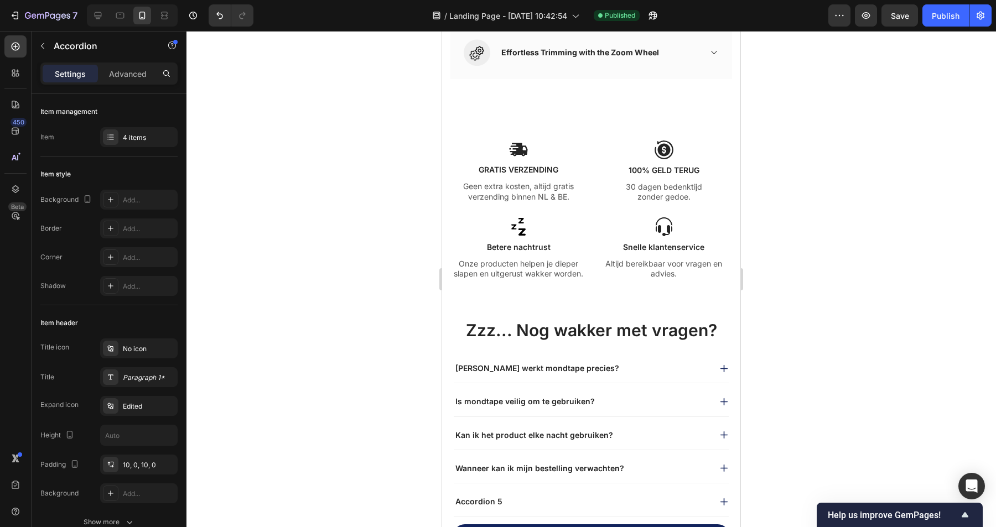
scroll to position [1598, 0]
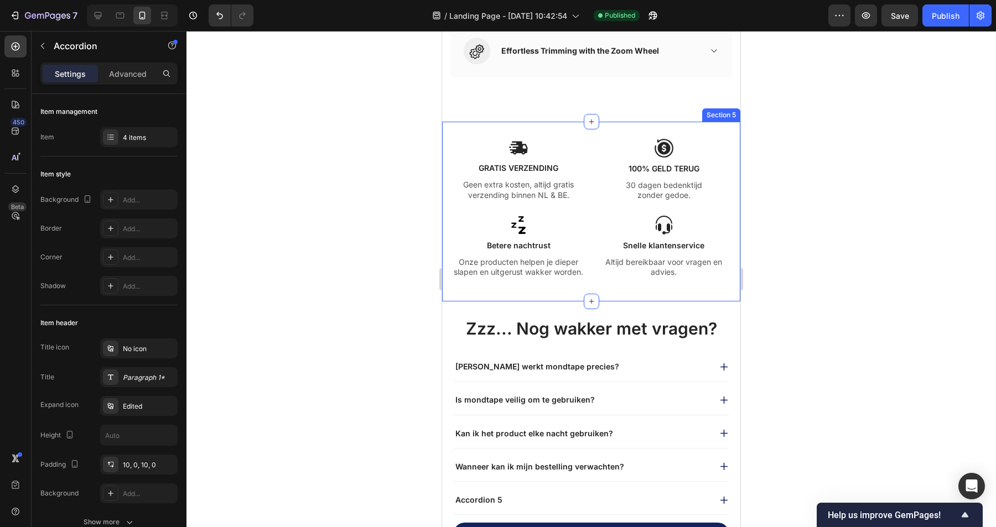
click at [572, 130] on div "Image GRATIS VERZENDING Text Block Geen extra kosten, altijd gratis verzending …" at bounding box center [591, 212] width 298 height 180
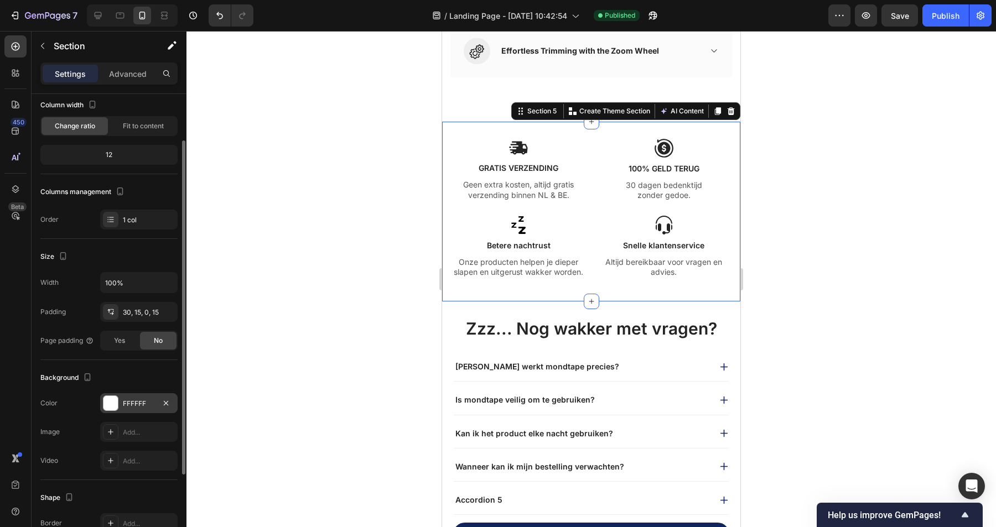
scroll to position [98, 0]
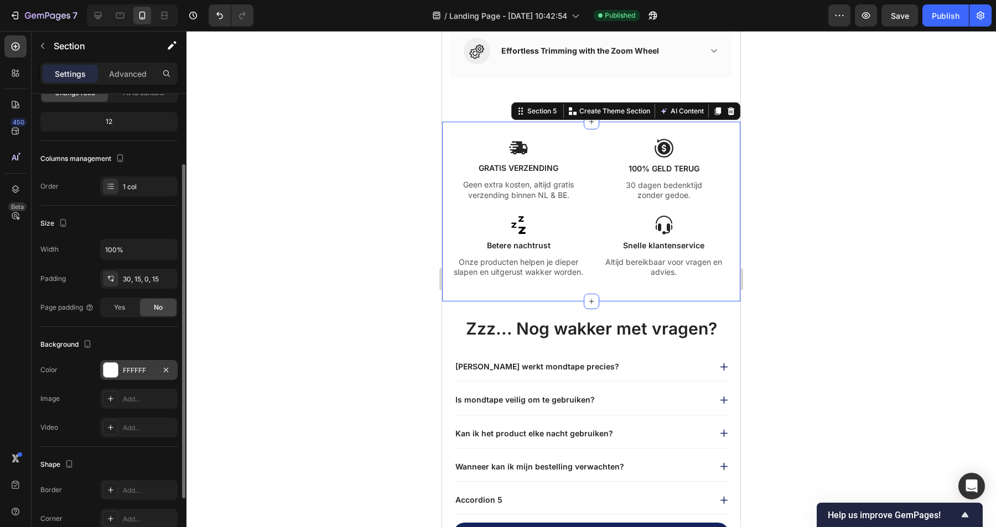
click at [138, 372] on div "FFFFFF" at bounding box center [139, 371] width 32 height 10
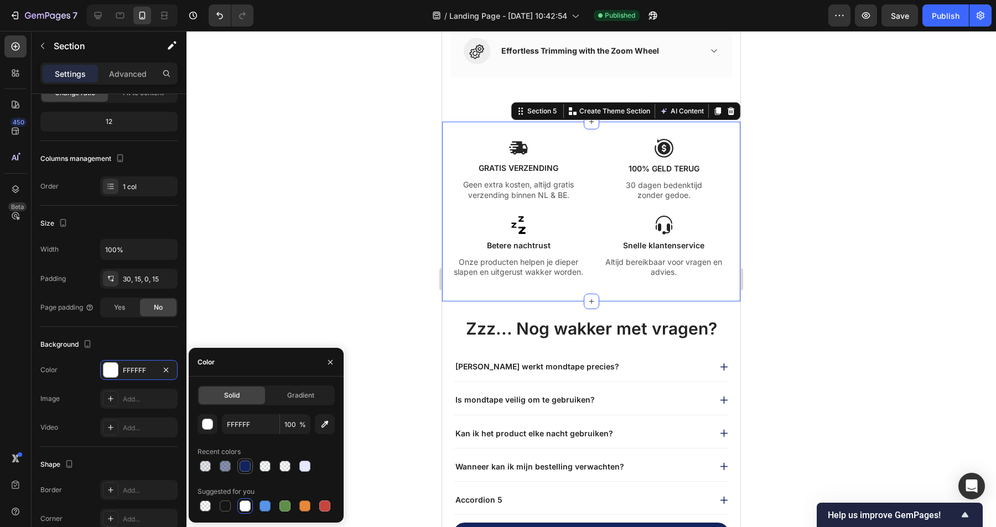
click at [248, 469] on div at bounding box center [245, 466] width 11 height 11
type input "12235D"
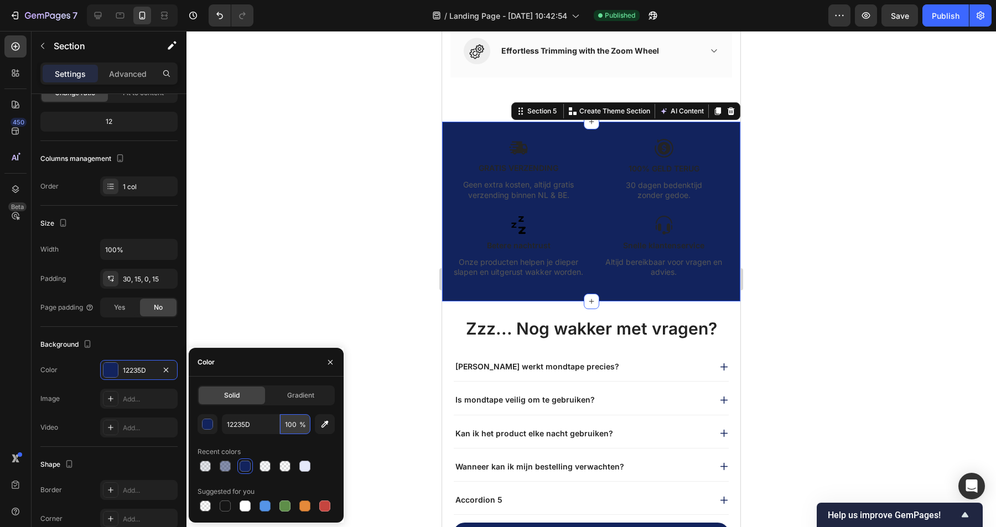
click at [294, 427] on input "100" at bounding box center [295, 424] width 30 height 20
drag, startPoint x: 304, startPoint y: 424, endPoint x: 303, endPoint y: 433, distance: 9.4
click at [303, 433] on div "12235D 100 %" at bounding box center [266, 424] width 89 height 20
click at [296, 426] on input "100" at bounding box center [295, 424] width 30 height 20
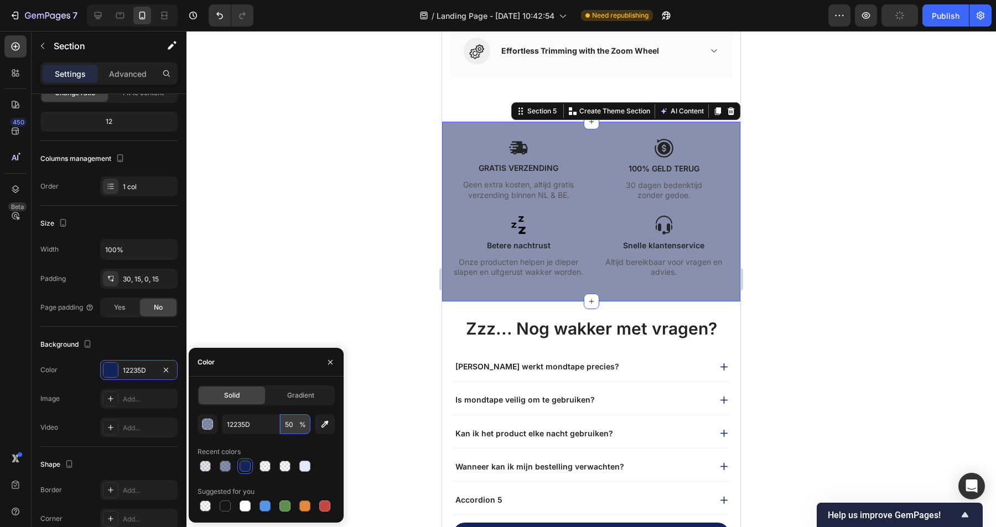
type input "5"
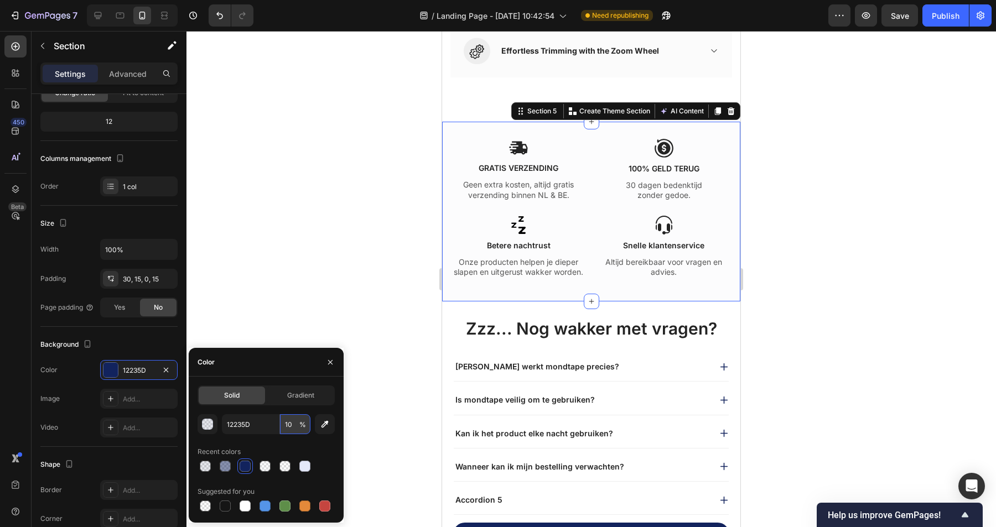
type input "100"
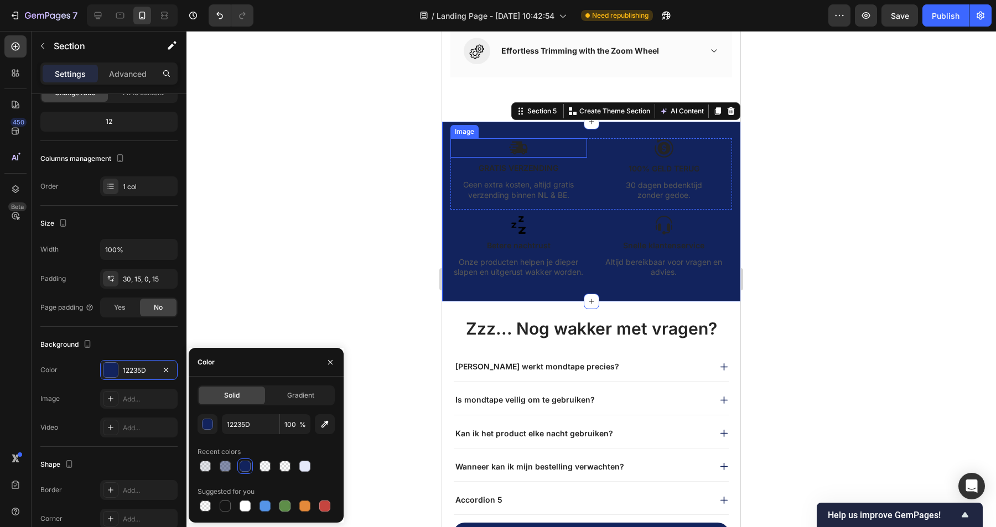
click at [522, 151] on img at bounding box center [519, 147] width 20 height 19
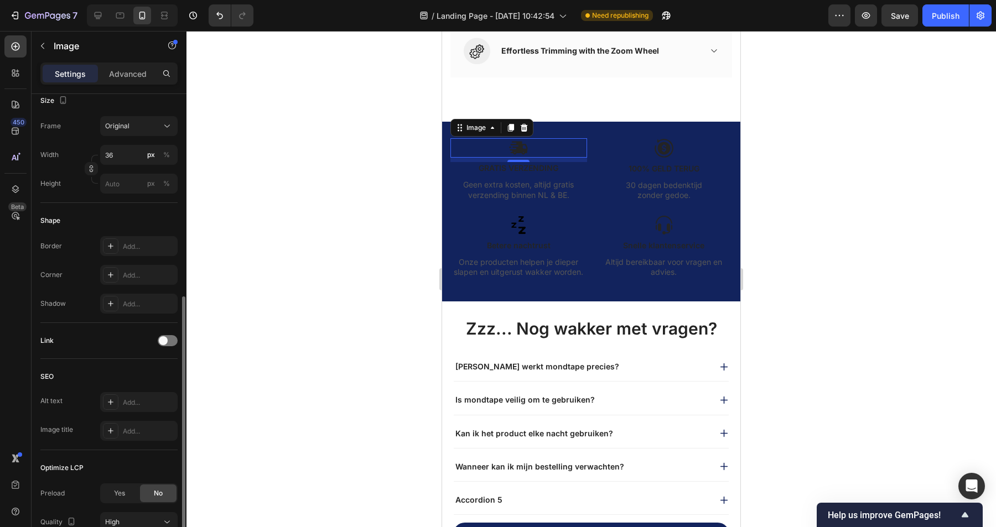
scroll to position [25, 0]
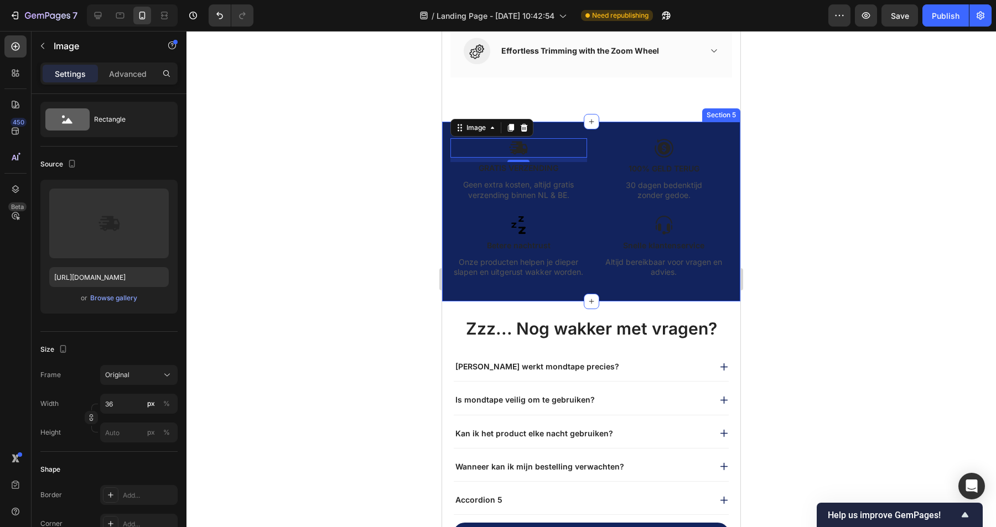
click at [657, 128] on div "Image 8 GRATIS VERZENDING Text Block Geen extra kosten, altijd gratis verzendin…" at bounding box center [591, 212] width 298 height 180
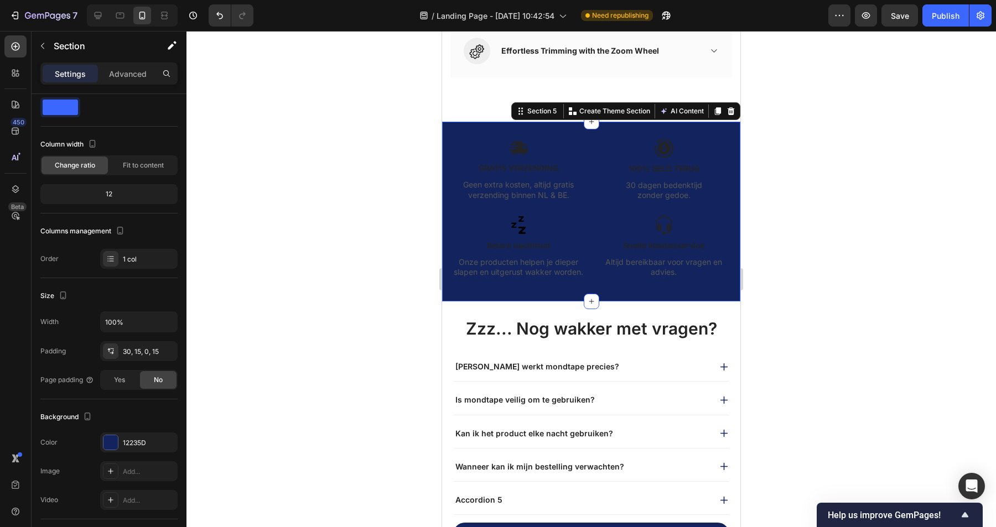
scroll to position [0, 0]
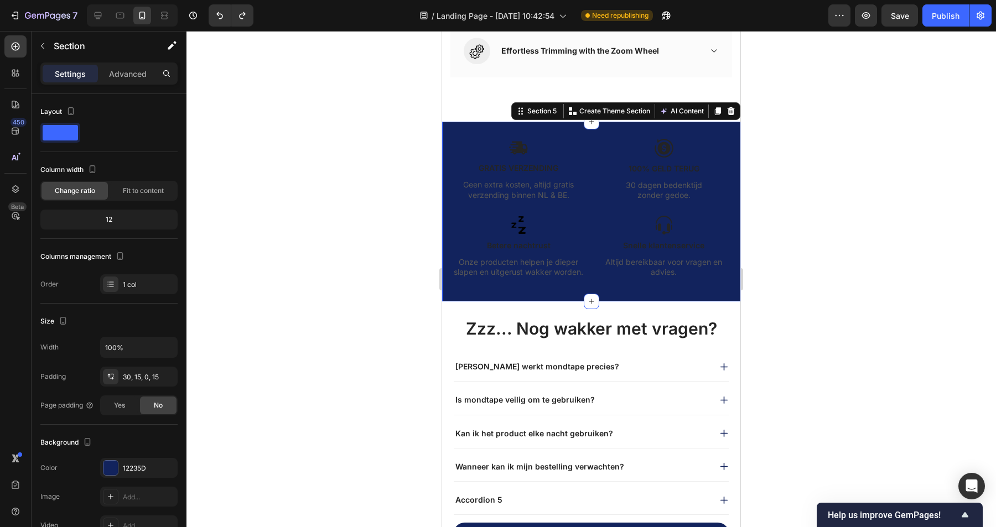
click at [286, 230] on div at bounding box center [591, 279] width 810 height 496
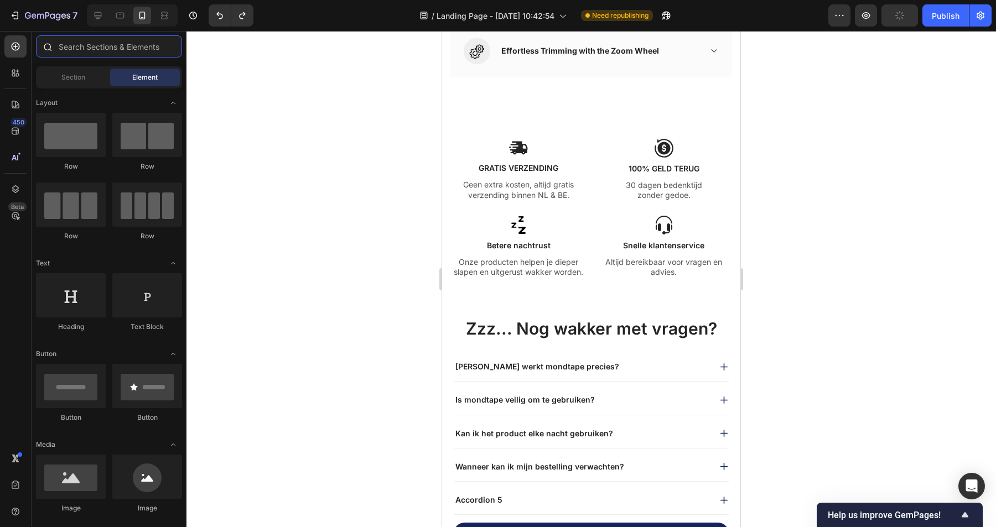
click at [86, 49] on input "text" at bounding box center [109, 46] width 146 height 22
click at [69, 77] on span "Section" at bounding box center [73, 77] width 24 height 10
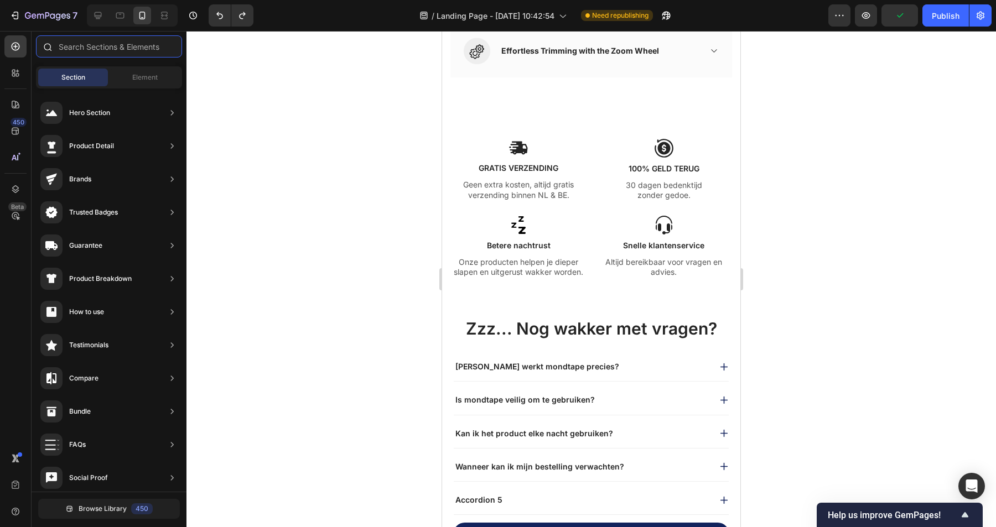
click at [108, 54] on input "text" at bounding box center [109, 46] width 146 height 22
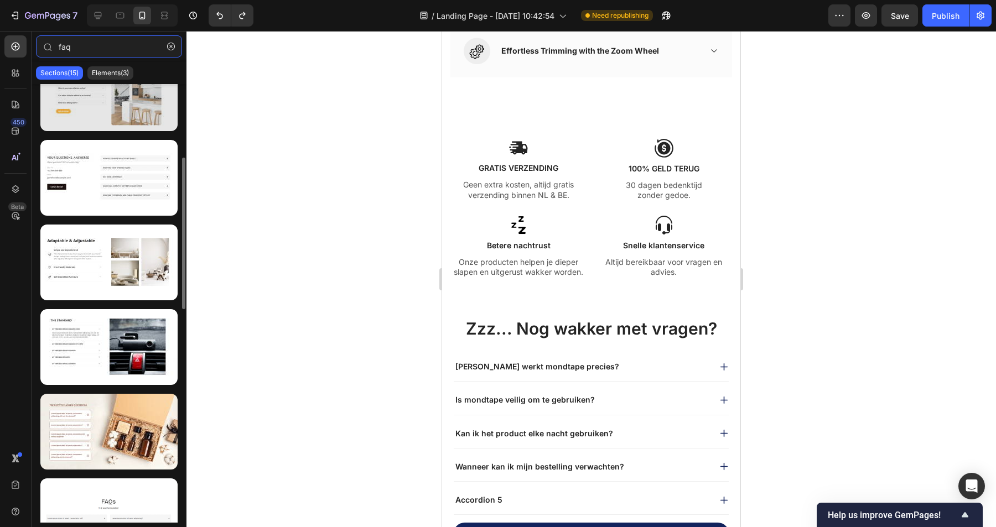
scroll to position [207, 0]
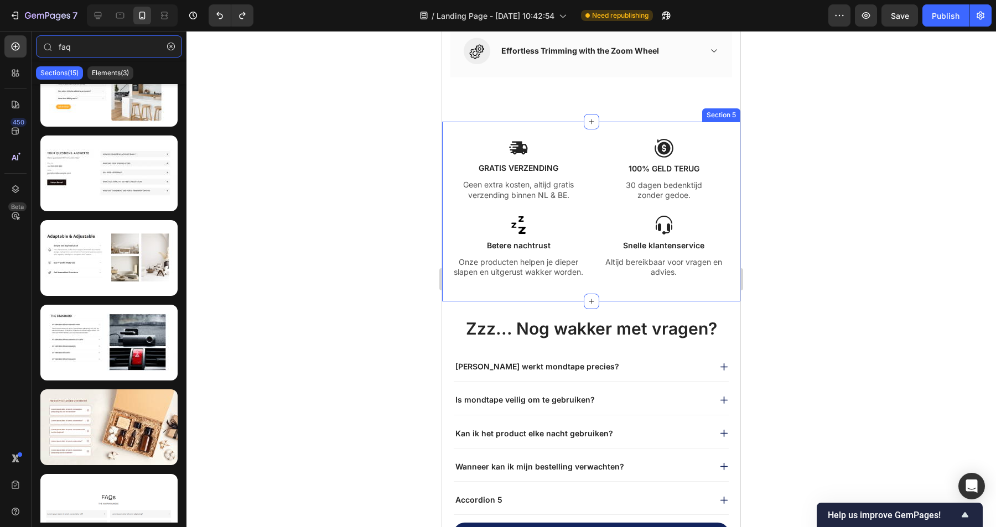
type input "faq"
click at [557, 136] on div "Image GRATIS VERZENDING Text Block Geen extra kosten, altijd gratis verzending …" at bounding box center [591, 212] width 298 height 180
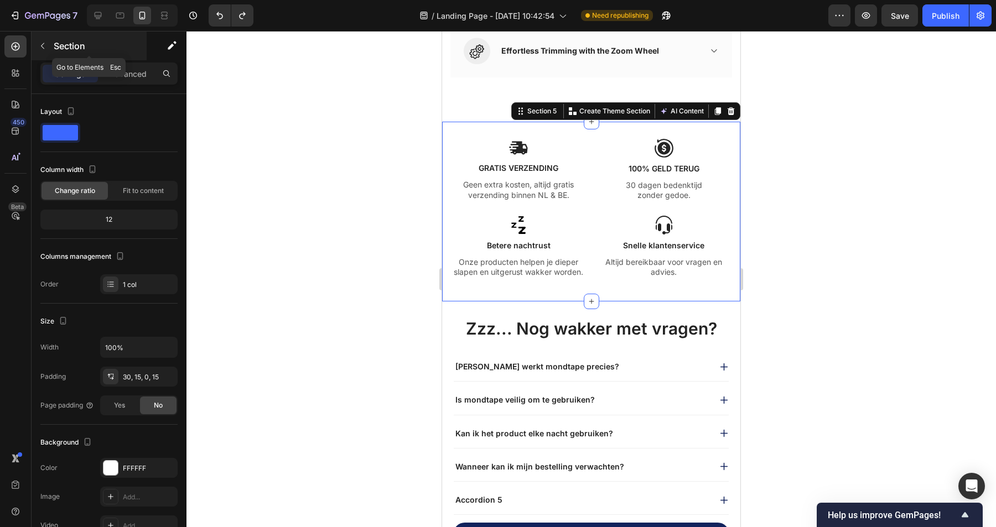
click at [43, 48] on icon "button" at bounding box center [42, 46] width 9 height 9
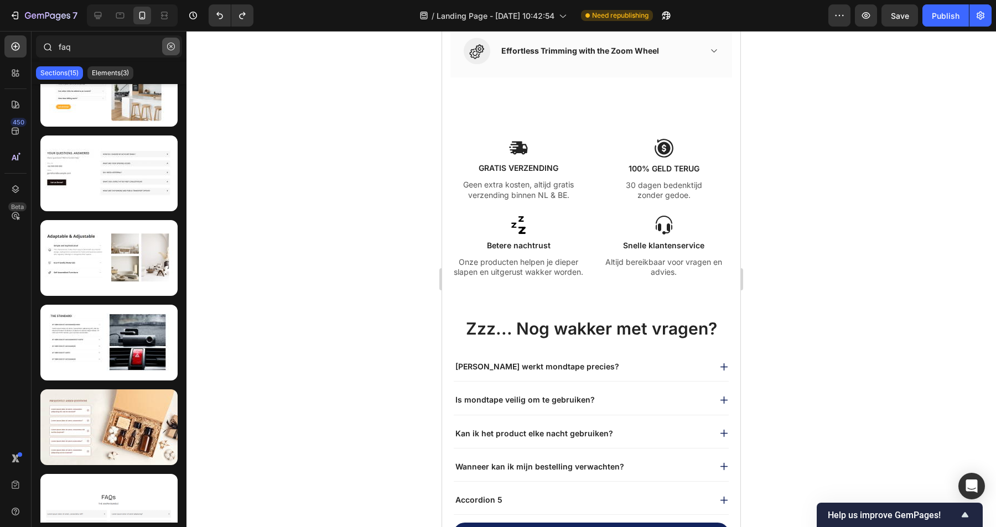
click at [171, 52] on button "button" at bounding box center [171, 47] width 18 height 18
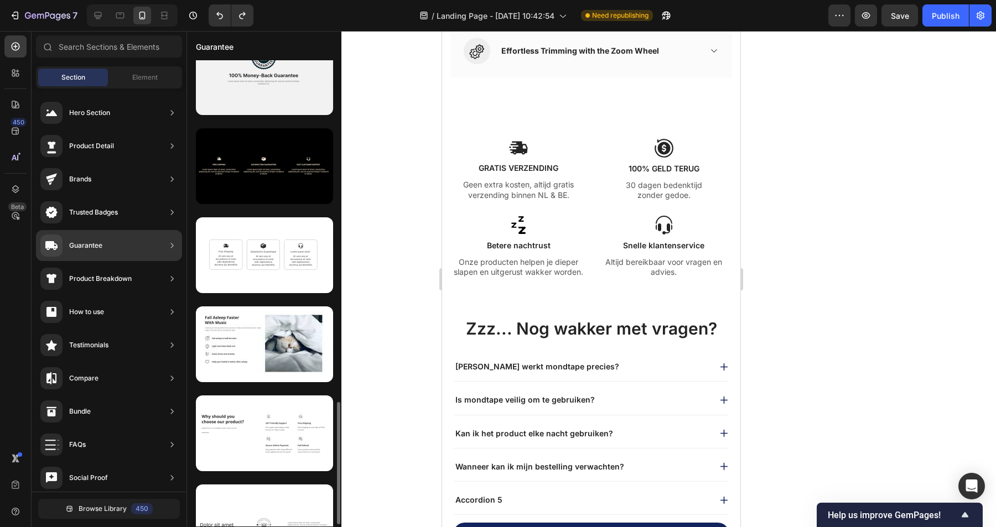
scroll to position [1278, 0]
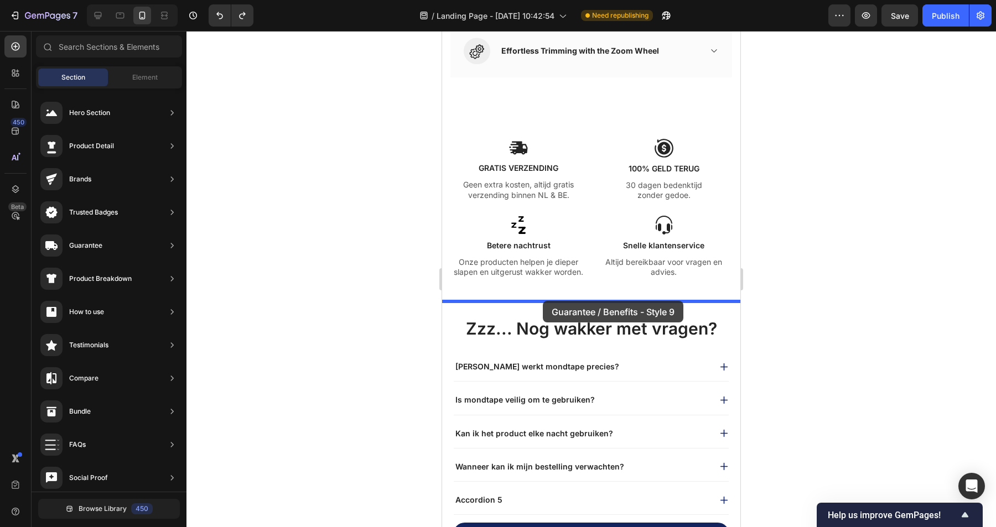
drag, startPoint x: 721, startPoint y: 379, endPoint x: 543, endPoint y: 301, distance: 193.8
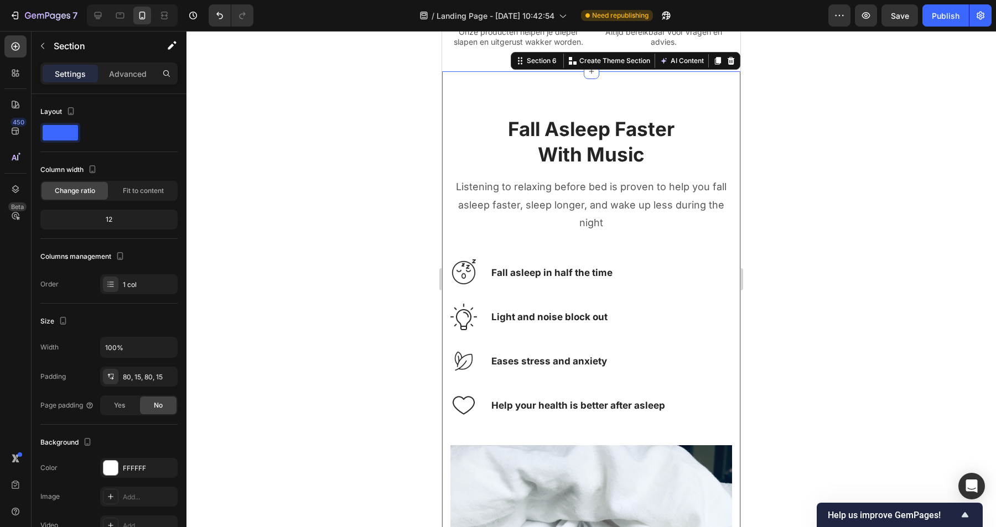
scroll to position [1830, 0]
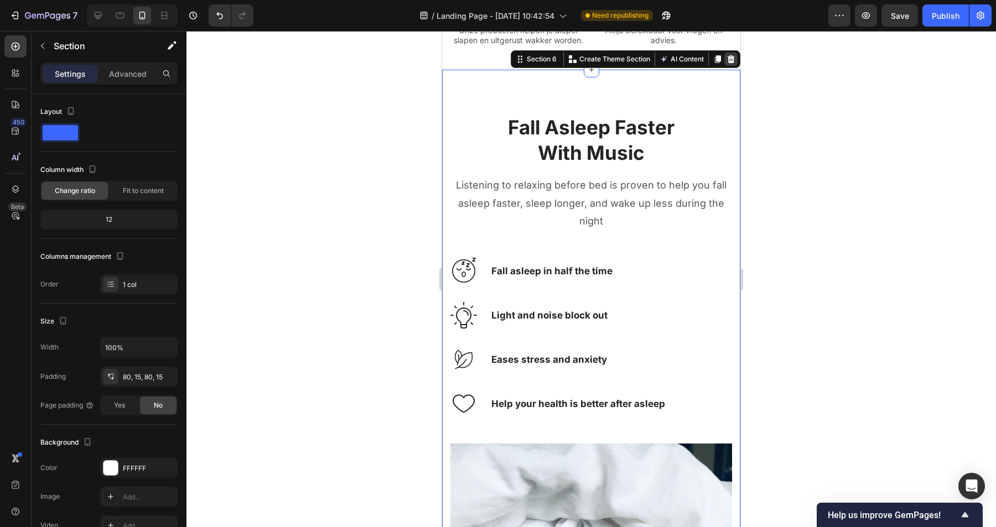
click at [730, 61] on icon at bounding box center [731, 59] width 9 height 9
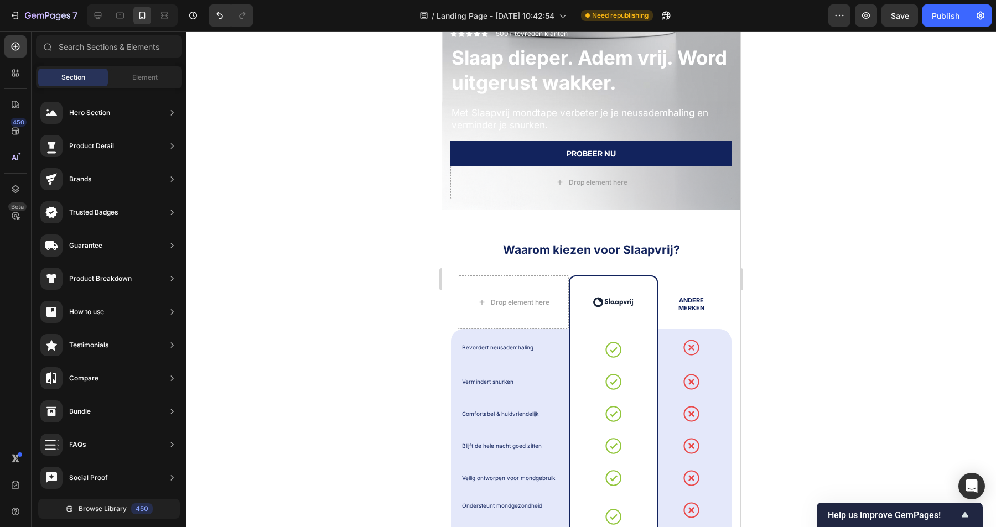
scroll to position [563, 0]
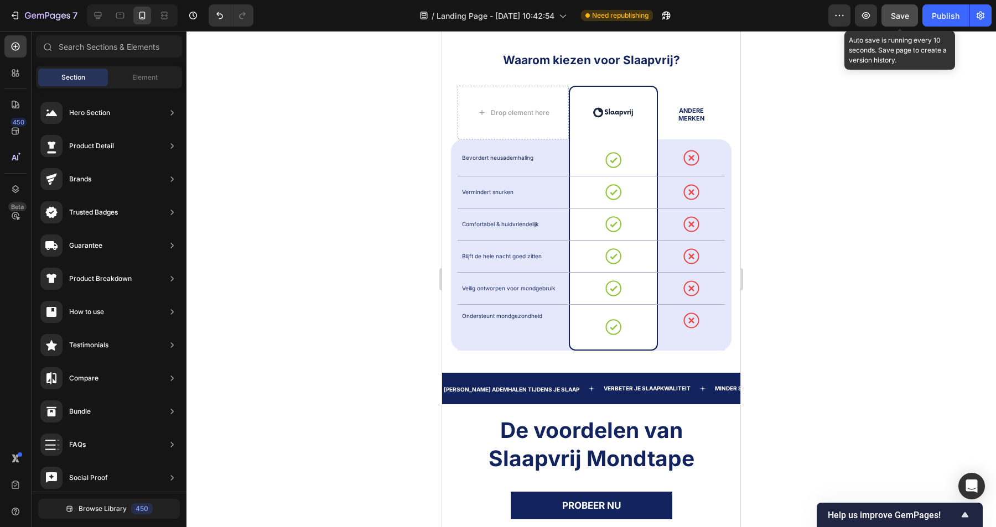
click at [894, 10] on div "Save" at bounding box center [900, 16] width 18 height 12
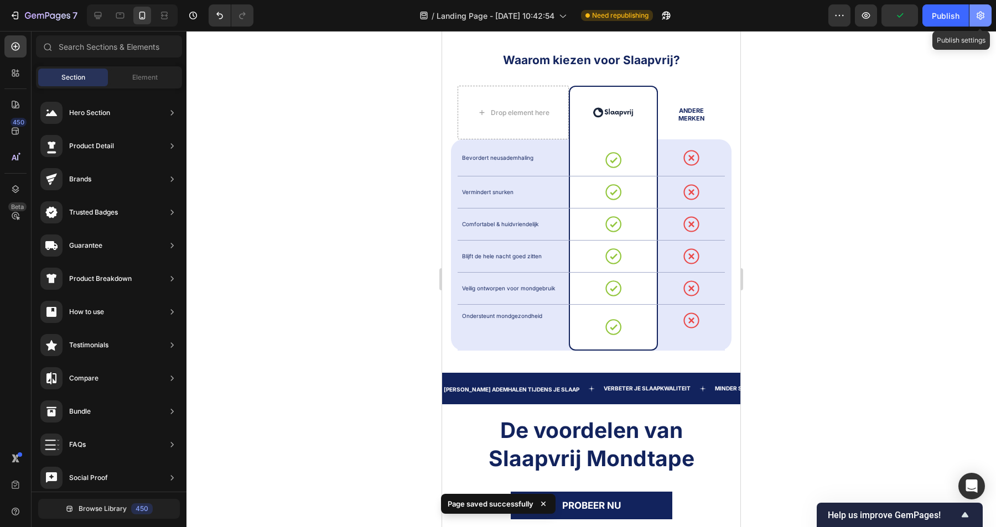
click at [983, 16] on icon "button" at bounding box center [981, 16] width 8 height 8
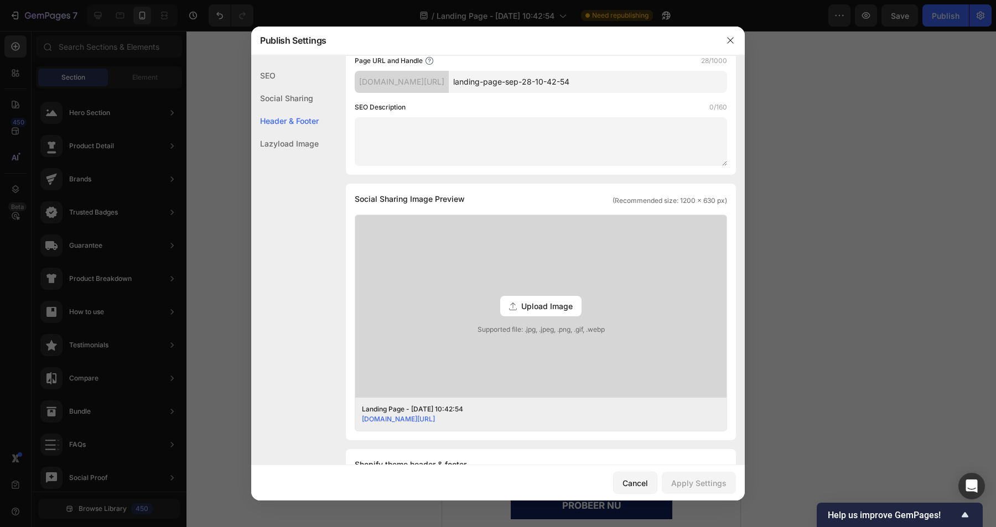
scroll to position [468, 0]
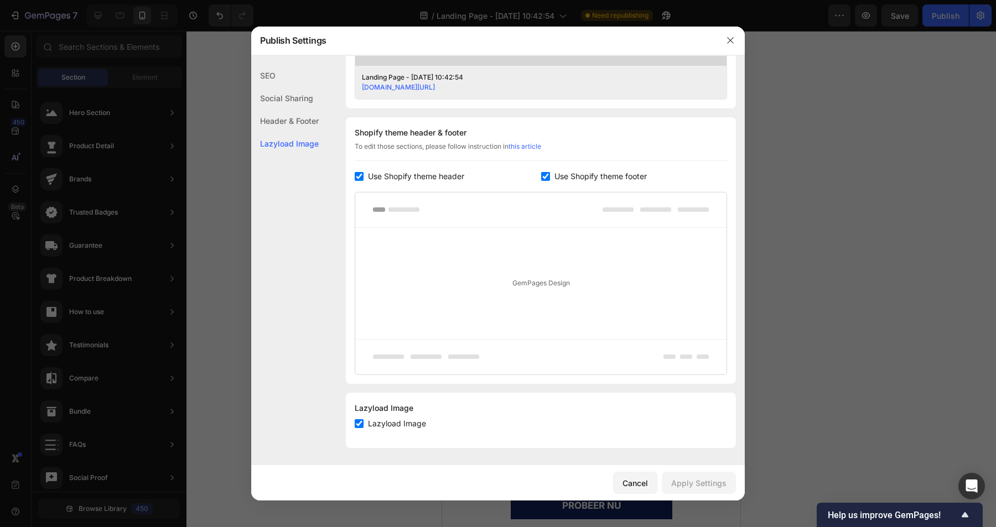
click at [443, 177] on span "Use Shopify theme header" at bounding box center [416, 176] width 96 height 13
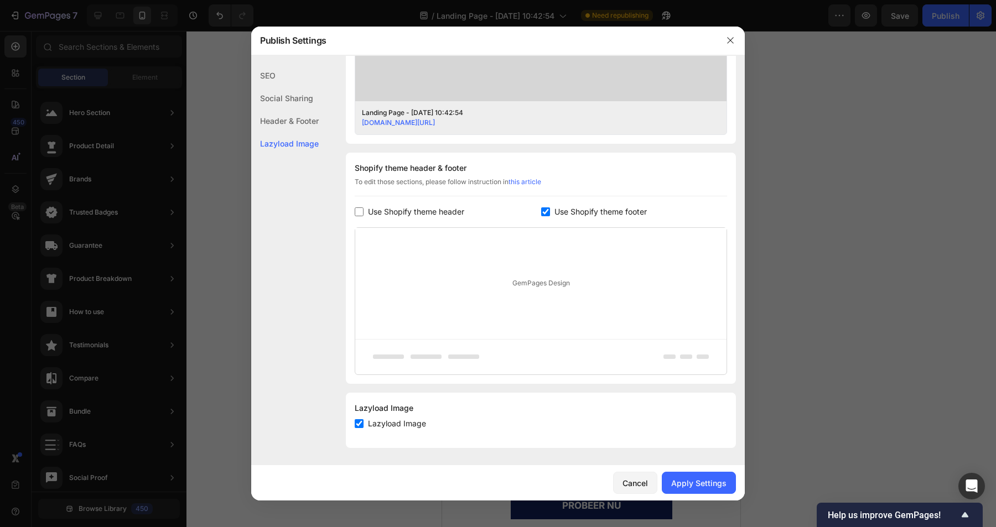
click at [417, 212] on span "Use Shopify theme header" at bounding box center [416, 211] width 96 height 13
checkbox input "true"
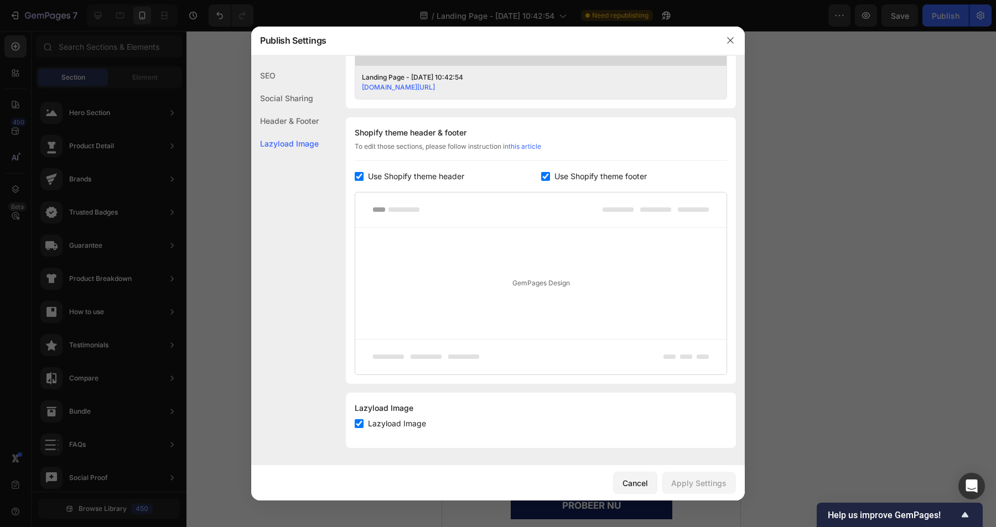
click at [614, 177] on span "Use Shopify theme footer" at bounding box center [600, 176] width 92 height 13
checkbox input "false"
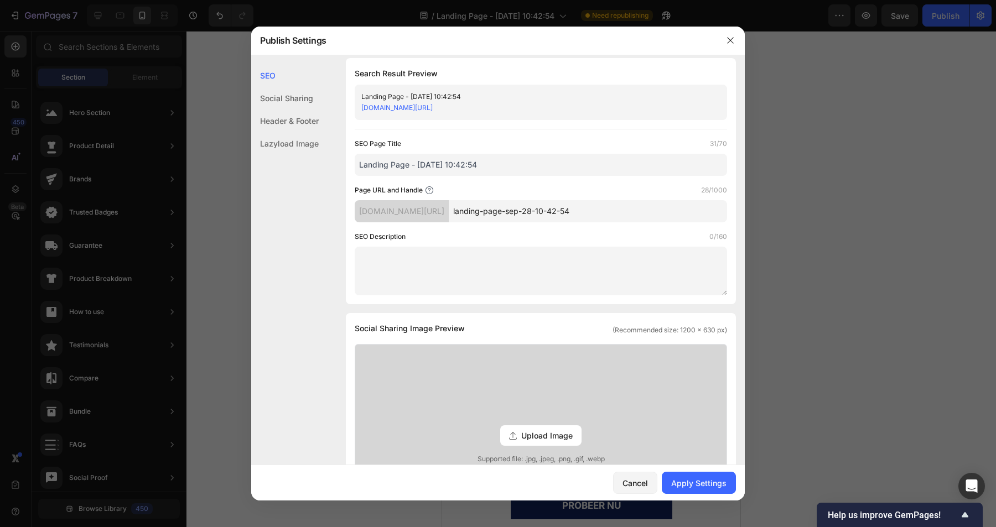
scroll to position [0, 0]
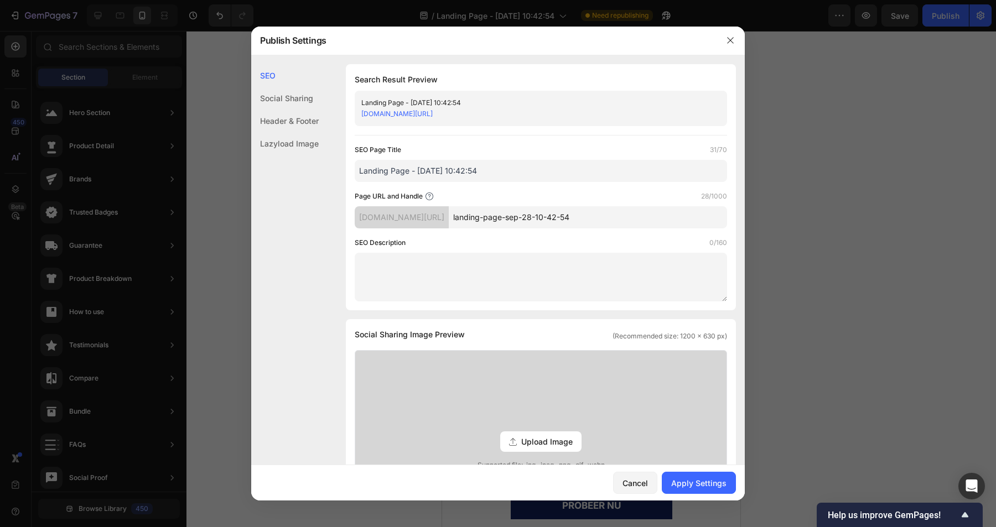
click at [638, 213] on input "landing-page-sep-28-10-42-54" at bounding box center [588, 217] width 278 height 22
drag, startPoint x: 635, startPoint y: 220, endPoint x: 469, endPoint y: 214, distance: 166.1
click at [469, 214] on div "[DOMAIN_NAME][URL] landing-page-sep-28-10-42-54" at bounding box center [541, 217] width 372 height 22
type input "h"
type input "homepage"
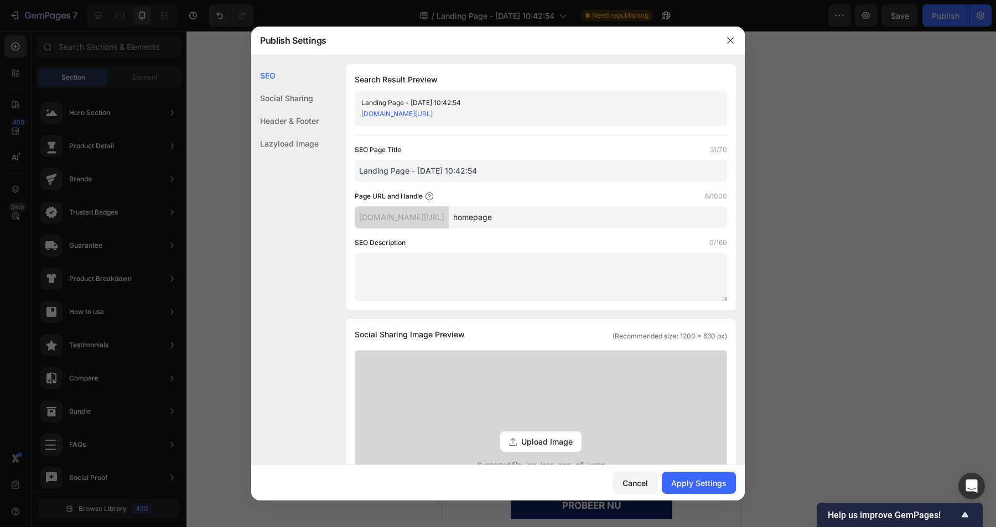
click at [528, 168] on input "Landing Page - [DATE] 10:42:54" at bounding box center [541, 171] width 372 height 22
drag, startPoint x: 546, startPoint y: 168, endPoint x: 309, endPoint y: 168, distance: 237.4
click at [309, 168] on div "SEO Social Sharing Header & Footer Lazyload Image SEO Search Result Preview Lan…" at bounding box center [498, 476] width 494 height 825
type input "Home Page"
click at [698, 479] on div "Apply Settings" at bounding box center [698, 484] width 55 height 12
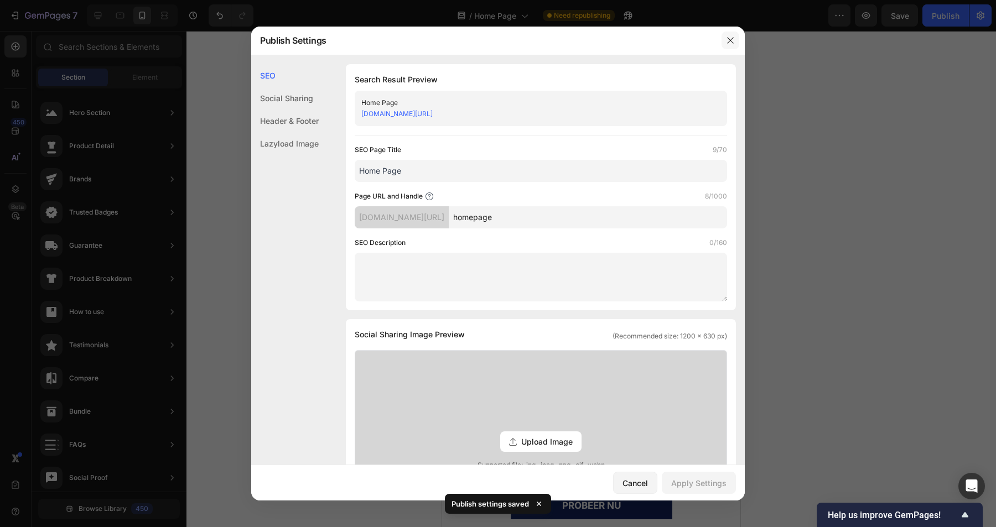
click at [733, 40] on icon "button" at bounding box center [730, 40] width 9 height 9
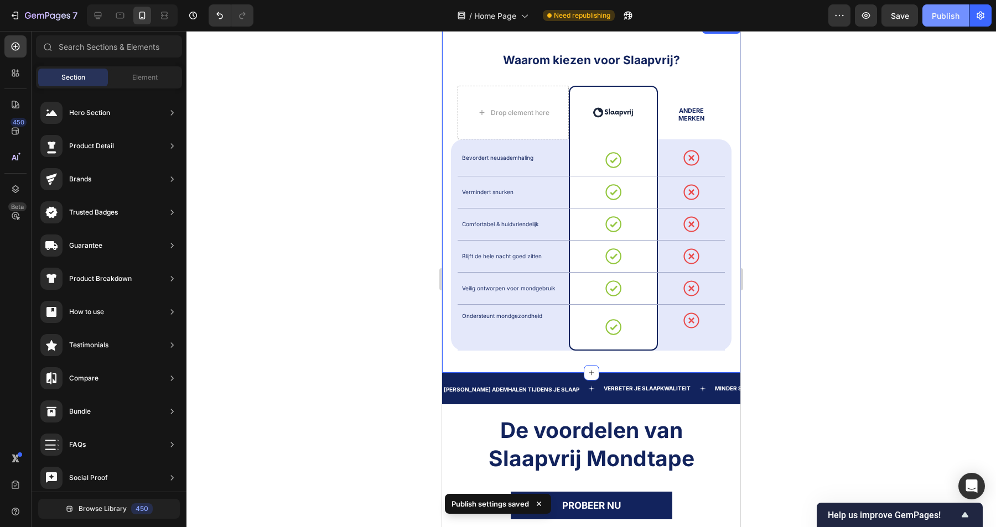
click at [955, 18] on div "Publish" at bounding box center [946, 16] width 28 height 12
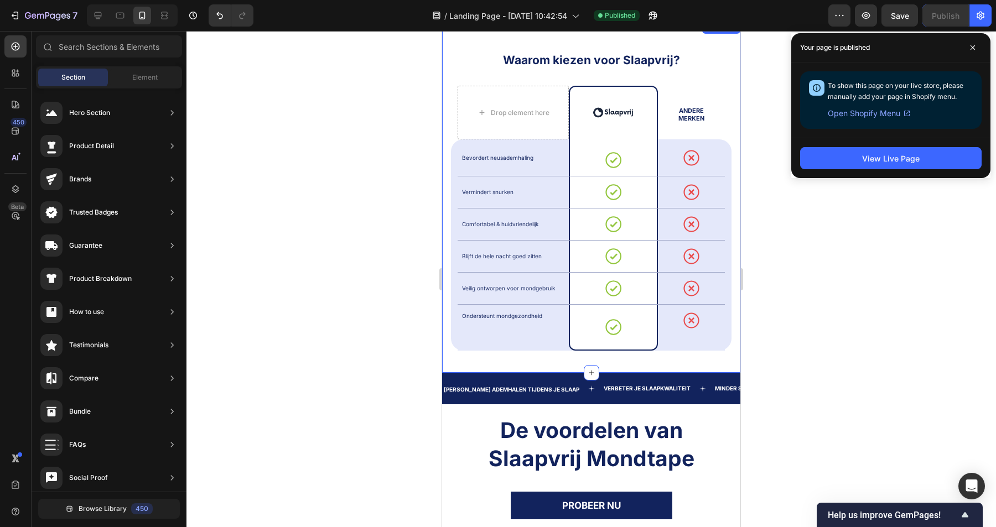
click at [878, 115] on span "Open Shopify Menu" at bounding box center [864, 113] width 72 height 13
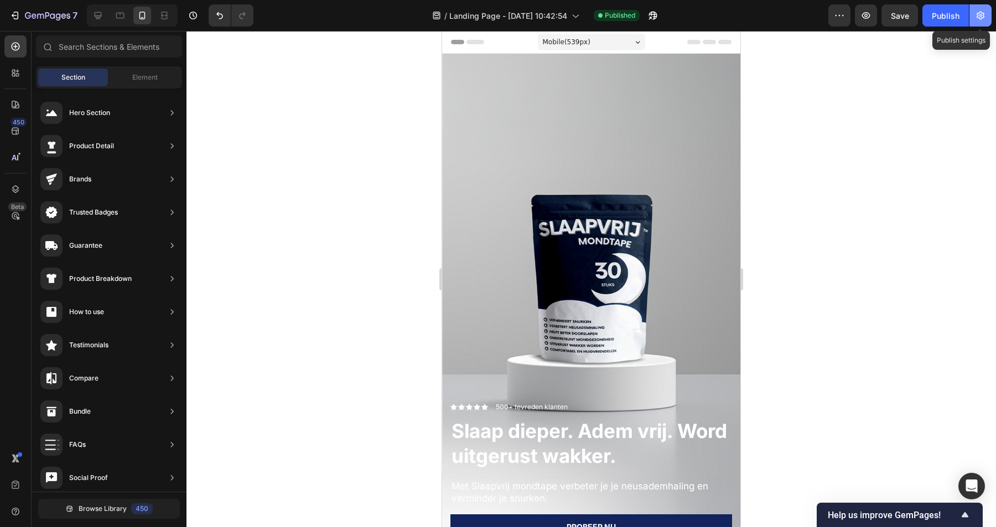
click at [978, 12] on icon "button" at bounding box center [980, 15] width 11 height 11
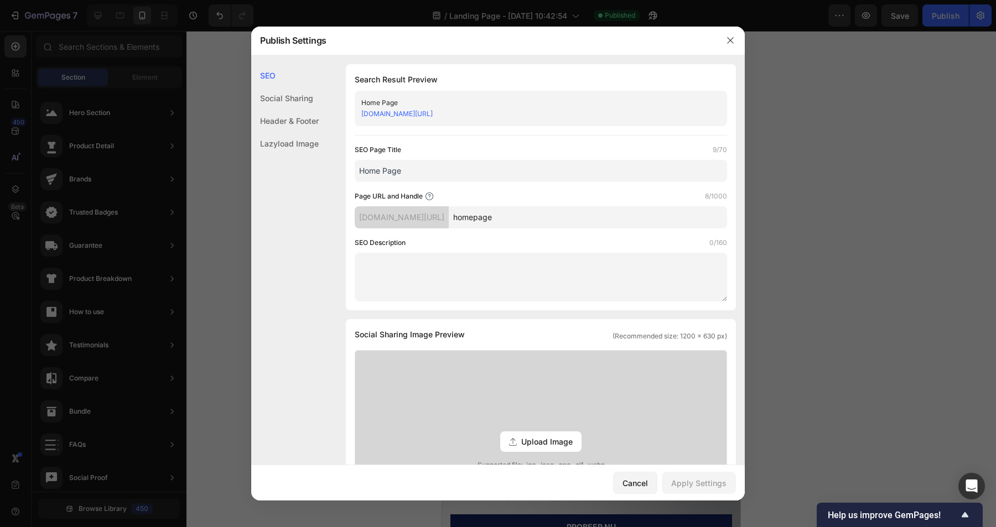
click at [576, 169] on input "Home Page" at bounding box center [541, 171] width 372 height 22
click at [732, 40] on icon "button" at bounding box center [730, 40] width 9 height 9
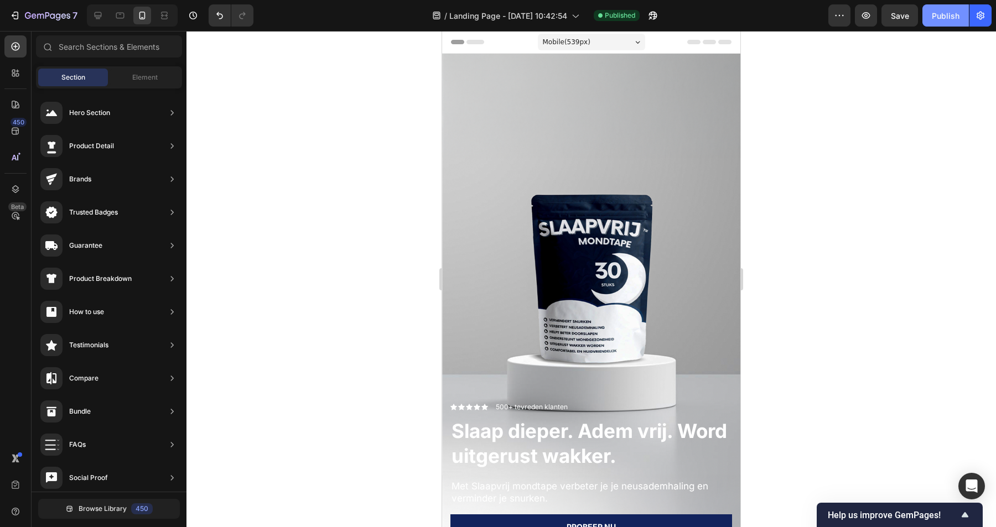
click at [946, 19] on div "Publish" at bounding box center [946, 16] width 28 height 12
click at [836, 14] on icon "button" at bounding box center [839, 15] width 11 height 11
click at [906, 200] on div at bounding box center [591, 279] width 810 height 496
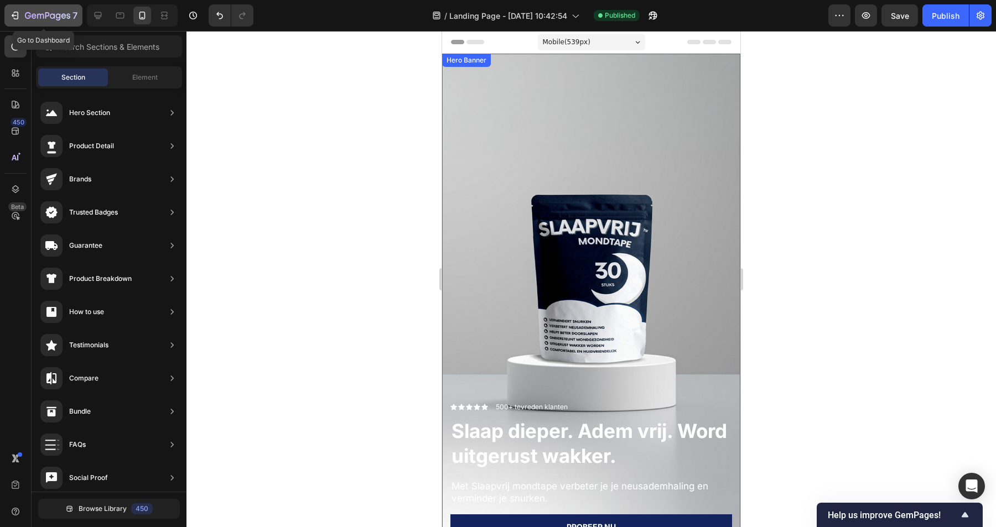
click at [27, 16] on icon "button" at bounding box center [47, 16] width 45 height 9
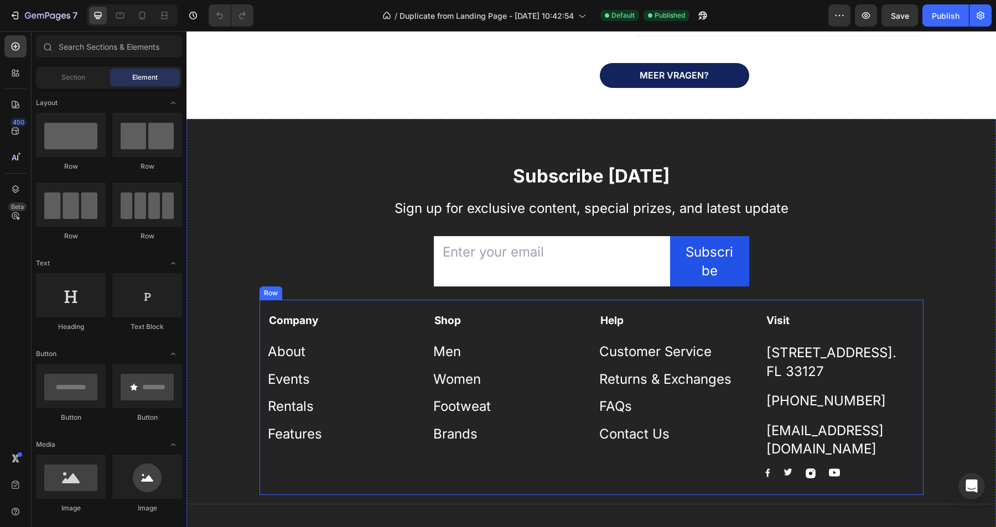
scroll to position [1659, 0]
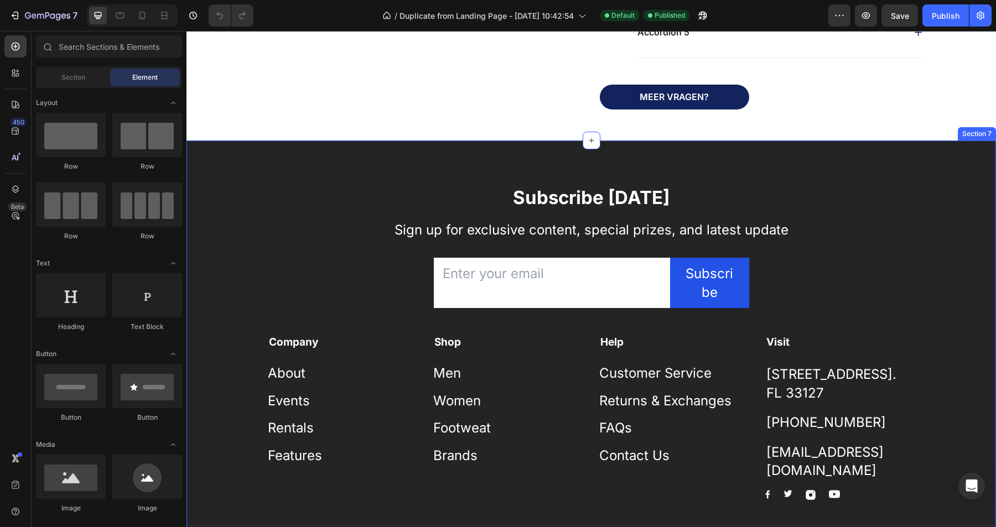
click at [902, 154] on div "Subscribe Today Heading Sign up for exclusive content, special prizes, and late…" at bounding box center [591, 361] width 810 height 441
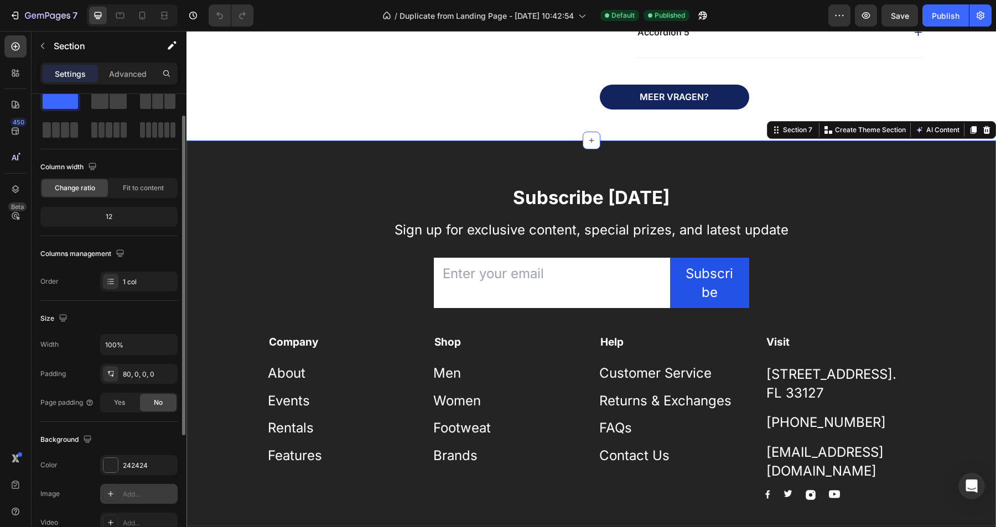
scroll to position [108, 0]
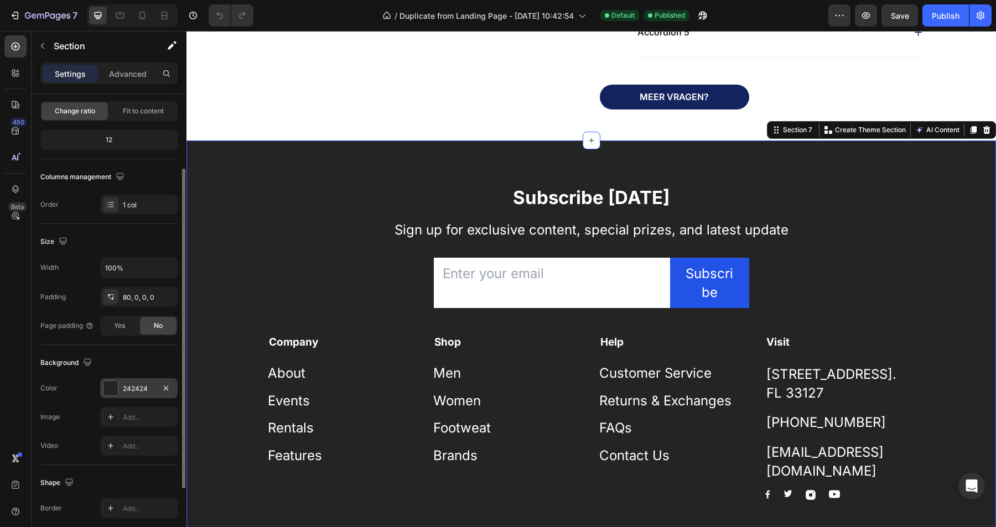
click at [138, 395] on div "242424" at bounding box center [138, 389] width 77 height 20
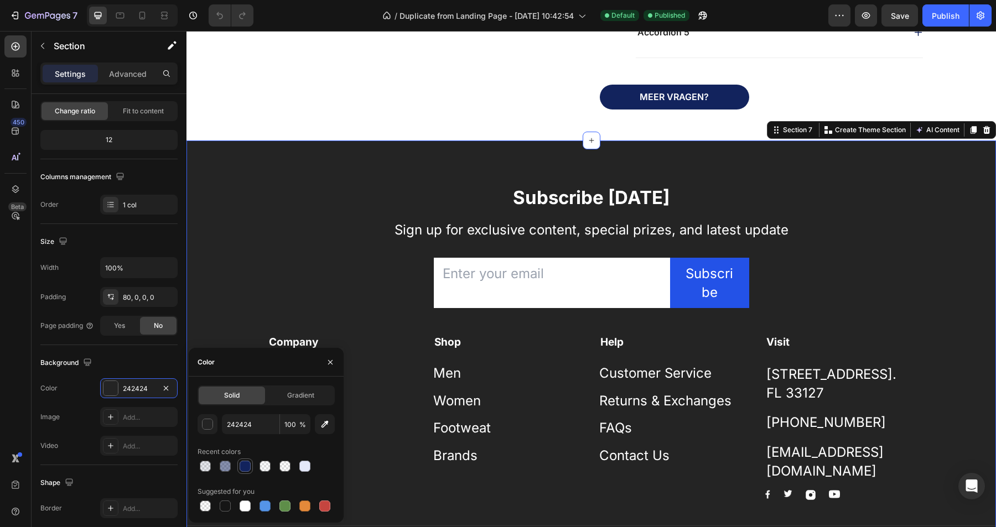
click at [247, 467] on div at bounding box center [245, 466] width 11 height 11
type input "12235D"
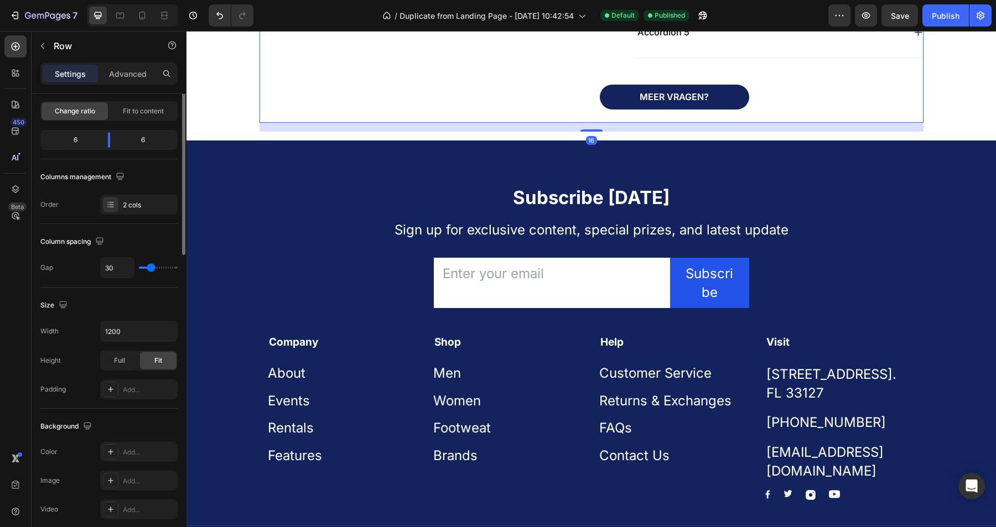
scroll to position [0, 0]
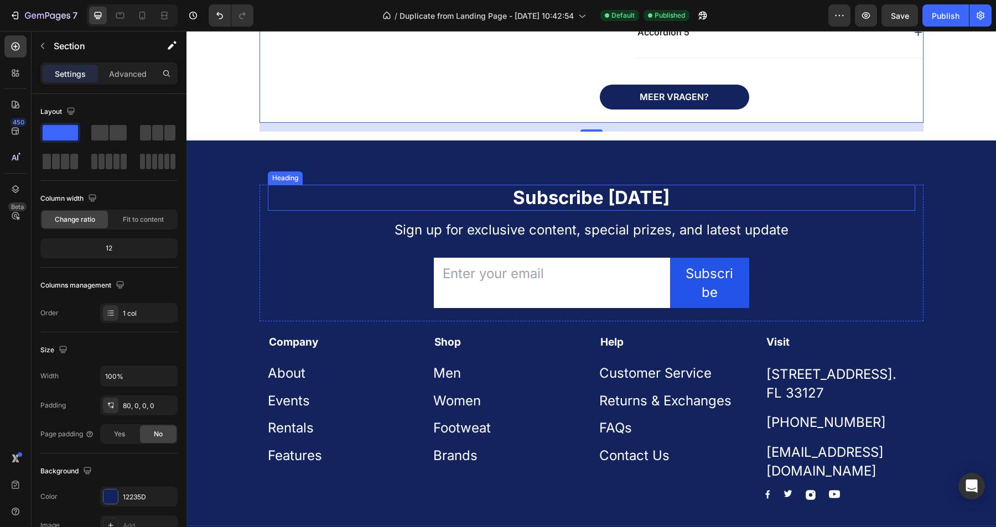
click at [321, 176] on div "Subscribe Today Heading Sign up for exclusive content, special prizes, and late…" at bounding box center [591, 361] width 810 height 441
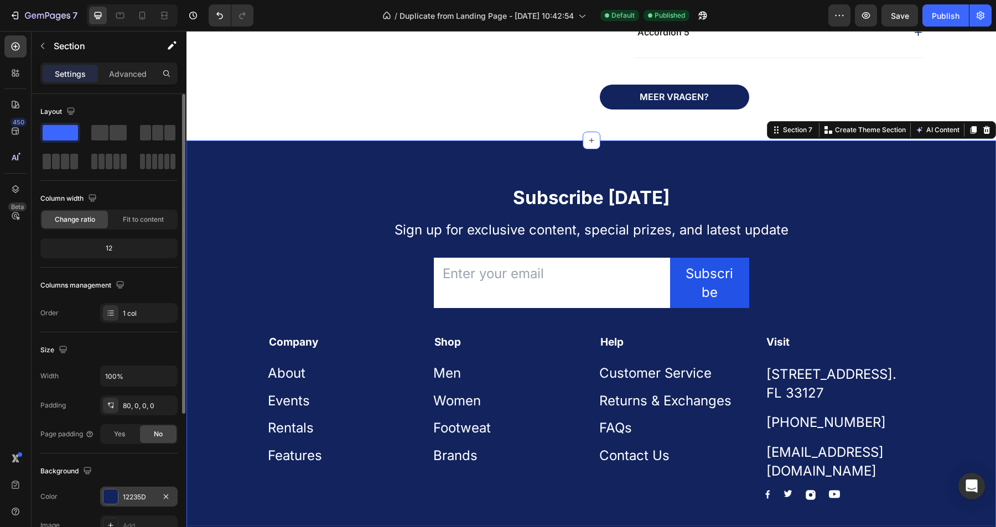
click at [134, 495] on div "12235D" at bounding box center [139, 498] width 32 height 10
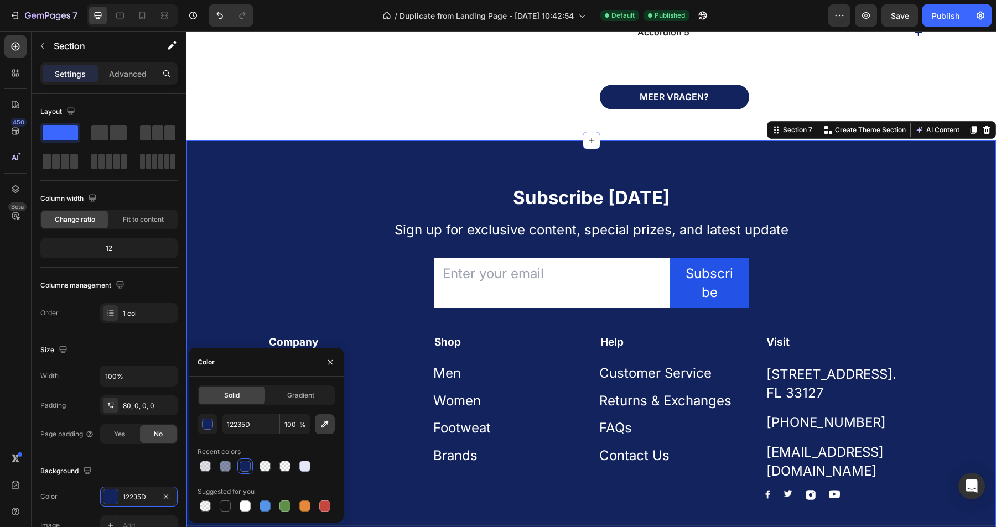
click at [326, 422] on icon "button" at bounding box center [325, 424] width 7 height 7
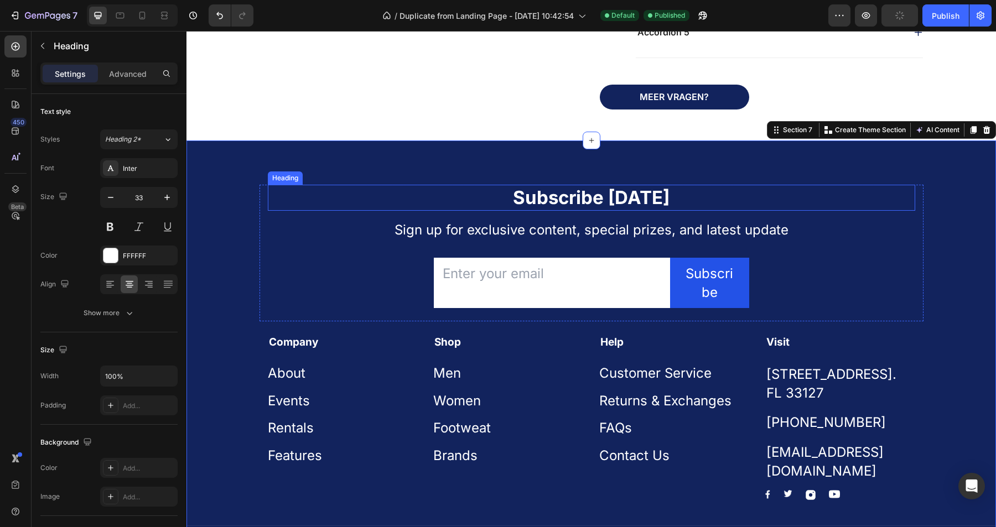
click at [361, 209] on h2 "Subscribe [DATE]" at bounding box center [591, 198] width 647 height 26
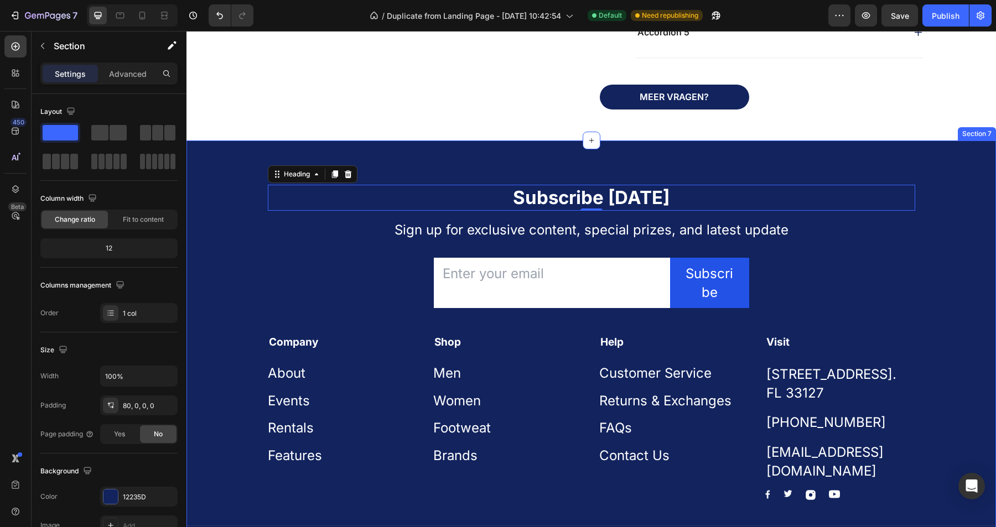
click at [396, 148] on div "Subscribe Today Heading 0 Sign up for exclusive content, special prizes, and la…" at bounding box center [591, 361] width 810 height 441
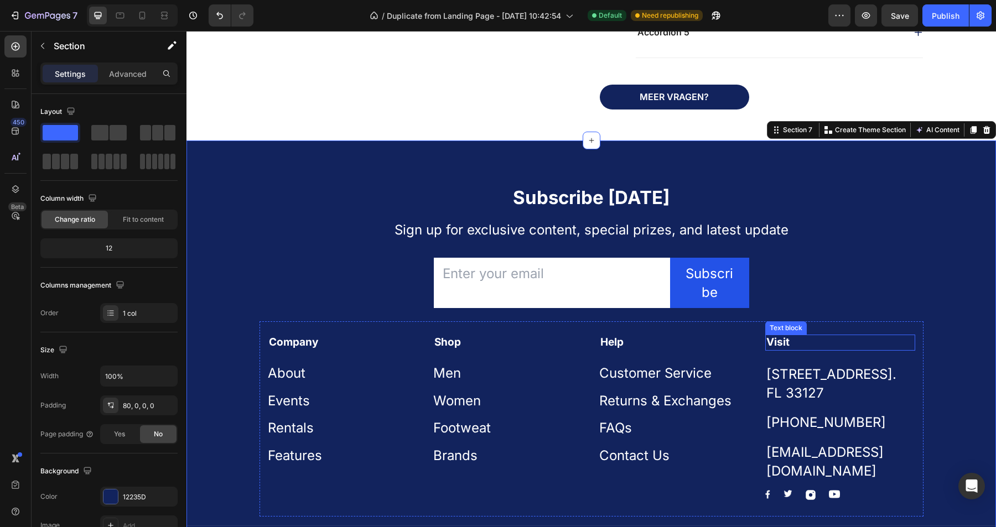
click at [801, 346] on p "Visit" at bounding box center [840, 343] width 148 height 14
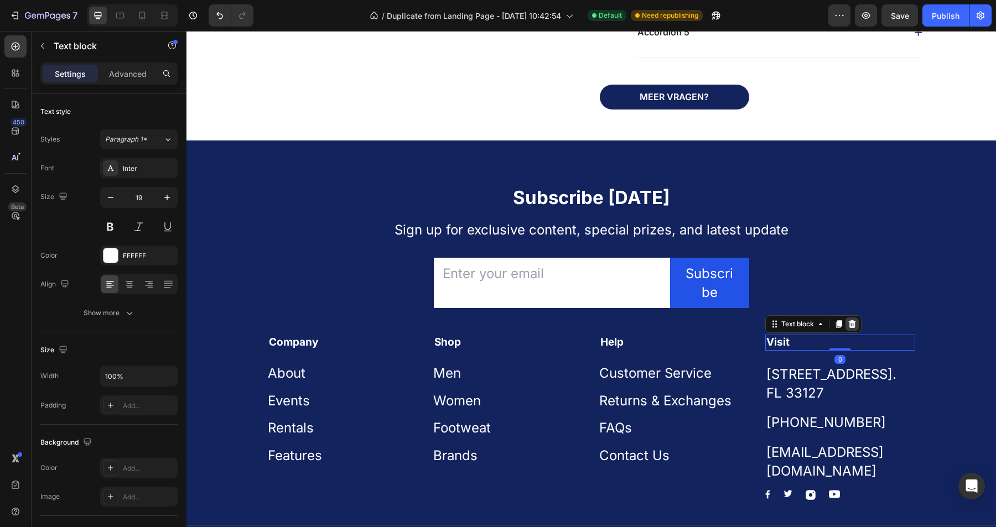
click at [855, 326] on icon at bounding box center [851, 324] width 7 height 8
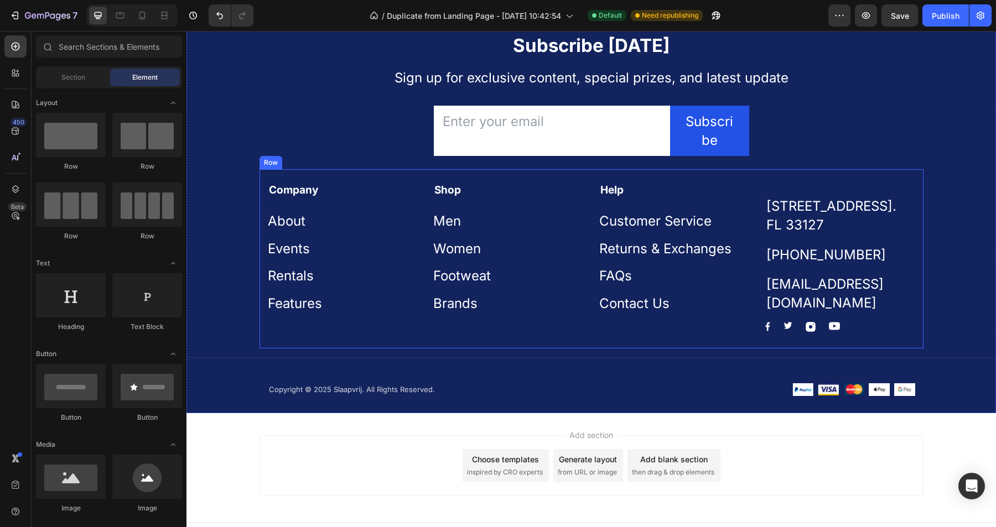
scroll to position [1778, 0]
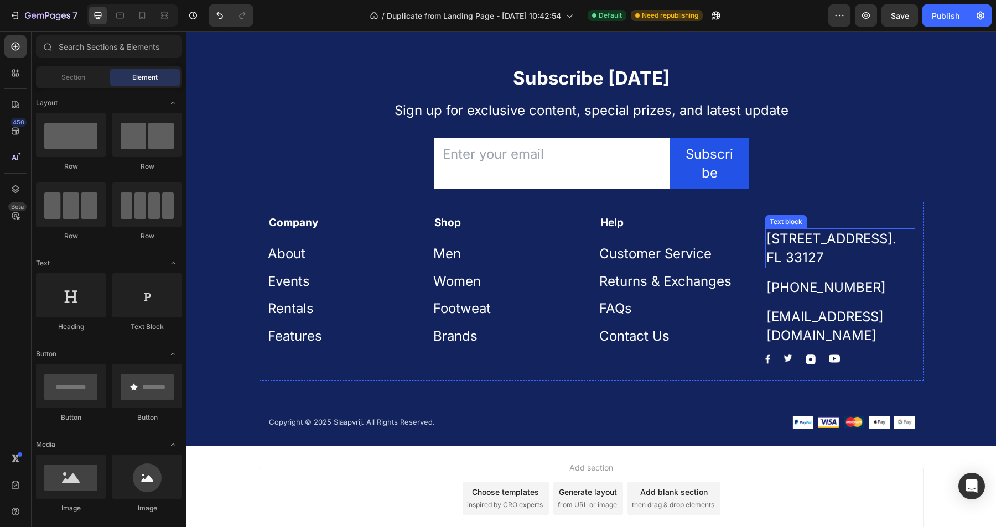
click at [853, 258] on p "[STREET_ADDRESS]. FL 33127" at bounding box center [840, 248] width 148 height 37
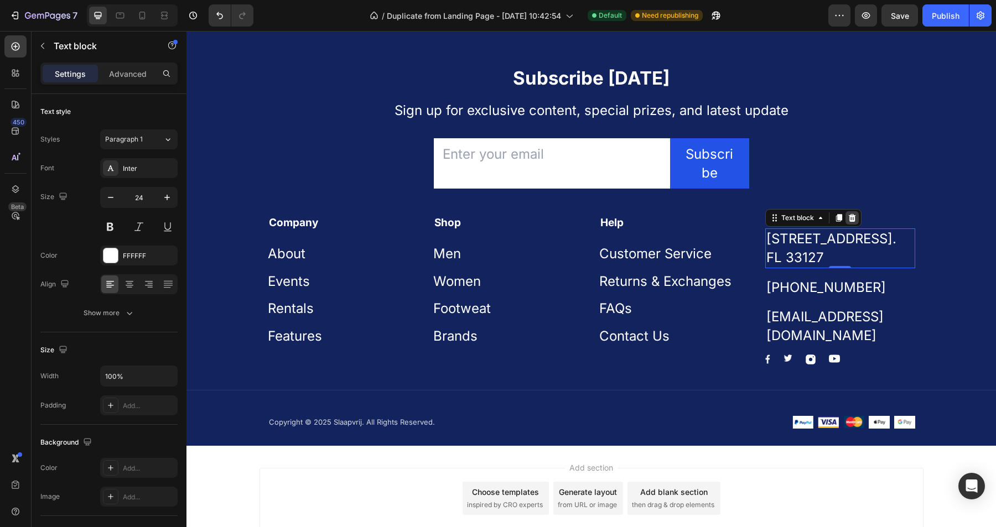
click at [854, 221] on icon at bounding box center [851, 218] width 7 height 8
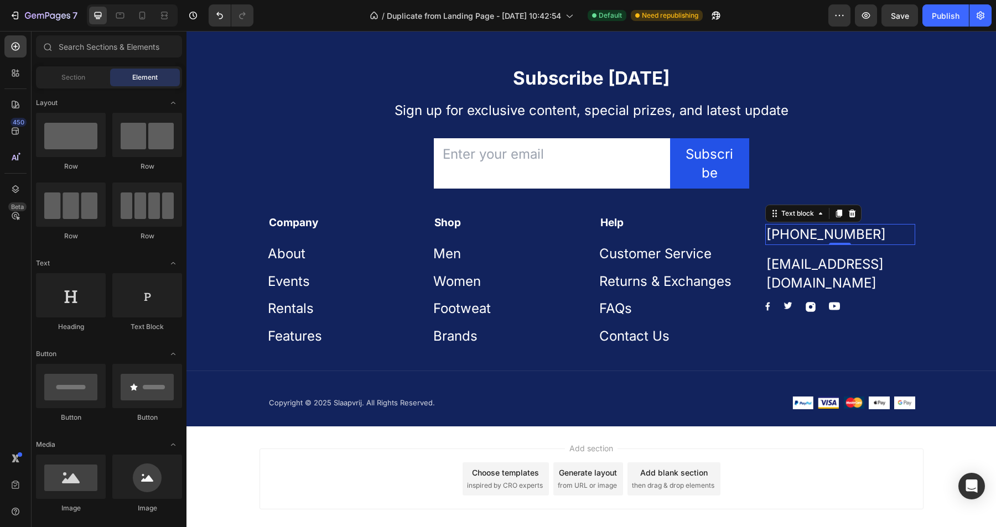
click at [842, 236] on p "[PHONE_NUMBER]" at bounding box center [840, 234] width 148 height 19
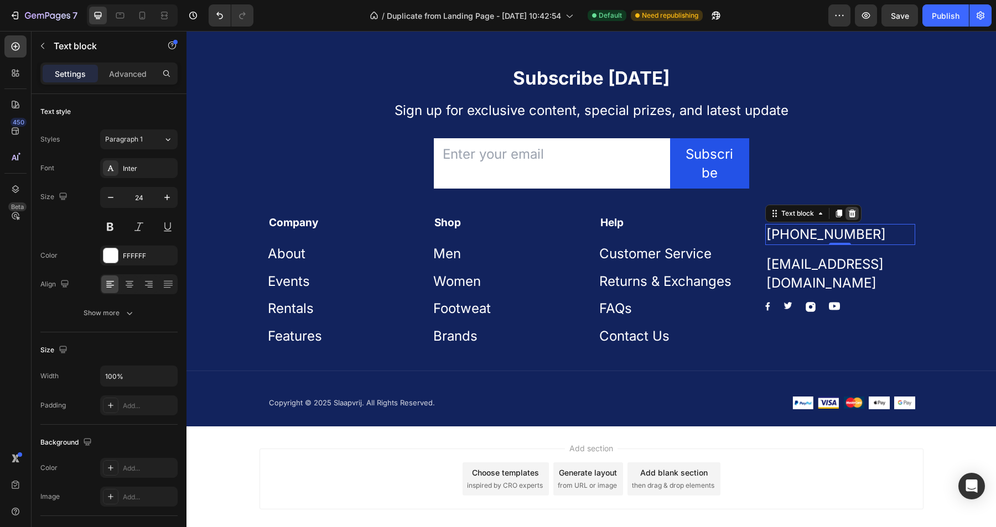
click at [854, 215] on icon at bounding box center [851, 214] width 7 height 8
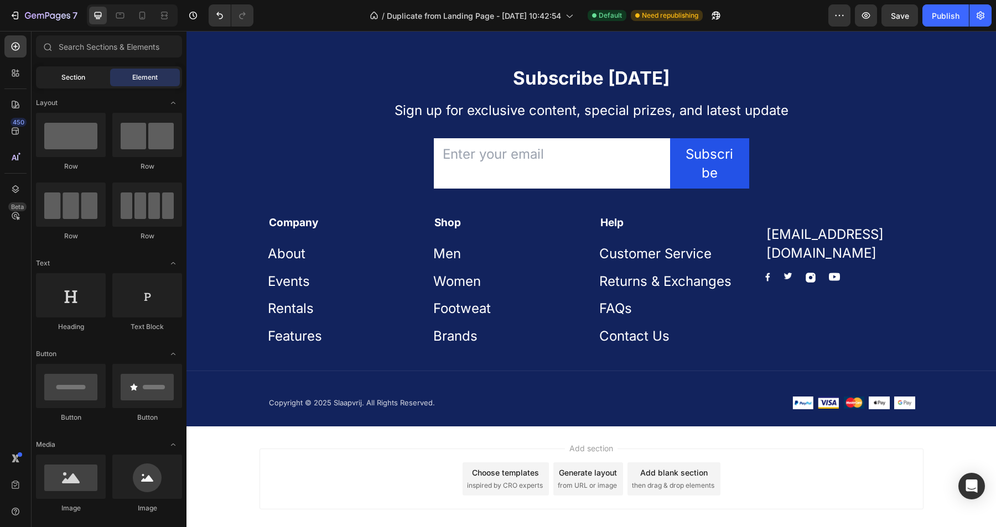
click at [76, 81] on span "Section" at bounding box center [73, 77] width 24 height 10
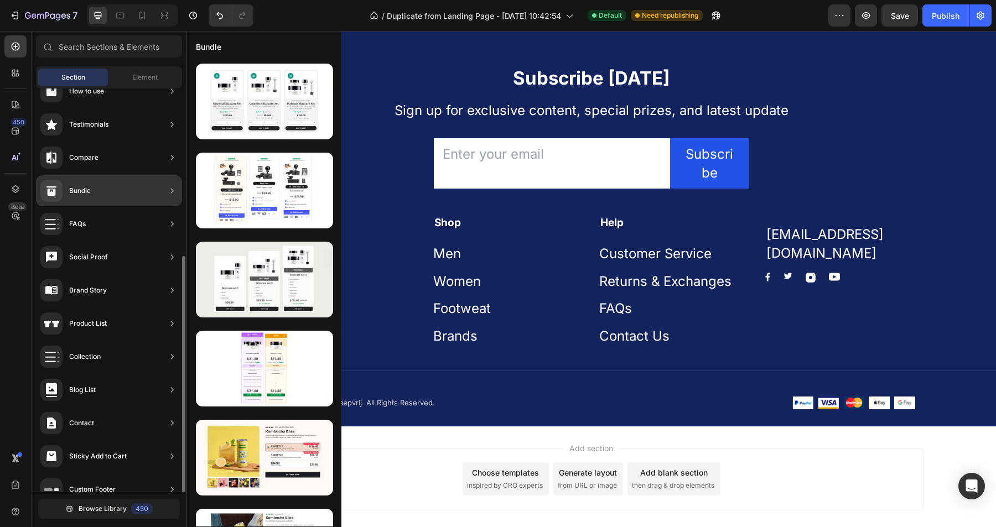
scroll to position [239, 0]
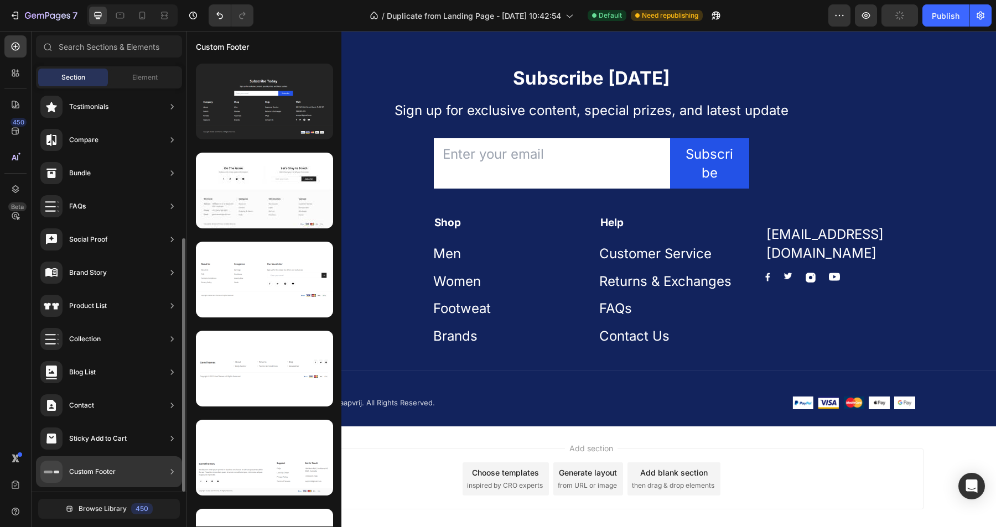
click at [103, 474] on div "Custom Footer" at bounding box center [92, 472] width 46 height 11
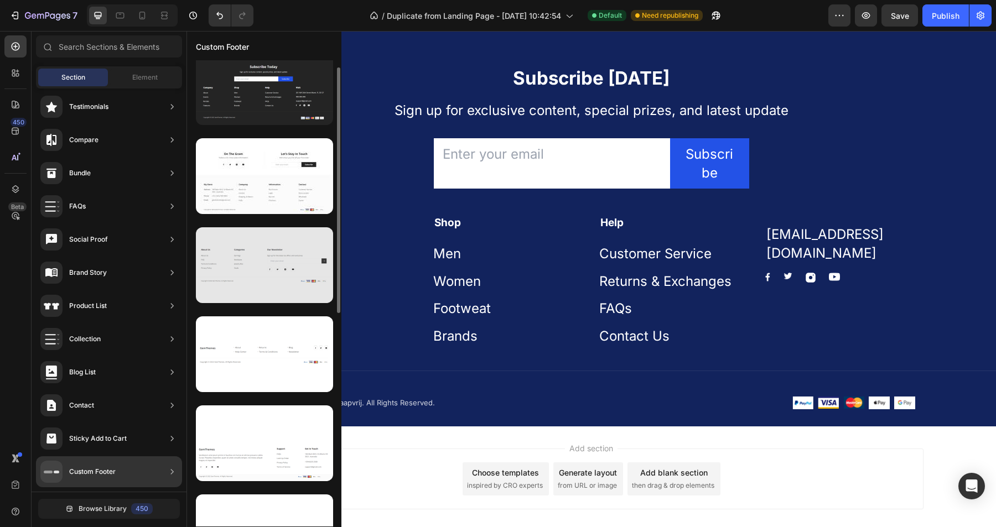
scroll to position [0, 0]
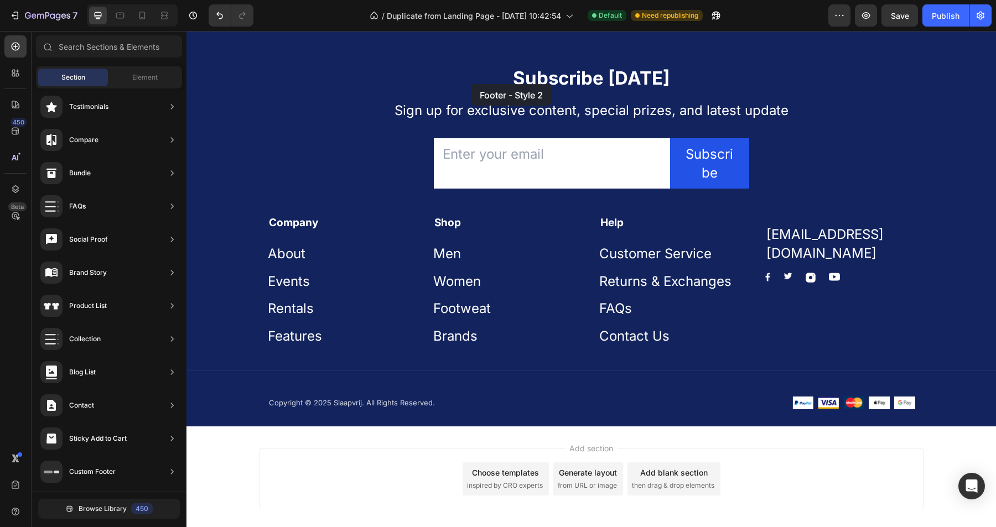
drag, startPoint x: 455, startPoint y: 241, endPoint x: 470, endPoint y: 84, distance: 157.9
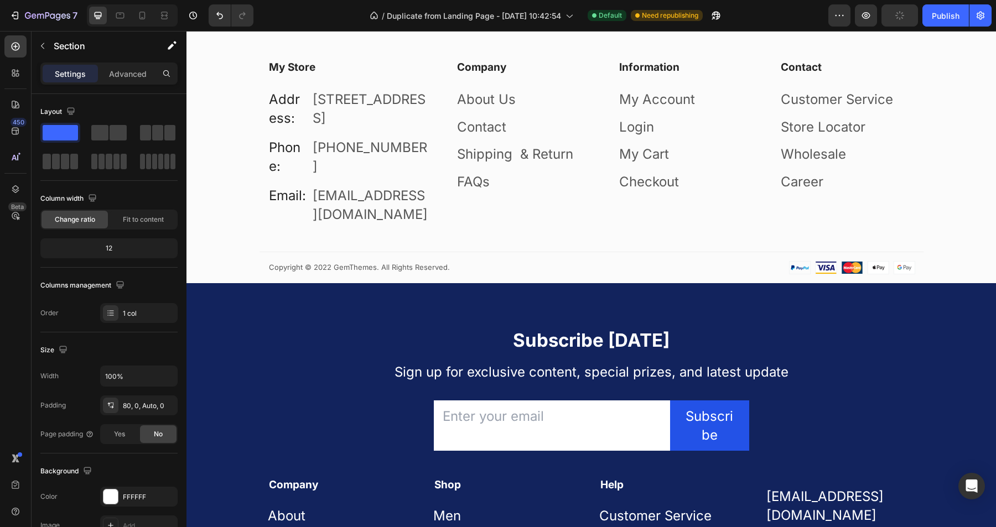
scroll to position [1974, 0]
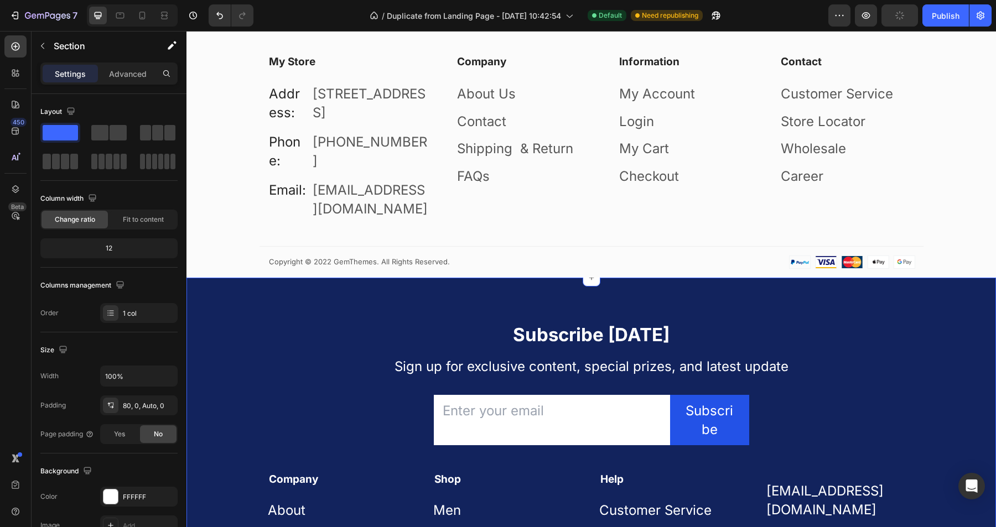
click at [297, 314] on div "Subscribe Today Heading Sign up for exclusive content, special prizes, and late…" at bounding box center [591, 481] width 810 height 406
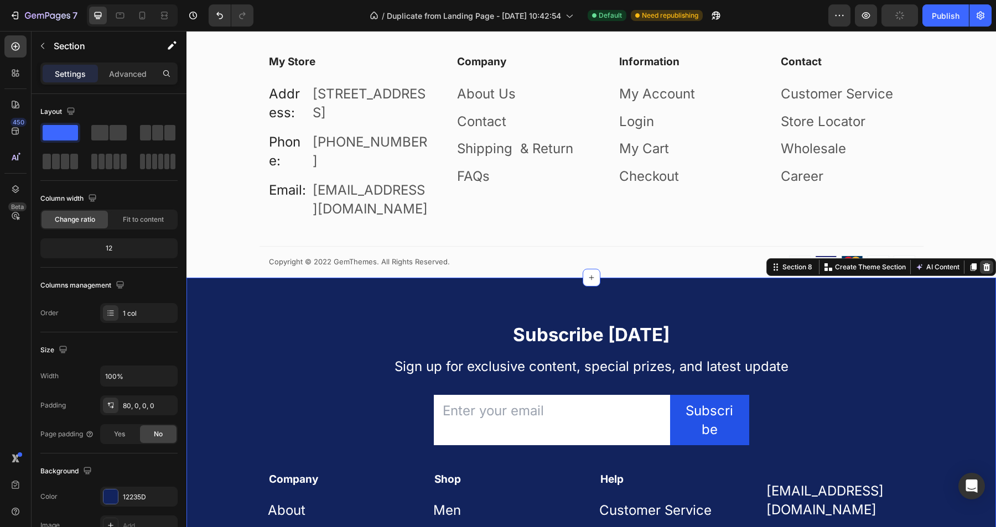
click at [987, 272] on icon at bounding box center [986, 267] width 9 height 9
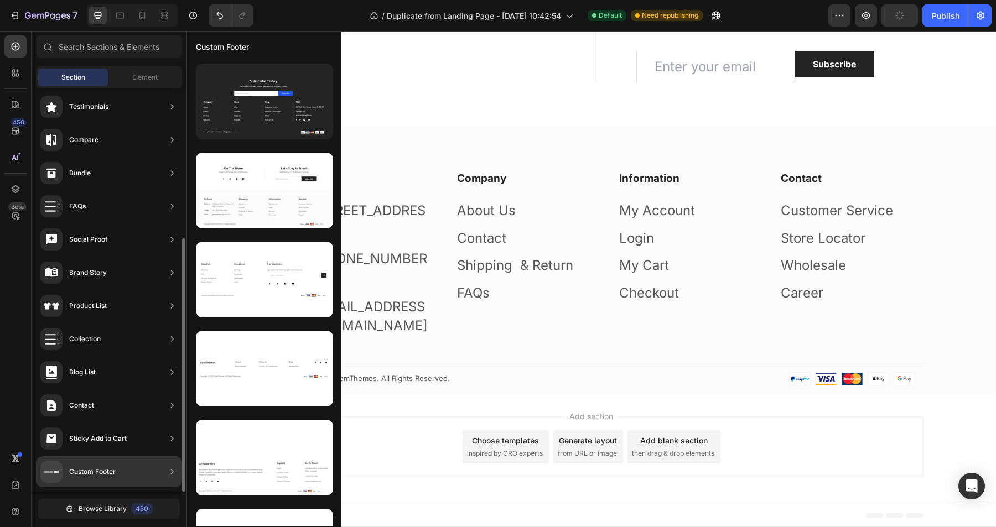
click at [106, 473] on div "Custom Footer" at bounding box center [92, 472] width 46 height 11
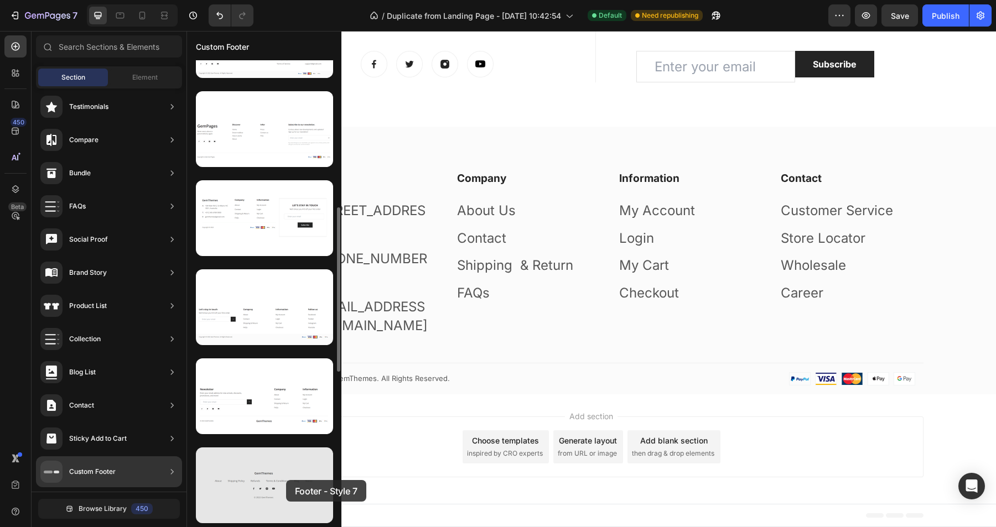
scroll to position [516, 0]
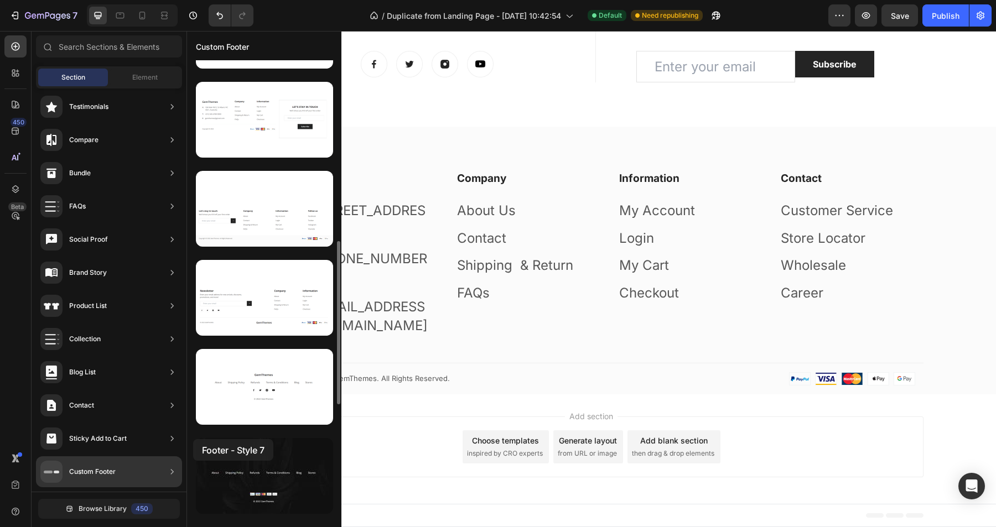
click at [193, 439] on div at bounding box center [264, 209] width 154 height 1330
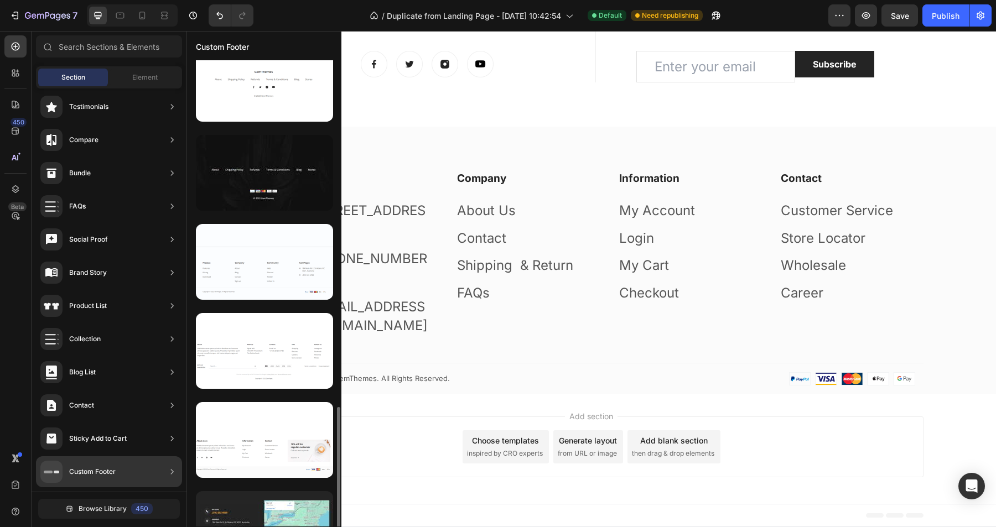
scroll to position [863, 0]
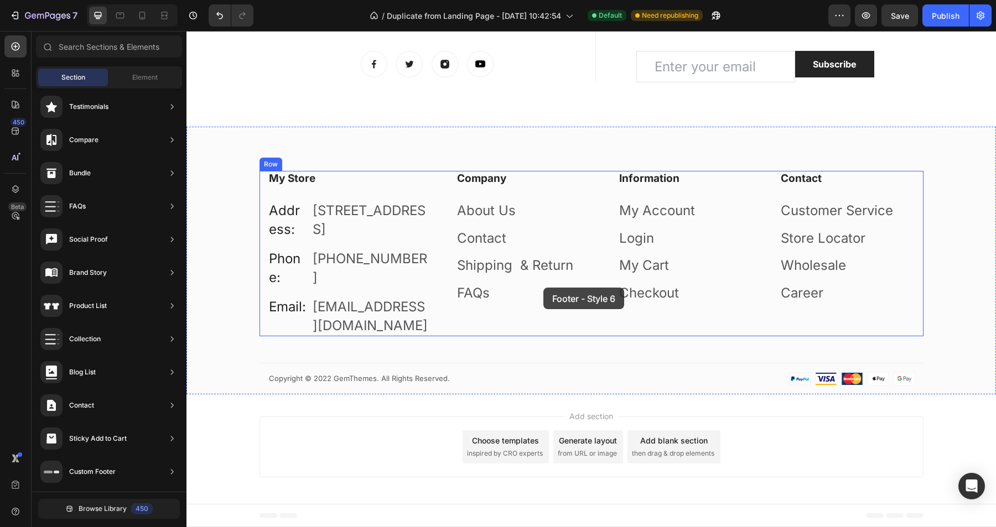
drag, startPoint x: 415, startPoint y: 454, endPoint x: 543, endPoint y: 288, distance: 209.9
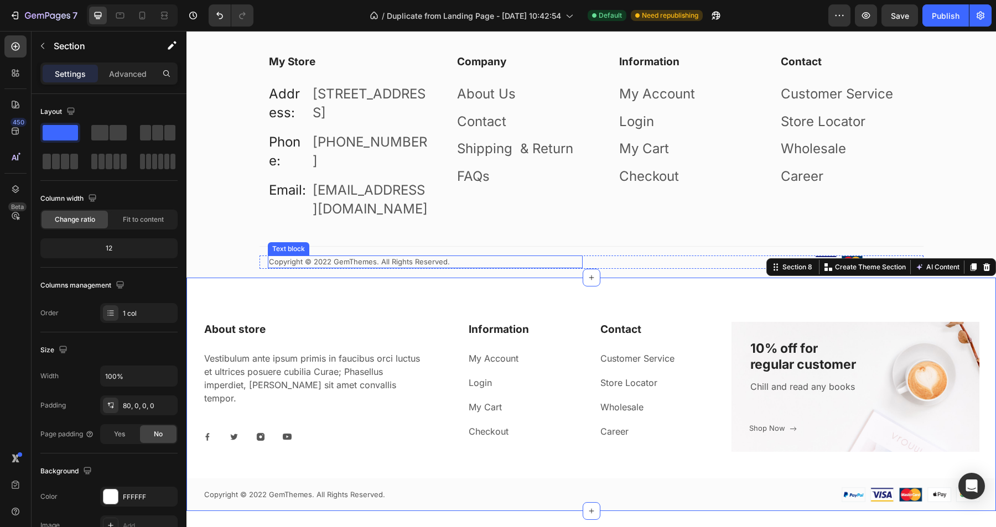
scroll to position [2035, 0]
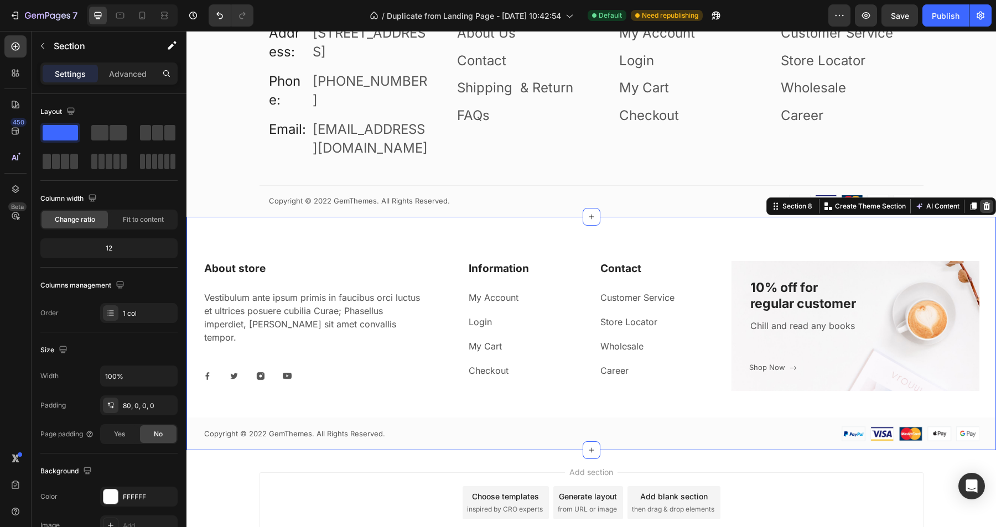
click at [985, 210] on icon at bounding box center [986, 206] width 7 height 8
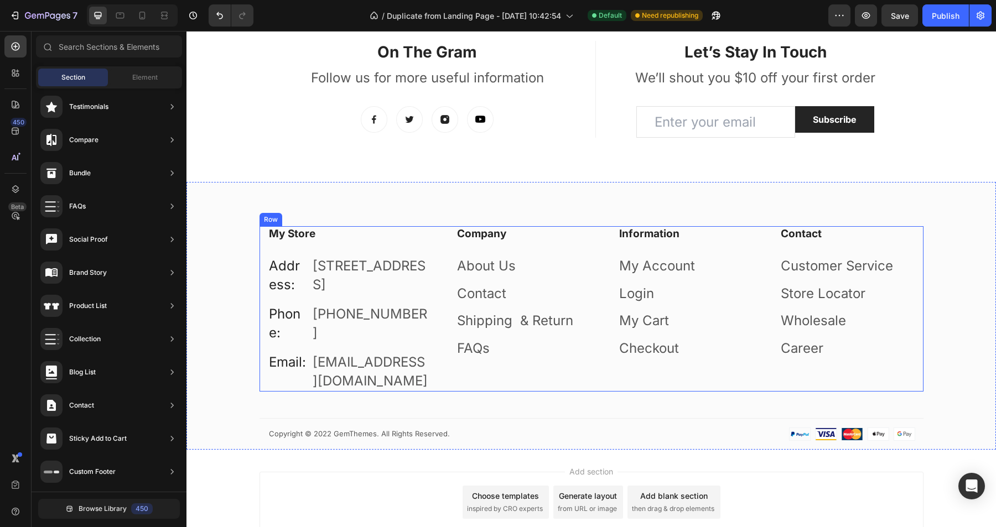
scroll to position [1774, 0]
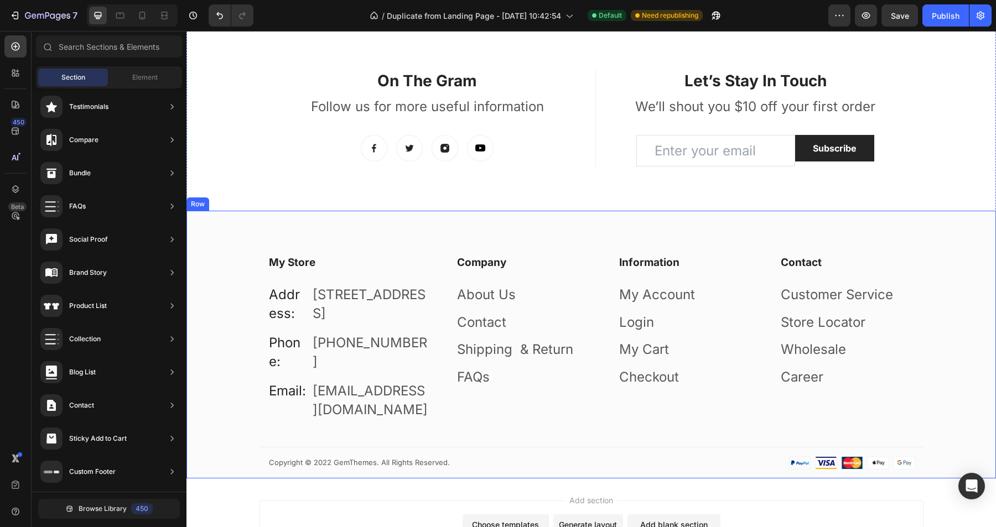
click at [525, 234] on div "My Store Heading Address: Text block 184 Main Rd E, St Albans VIC 3021, Austral…" at bounding box center [591, 344] width 810 height 267
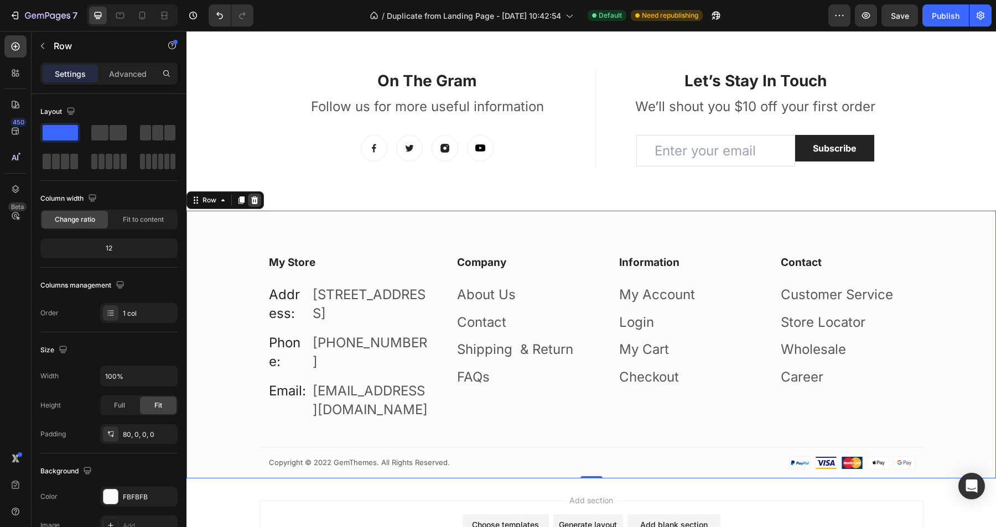
click at [255, 204] on icon at bounding box center [254, 200] width 7 height 8
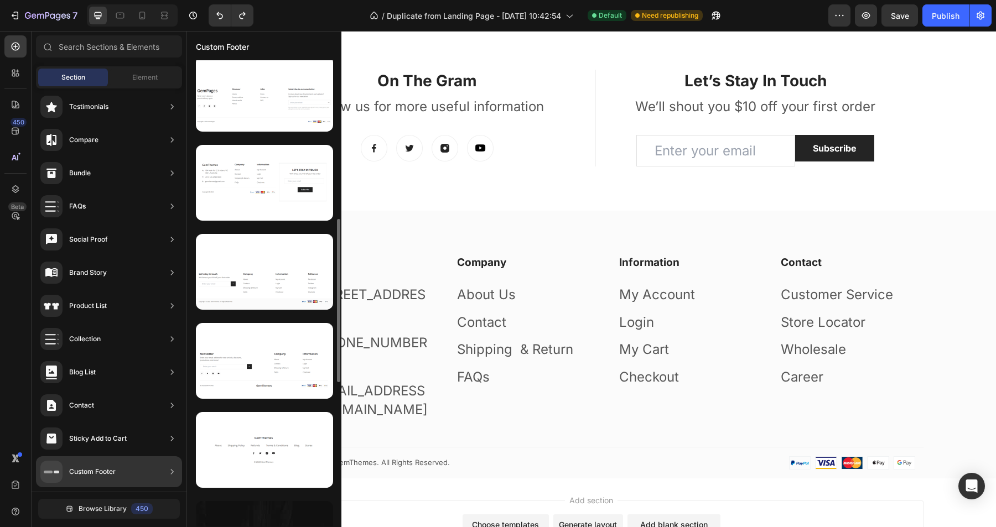
scroll to position [435, 0]
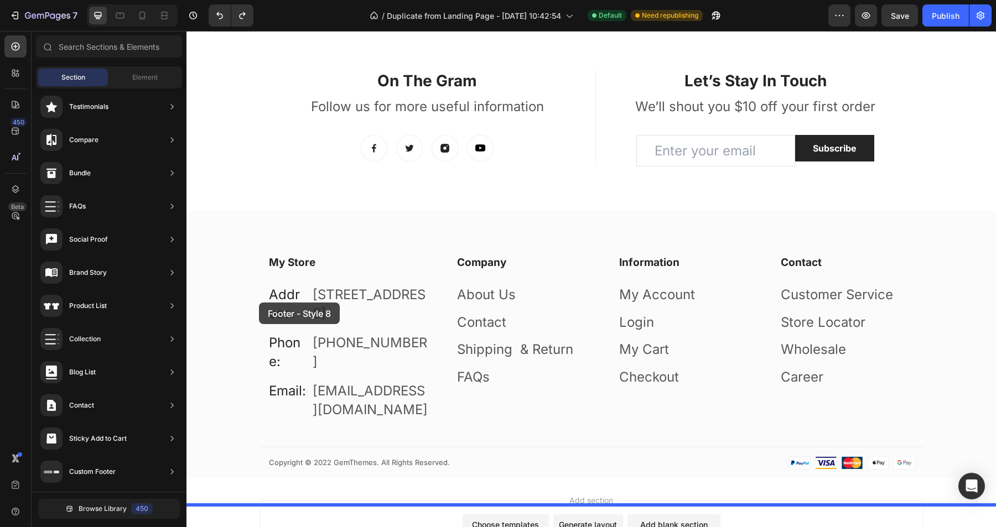
drag, startPoint x: 445, startPoint y: 334, endPoint x: 481, endPoint y: 298, distance: 50.5
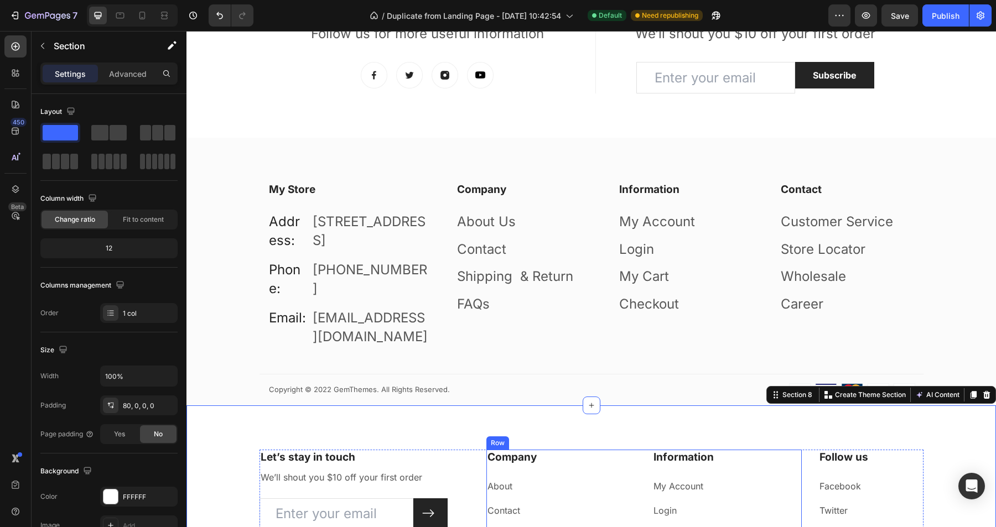
scroll to position [1769, 0]
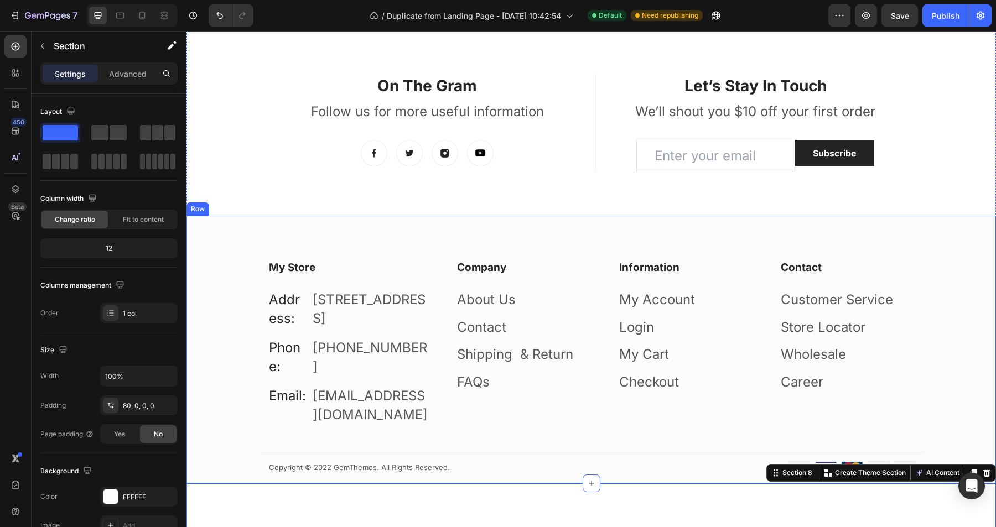
click at [557, 242] on div "My Store Heading Address: Text block 184 Main Rd E, St Albans VIC 3021, Austral…" at bounding box center [591, 349] width 810 height 267
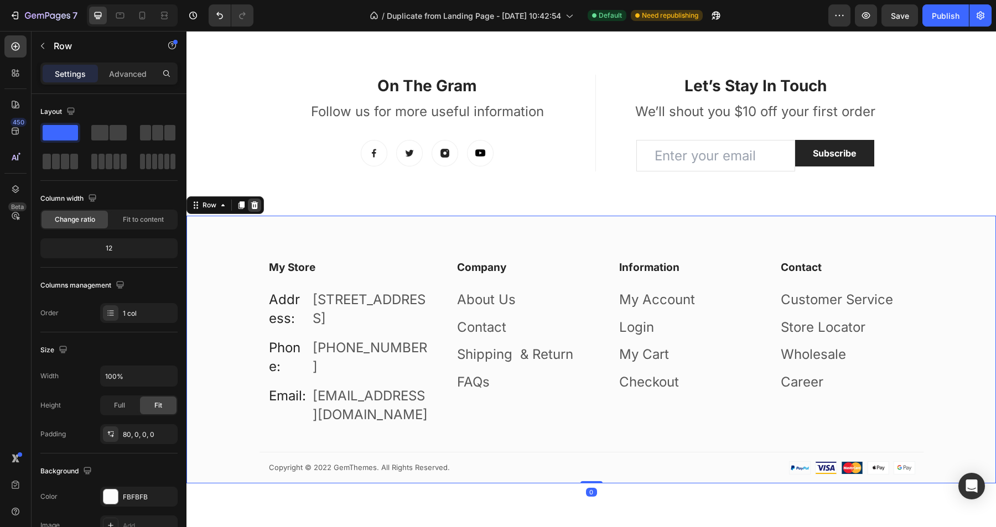
click at [255, 209] on icon at bounding box center [254, 205] width 7 height 8
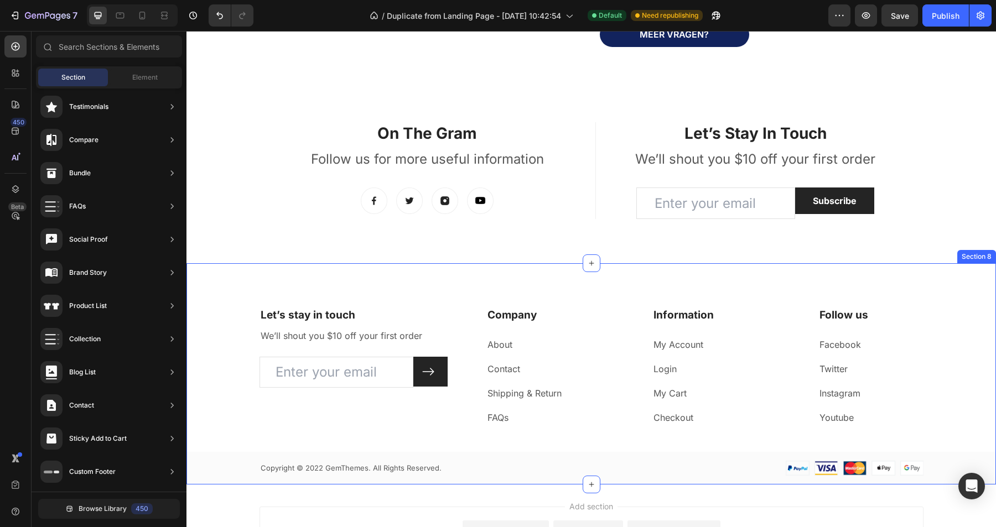
scroll to position [1713, 0]
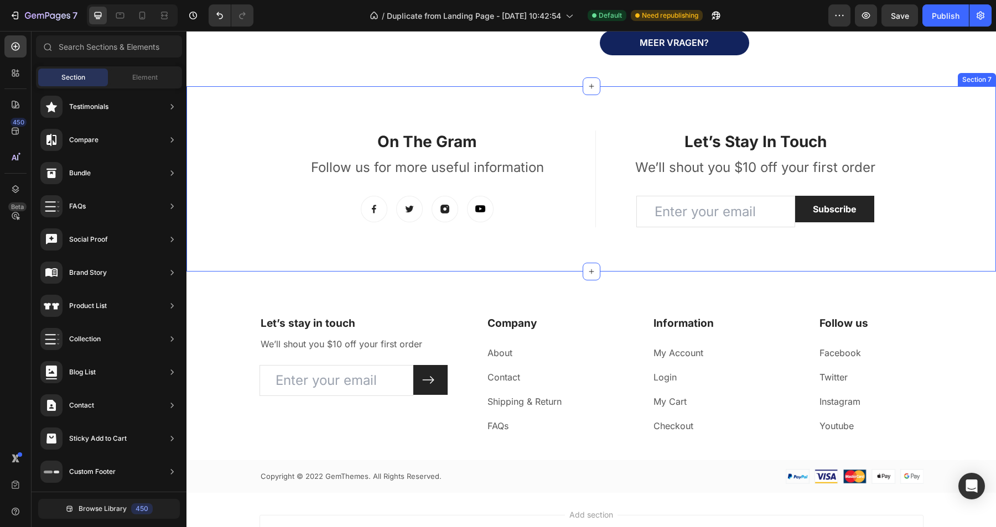
click at [489, 113] on div "On The Gram Heading Follow us for more useful information Text block Image Imag…" at bounding box center [591, 179] width 810 height 186
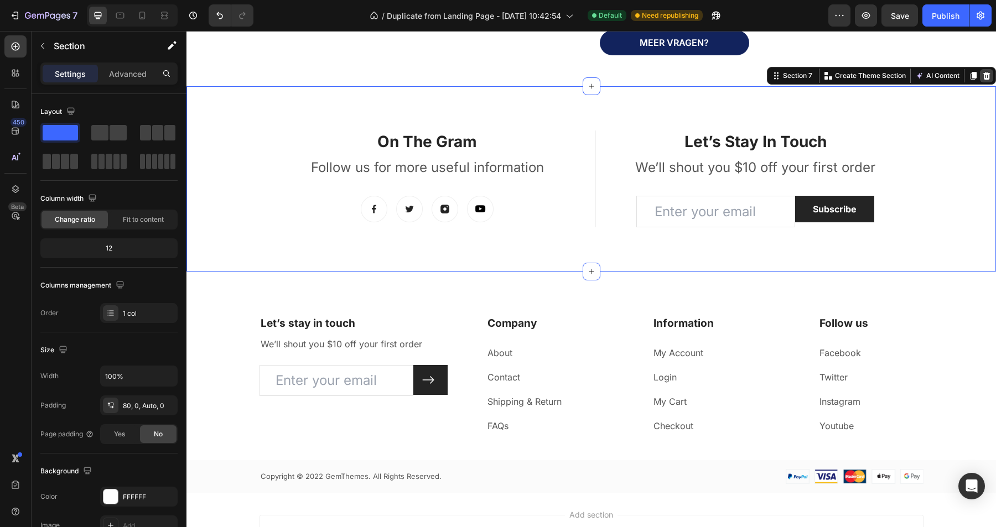
click at [984, 77] on icon at bounding box center [986, 75] width 9 height 9
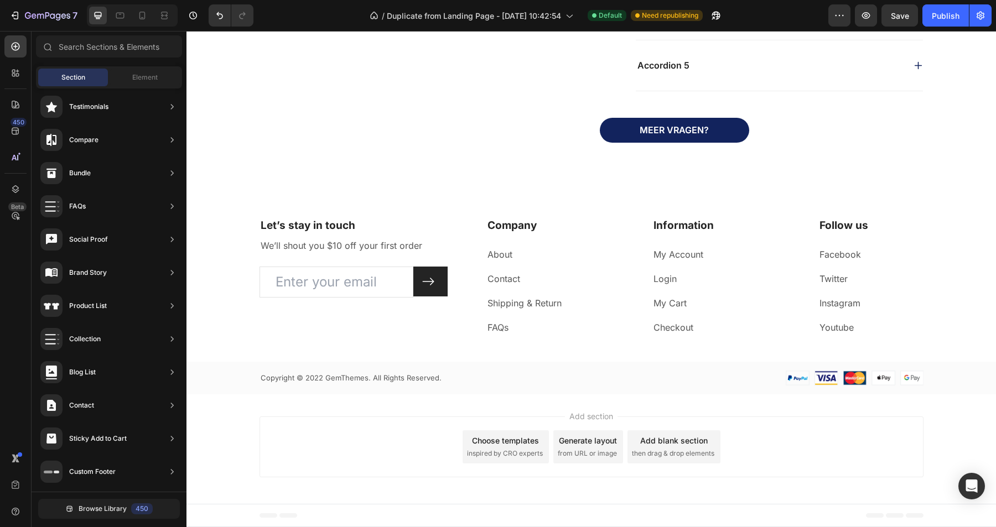
scroll to position [1625, 0]
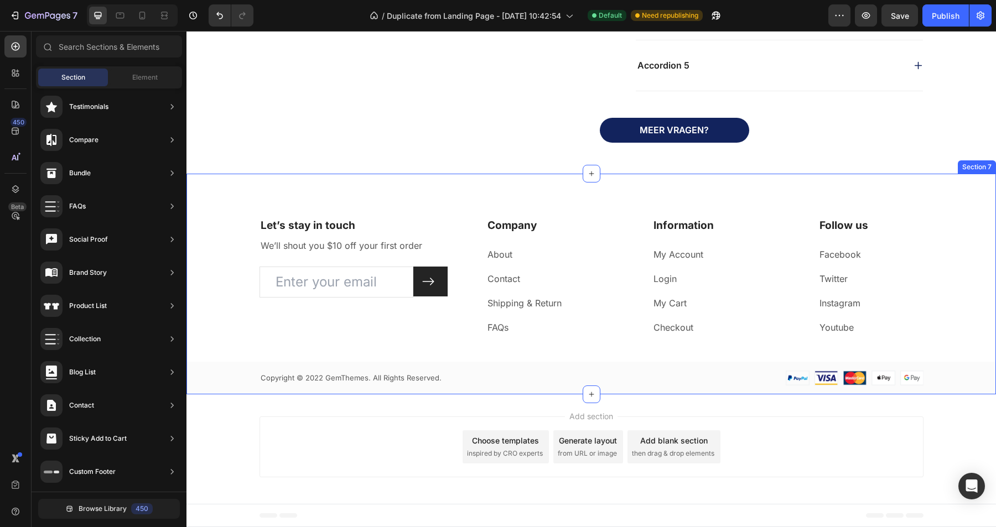
click at [557, 195] on div "Let’s stay in touch Heading We’ll shout you $10 off your first order Text block…" at bounding box center [591, 284] width 810 height 221
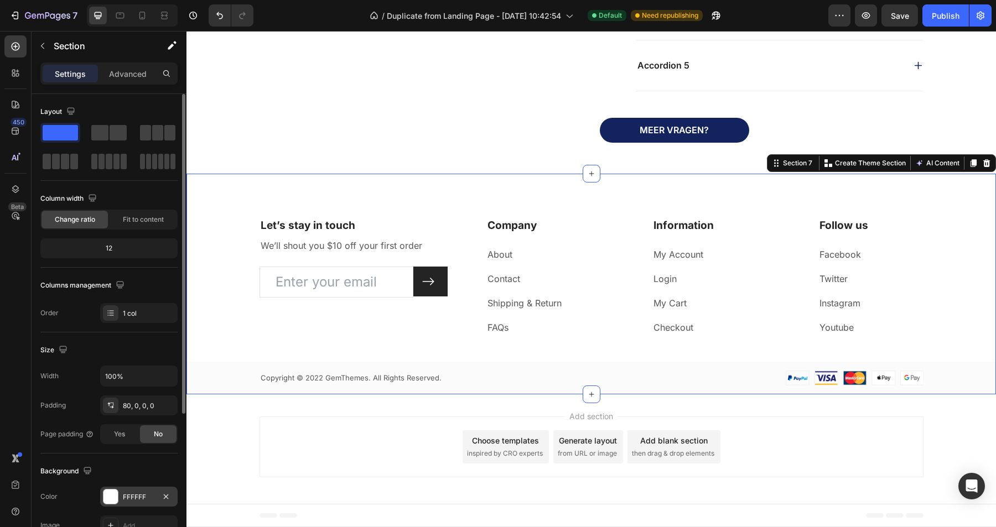
click at [134, 495] on div "FFFFFF" at bounding box center [139, 498] width 32 height 10
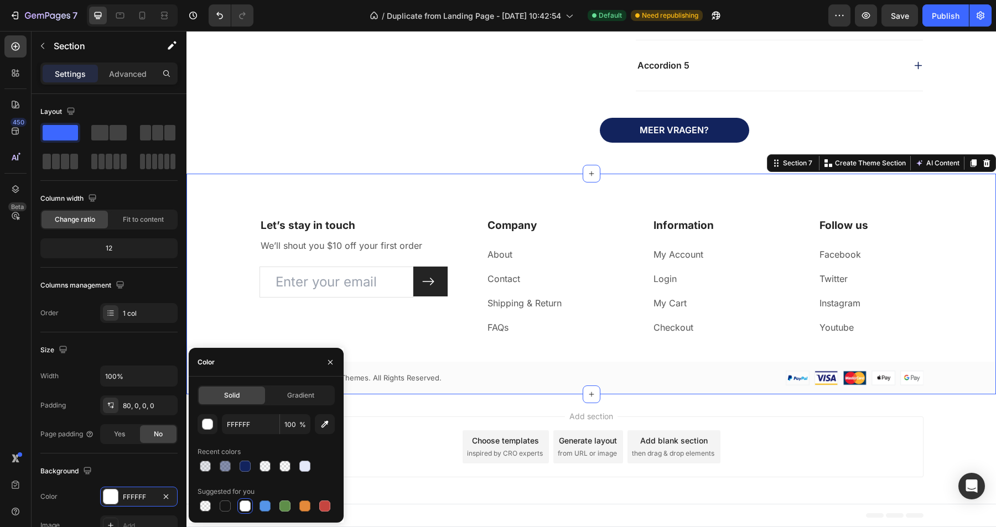
click at [243, 475] on div "FFFFFF 100 % Recent colors Suggested for you" at bounding box center [266, 464] width 137 height 100
click at [244, 469] on div at bounding box center [245, 466] width 11 height 11
type input "12235D"
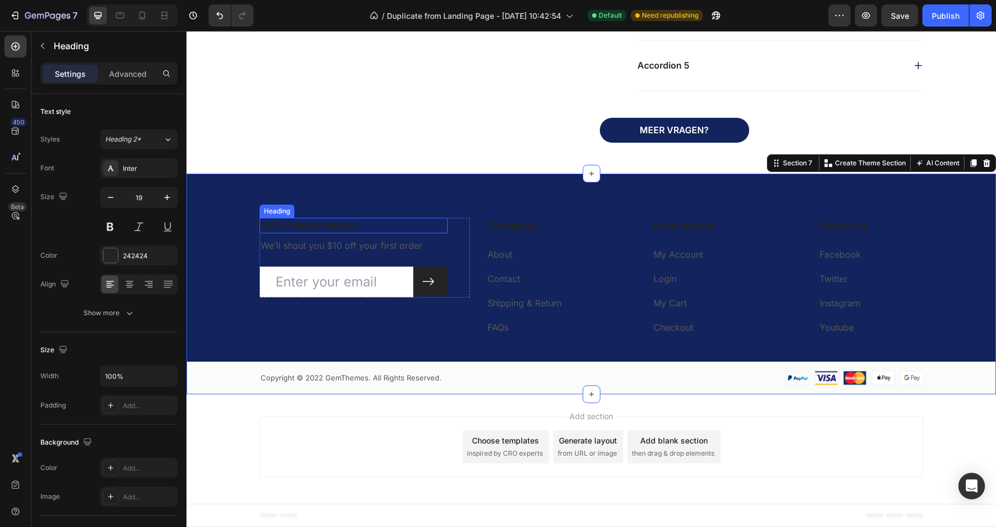
click at [315, 224] on p "Let’s stay in touch" at bounding box center [354, 226] width 186 height 14
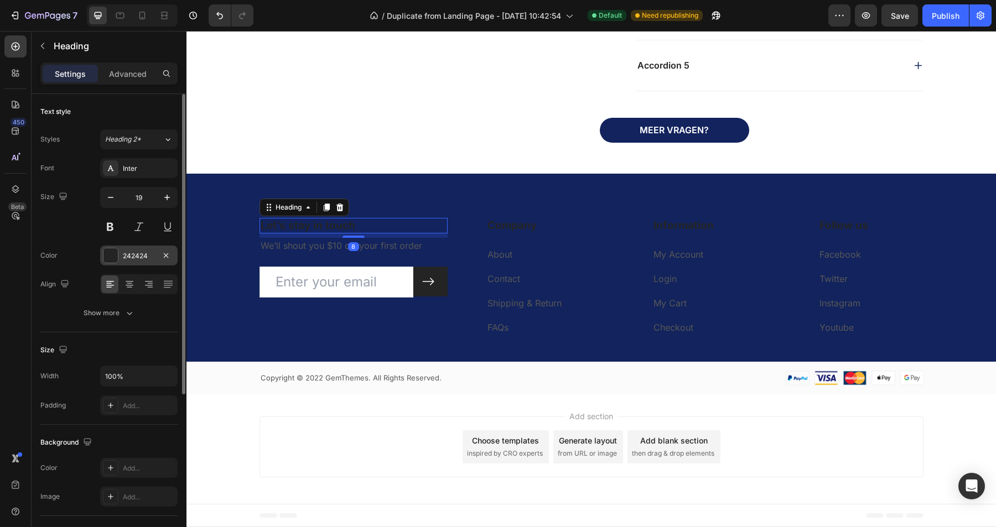
click at [137, 257] on div "242424" at bounding box center [139, 256] width 32 height 10
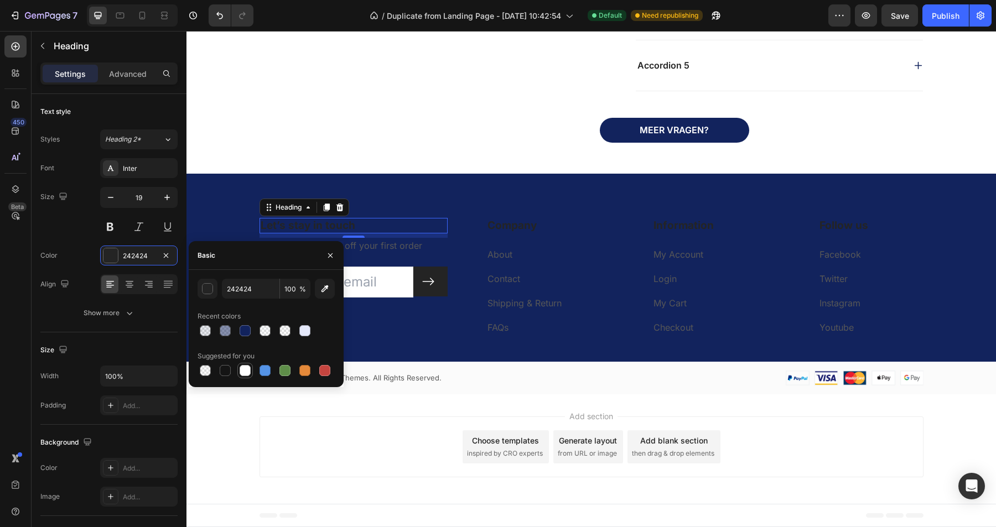
click at [246, 370] on div at bounding box center [245, 370] width 11 height 11
type input "FFFFFF"
click at [499, 229] on p "Company" at bounding box center [561, 226] width 147 height 14
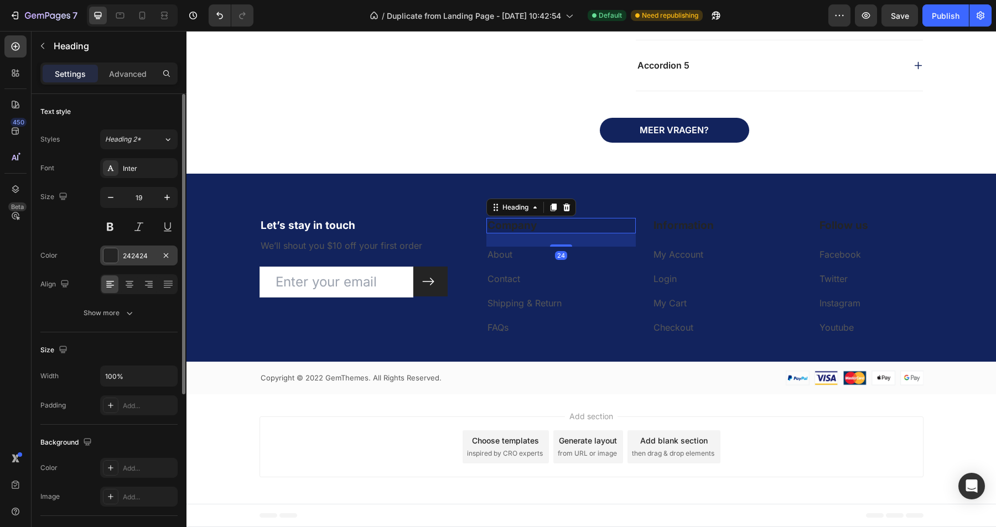
click at [142, 257] on div "242424" at bounding box center [139, 256] width 32 height 10
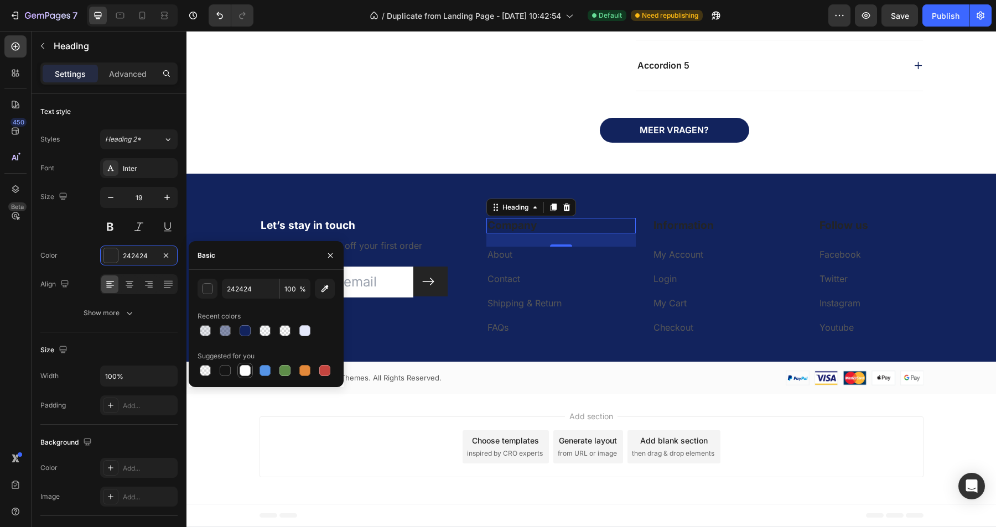
click at [247, 376] on div at bounding box center [245, 370] width 11 height 11
type input "FFFFFF"
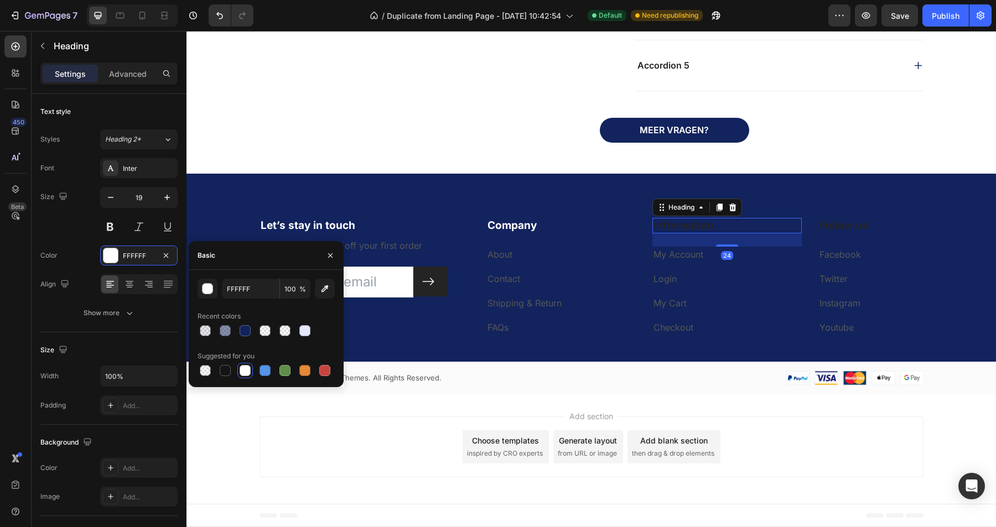
click at [685, 224] on p "Information" at bounding box center [727, 226] width 147 height 14
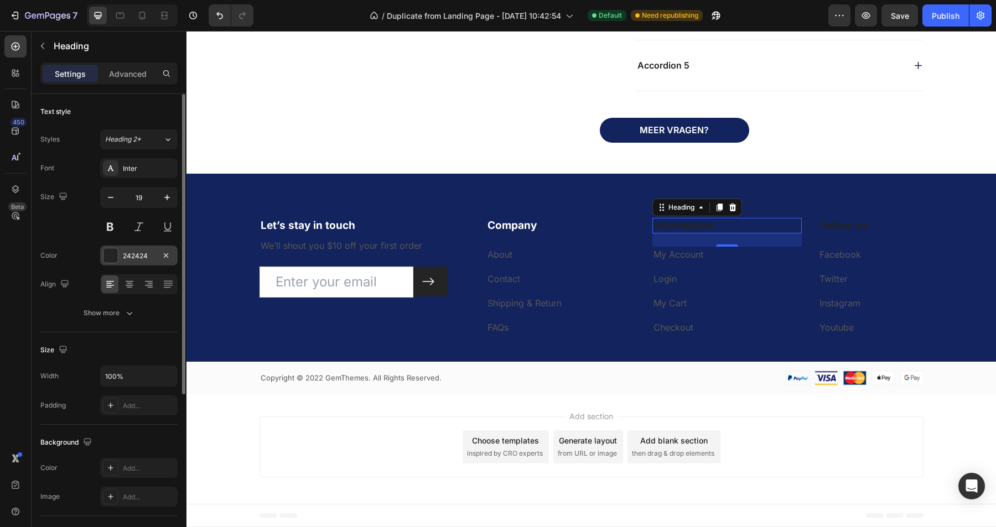
click at [132, 259] on div "242424" at bounding box center [139, 256] width 32 height 10
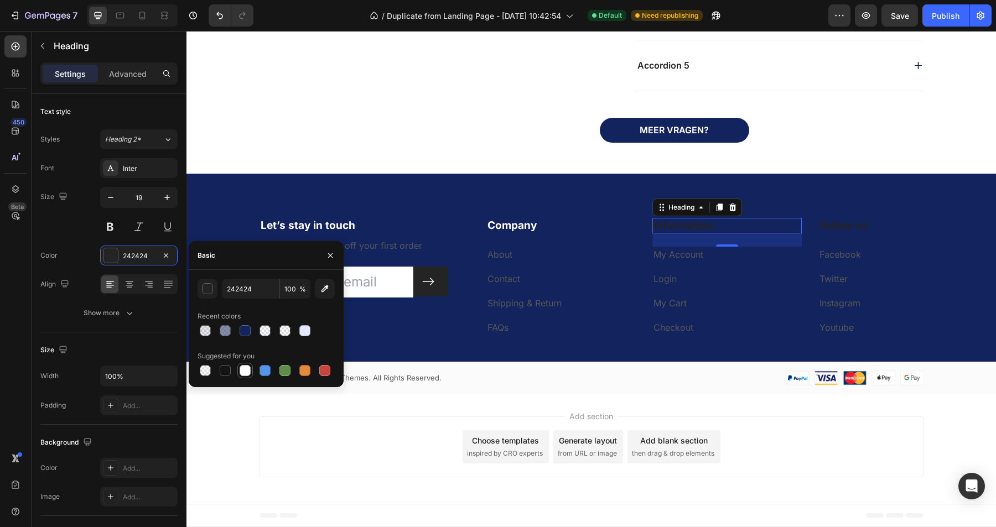
click at [248, 372] on div at bounding box center [245, 370] width 11 height 11
type input "FFFFFF"
click at [840, 230] on p "Follow us" at bounding box center [871, 226] width 103 height 14
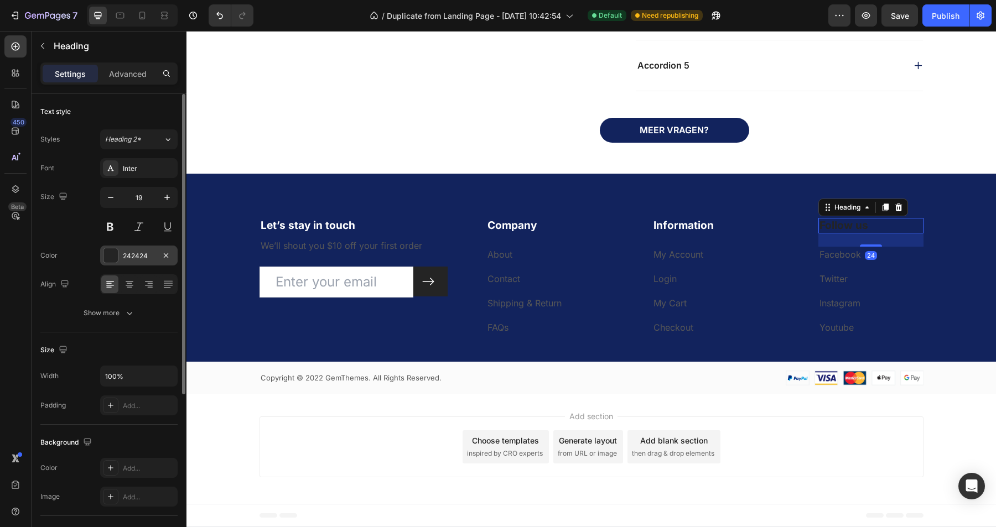
click at [133, 261] on div "242424" at bounding box center [138, 256] width 77 height 20
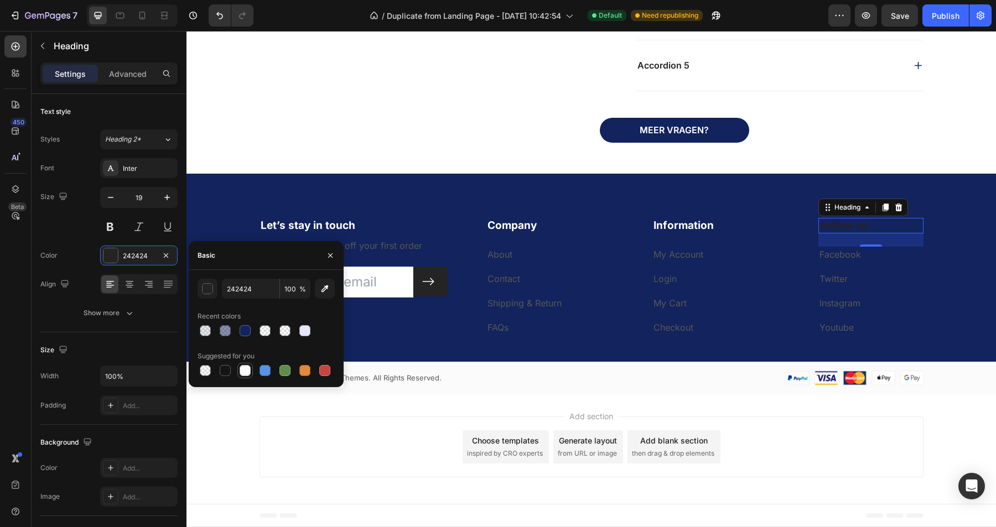
click at [246, 371] on div at bounding box center [245, 370] width 11 height 11
type input "FFFFFF"
click at [438, 340] on div "Let’s stay in touch Heading We’ll shout you $10 off your first order Text block…" at bounding box center [591, 306] width 810 height 177
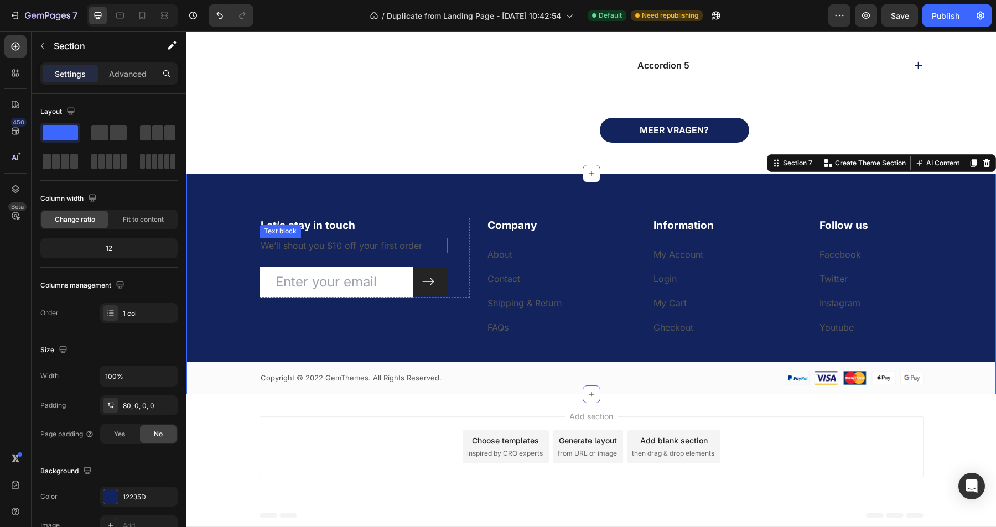
click at [357, 246] on p "We’ll shout you $10 off your first order" at bounding box center [354, 245] width 186 height 13
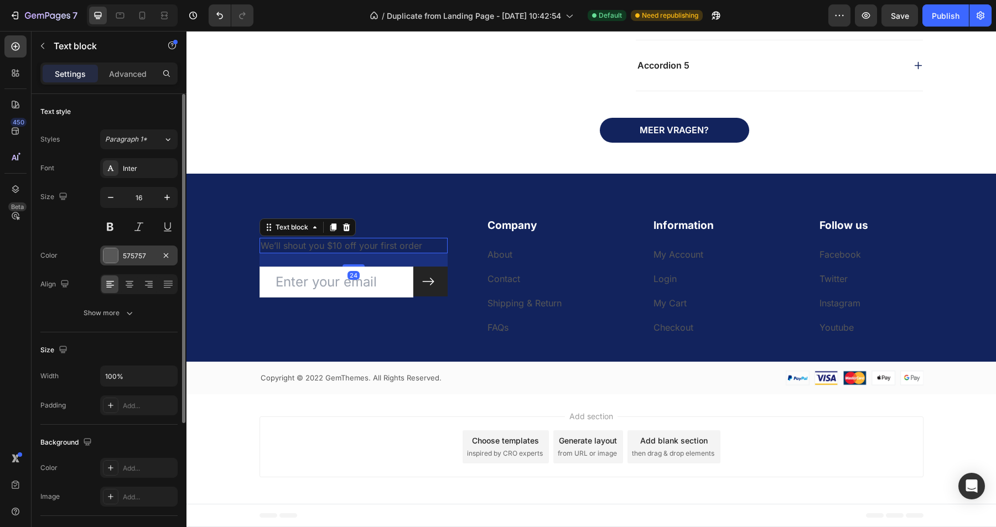
click at [138, 251] on div "575757" at bounding box center [139, 256] width 32 height 10
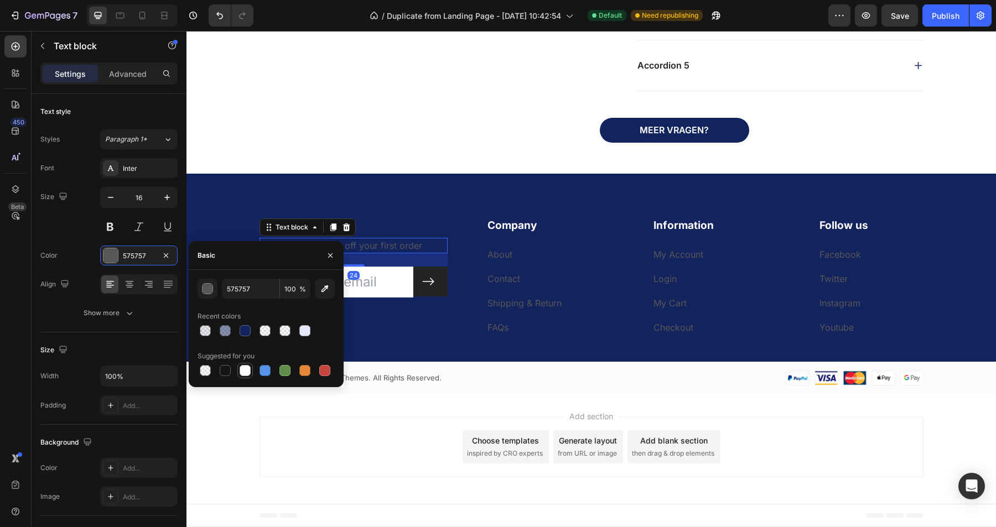
click at [246, 371] on div at bounding box center [245, 370] width 11 height 11
type input "FFFFFF"
click at [431, 351] on div "Let’s stay in touch Heading We’ll shout you $10 off your first order Text block…" at bounding box center [591, 306] width 810 height 177
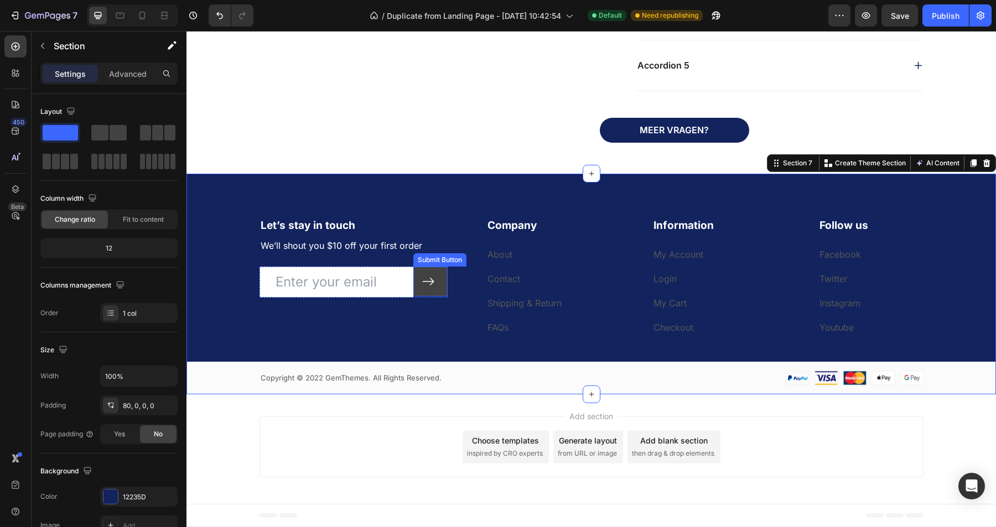
click at [437, 291] on button at bounding box center [430, 282] width 34 height 30
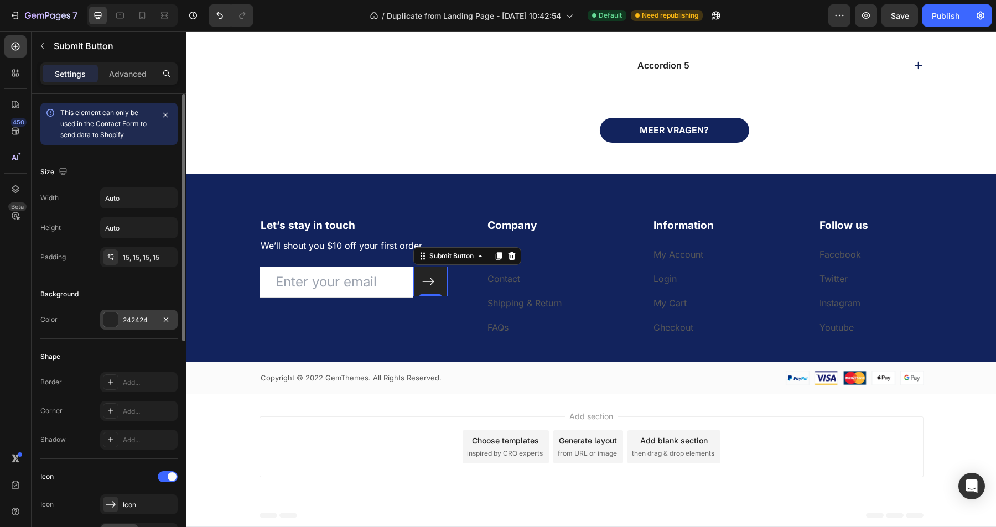
click at [128, 317] on div "242424" at bounding box center [139, 320] width 32 height 10
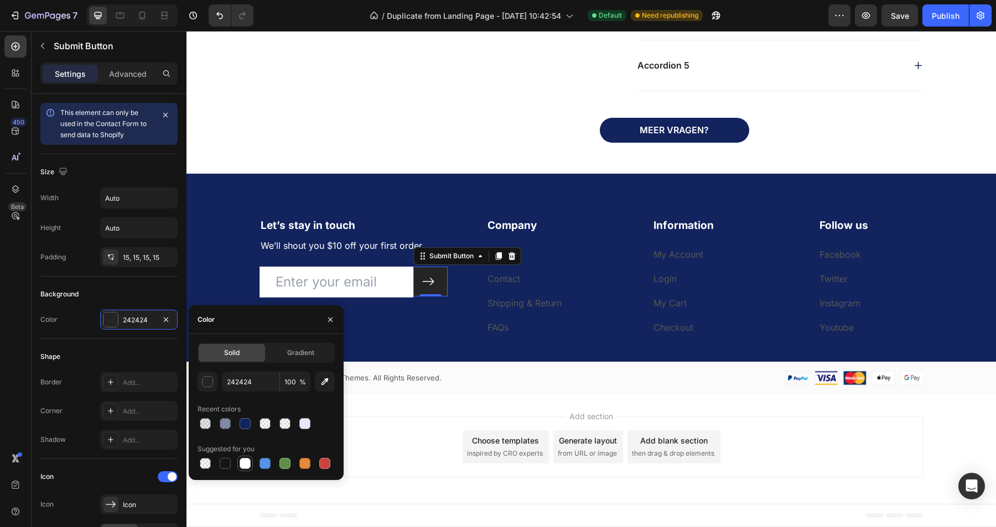
click at [247, 465] on div at bounding box center [245, 463] width 11 height 11
type input "FFFFFF"
click at [429, 284] on icon at bounding box center [428, 281] width 13 height 13
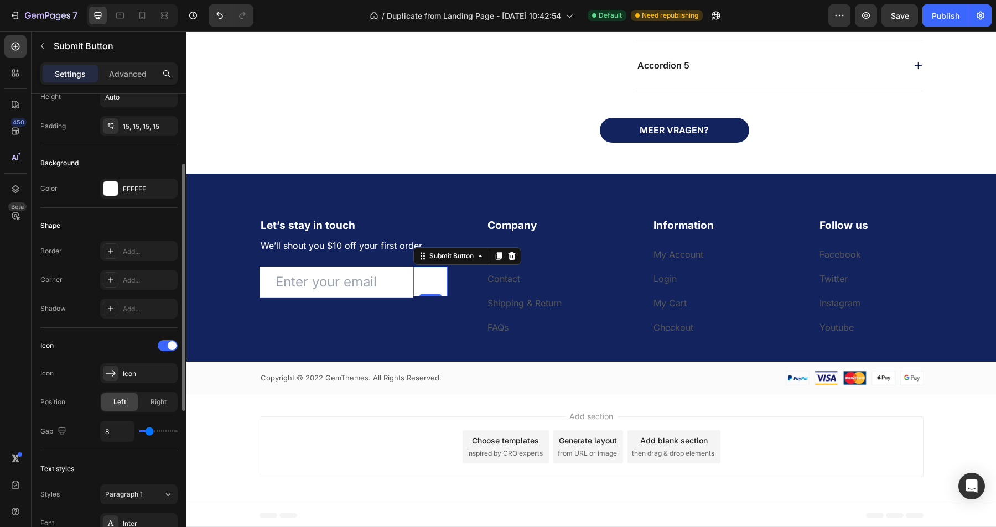
scroll to position [151, 0]
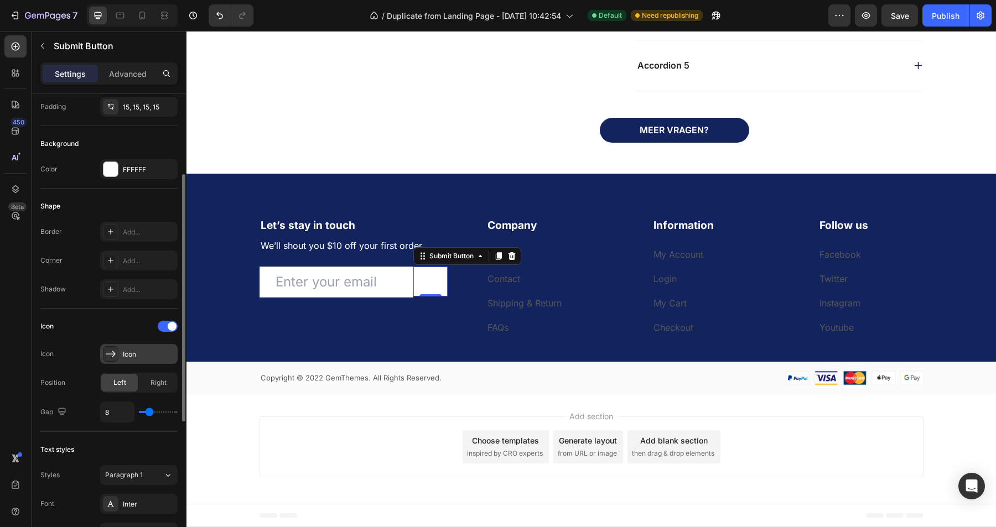
click at [142, 356] on div "Icon" at bounding box center [149, 355] width 52 height 10
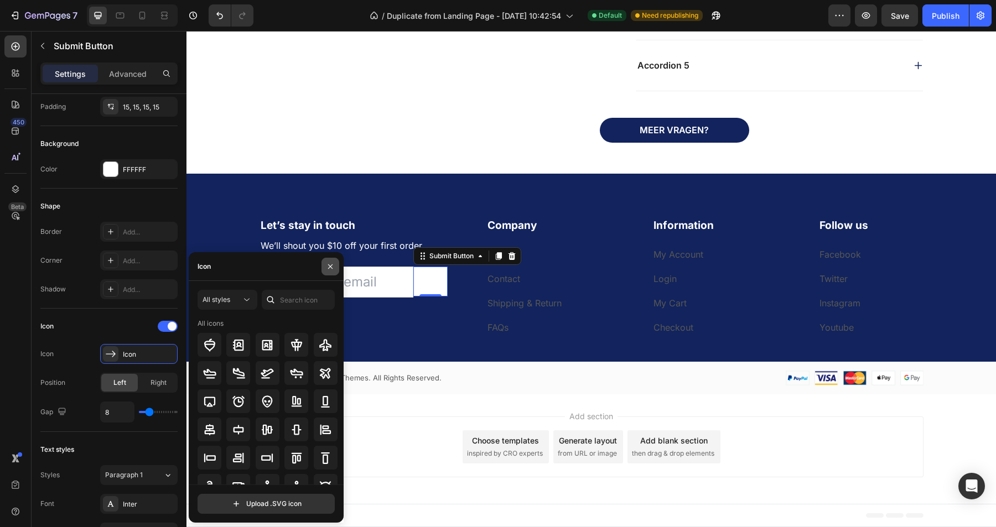
click at [333, 267] on icon "button" at bounding box center [330, 266] width 9 height 9
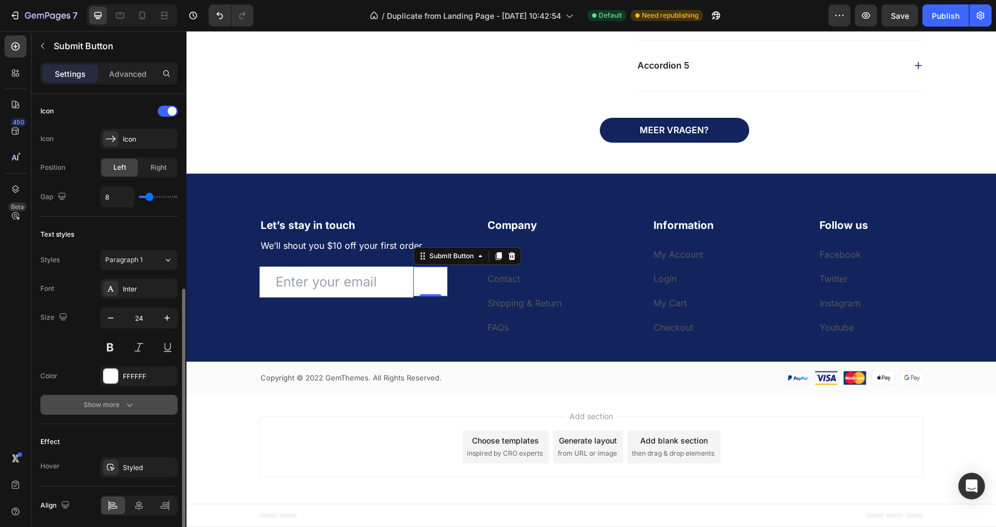
scroll to position [407, 0]
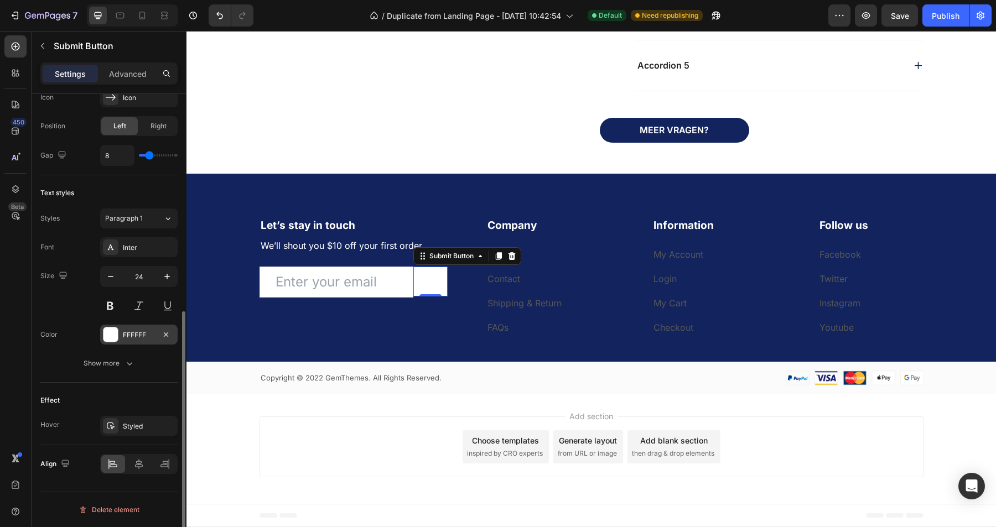
click at [138, 334] on div "FFFFFF" at bounding box center [139, 335] width 32 height 10
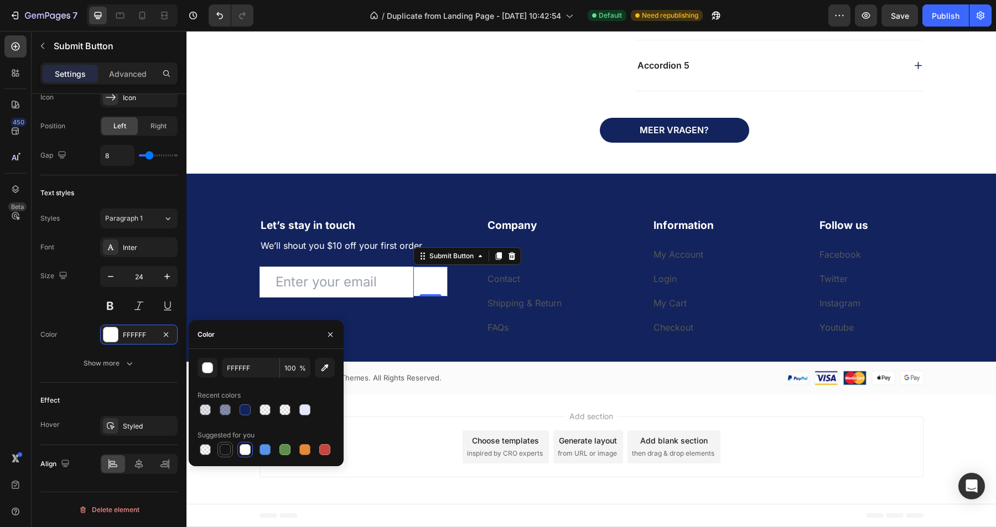
click at [230, 450] on div at bounding box center [225, 449] width 11 height 11
click at [242, 408] on div at bounding box center [245, 410] width 11 height 11
type input "12235D"
click at [396, 328] on div "Let’s stay in touch Heading We’ll shout you $10 off your first order Text block…" at bounding box center [365, 277] width 210 height 118
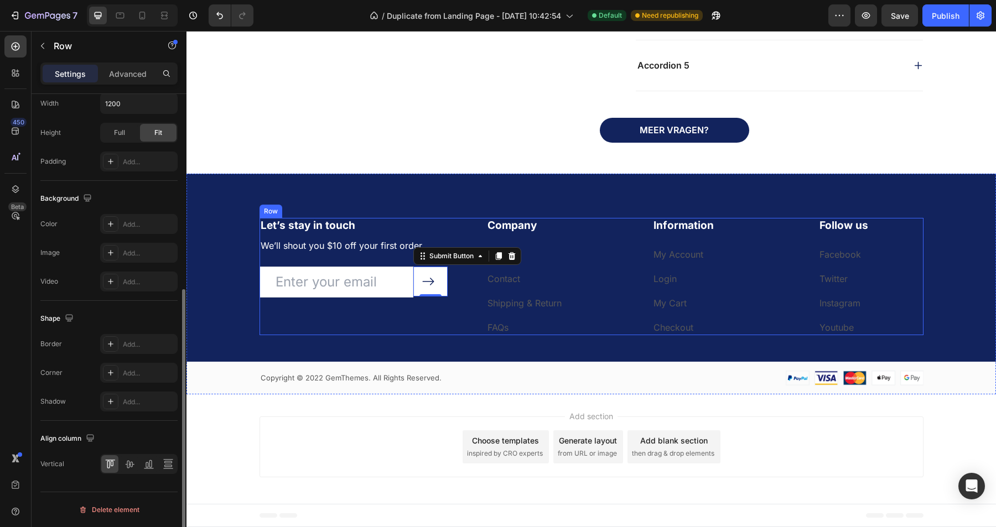
scroll to position [0, 0]
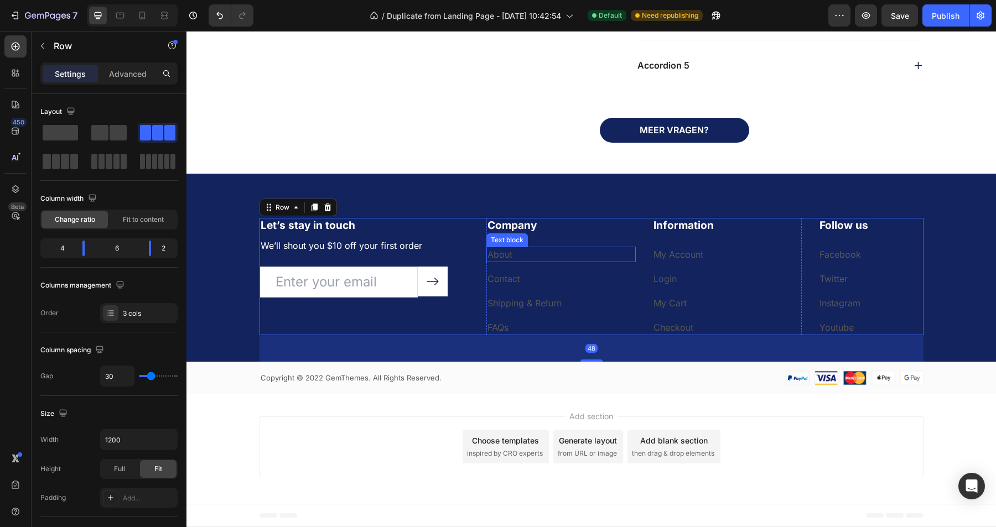
click at [509, 253] on link "About" at bounding box center [500, 254] width 25 height 11
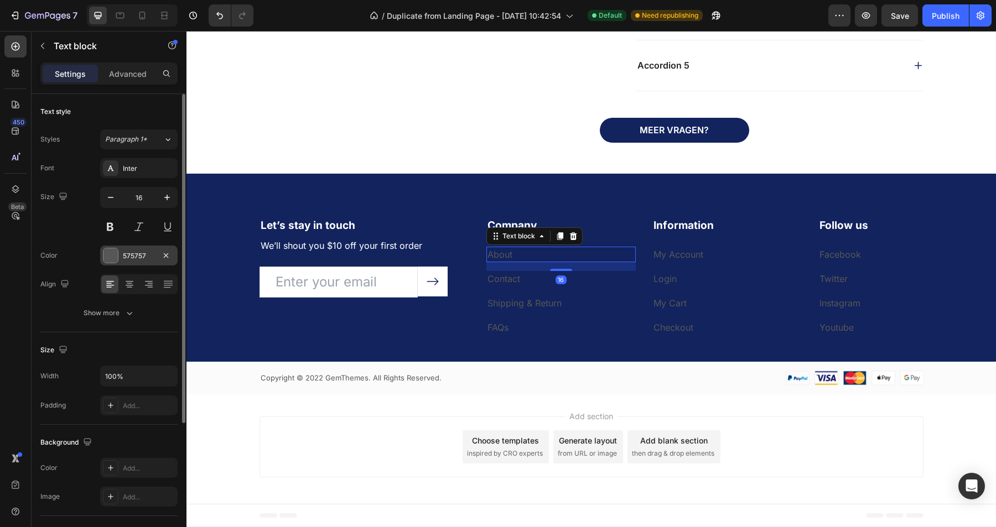
click at [128, 256] on div "575757" at bounding box center [139, 256] width 32 height 10
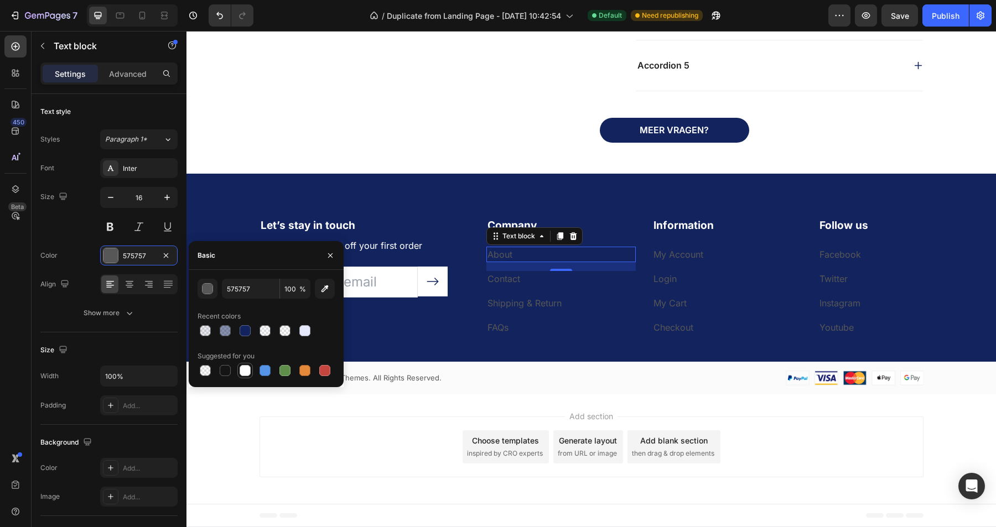
click at [251, 370] on div at bounding box center [245, 370] width 13 height 13
type input "FFFFFF"
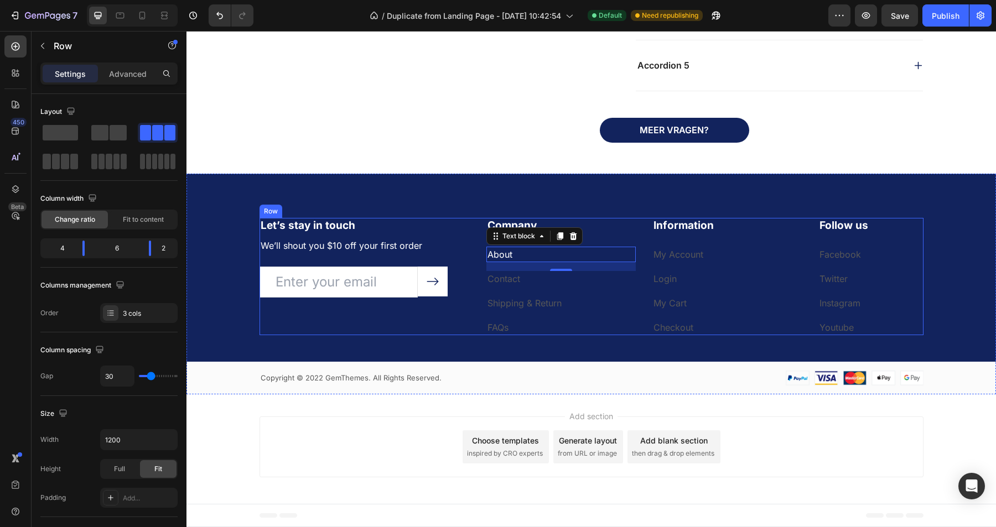
click at [910, 241] on div "Follow us Heading Facebook Text block Twitter Text block Instagram Text block Y…" at bounding box center [870, 277] width 105 height 118
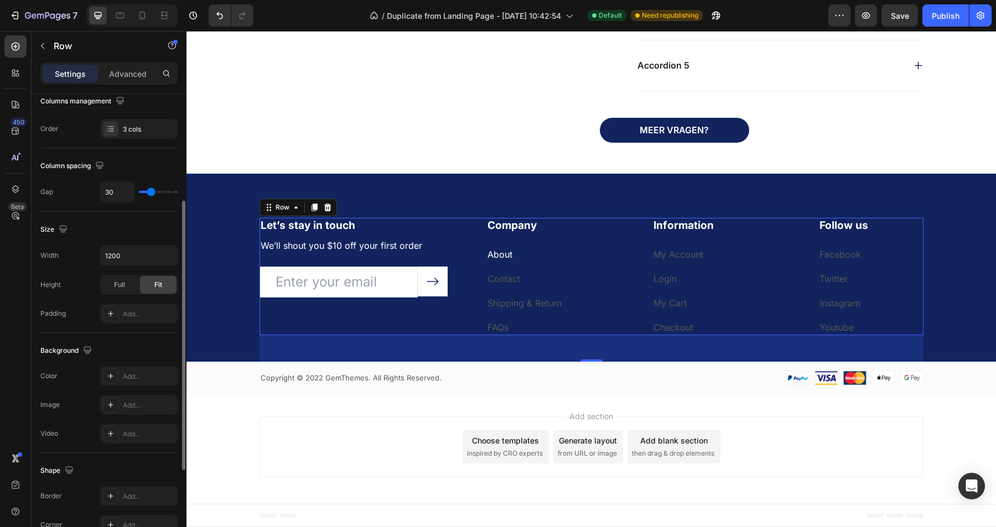
scroll to position [125, 0]
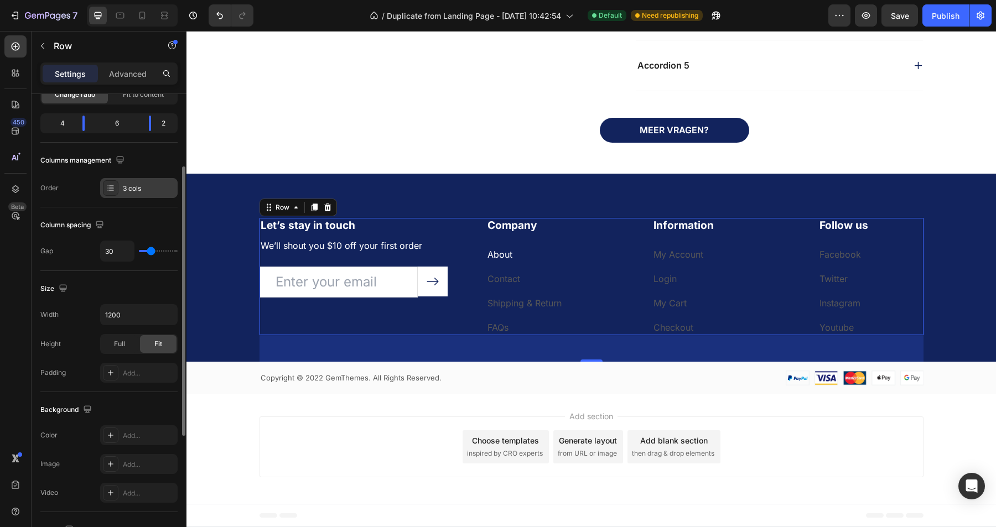
click at [131, 193] on div "3 cols" at bounding box center [138, 188] width 77 height 20
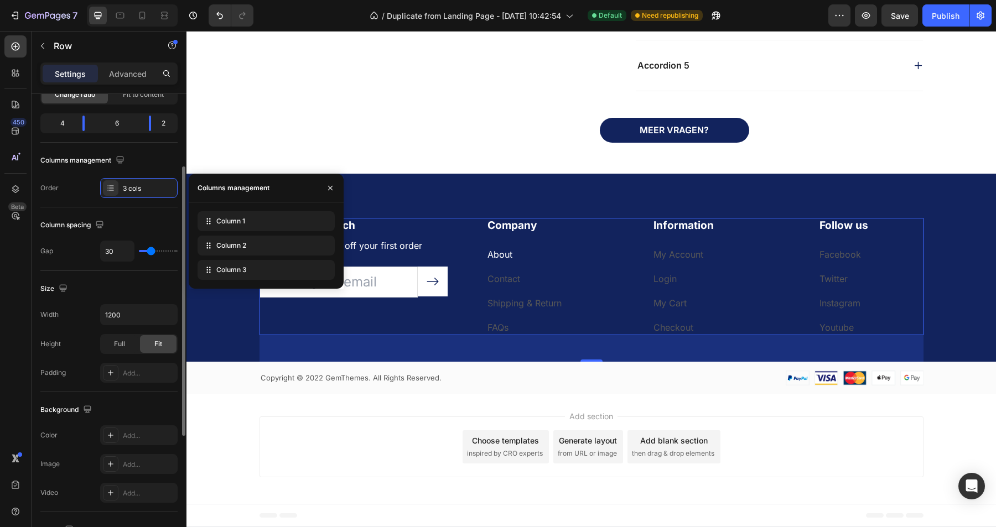
click at [73, 284] on div "Size" at bounding box center [108, 289] width 137 height 18
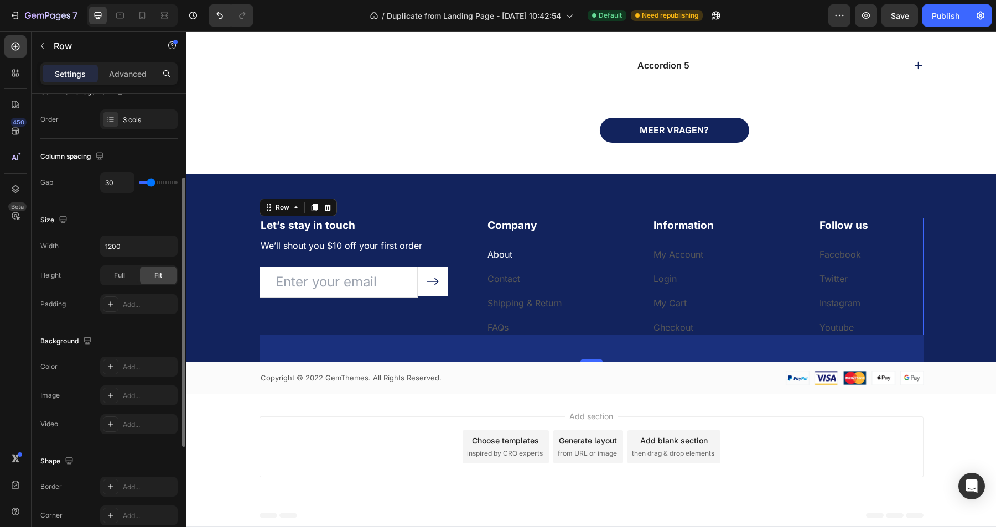
scroll to position [207, 0]
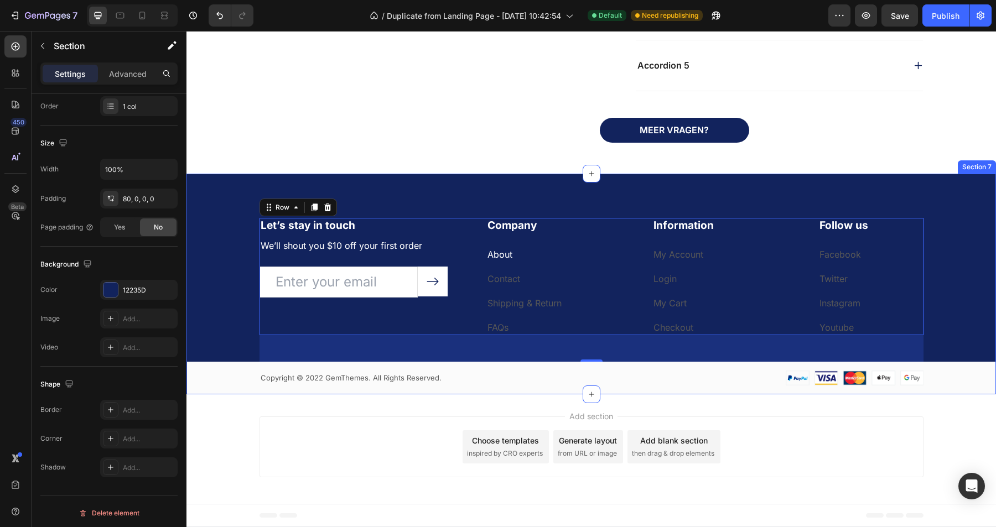
click at [360, 193] on div "Let’s stay in touch Heading We’ll shout you $10 off your first order Text block…" at bounding box center [591, 284] width 810 height 221
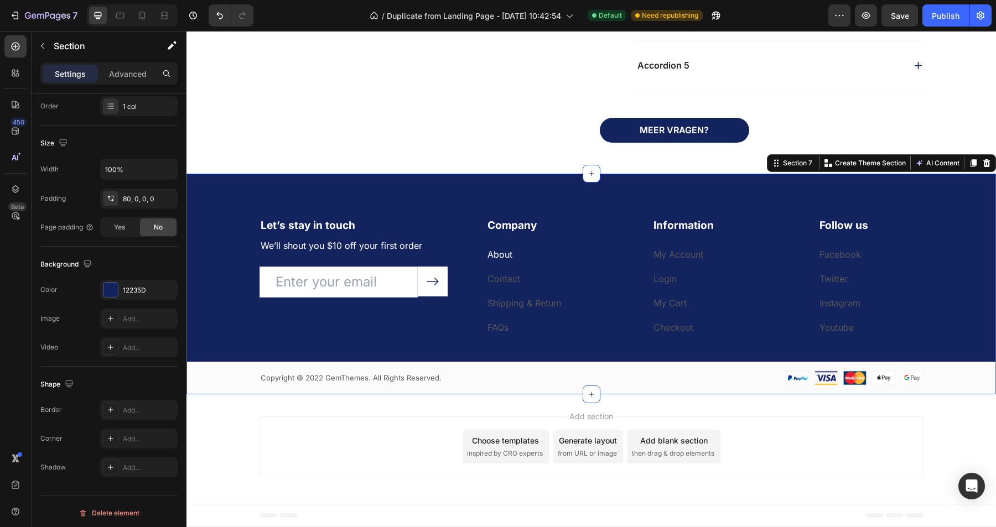
scroll to position [0, 0]
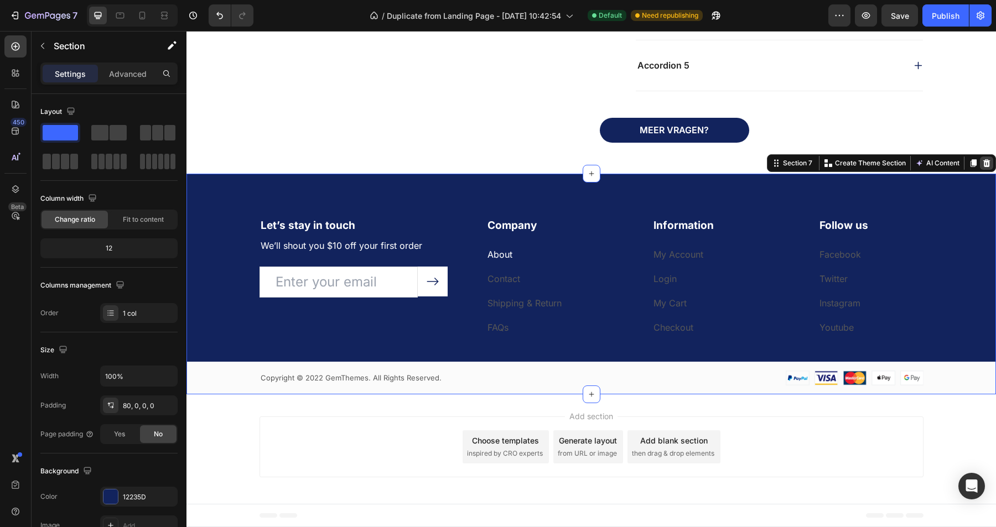
click at [986, 159] on icon at bounding box center [986, 163] width 9 height 9
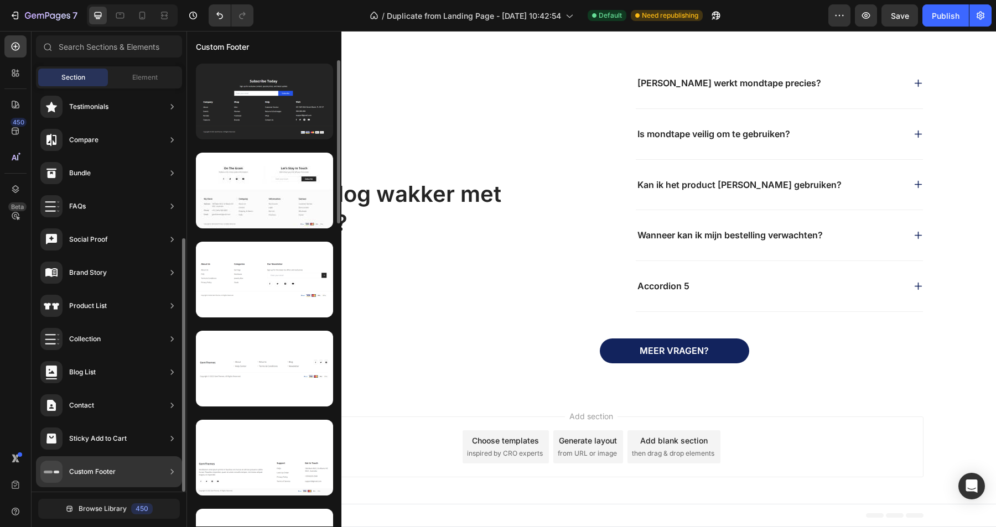
click at [82, 475] on div "Custom Footer" at bounding box center [92, 472] width 46 height 11
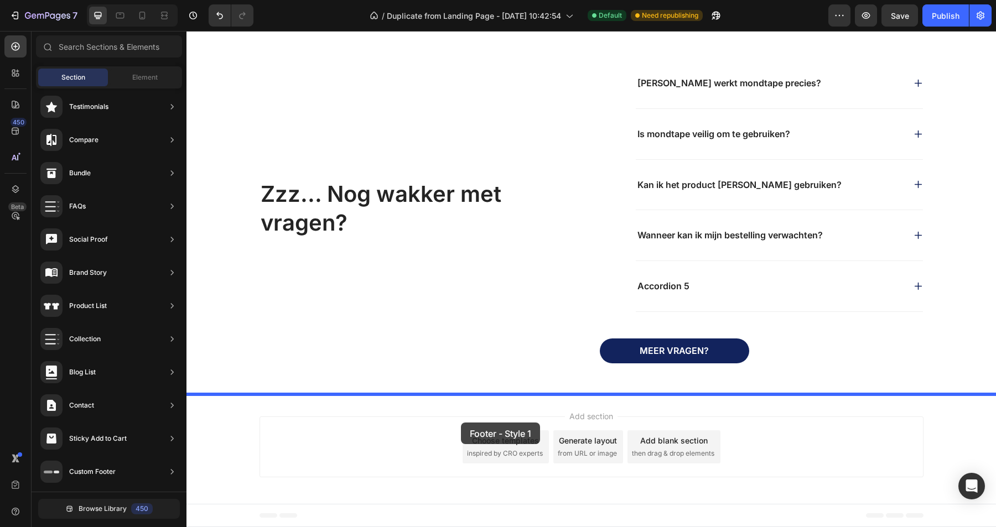
drag, startPoint x: 484, startPoint y: 145, endPoint x: 461, endPoint y: 423, distance: 278.7
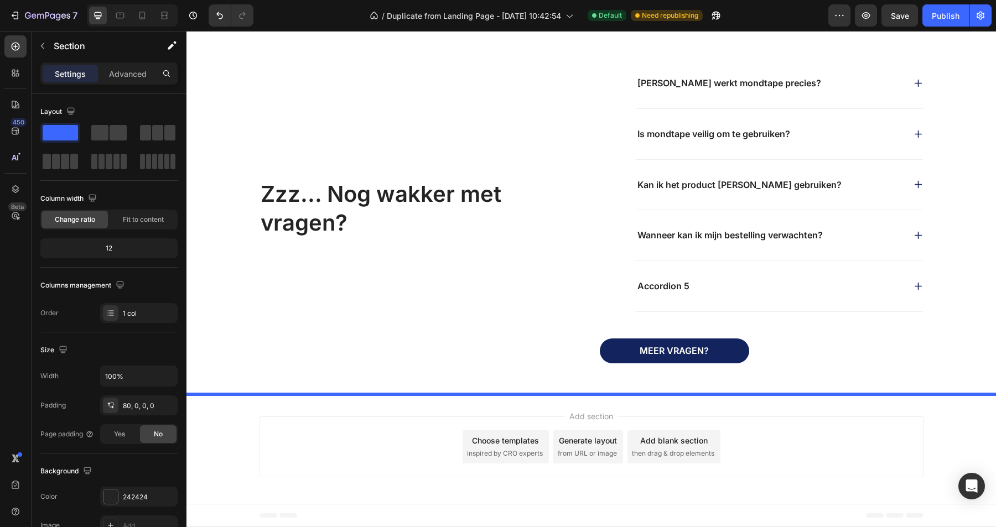
scroll to position [1625, 0]
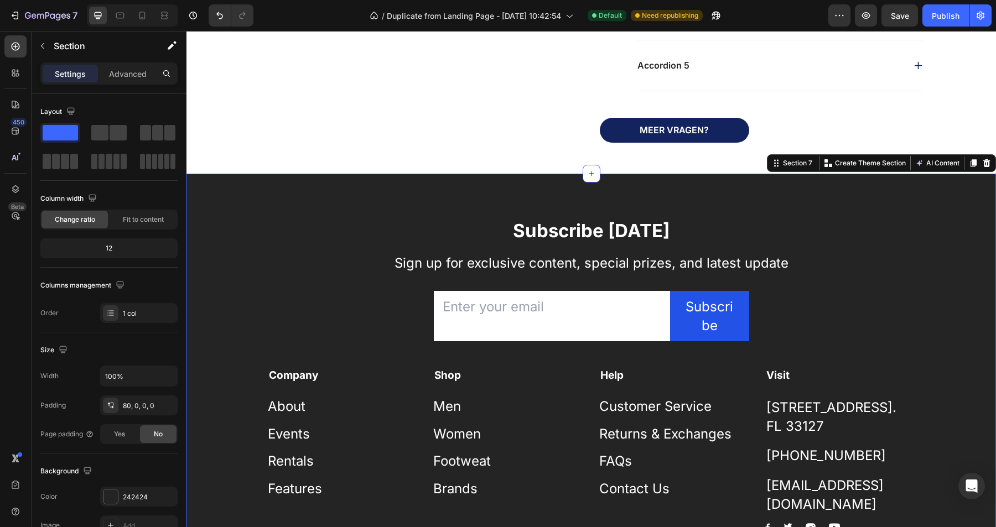
click at [483, 189] on div "Subscribe Today Heading Sign up for exclusive content, special prizes, and late…" at bounding box center [591, 394] width 810 height 441
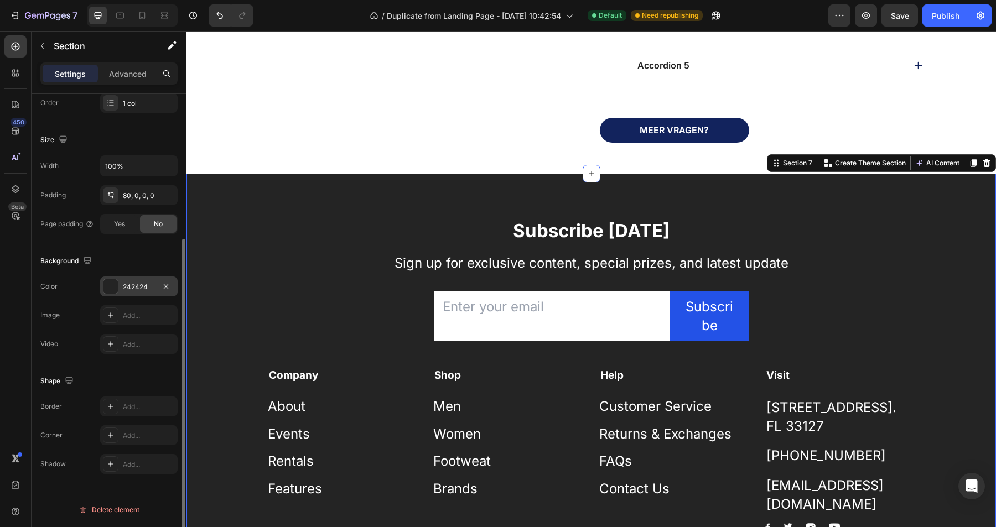
click at [136, 288] on div "242424" at bounding box center [139, 287] width 32 height 10
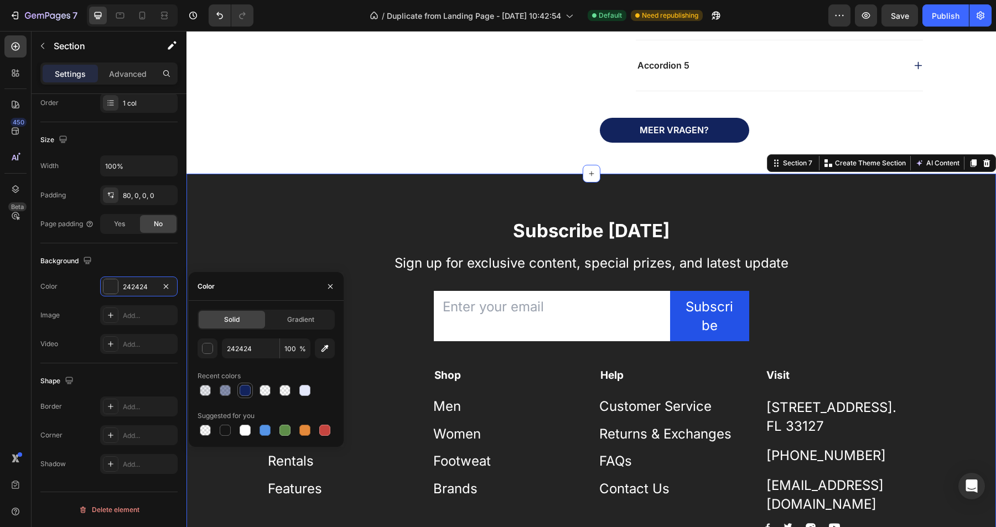
click at [244, 391] on div at bounding box center [245, 390] width 11 height 11
type input "12235D"
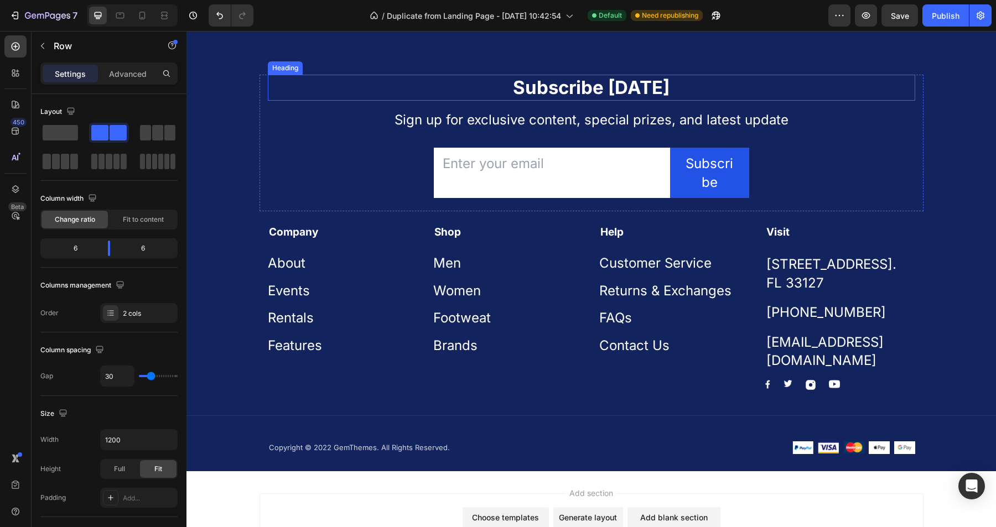
scroll to position [1774, 0]
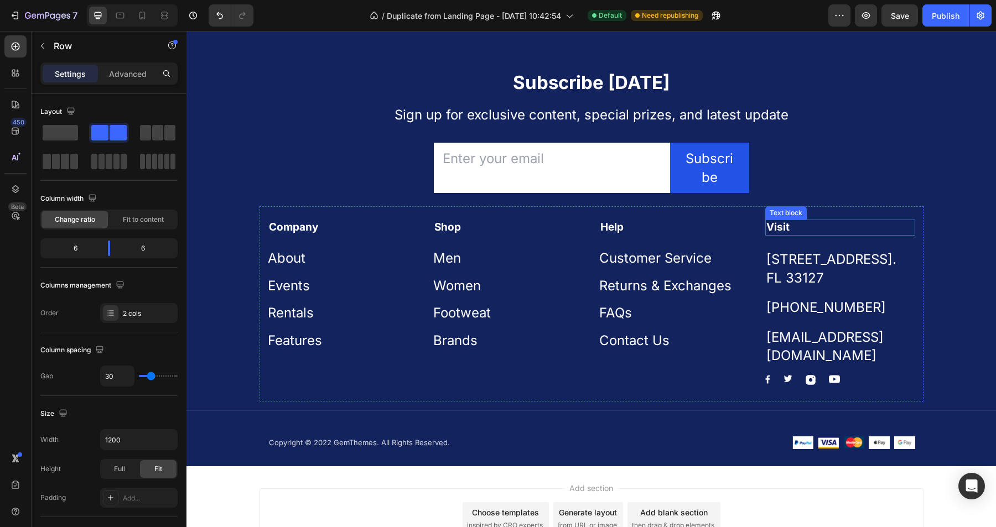
click at [809, 229] on p "Visit" at bounding box center [840, 228] width 148 height 14
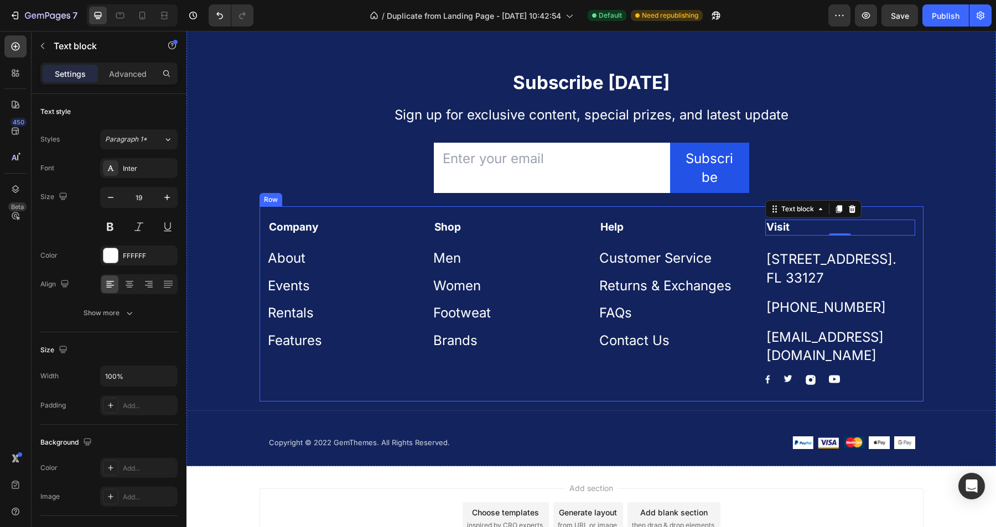
click at [329, 215] on div "Company Text block About Button Events Button Rentals Button Features Button Sh…" at bounding box center [592, 303] width 664 height 195
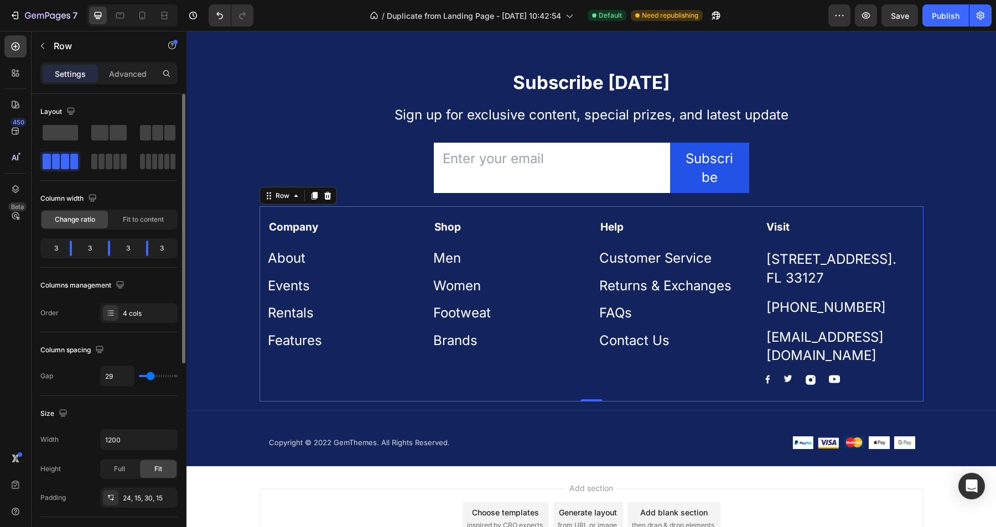
click at [163, 241] on div "3" at bounding box center [166, 248] width 18 height 15
drag, startPoint x: 149, startPoint y: 247, endPoint x: 146, endPoint y: 257, distance: 10.5
click at [146, 0] on body "7 Version history / Duplicate from Landing Page - Sep 28, 10:42:54 Default Need…" at bounding box center [498, 0] width 996 height 0
click at [162, 130] on span at bounding box center [157, 132] width 11 height 15
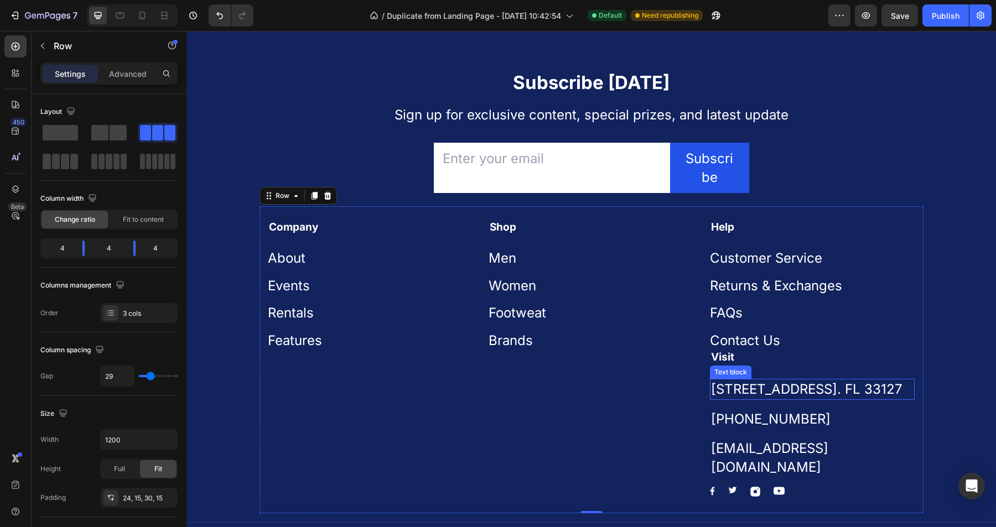
click at [806, 391] on p "[STREET_ADDRESS]. FL 33127" at bounding box center [812, 389] width 203 height 19
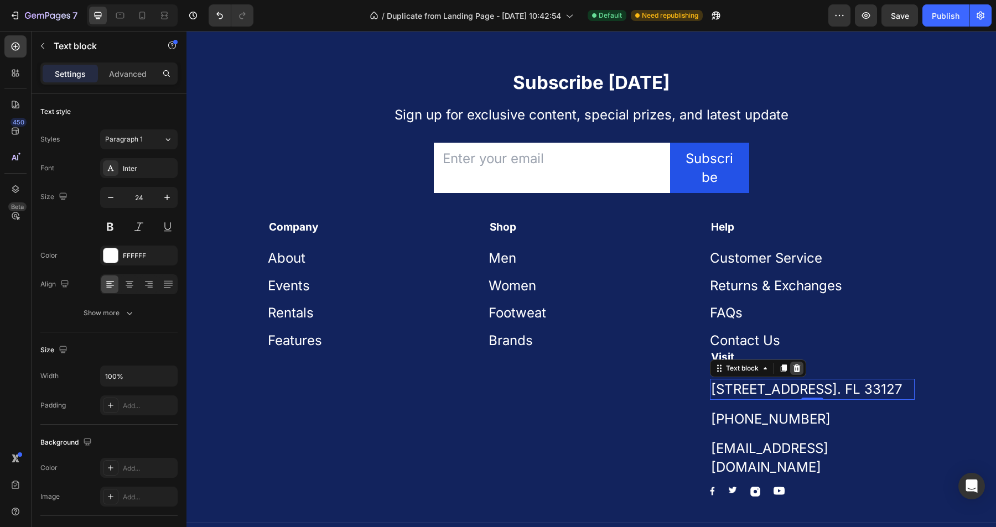
click at [796, 368] on icon at bounding box center [796, 368] width 9 height 9
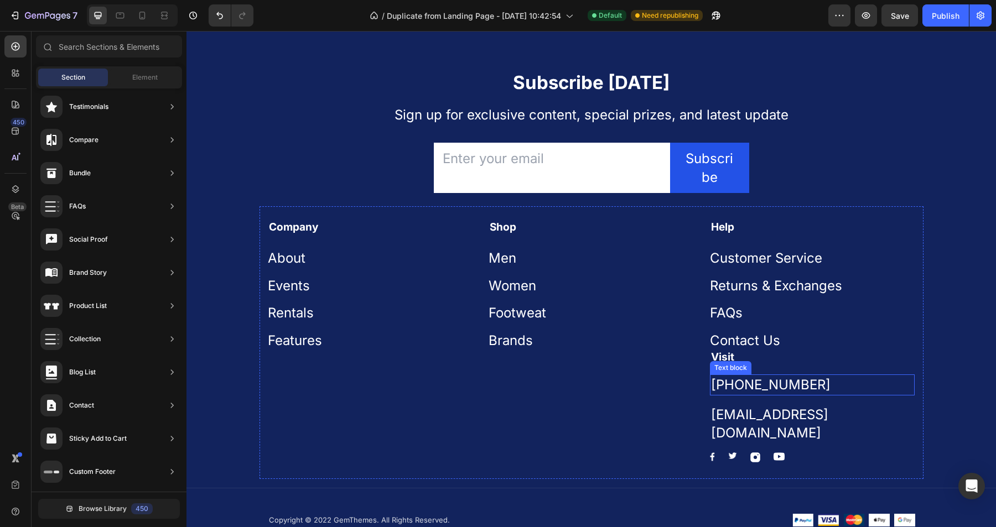
click at [788, 389] on p "[PHONE_NUMBER]" at bounding box center [812, 385] width 203 height 19
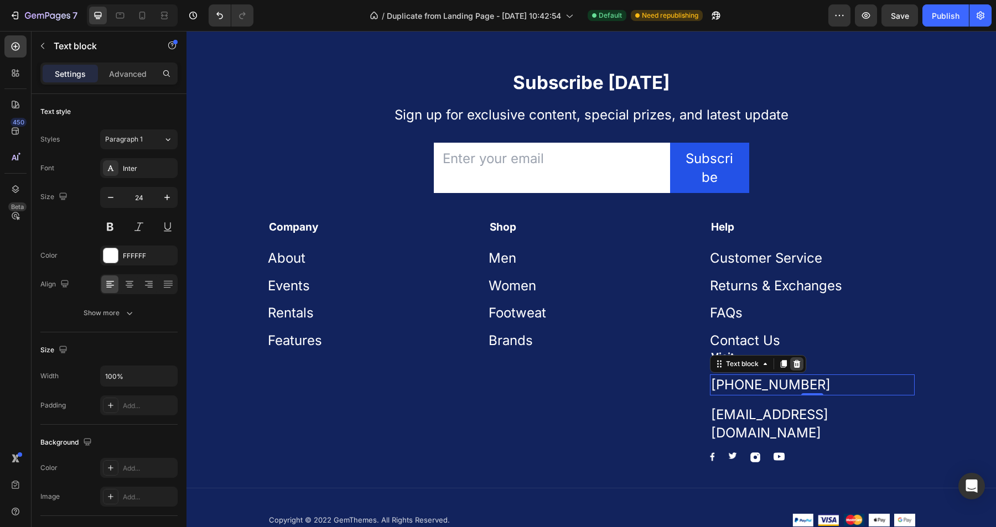
click at [792, 365] on icon at bounding box center [796, 364] width 9 height 9
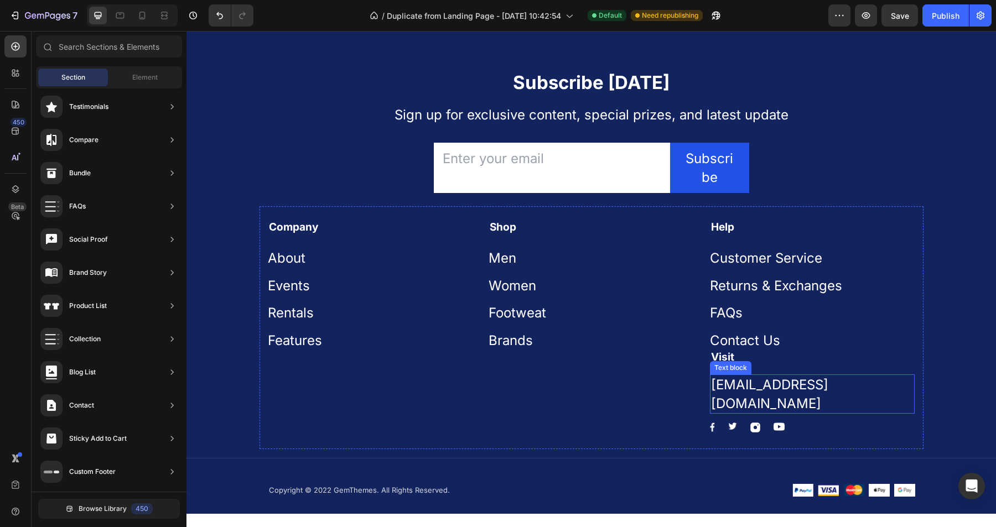
click at [789, 388] on p "[EMAIL_ADDRESS][DOMAIN_NAME]" at bounding box center [812, 394] width 203 height 37
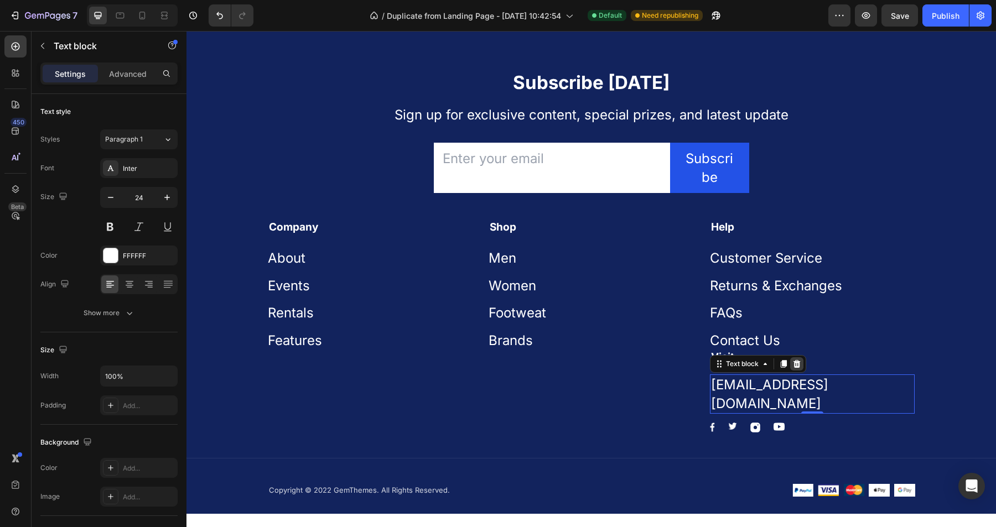
click at [797, 360] on icon at bounding box center [796, 364] width 9 height 9
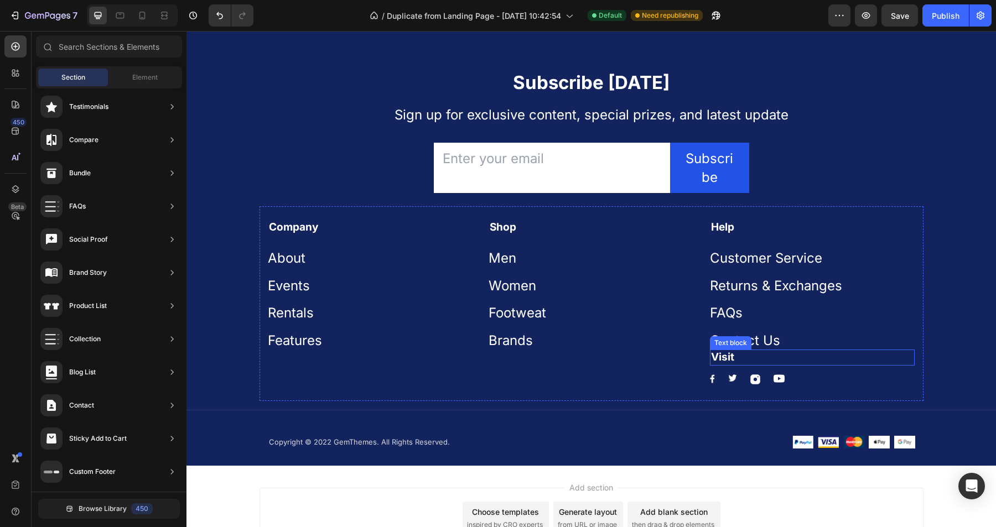
click at [766, 357] on p "Visit" at bounding box center [812, 358] width 203 height 14
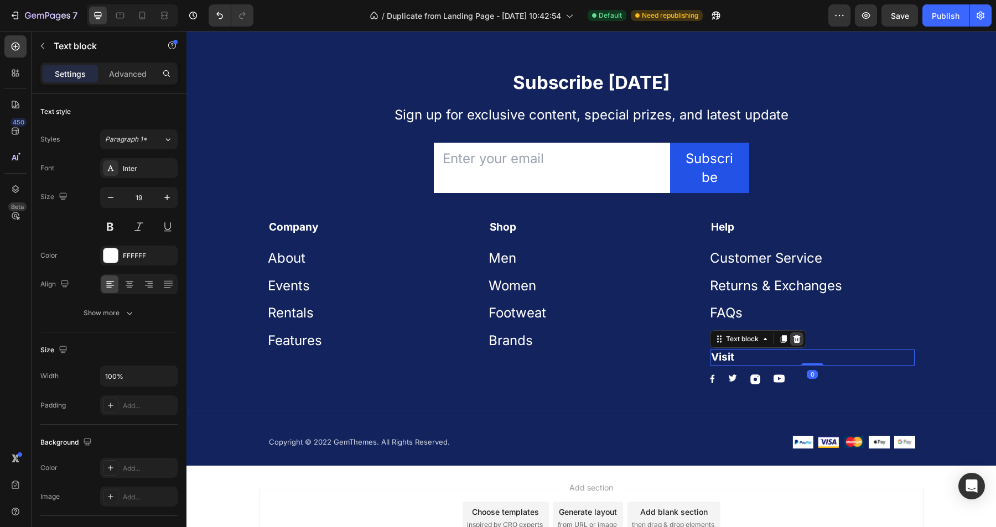
click at [799, 343] on icon at bounding box center [796, 339] width 7 height 8
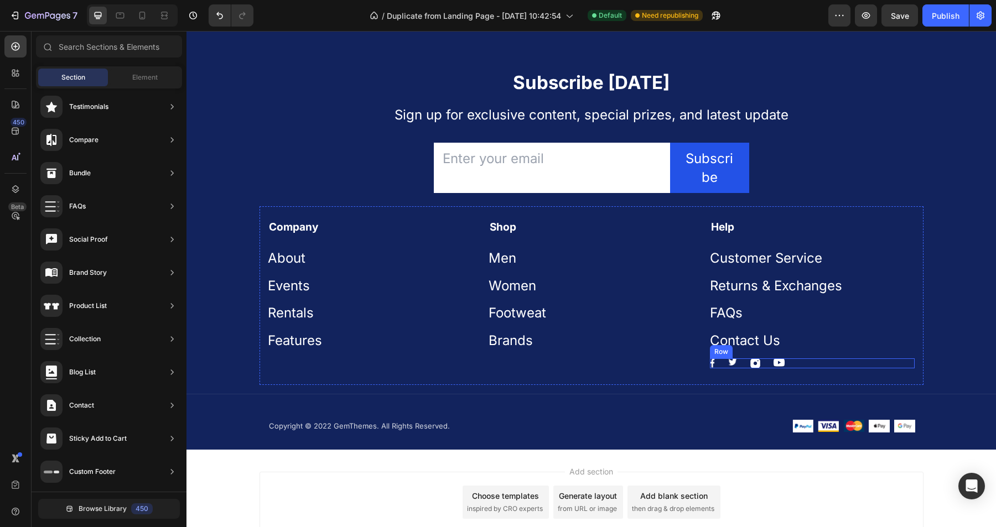
click at [813, 364] on div "Image Image Image Image Row" at bounding box center [812, 364] width 205 height 10
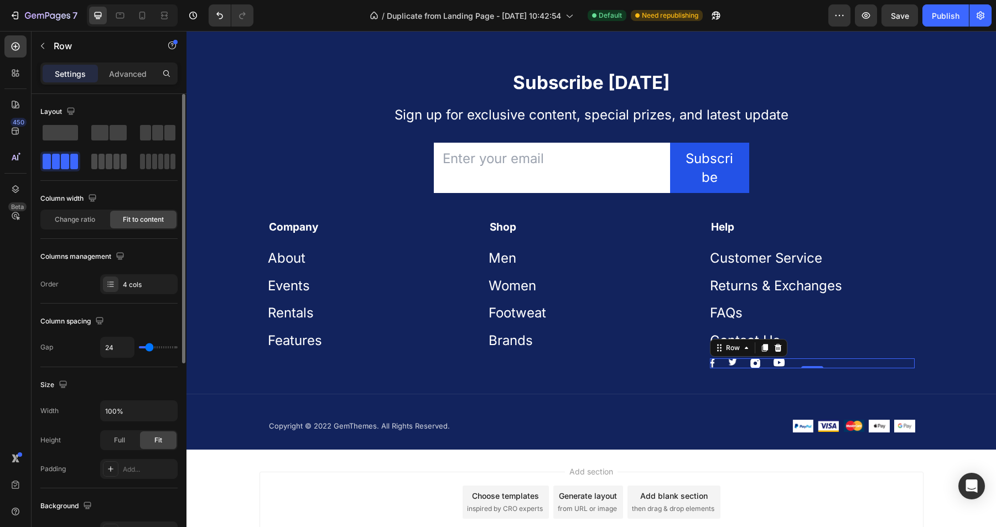
click at [107, 160] on span at bounding box center [109, 161] width 6 height 15
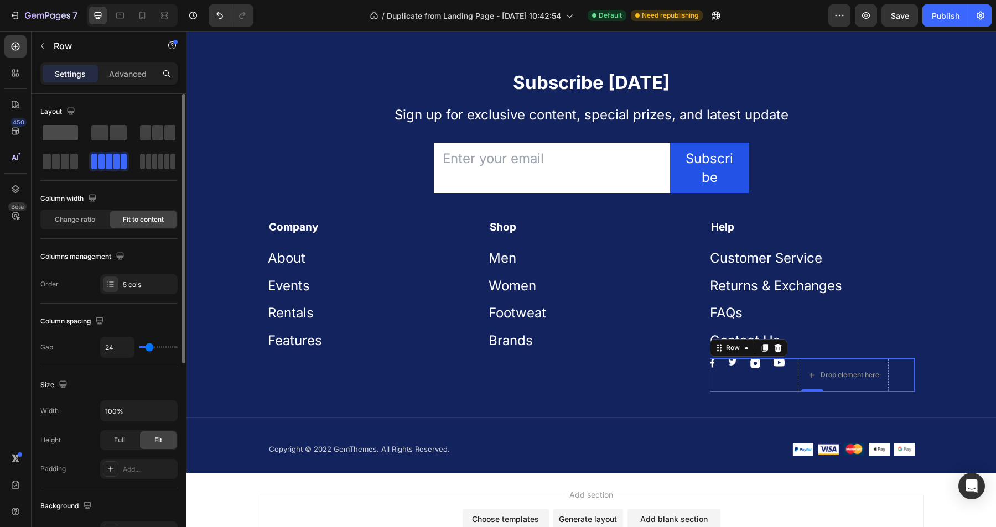
click at [65, 129] on span at bounding box center [60, 132] width 35 height 15
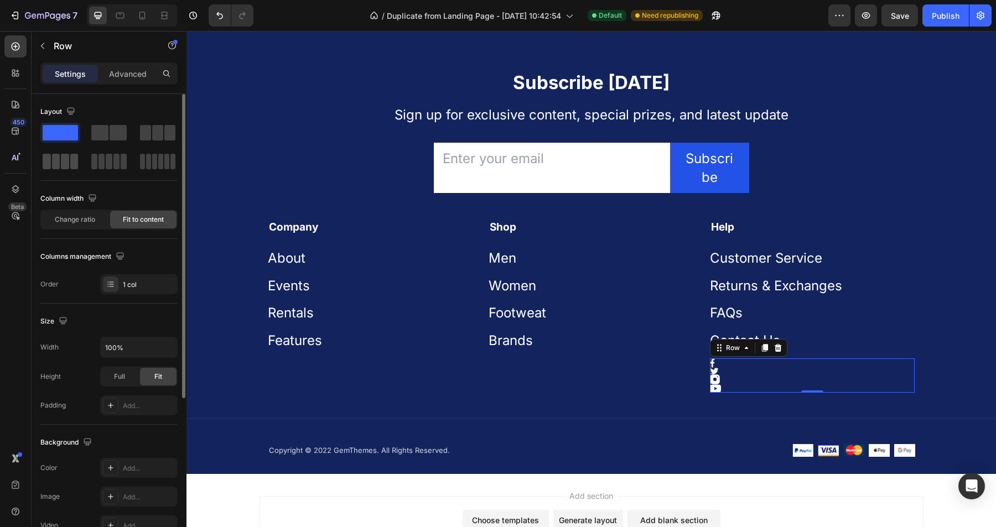
click at [65, 157] on span at bounding box center [65, 161] width 8 height 15
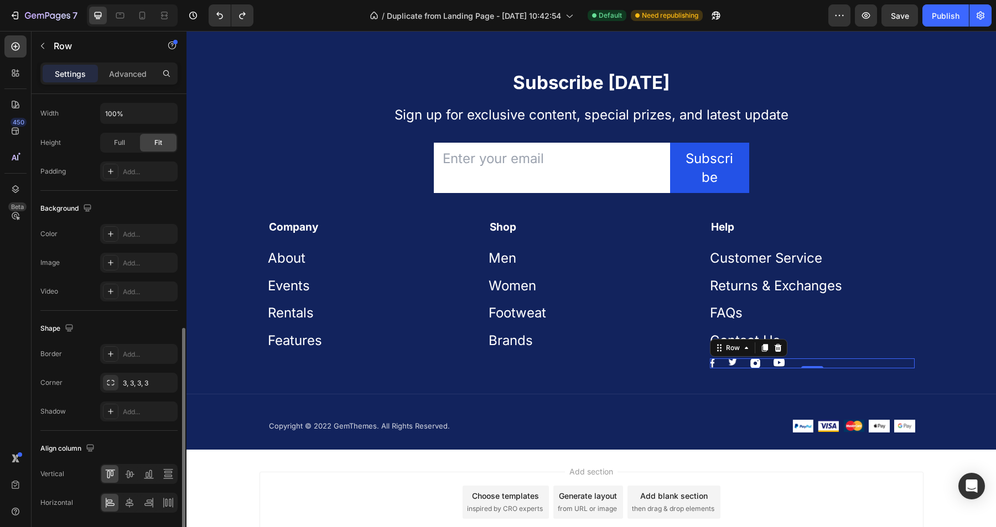
scroll to position [336, 0]
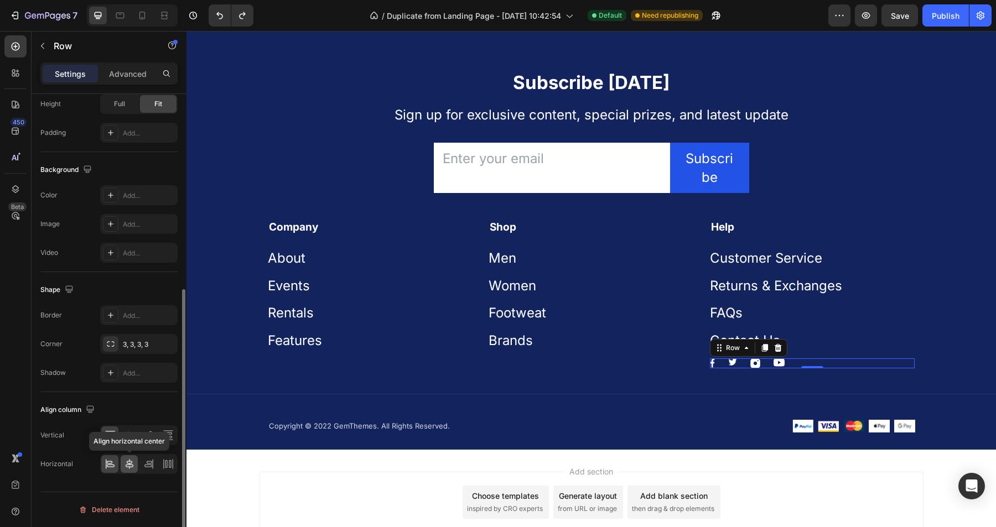
click at [129, 460] on icon at bounding box center [130, 464] width 8 height 10
click at [131, 437] on icon at bounding box center [129, 435] width 11 height 11
click at [148, 437] on icon at bounding box center [147, 437] width 3 height 6
click at [134, 436] on icon at bounding box center [129, 435] width 11 height 11
click at [167, 463] on icon at bounding box center [166, 464] width 2 height 8
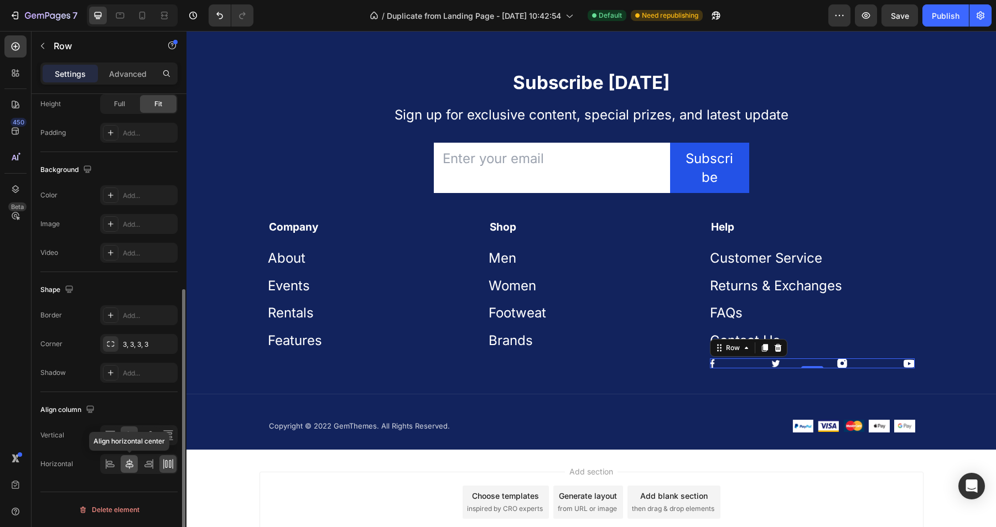
click at [132, 466] on icon at bounding box center [130, 464] width 8 height 10
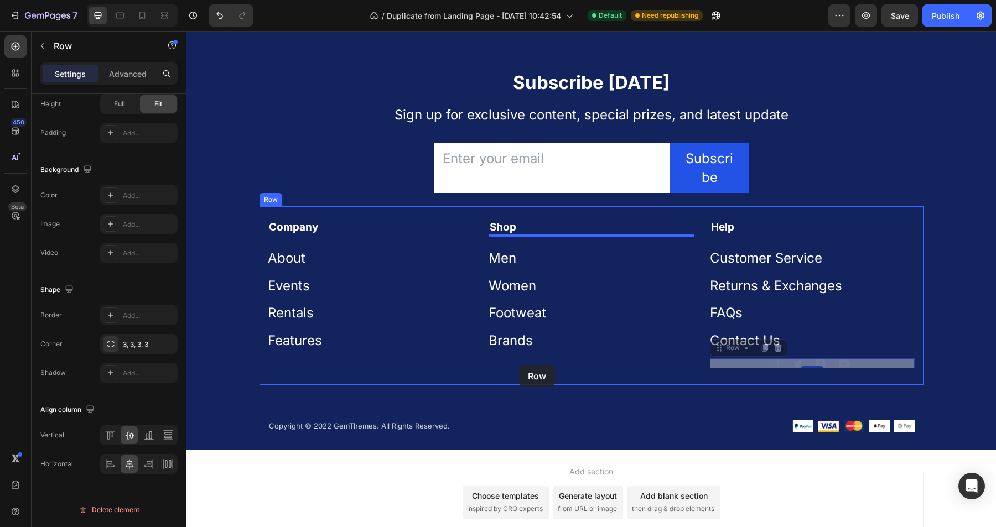
drag, startPoint x: 740, startPoint y: 366, endPoint x: 519, endPoint y: 365, distance: 220.8
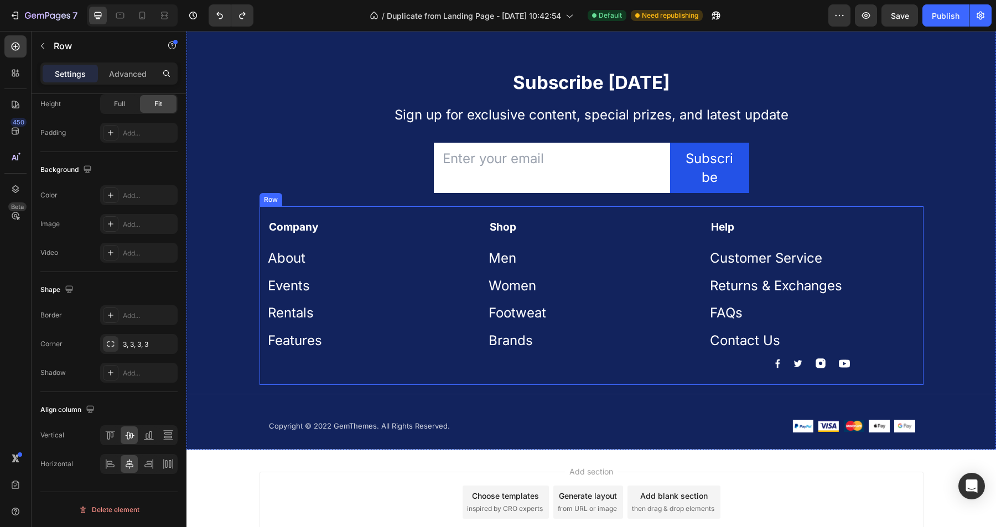
click at [689, 367] on div "Shop Text block Men Button Women Button Footweat Button Brands Button" at bounding box center [591, 294] width 205 height 149
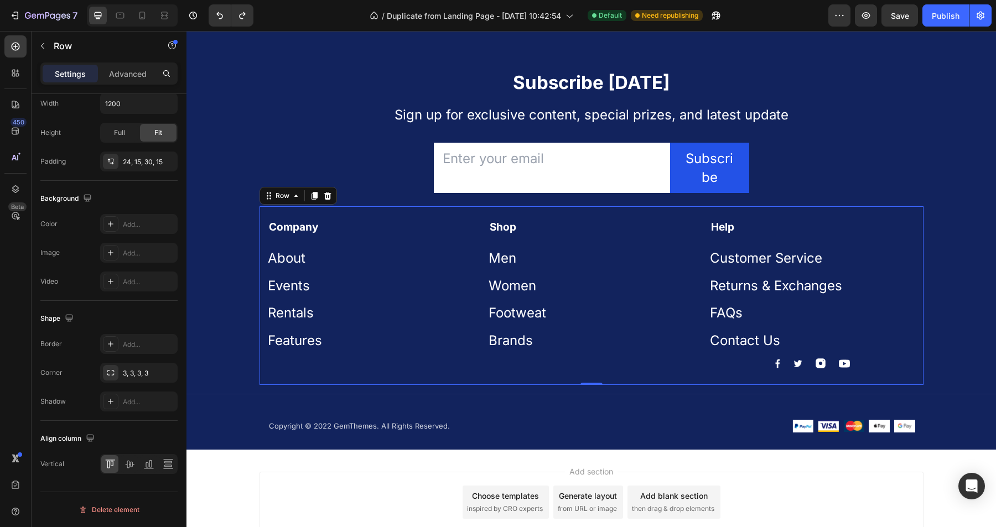
click at [521, 355] on div "Shop Text block Men Button Women Button Footweat Button Brands Button" at bounding box center [591, 294] width 205 height 149
click at [759, 364] on div "Image Image Image Image Row" at bounding box center [812, 364] width 205 height 10
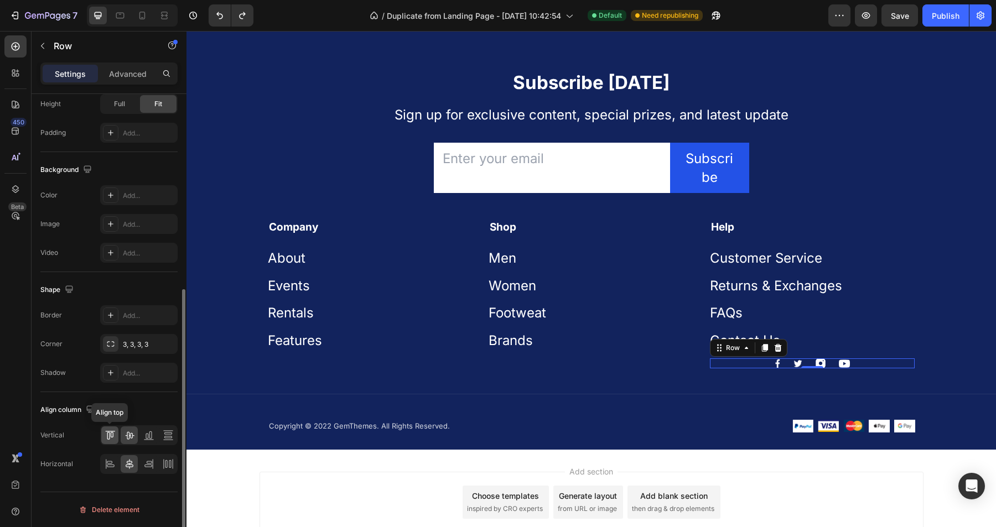
click at [110, 436] on icon at bounding box center [110, 435] width 11 height 11
click at [105, 464] on icon at bounding box center [110, 464] width 11 height 11
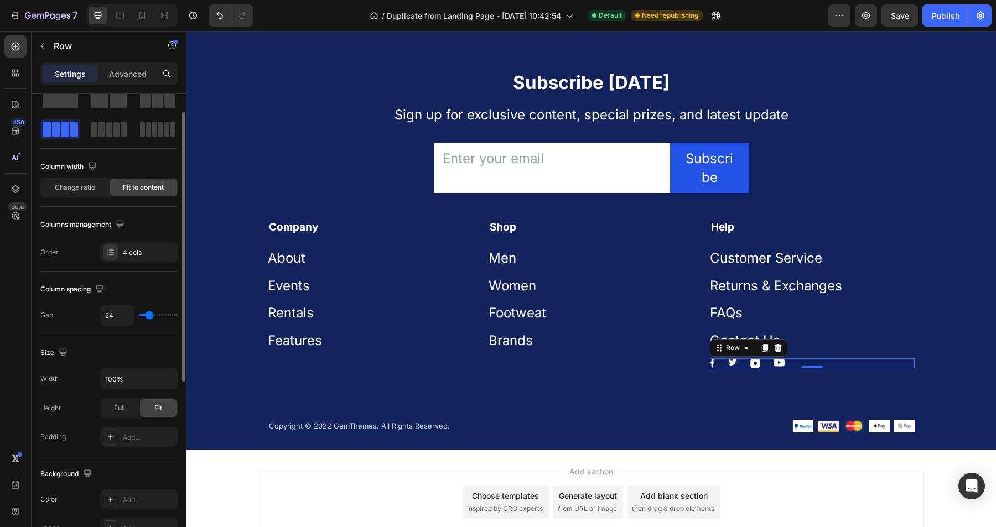
scroll to position [0, 0]
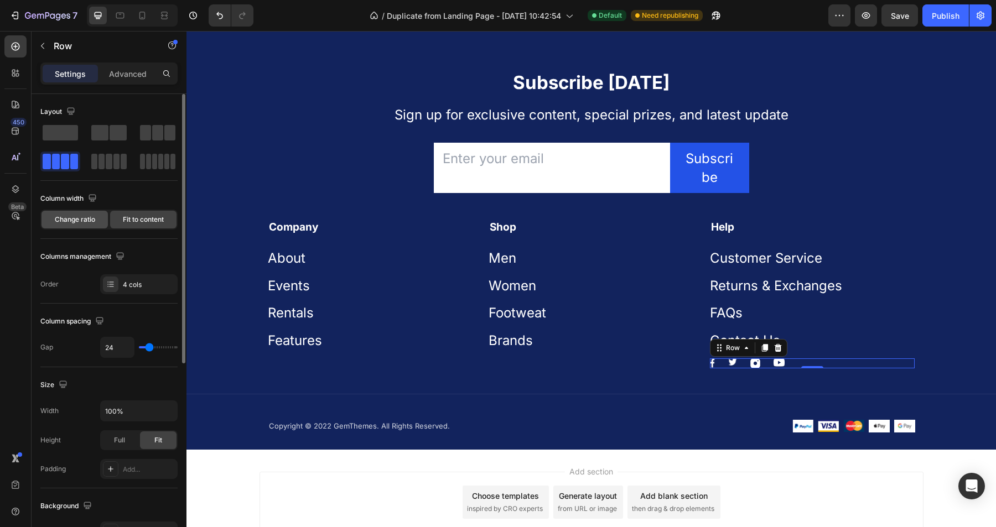
click at [87, 219] on span "Change ratio" at bounding box center [75, 220] width 40 height 10
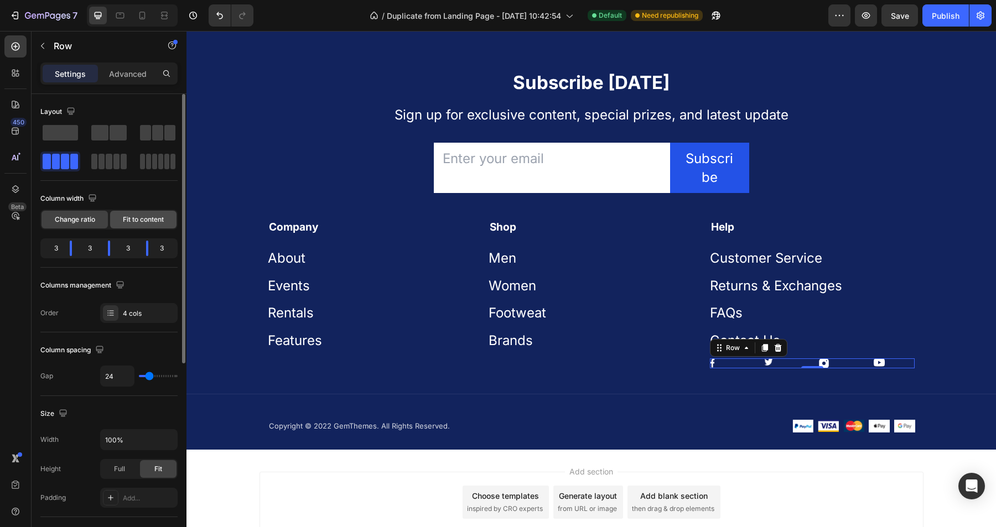
click at [134, 222] on span "Fit to content" at bounding box center [143, 220] width 41 height 10
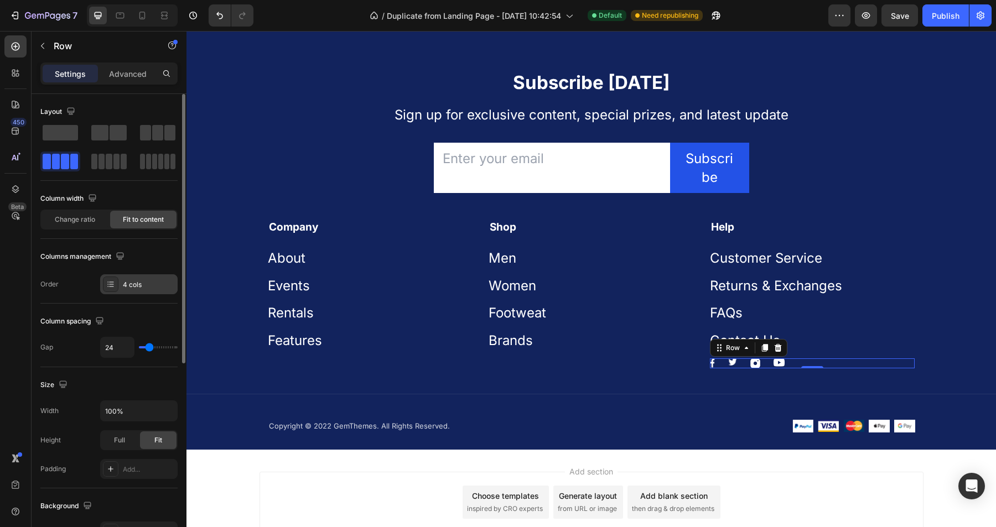
click at [129, 282] on div "4 cols" at bounding box center [149, 285] width 52 height 10
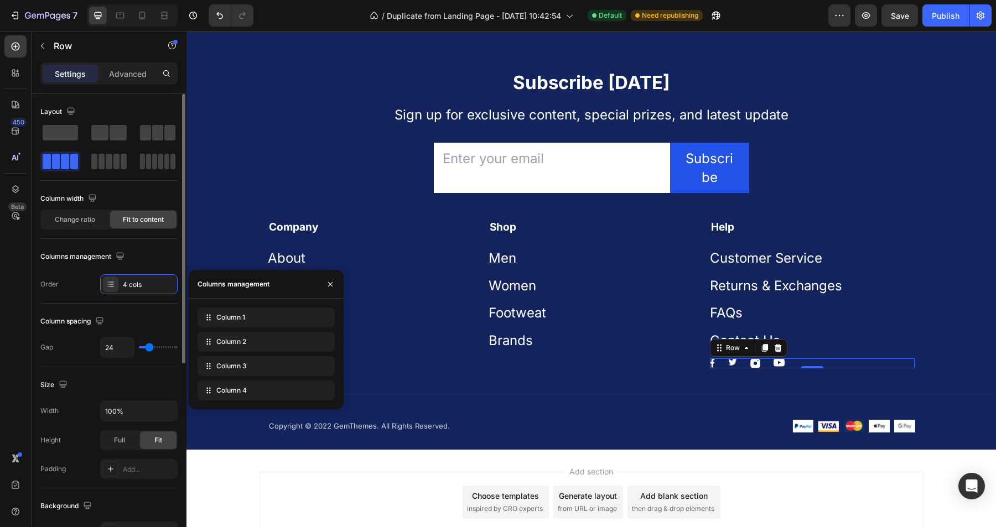
click at [76, 296] on div "Layout Column width Change ratio Fit to content Columns management Order 4 cols" at bounding box center [108, 199] width 137 height 210
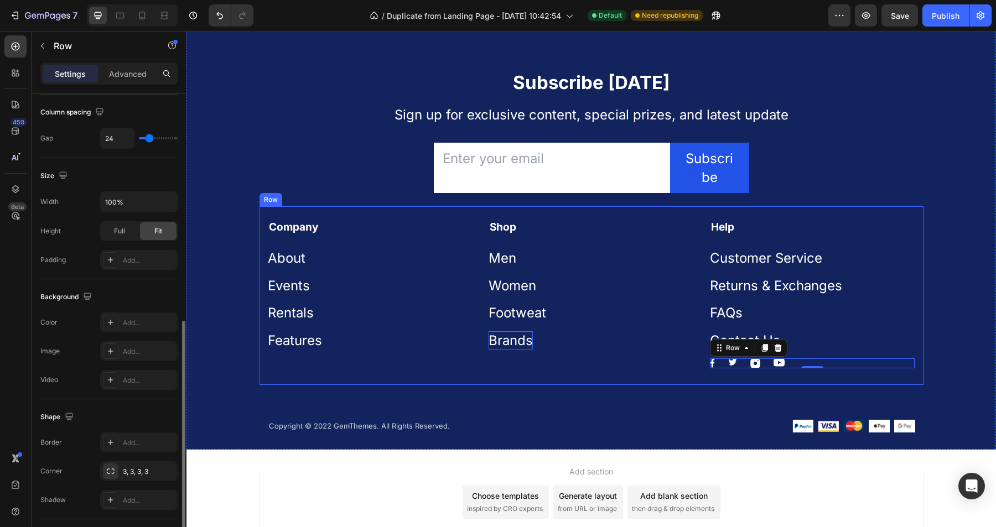
scroll to position [336, 0]
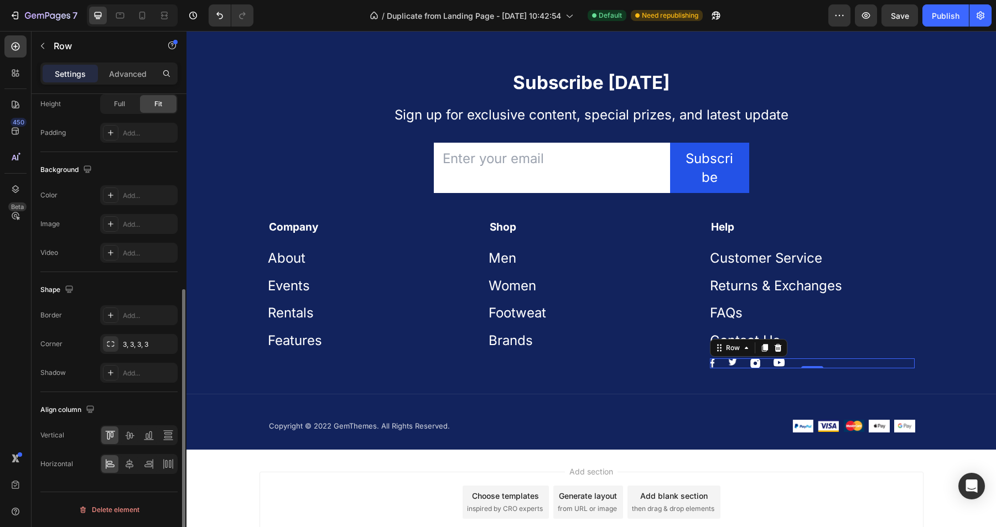
click at [836, 365] on div "Image Image Image Image Row 0" at bounding box center [812, 364] width 205 height 10
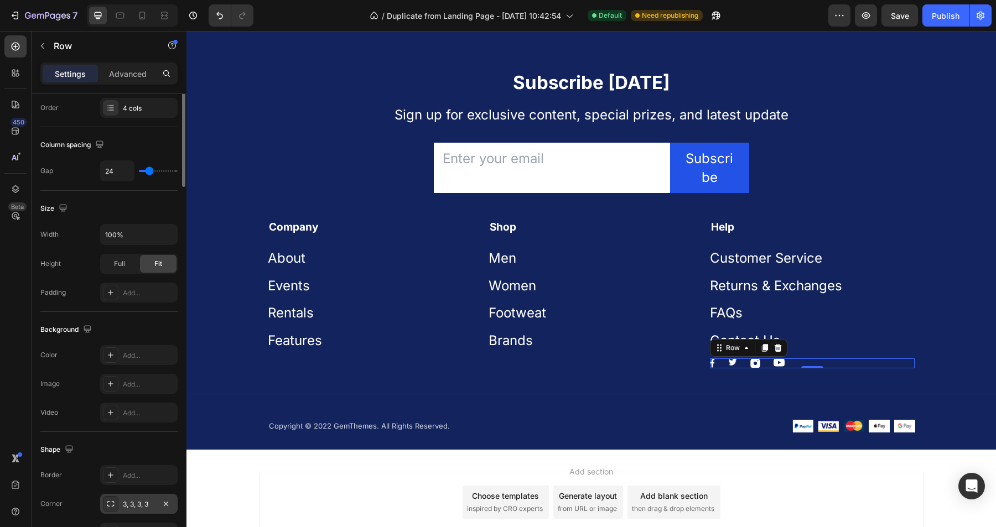
scroll to position [0, 0]
